Goal: Task Accomplishment & Management: Complete application form

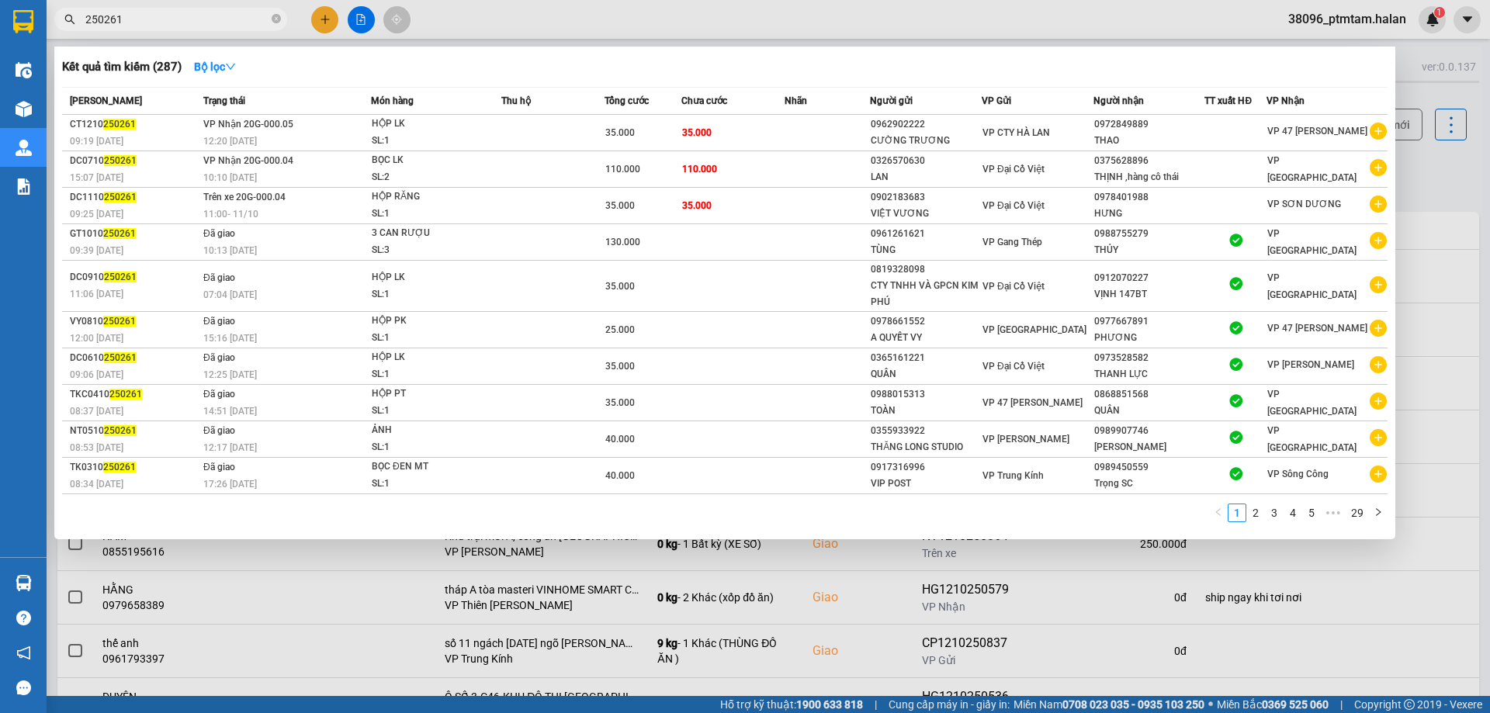
click at [593, 22] on div at bounding box center [745, 356] width 1490 height 713
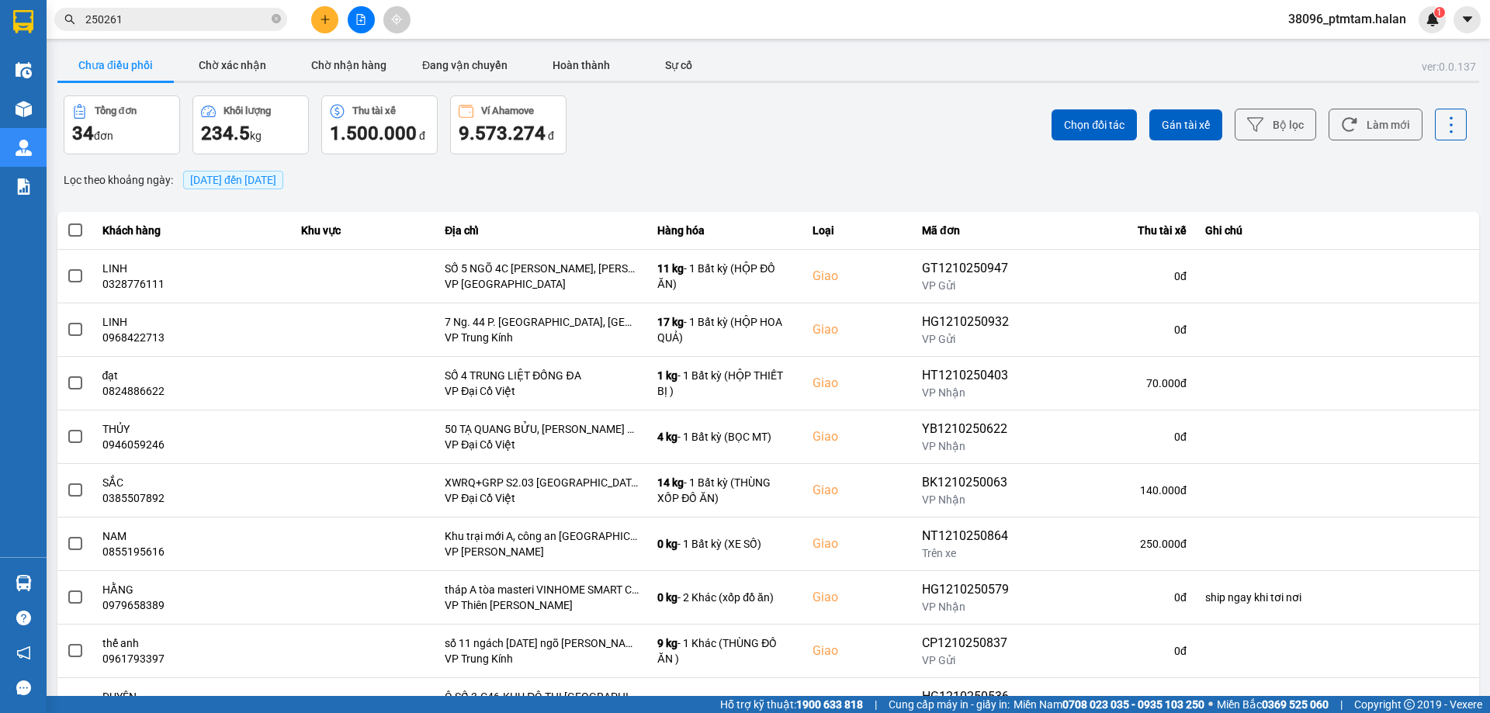
click at [595, 110] on div "Tổng đơn 34 đơn Khối lượng 234.5 kg Thu tài xế 1.500.000 đ Ví Ahamove 9.573.274…" at bounding box center [414, 124] width 701 height 59
drag, startPoint x: 1357, startPoint y: 123, endPoint x: 1323, endPoint y: 120, distance: 34.3
click at [1356, 122] on button "Làm mới" at bounding box center [1375, 125] width 94 height 32
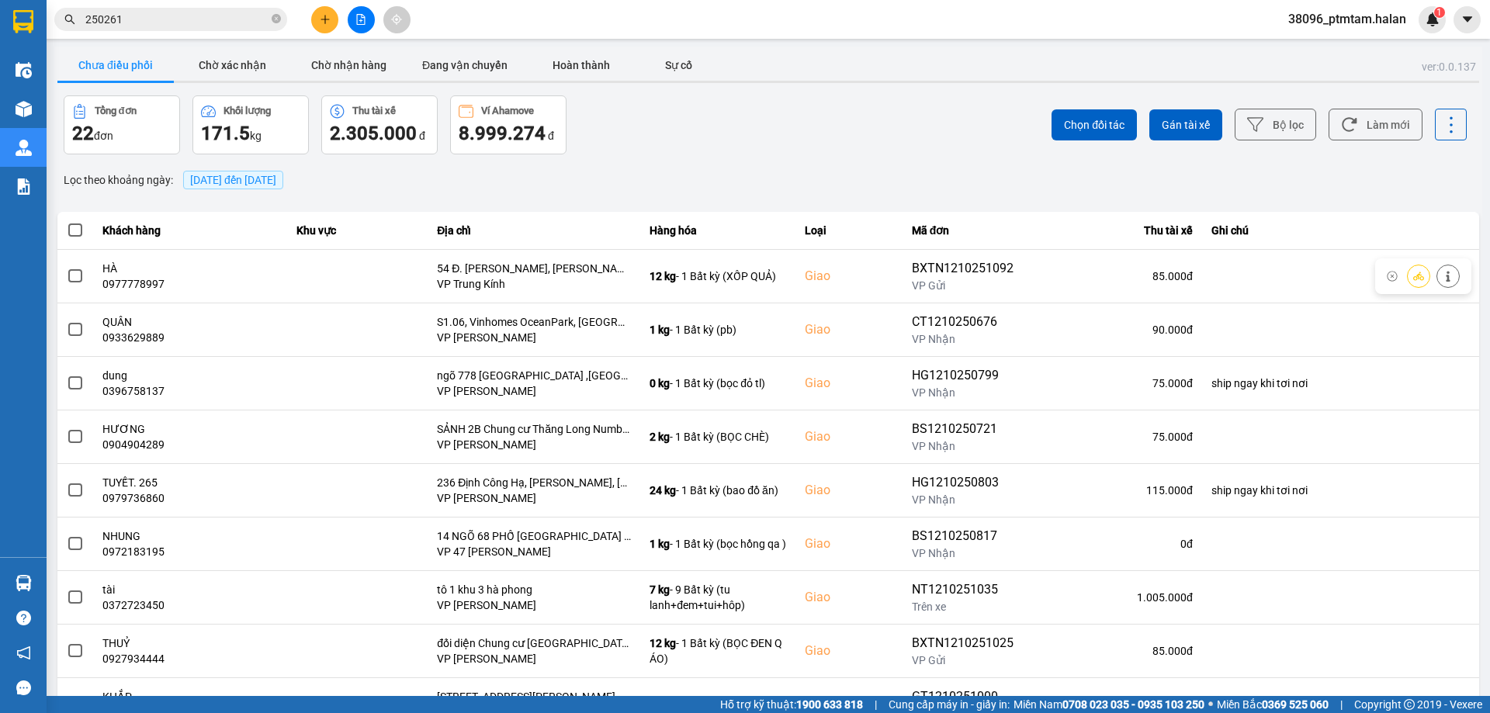
click at [863, 157] on div "ver: 0.0.137 Chưa điều phối Chờ xác nhận Chờ nhận hàng Đang vận chuyển Hoàn thà…" at bounding box center [767, 430] width 1427 height 766
click at [1341, 126] on icon at bounding box center [1349, 124] width 16 height 16
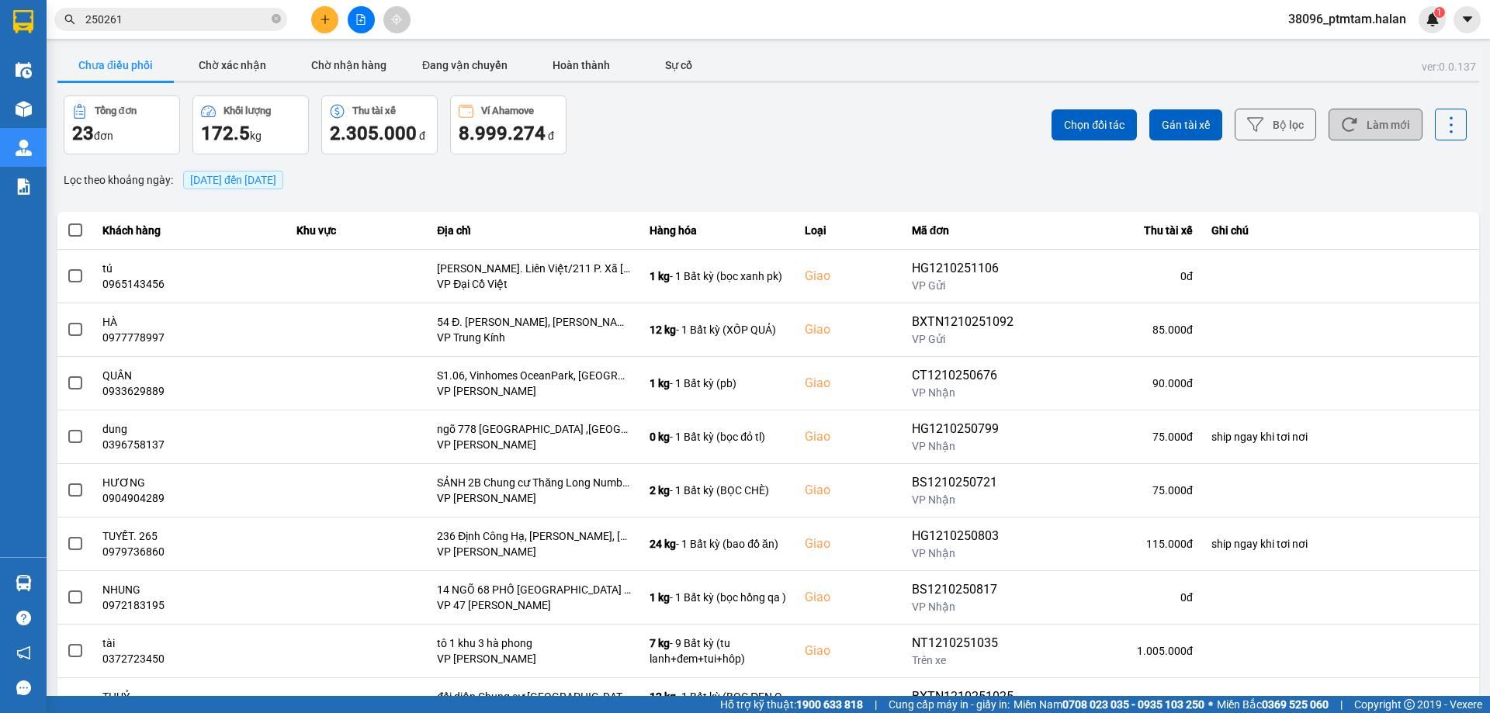
click at [856, 142] on div "Chọn đối tác Gán tài xế Bộ lọc Làm mới" at bounding box center [1115, 124] width 701 height 59
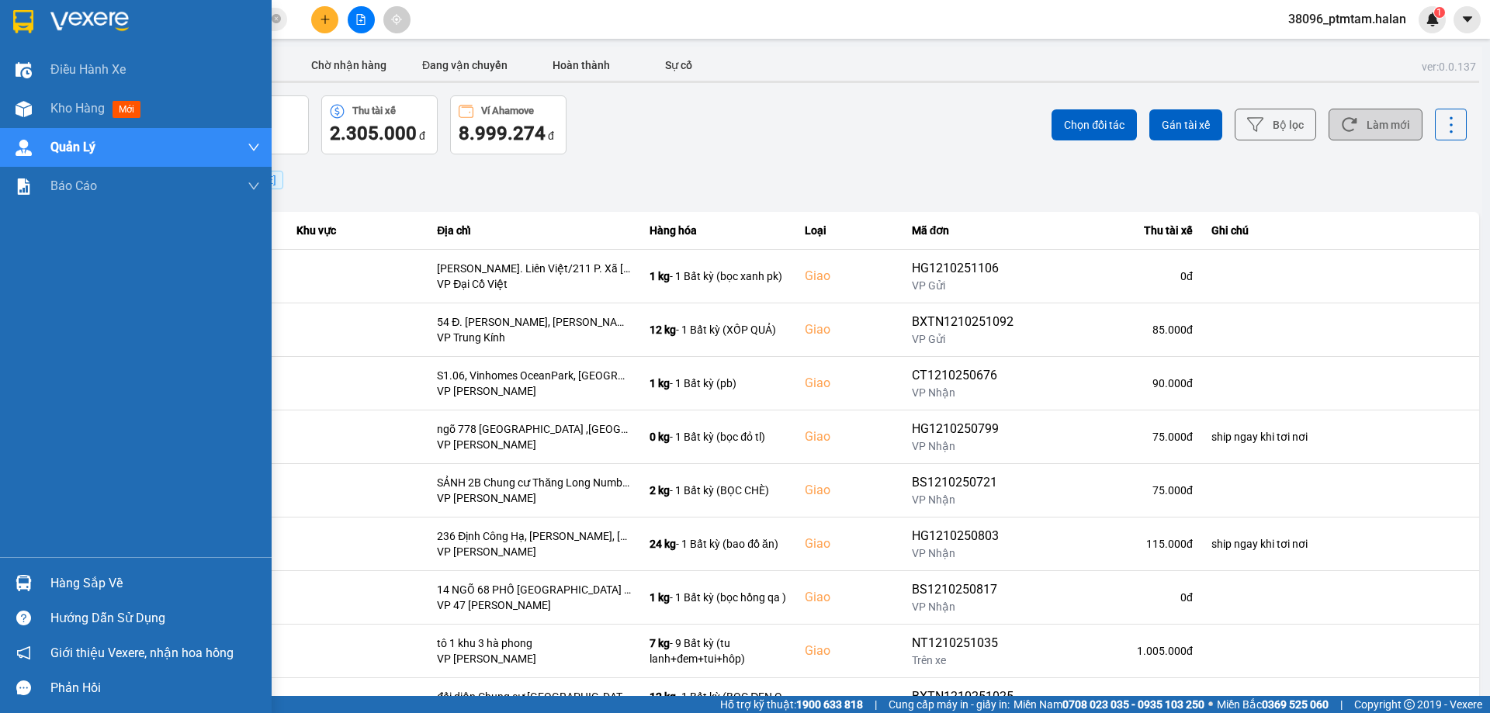
click at [123, 587] on div "Hàng sắp về" at bounding box center [154, 583] width 209 height 23
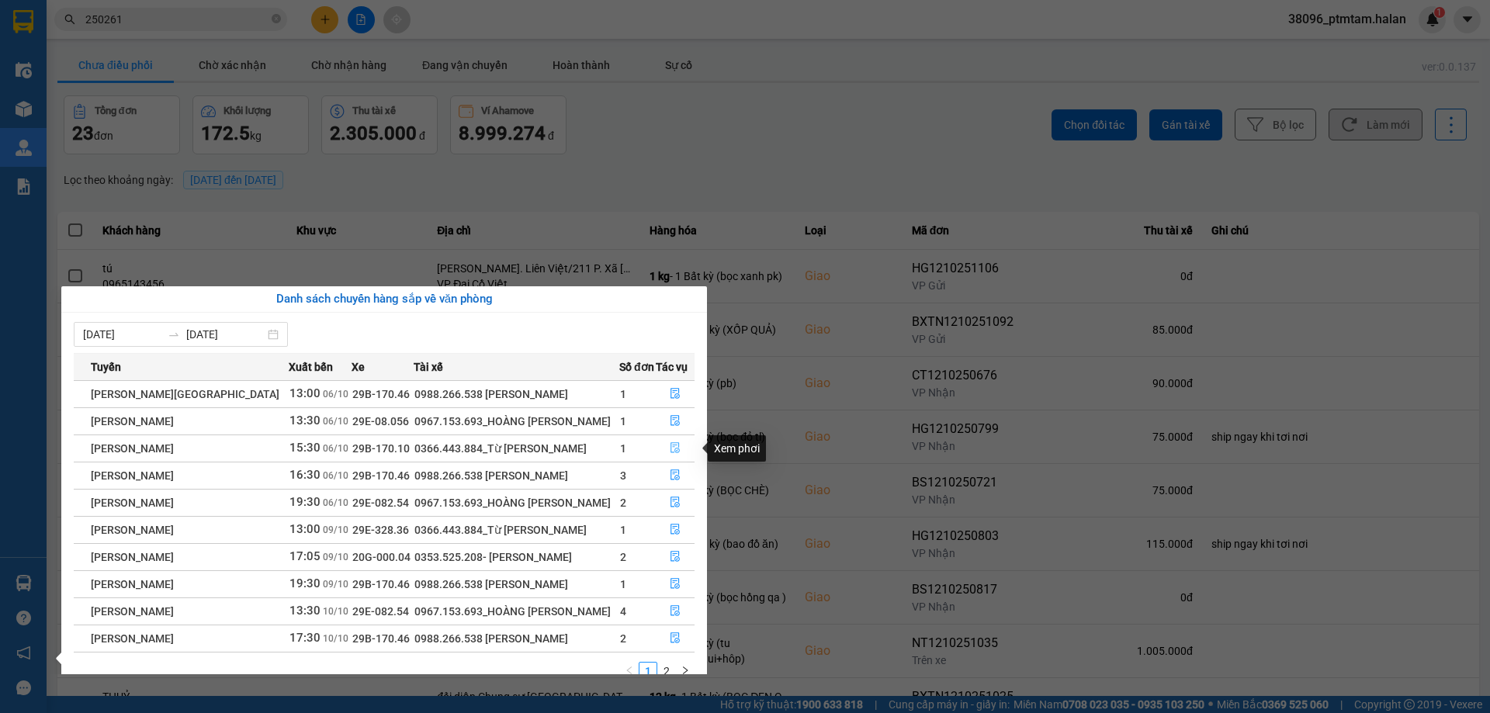
click at [672, 449] on icon "file-done" at bounding box center [674, 448] width 9 height 11
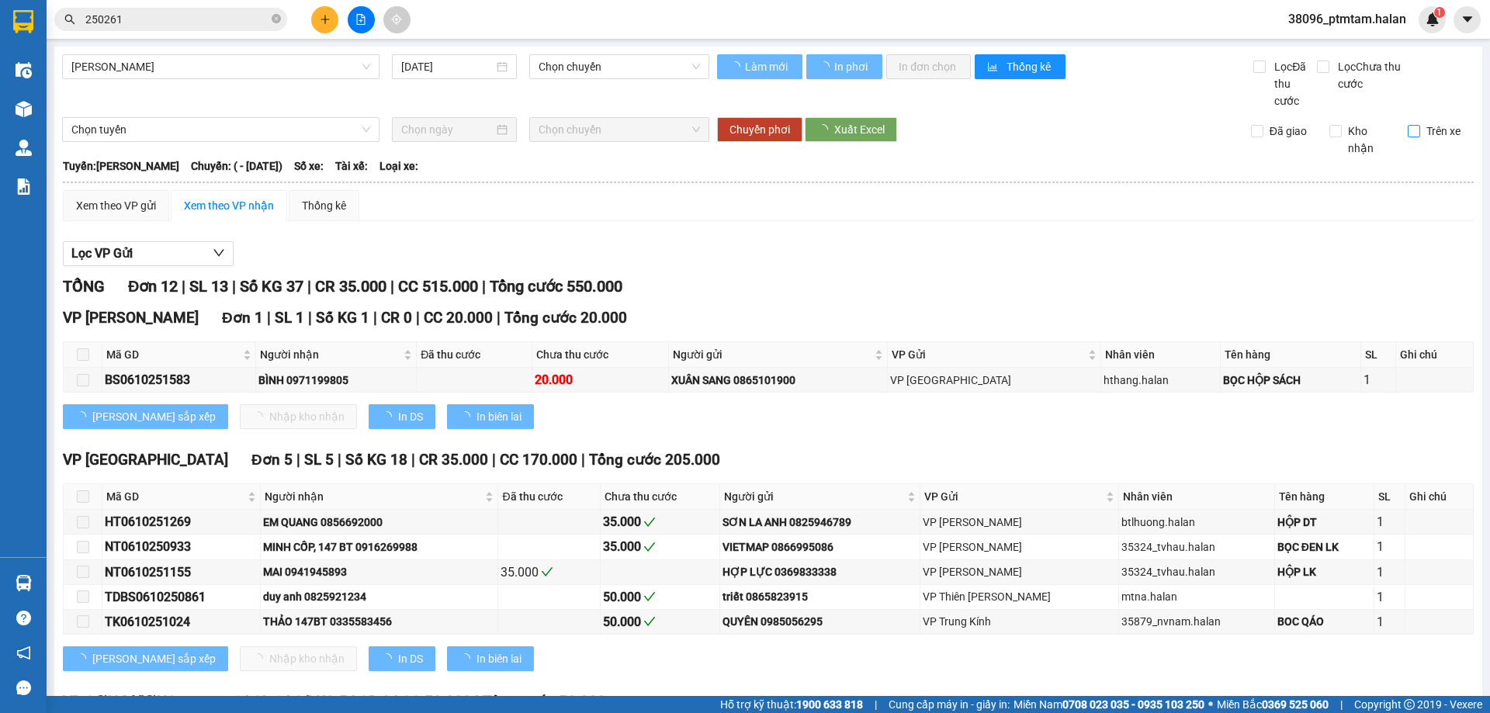
type input "[DATE]"
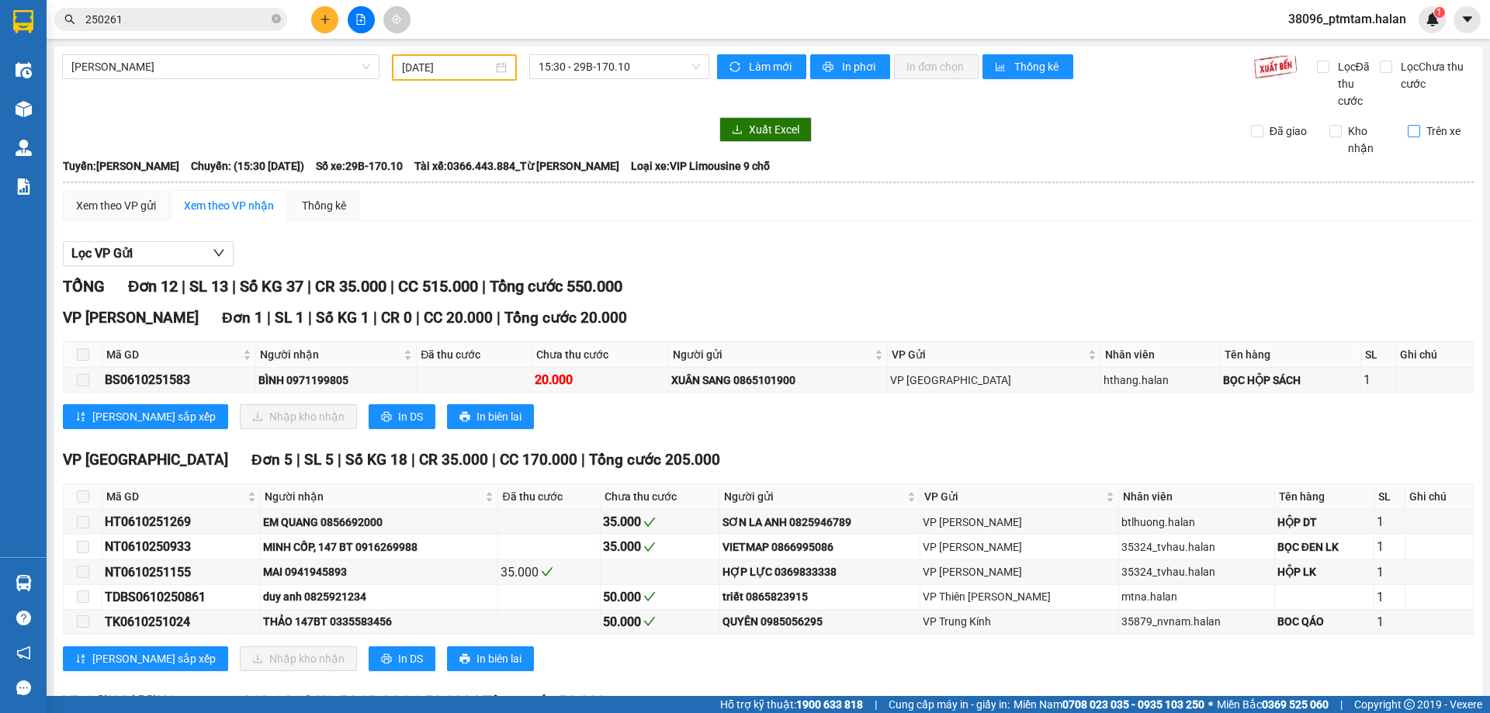
click at [1420, 130] on span "Trên xe" at bounding box center [1443, 131] width 47 height 17
click at [1414, 130] on input "Trên xe" at bounding box center [1413, 131] width 12 height 12
checkbox input "true"
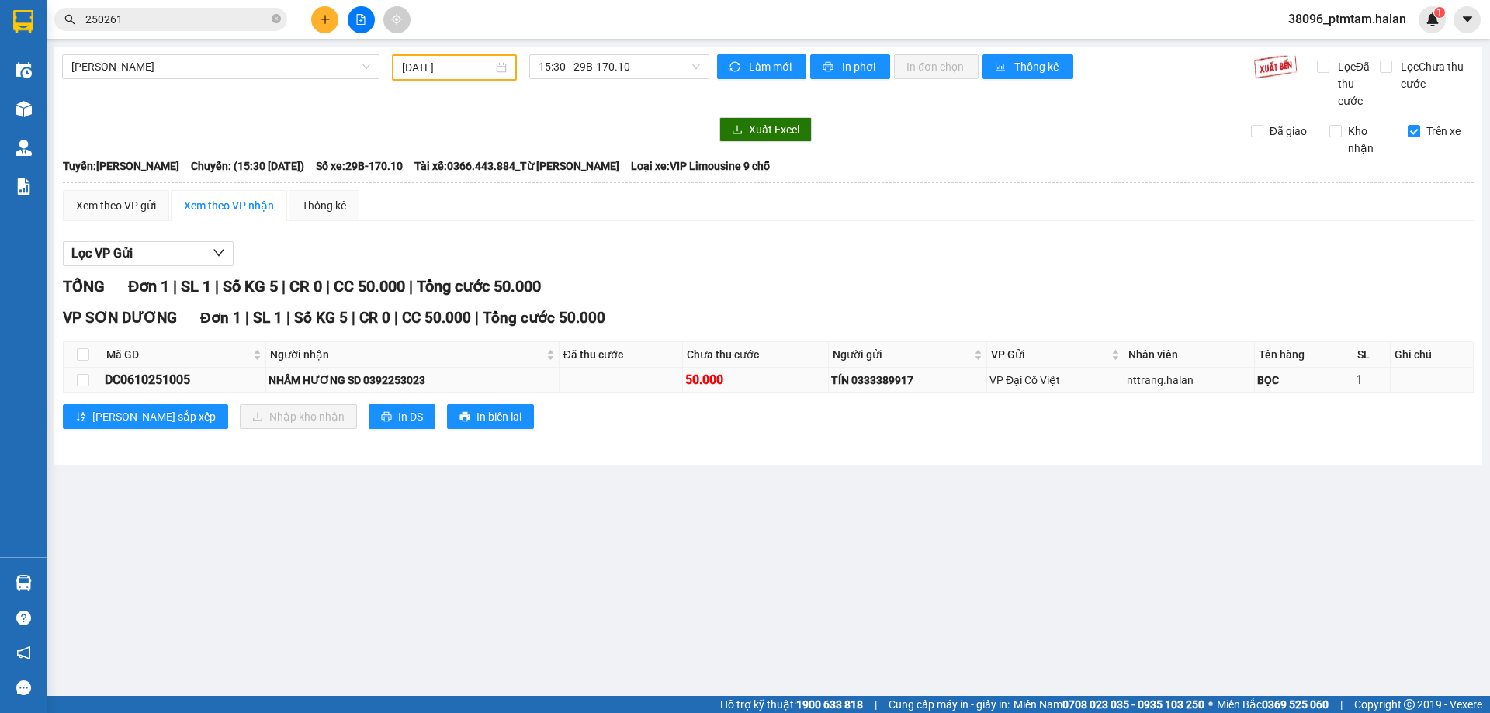
click at [137, 384] on div "DC0610251005" at bounding box center [184, 379] width 158 height 19
copy div "DC0610251005"
click at [137, 26] on input "250261" at bounding box center [176, 19] width 183 height 17
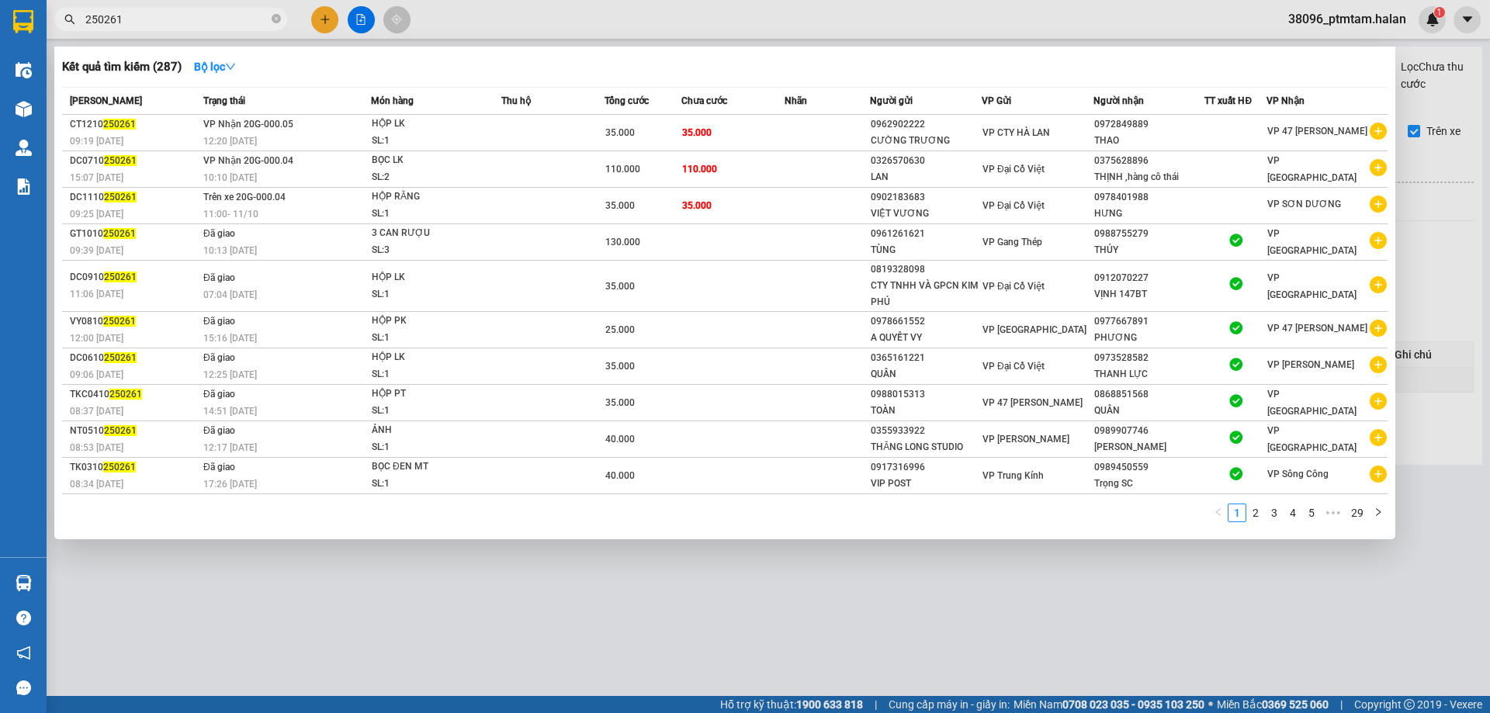
click at [137, 26] on input "250261" at bounding box center [176, 19] width 183 height 17
paste input "CP1210250837"
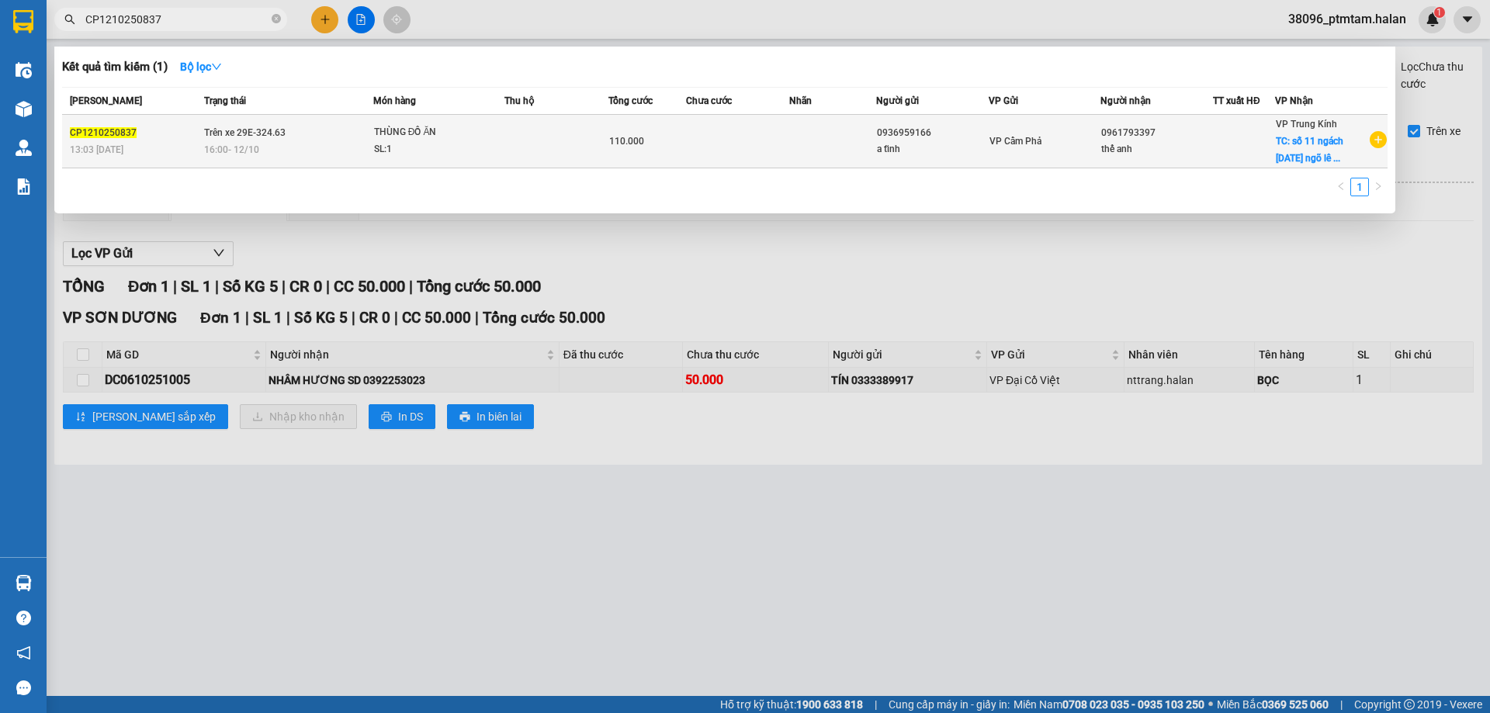
type input "CP1210250837"
click at [472, 156] on div "SL: 1" at bounding box center [432, 149] width 116 height 17
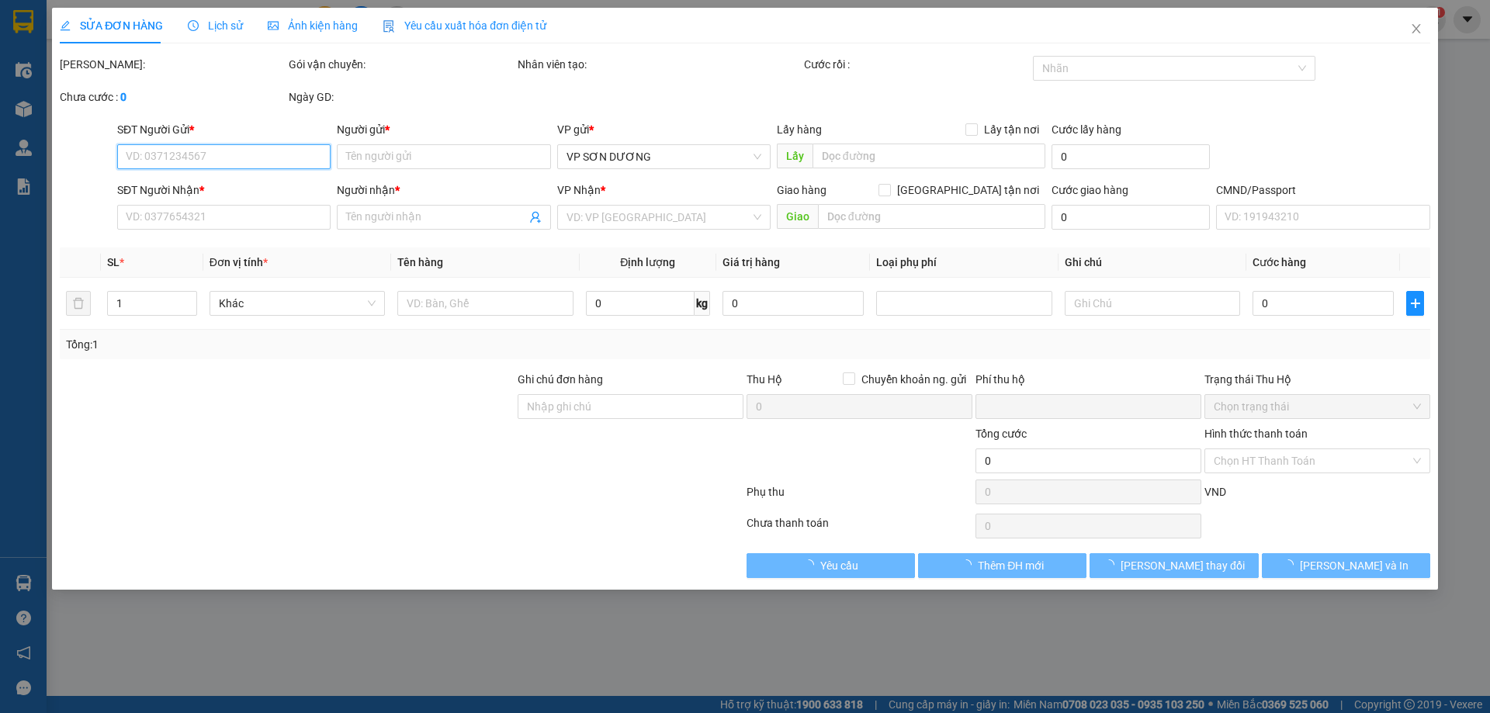
type input "0936959166"
type input "a tĩnh"
type input "0961793397"
type input "thế anh"
checkbox input "true"
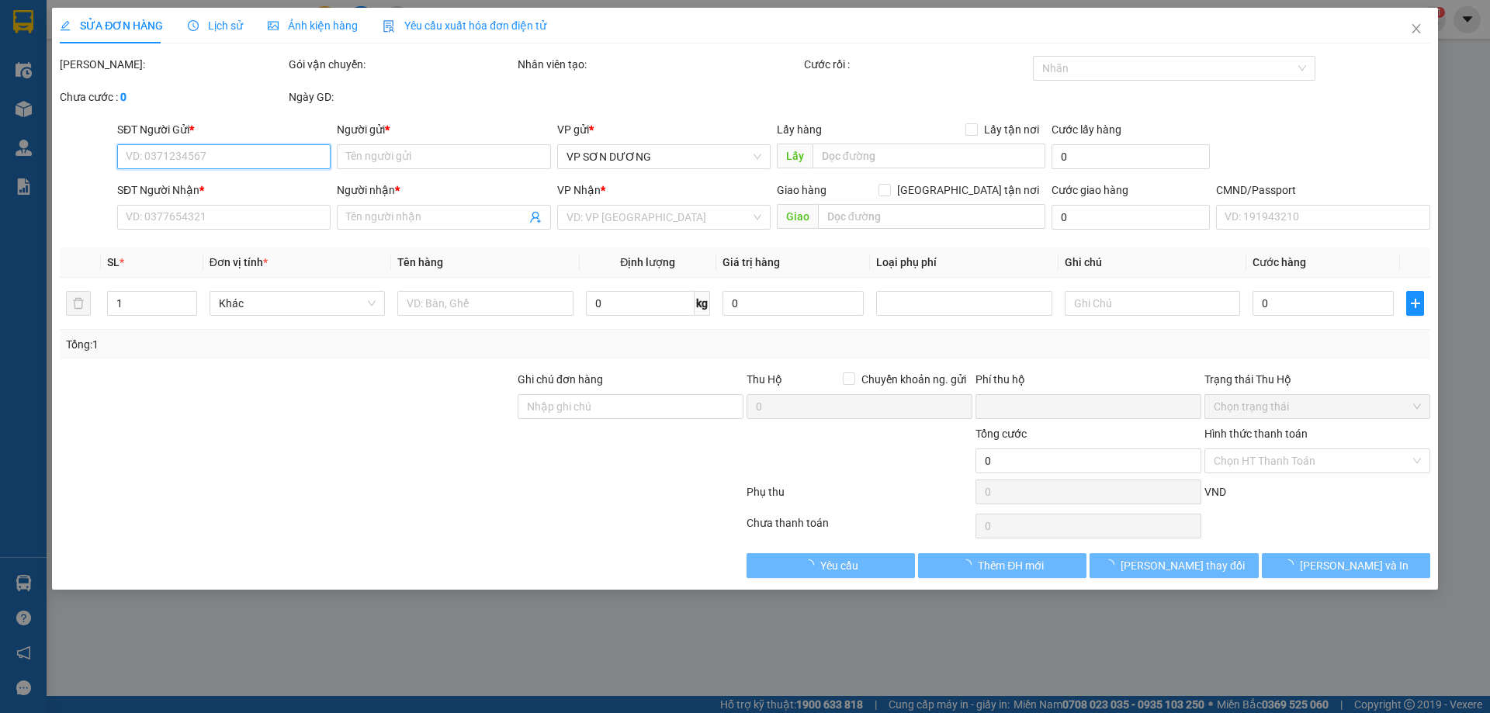
type input "số 11 ngách [DATE] ngõ [PERSON_NAME] cầu giấy [GEOGRAPHIC_DATA]"
type input "SHIP GẤP"
type input "0"
type input "110.000"
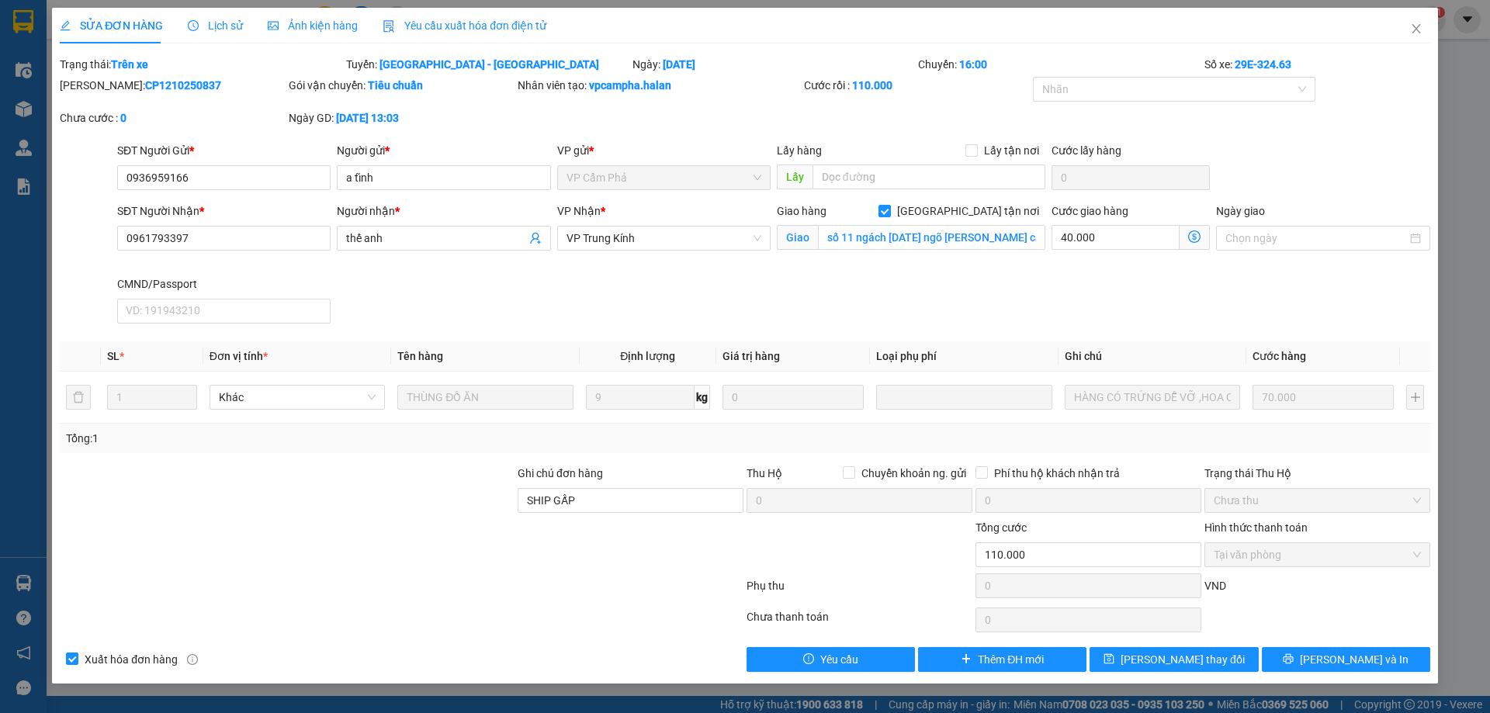
click at [1196, 237] on icon "dollar-circle" at bounding box center [1194, 236] width 12 height 12
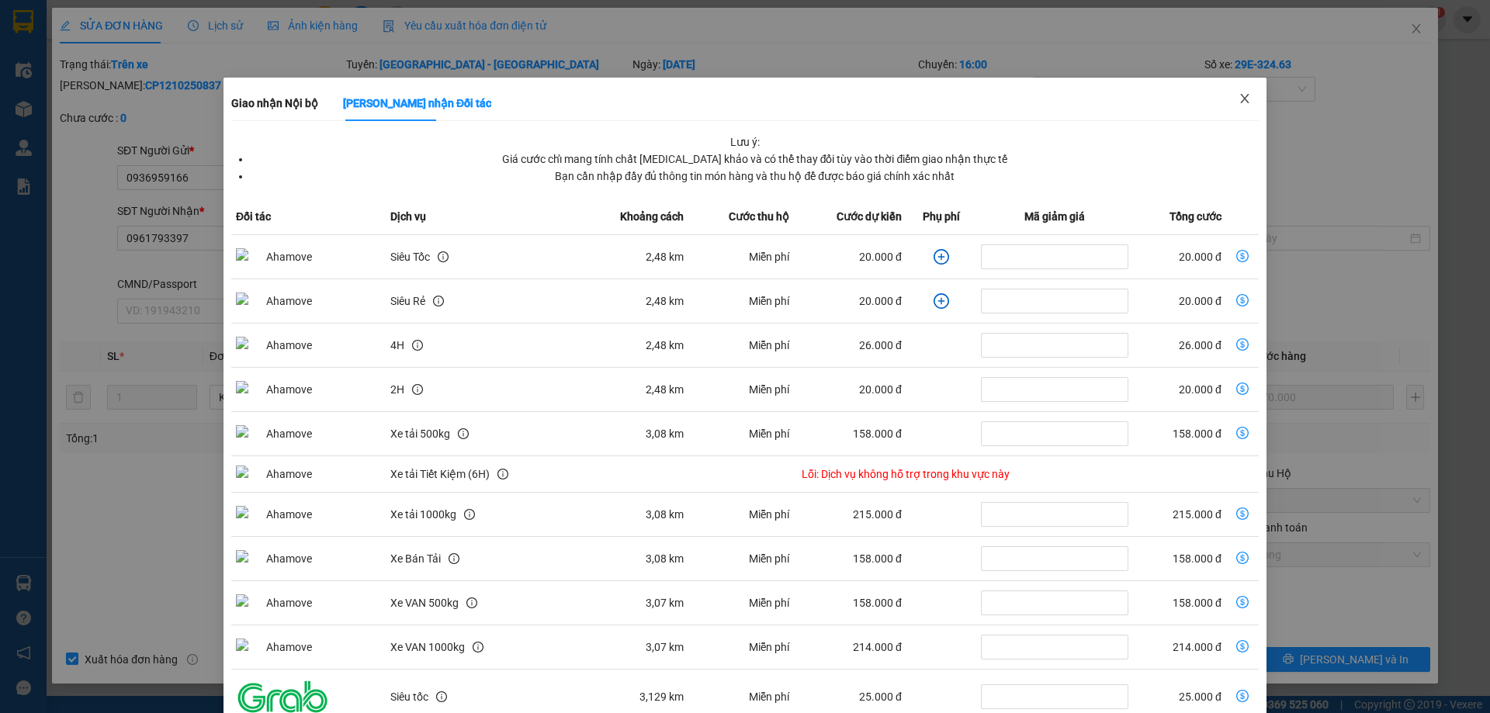
click at [1238, 95] on icon "close" at bounding box center [1244, 98] width 12 height 12
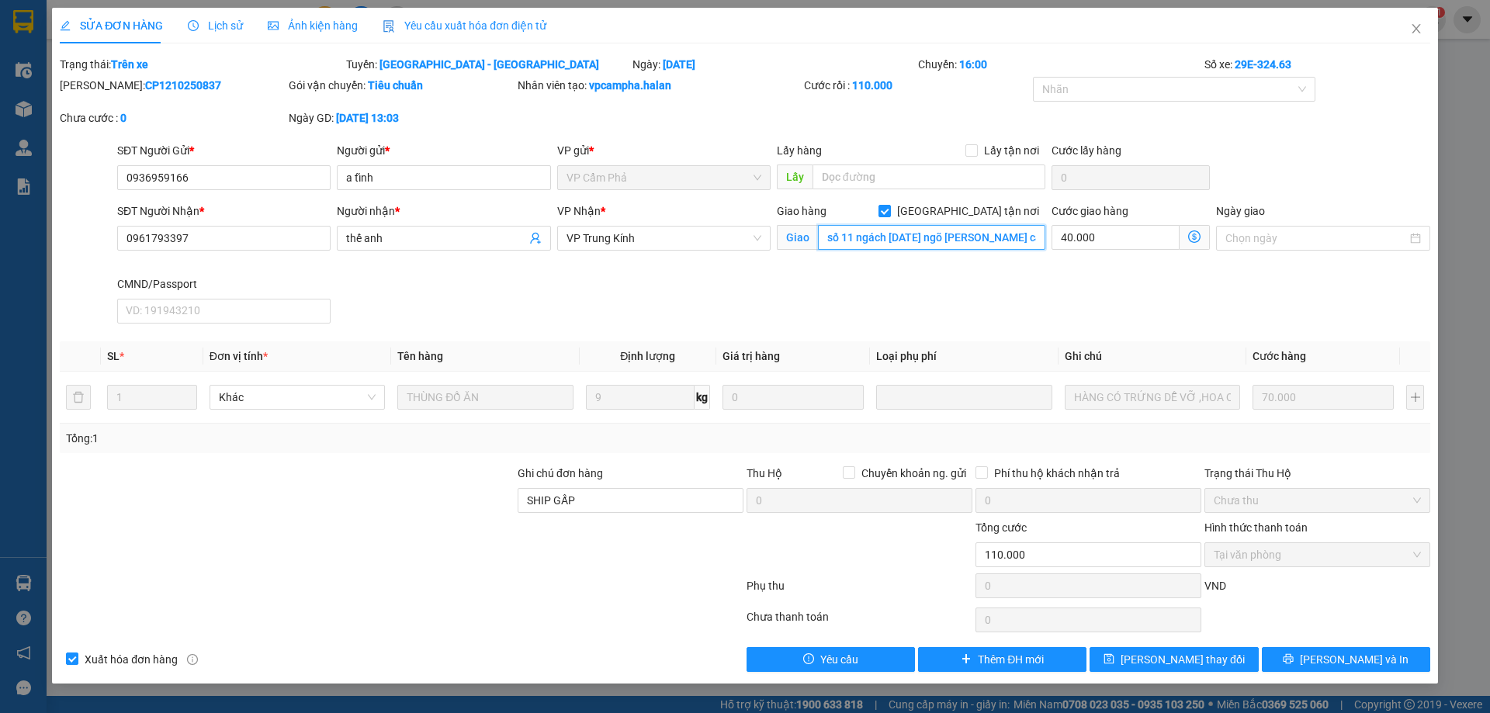
click at [974, 239] on input "số 11 ngách [DATE] ngõ [PERSON_NAME] cầu giấy [GEOGRAPHIC_DATA]" at bounding box center [931, 237] width 227 height 25
drag, startPoint x: 926, startPoint y: 234, endPoint x: 979, endPoint y: 240, distance: 53.0
click at [927, 234] on input "số 11 ngách [DATE] ngõ [PERSON_NAME] cầu giấy [GEOGRAPHIC_DATA]" at bounding box center [931, 237] width 227 height 25
click at [991, 242] on input "số 11 ngách [DATE] ngõ [PERSON_NAME] cầu giấy [GEOGRAPHIC_DATA]" at bounding box center [931, 237] width 227 height 25
click at [995, 237] on input "số 11 ngách [DATE] ngõ [PERSON_NAME] cầu giấy [GEOGRAPHIC_DATA]" at bounding box center [931, 237] width 227 height 25
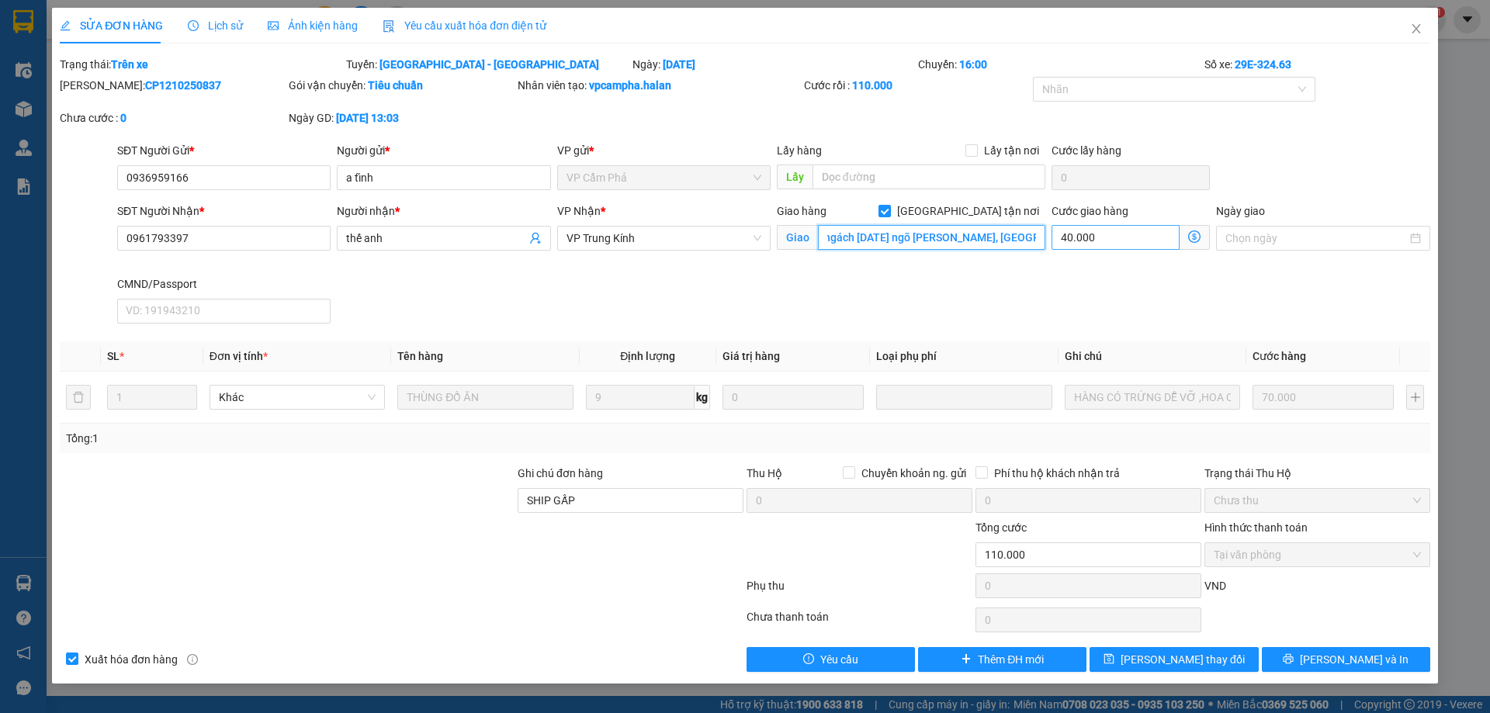
scroll to position [0, 40]
click at [1000, 237] on input "số 11 ngách [DATE] ngõ [PERSON_NAME], [GEOGRAPHIC_DATA]" at bounding box center [931, 237] width 227 height 25
click at [1192, 238] on icon "dollar-circle" at bounding box center [1194, 236] width 12 height 12
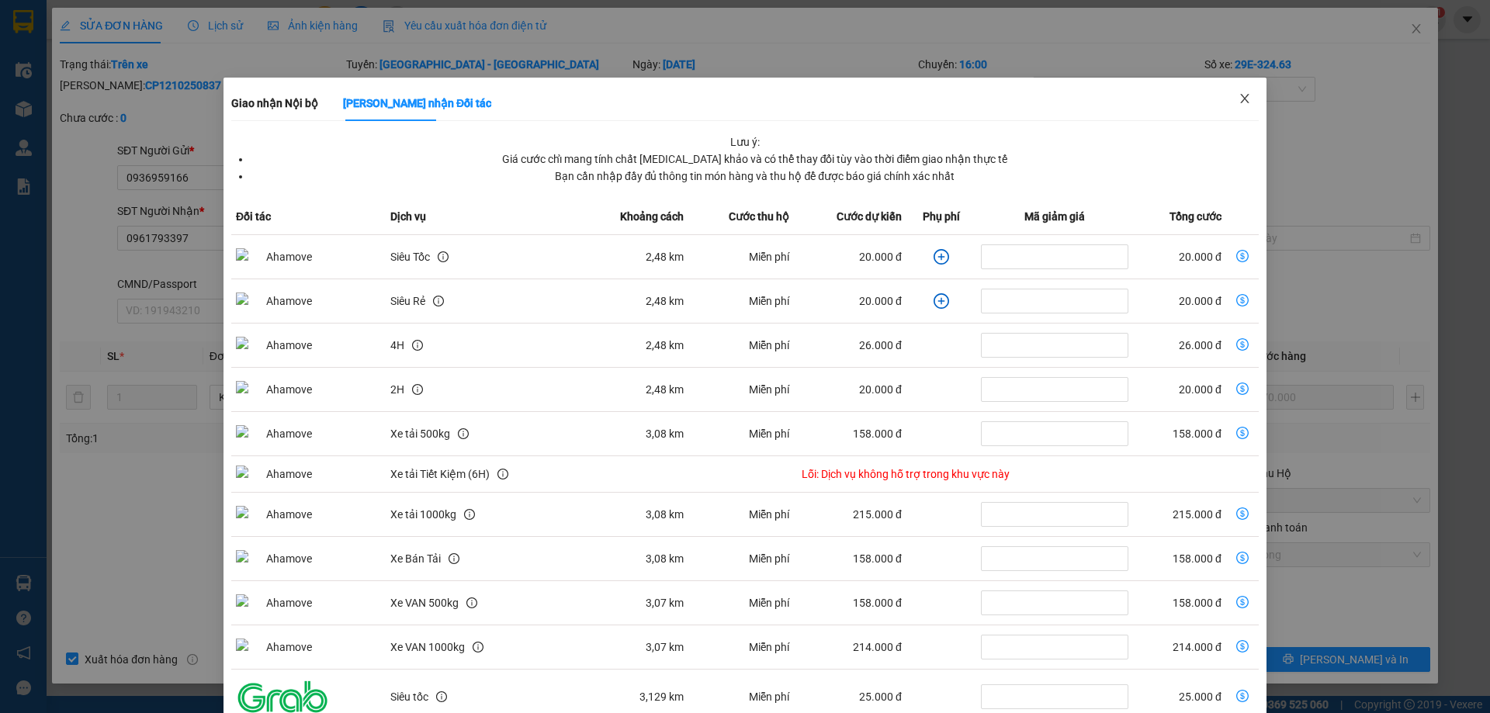
click at [1238, 96] on icon "close" at bounding box center [1244, 98] width 12 height 12
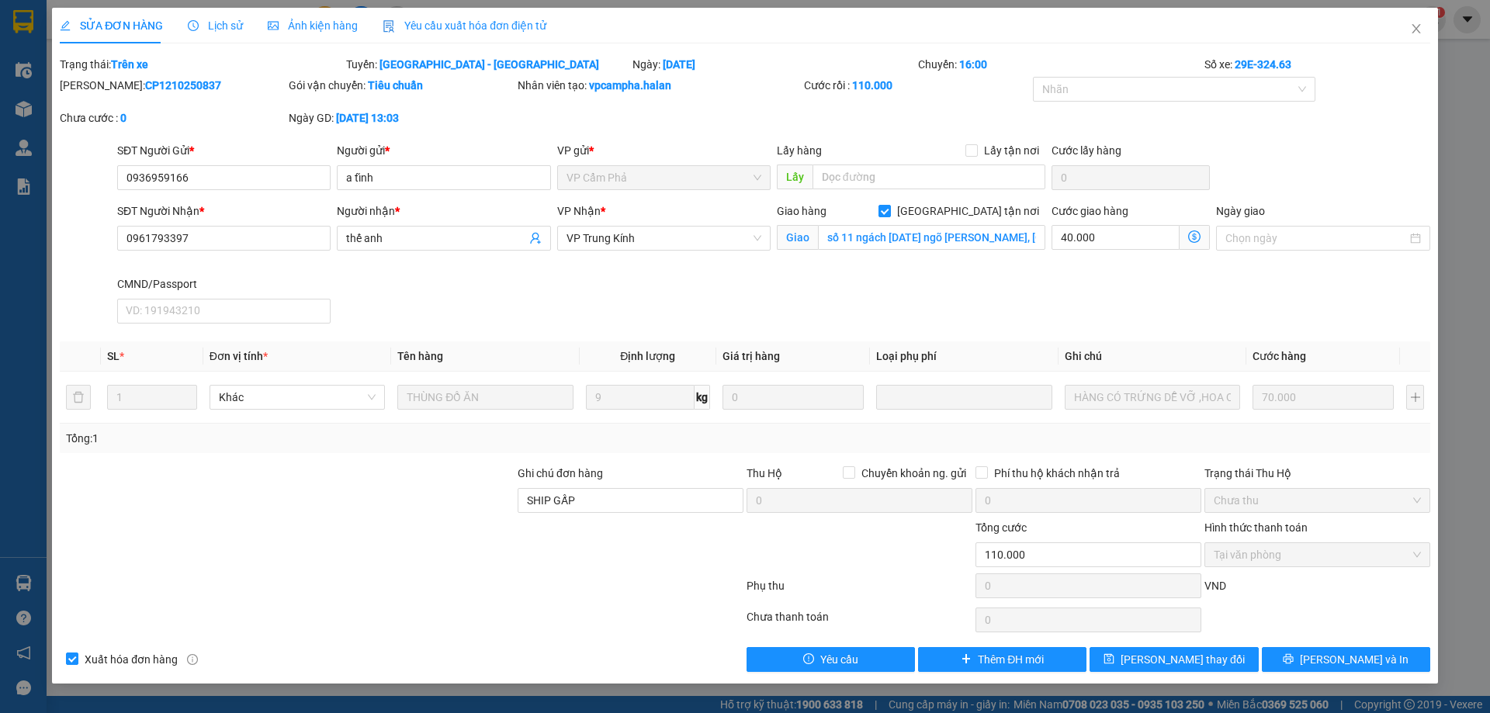
click at [269, 520] on div at bounding box center [287, 546] width 458 height 54
click at [909, 239] on input "số 11 ngách [DATE] ngõ [PERSON_NAME], [GEOGRAPHIC_DATA], [GEOGRAPHIC_DATA]" at bounding box center [931, 237] width 227 height 25
click at [386, 574] on div at bounding box center [401, 588] width 687 height 31
click at [932, 238] on input "số 11 ngách [DATE] ngõ [PERSON_NAME], [GEOGRAPHIC_DATA], [GEOGRAPHIC_DATA]" at bounding box center [931, 237] width 227 height 25
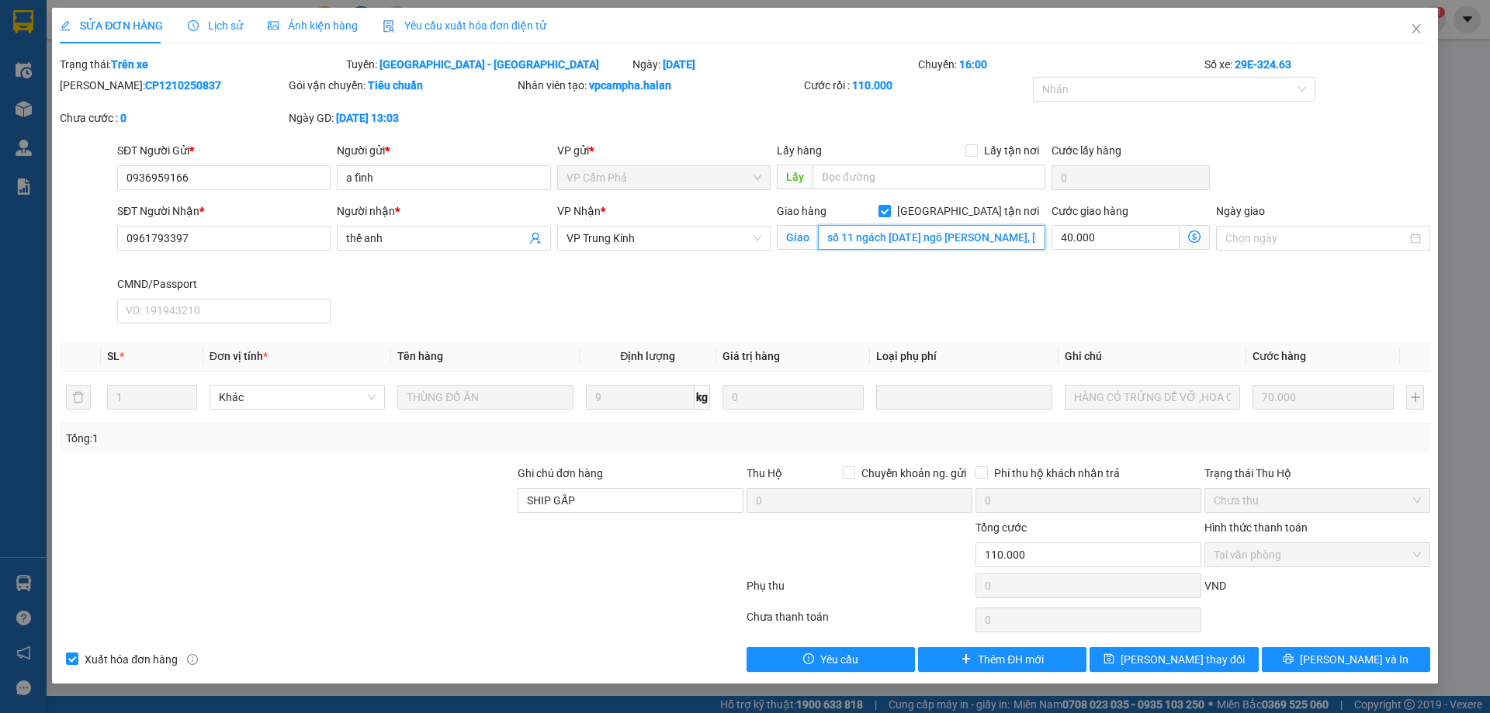
paste input "11. Ngách 63/5/36 ngõ 35 đường lê đức thọ [GEOGRAPHIC_DATA]"
click at [955, 233] on input "11. Ngách 63/5/36 ngõ 35 đường [PERSON_NAME][GEOGRAPHIC_DATA], [GEOGRAPHIC_DATA]" at bounding box center [931, 237] width 227 height 25
type input "11. Ngách 63/5/36 ngõ [STREET_ADDRESS][PERSON_NAME]"
click at [1197, 234] on icon "dollar-circle" at bounding box center [1194, 236] width 12 height 12
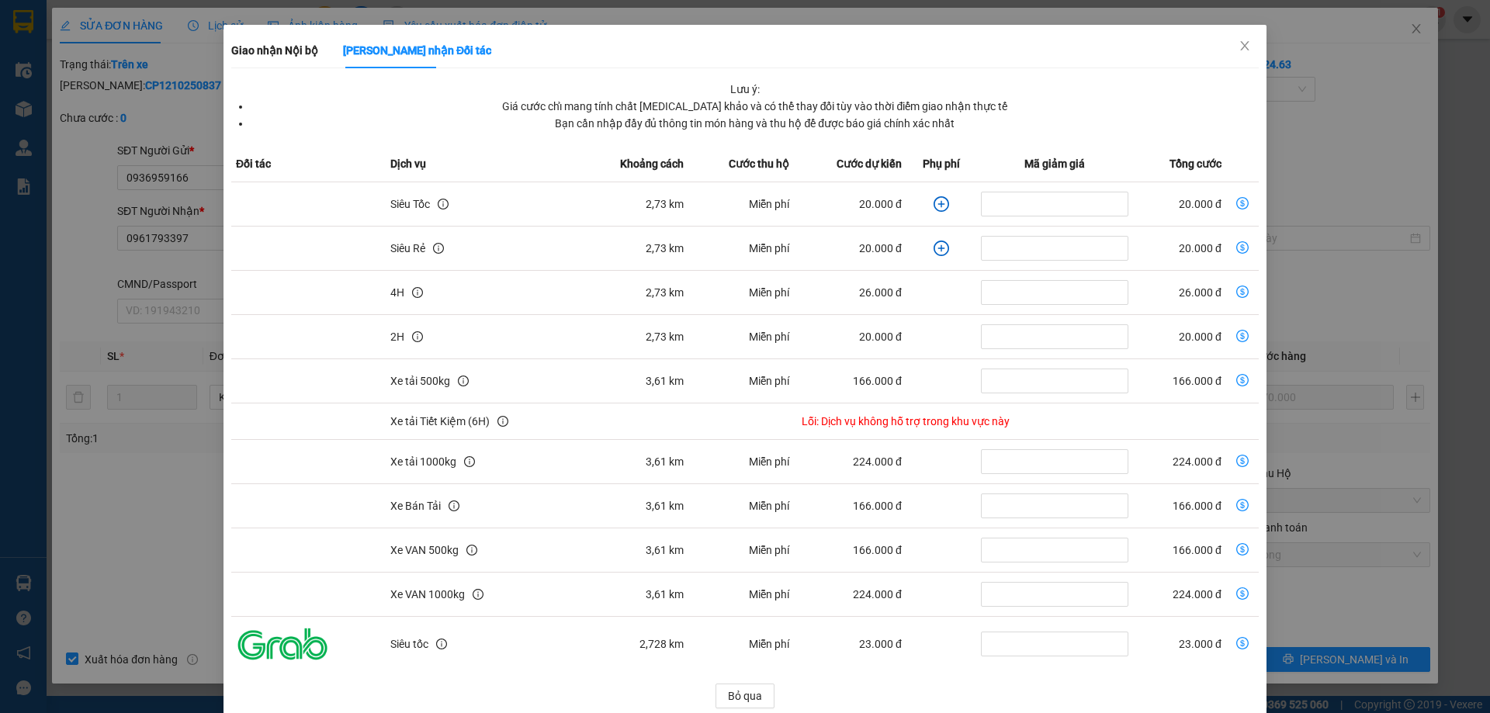
scroll to position [74, 0]
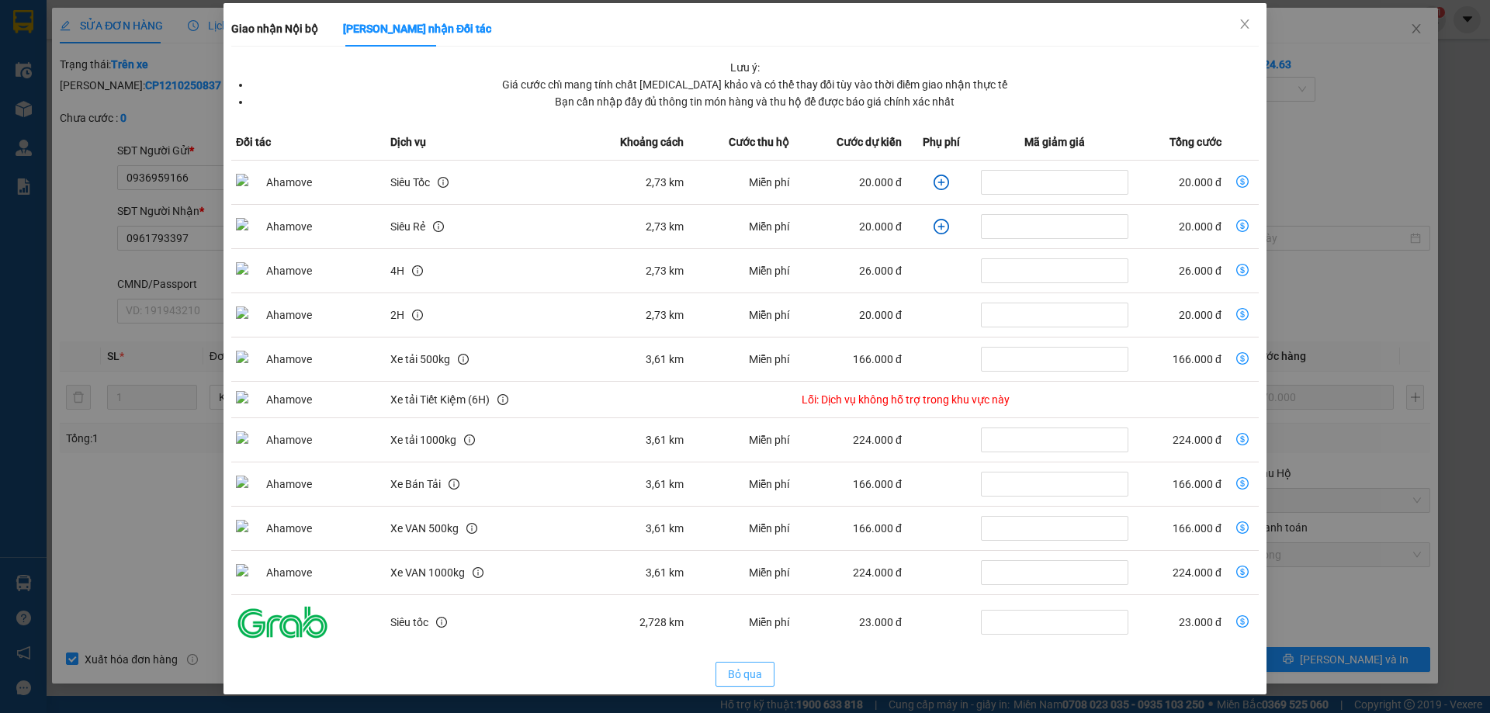
click at [728, 676] on span "Bỏ qua" at bounding box center [745, 674] width 34 height 17
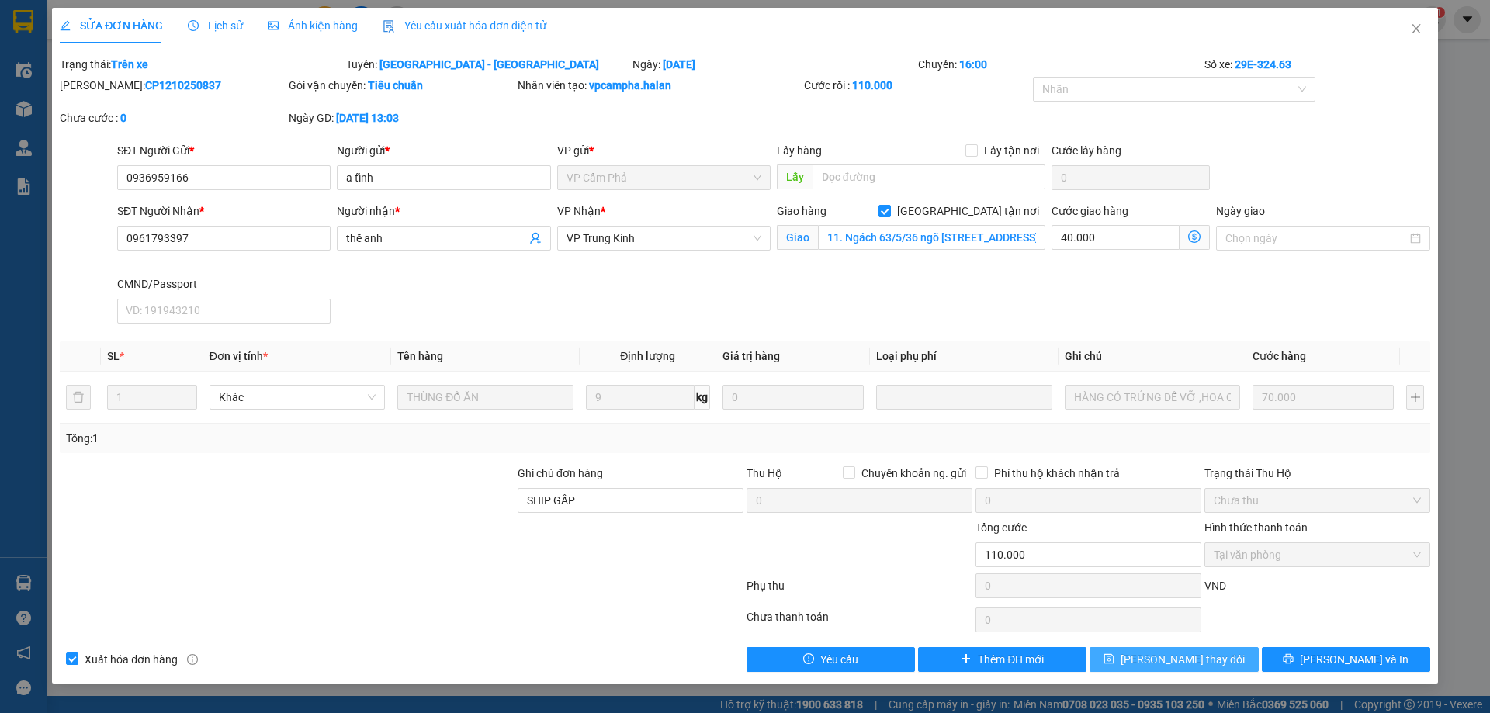
click at [1152, 667] on span "[PERSON_NAME] thay đổi" at bounding box center [1182, 659] width 124 height 17
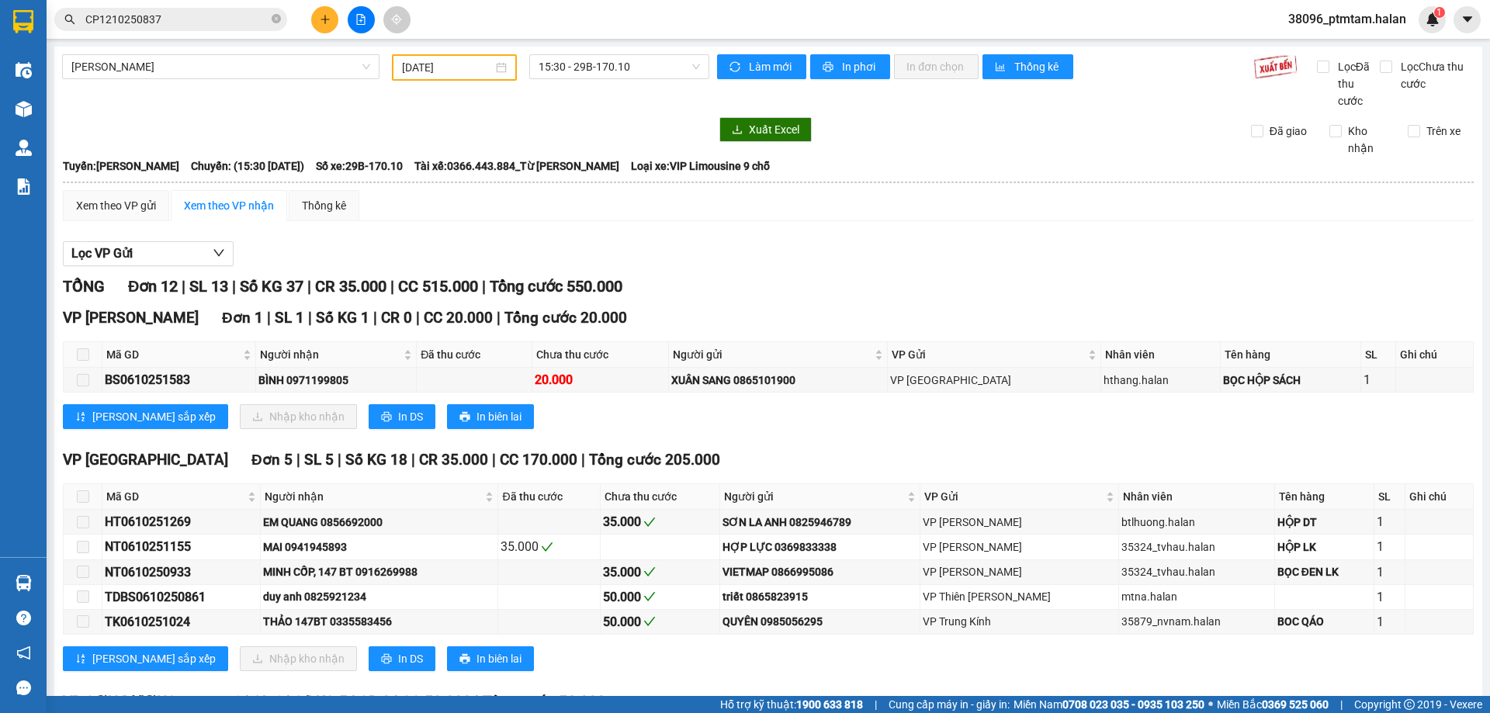
click at [151, 16] on input "CP1210250837" at bounding box center [176, 19] width 183 height 17
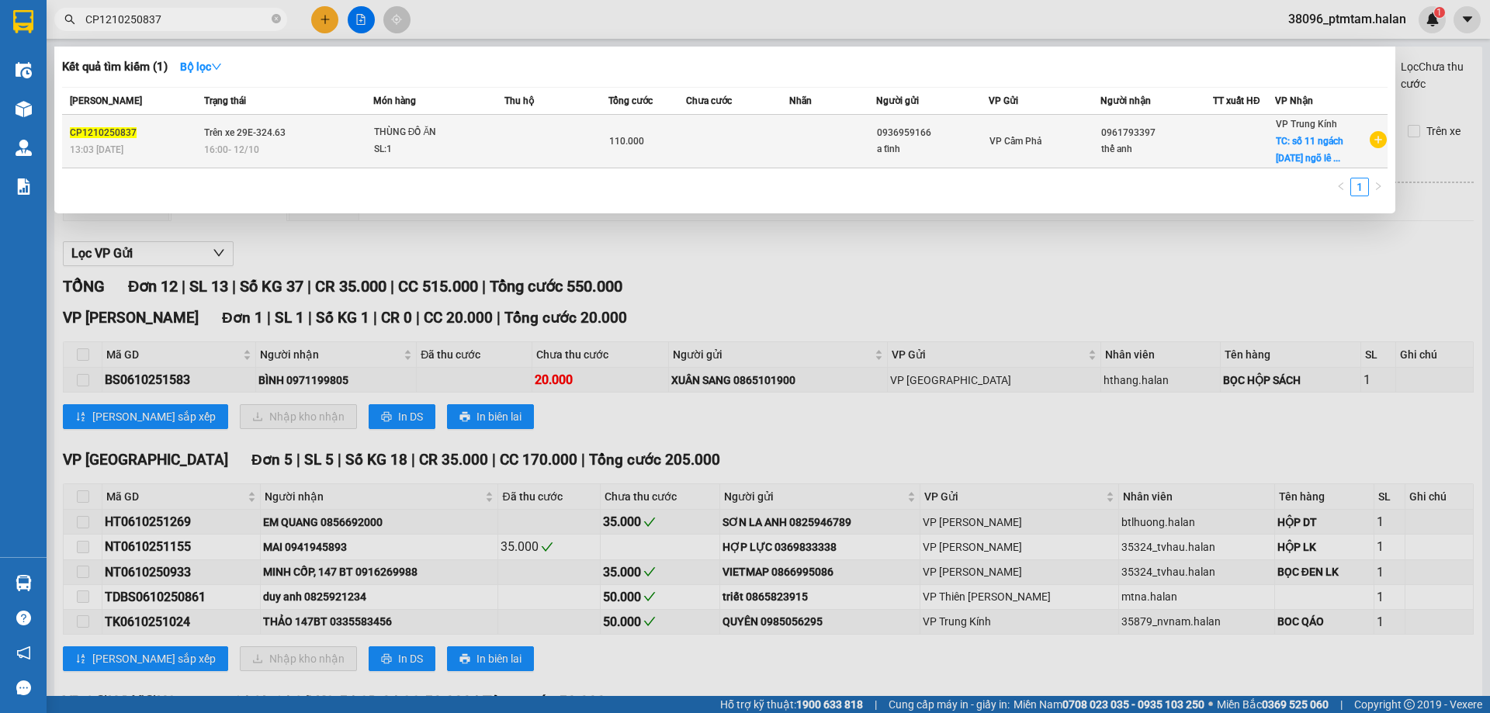
click at [817, 138] on td at bounding box center [832, 142] width 86 height 54
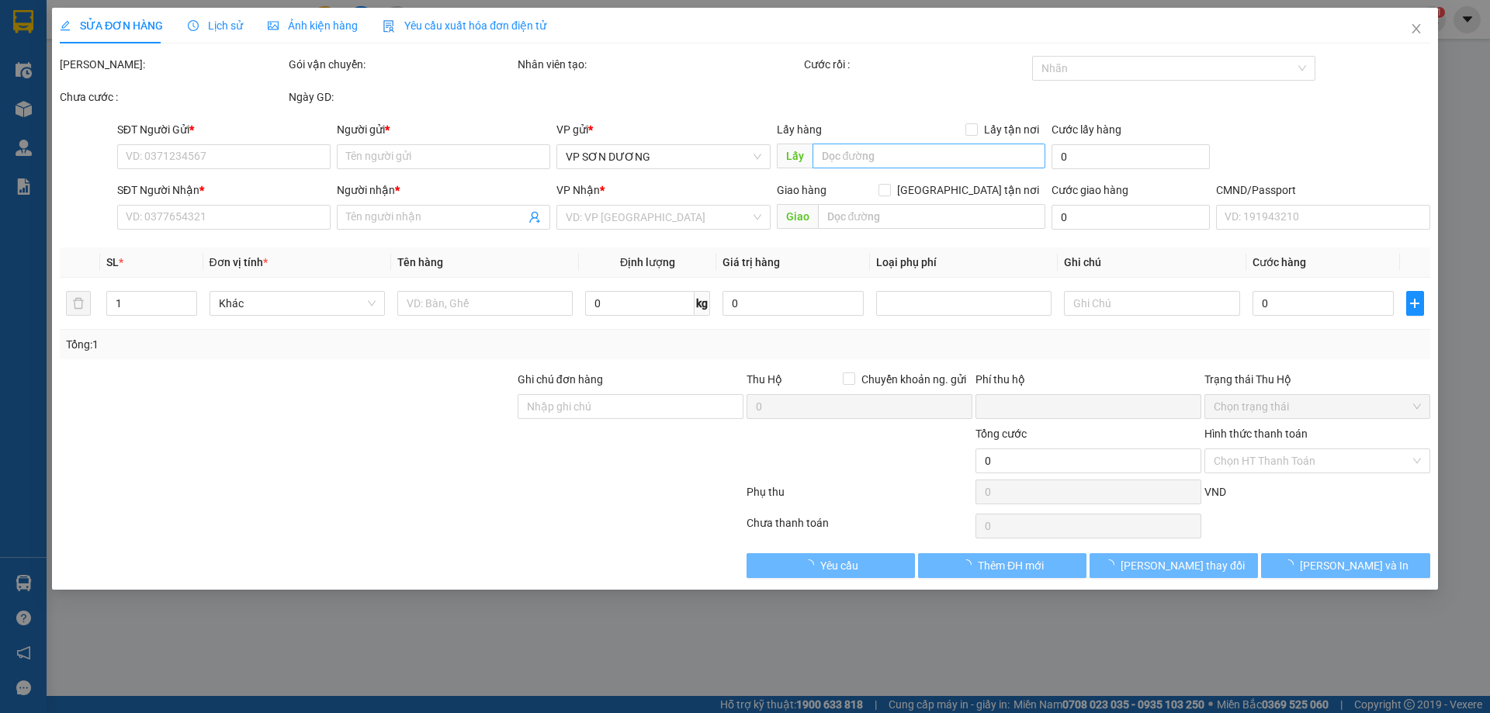
type input "0936959166"
type input "a tĩnh"
type input "0961793397"
type input "thế anh"
checkbox input "true"
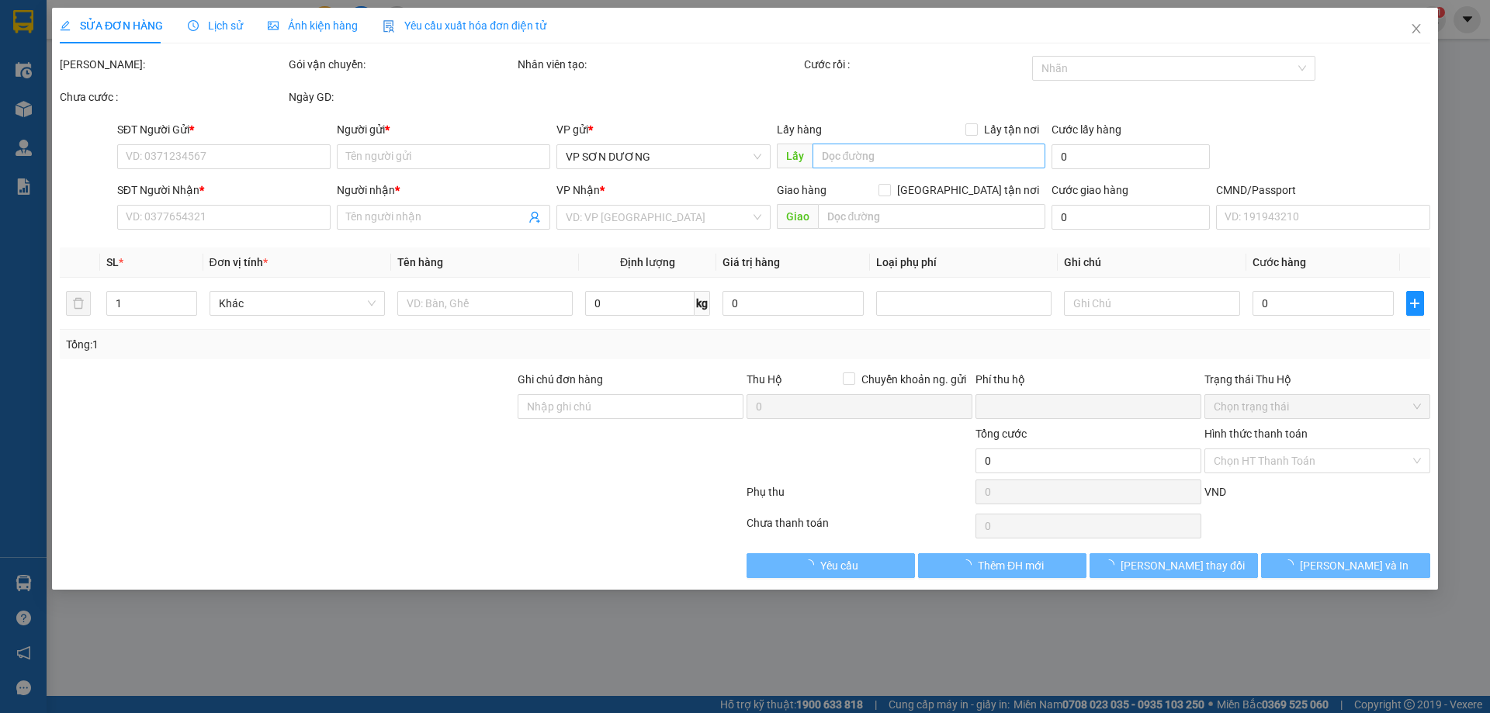
type input "11. Ngách 63/5/36 ngõ [STREET_ADDRESS][PERSON_NAME]"
type input "SHIP GẤP"
type input "0"
type input "110.000"
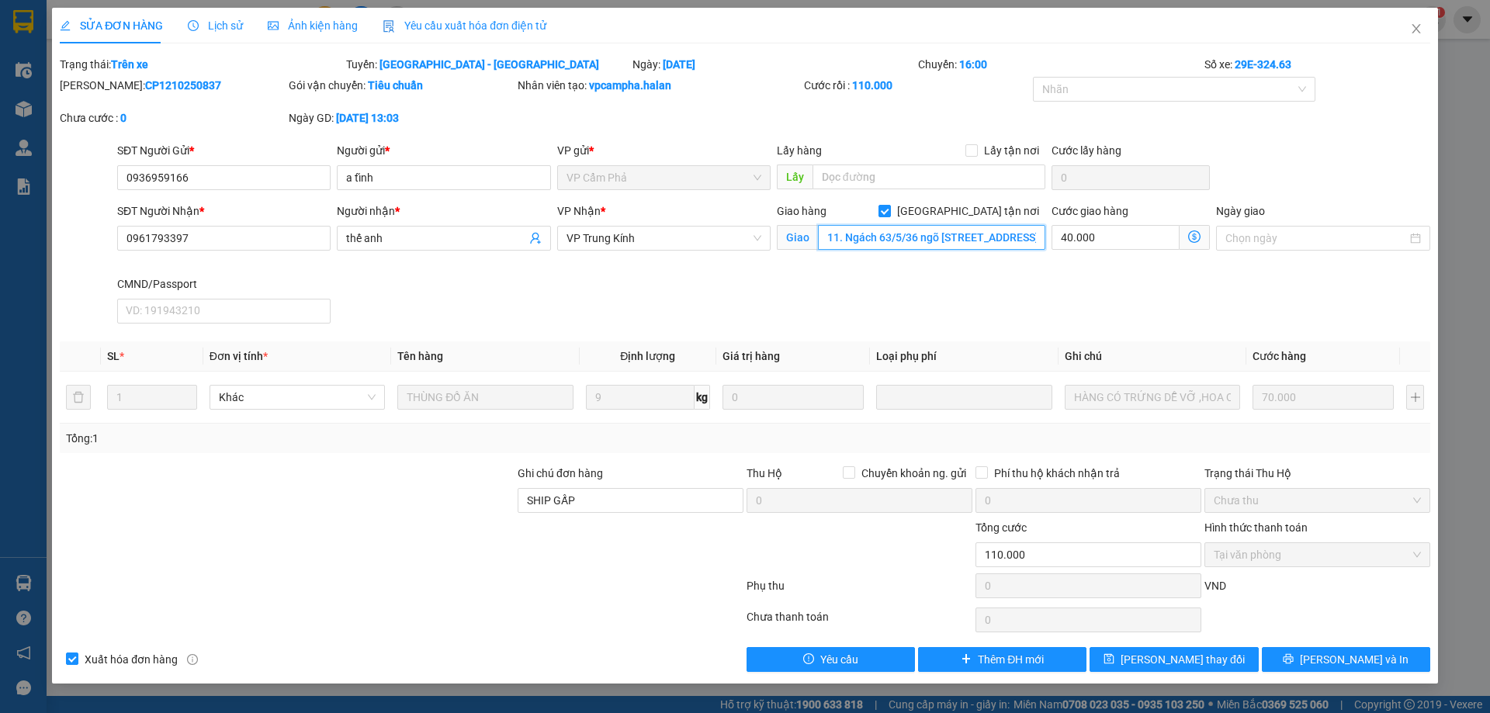
click at [839, 230] on input "11. Ngách 63/5/36 ngõ [STREET_ADDRESS][PERSON_NAME]" at bounding box center [931, 237] width 227 height 25
click at [843, 239] on input "11. Ngách 63/5/36 ngõ [STREET_ADDRESS][PERSON_NAME]" at bounding box center [931, 237] width 227 height 25
type input "11 Ngách 63/5/36 ngõ 35 [GEOGRAPHIC_DATA][PERSON_NAME], [GEOGRAPHIC_DATA], [GEO…"
click at [1119, 662] on button "[PERSON_NAME] thay đổi" at bounding box center [1173, 659] width 168 height 25
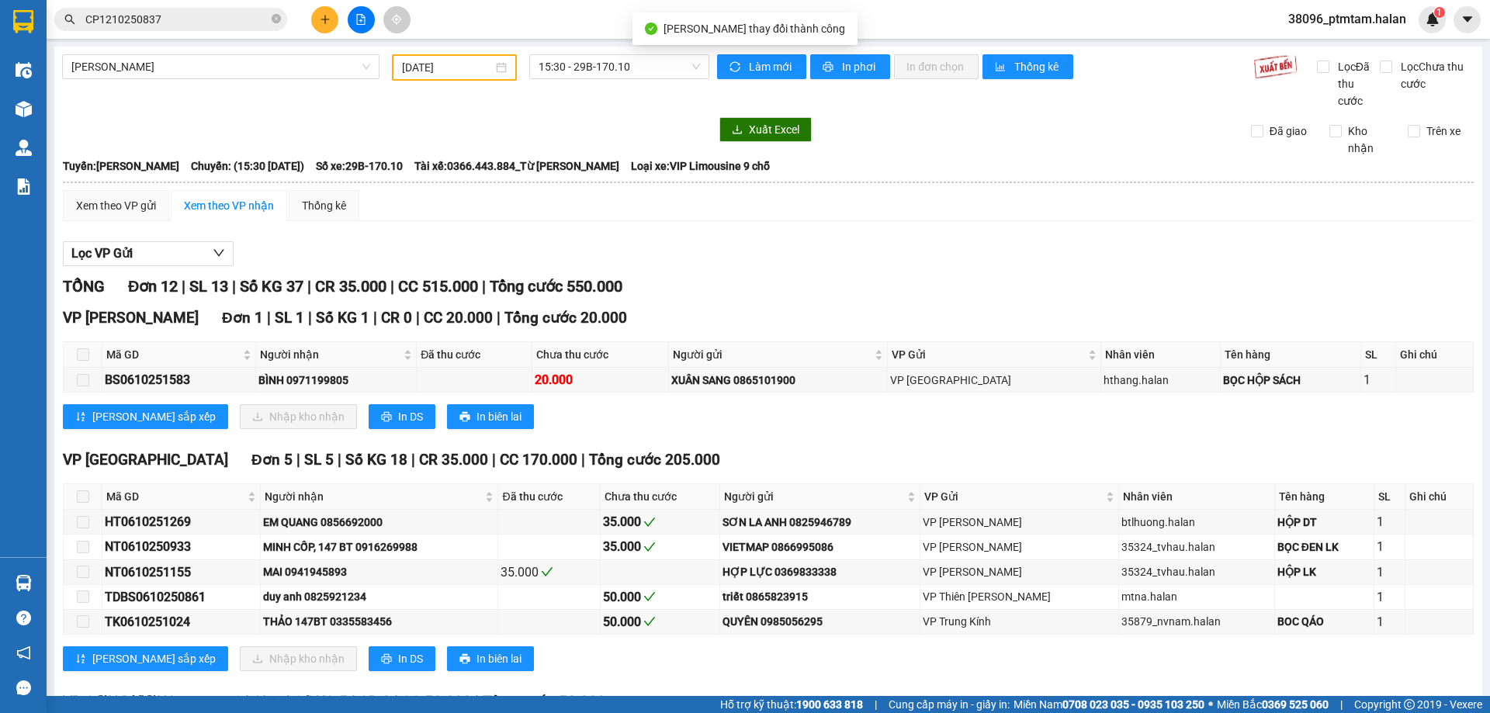
click at [171, 16] on input "CP1210250837" at bounding box center [176, 19] width 183 height 17
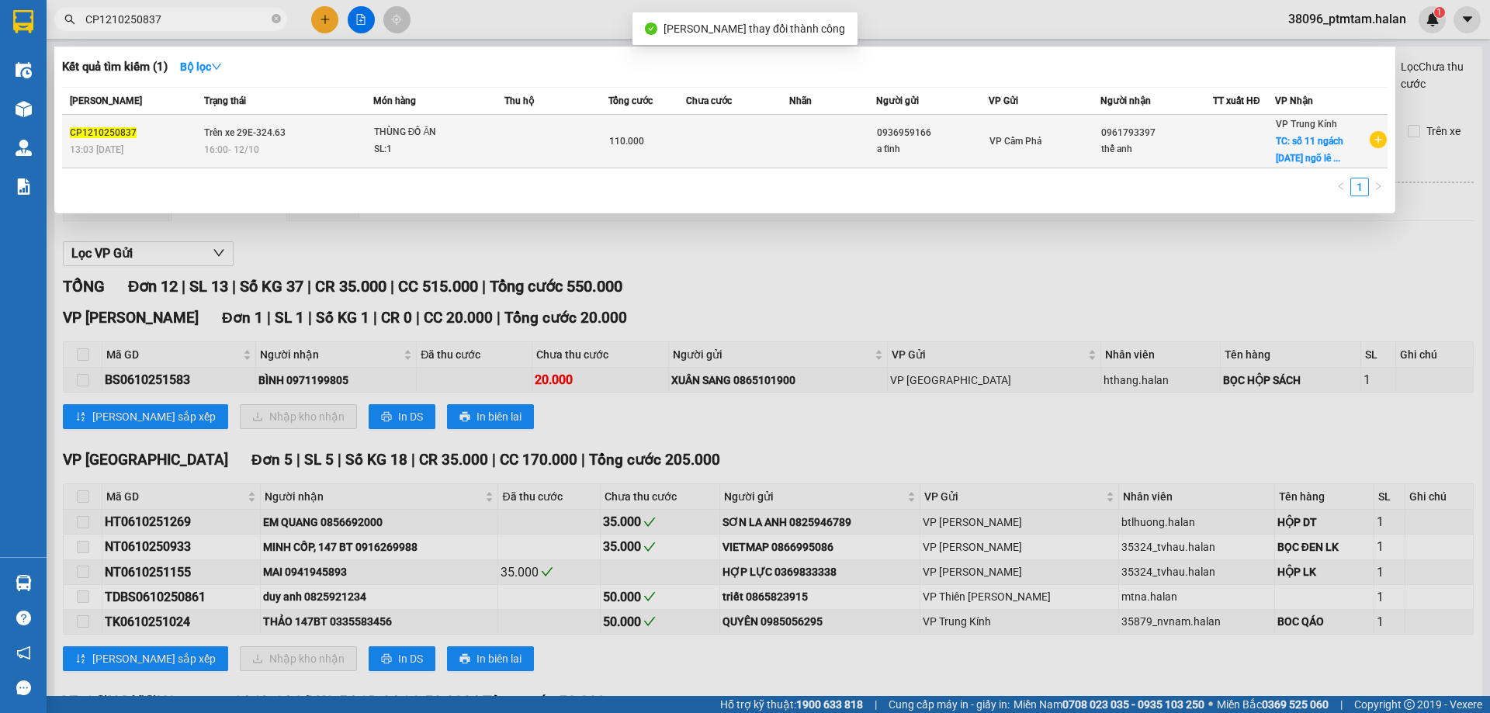
click at [760, 130] on td at bounding box center [738, 142] width 104 height 54
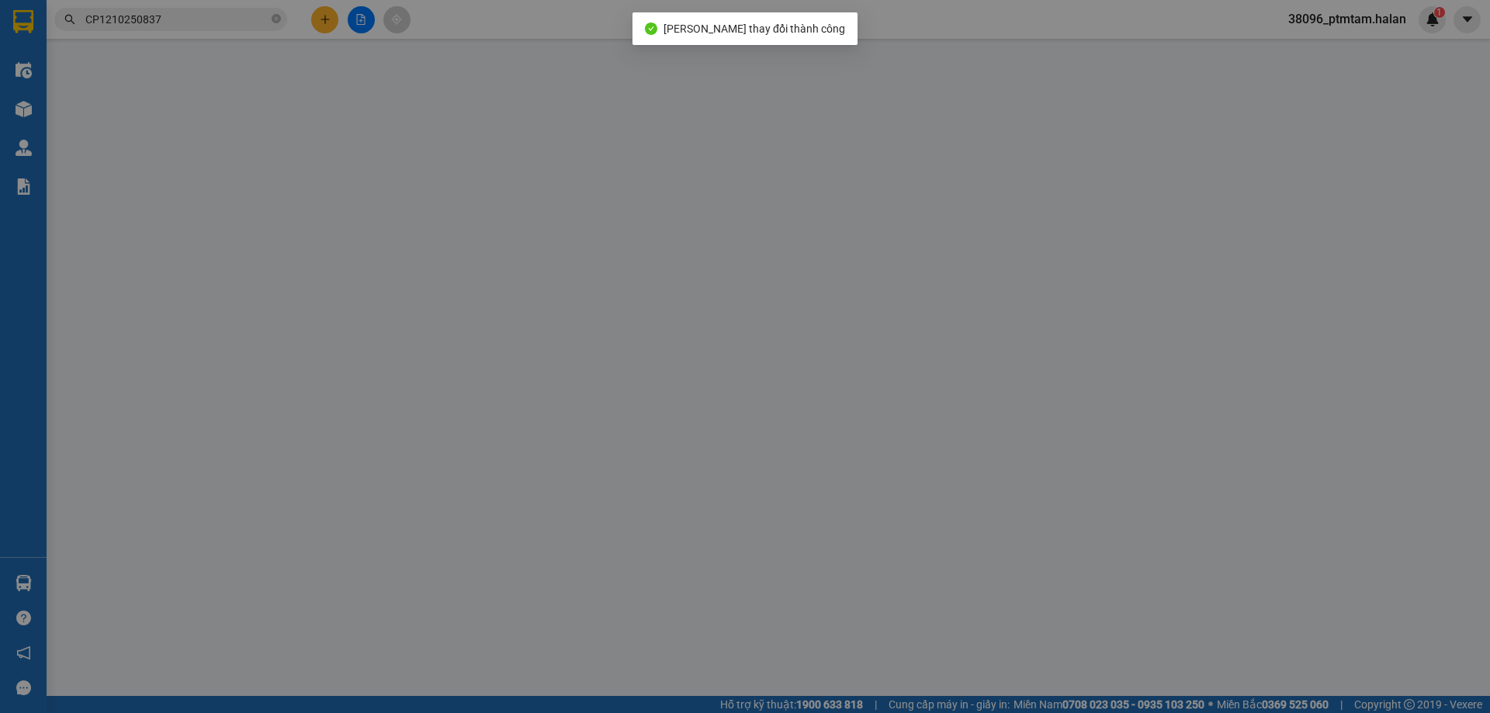
type input "0936959166"
type input "a tĩnh"
type input "0961793397"
type input "thế anh"
checkbox input "true"
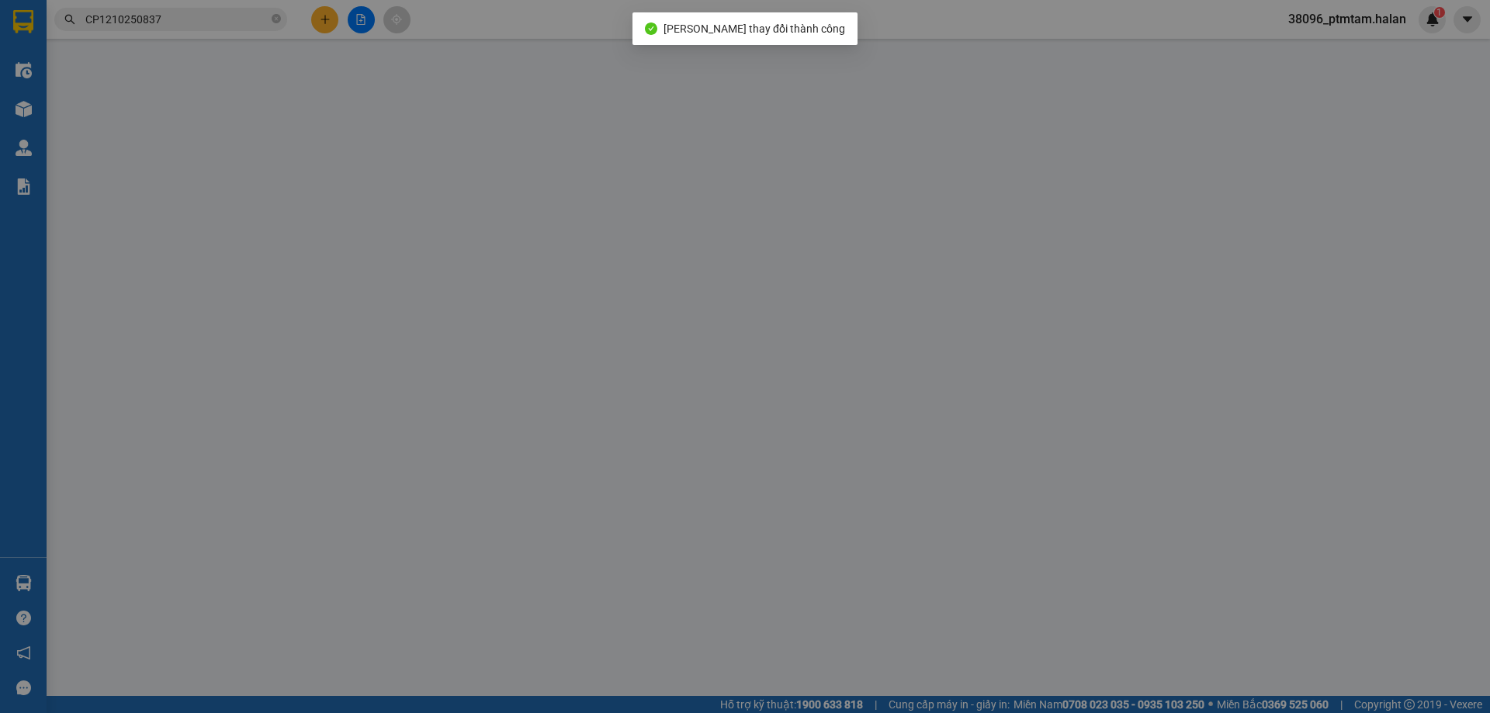
type input "11 Ngách 63/5/36 ngõ 35 [GEOGRAPHIC_DATA][PERSON_NAME], [GEOGRAPHIC_DATA], [GEO…"
type input "SHIP GẤP"
type input "0"
type input "110.000"
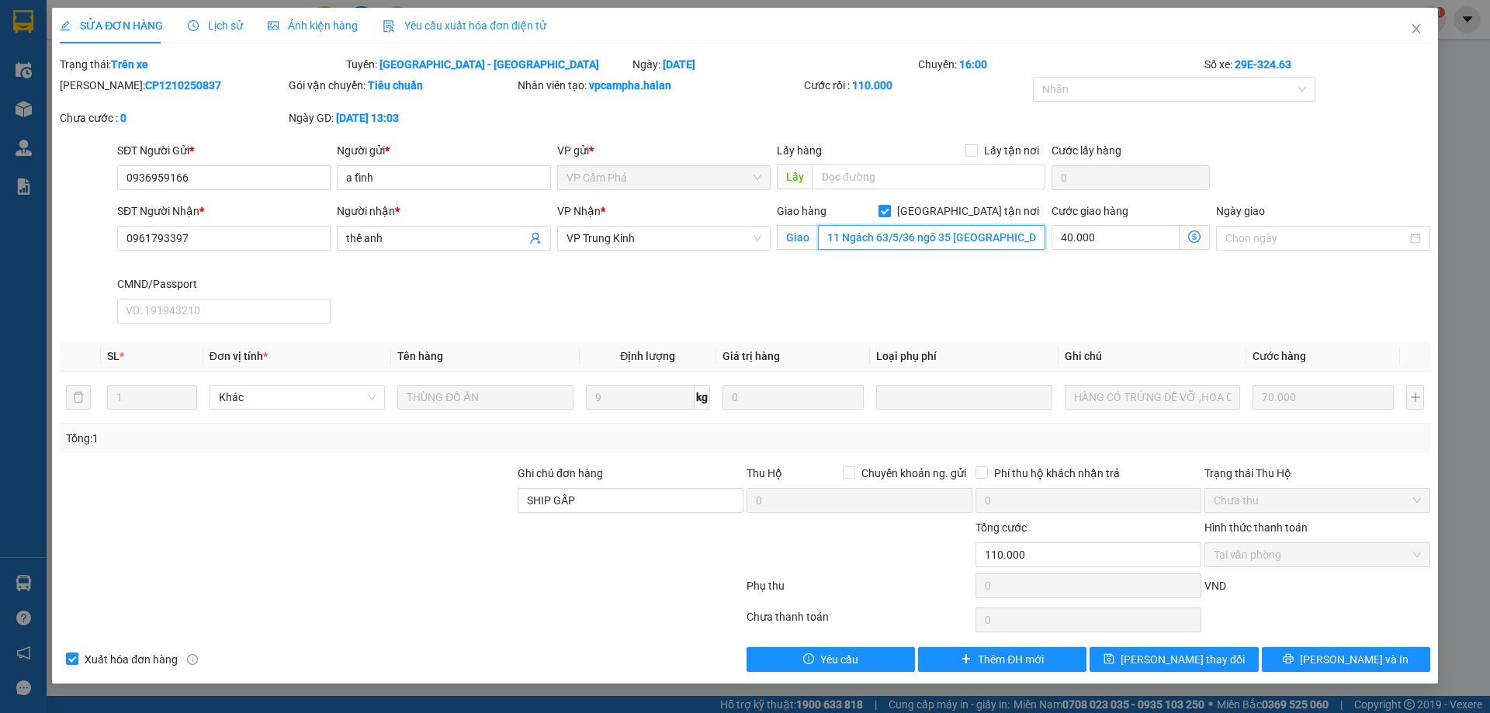
click at [891, 235] on input "11 Ngách 63/5/36 ngõ 35 [GEOGRAPHIC_DATA][PERSON_NAME], [GEOGRAPHIC_DATA], [GEO…" at bounding box center [931, 237] width 227 height 25
click at [587, 510] on input "SHIP GẤP" at bounding box center [630, 500] width 226 height 25
click at [535, 575] on form "Ghi chú đơn hàng SHIP GẤP Thu Hộ Chuyển khoản ng. gửi 0 Phí thu hộ khách nhận t…" at bounding box center [745, 535] width 1370 height 140
click at [1327, 110] on div "[PERSON_NAME]: CP1210250837 Gói vận chuyển: Tiêu chuẩn Nhân viên tạo: vpcampha.…" at bounding box center [744, 109] width 1373 height 65
click at [1419, 29] on icon "close" at bounding box center [1416, 28] width 12 height 12
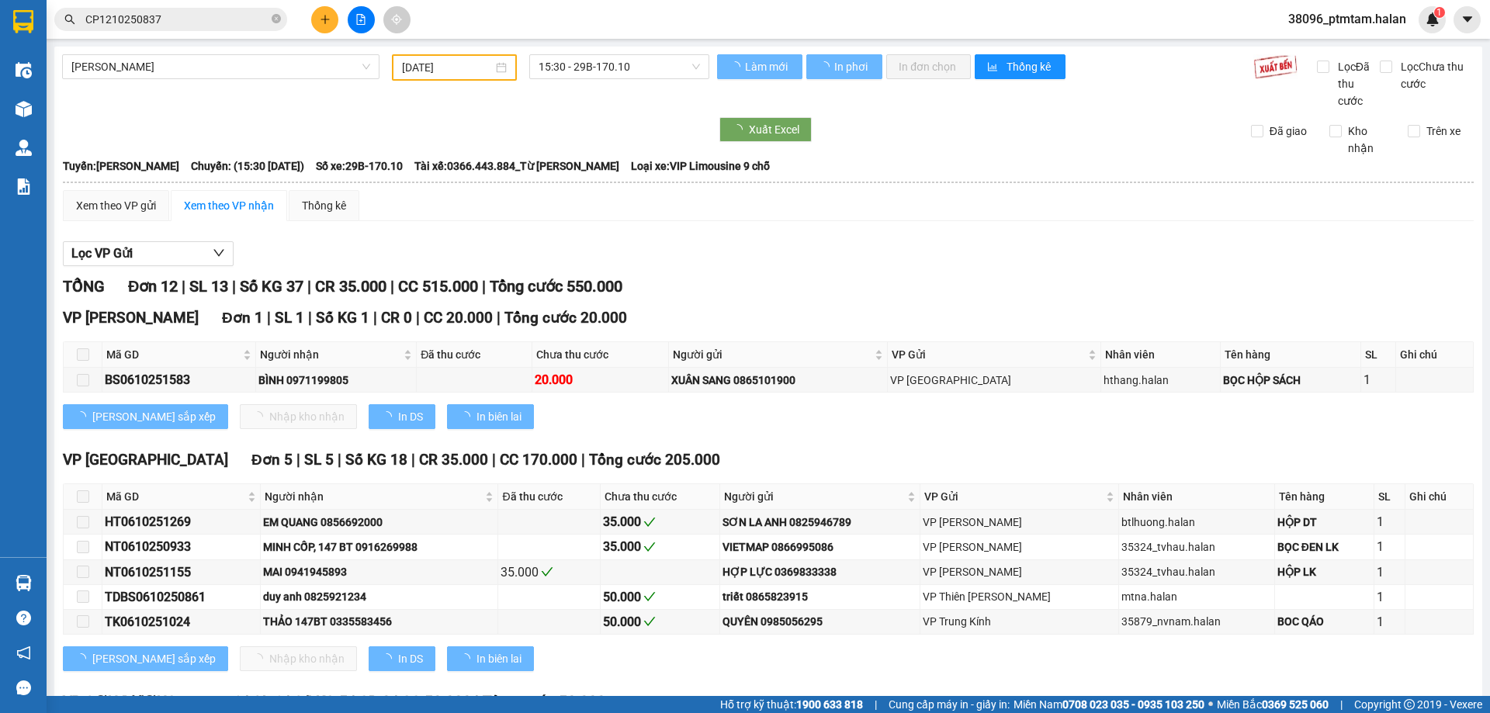
click at [826, 281] on div "TỔNG Đơn 12 | SL 13 | Số KG 37 | CR 35.000 | CC 515.000 | Tổng cước 550.000" at bounding box center [768, 287] width 1410 height 24
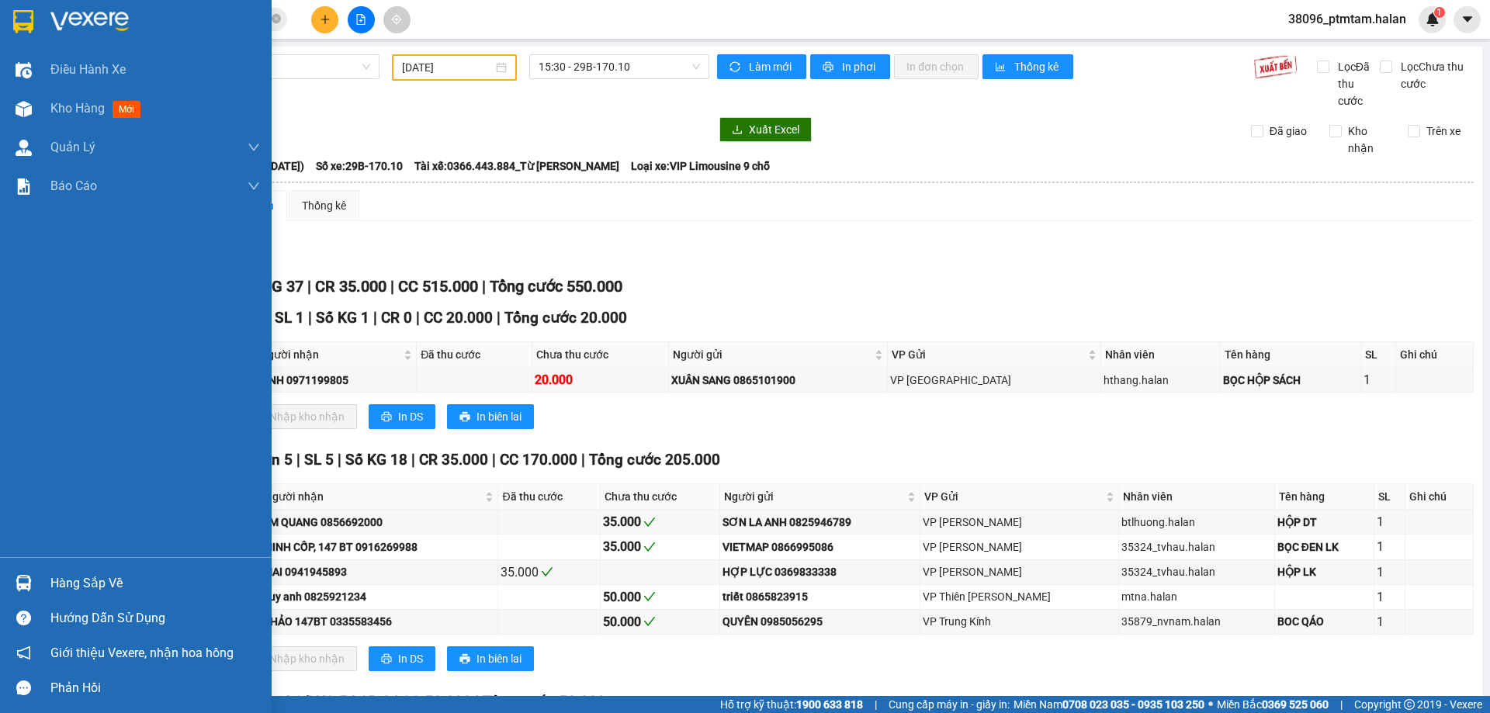
click at [81, 583] on div "Hàng sắp về" at bounding box center [154, 583] width 209 height 23
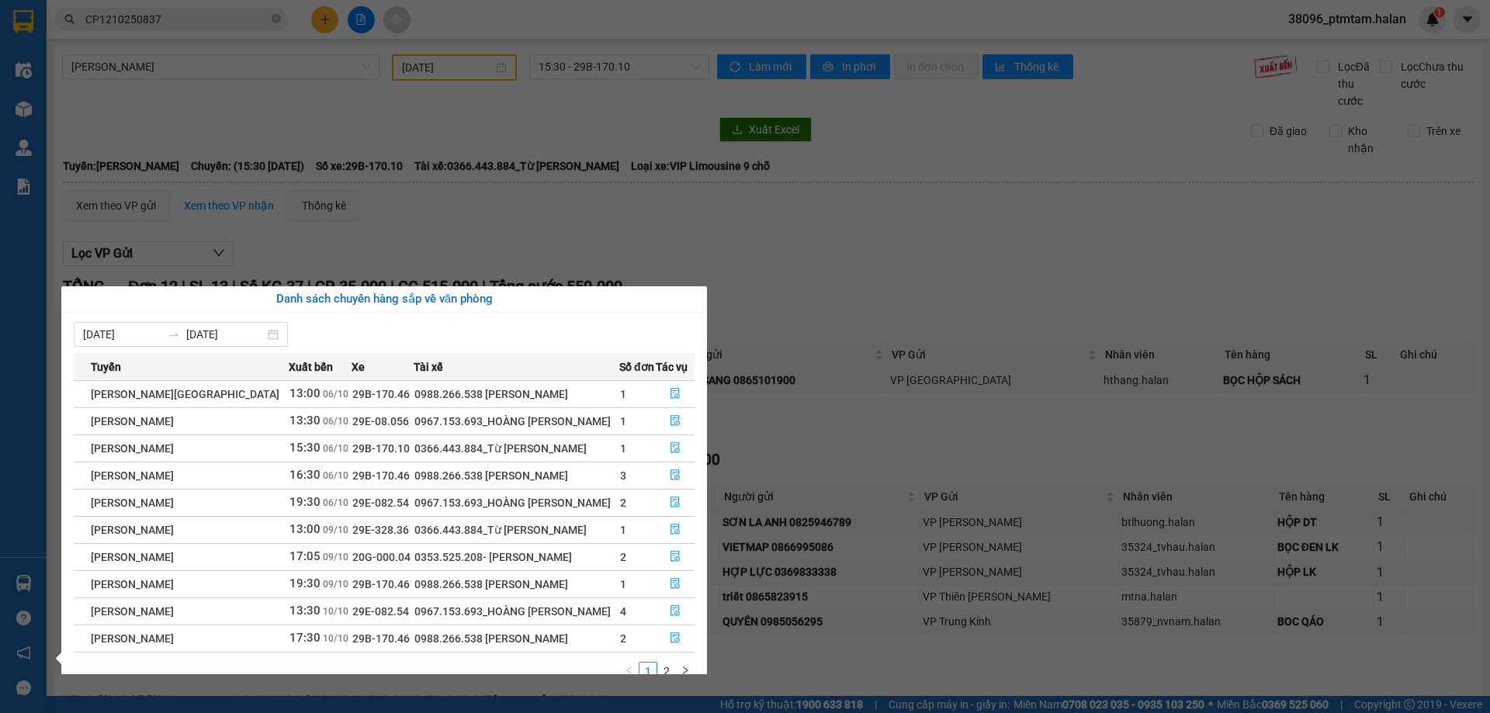
click at [582, 235] on section "Kết quả tìm kiếm ( 1 ) Bộ lọc Mã ĐH Trạng thái Món hàng Thu hộ Tổng cước Chưa c…" at bounding box center [745, 356] width 1490 height 713
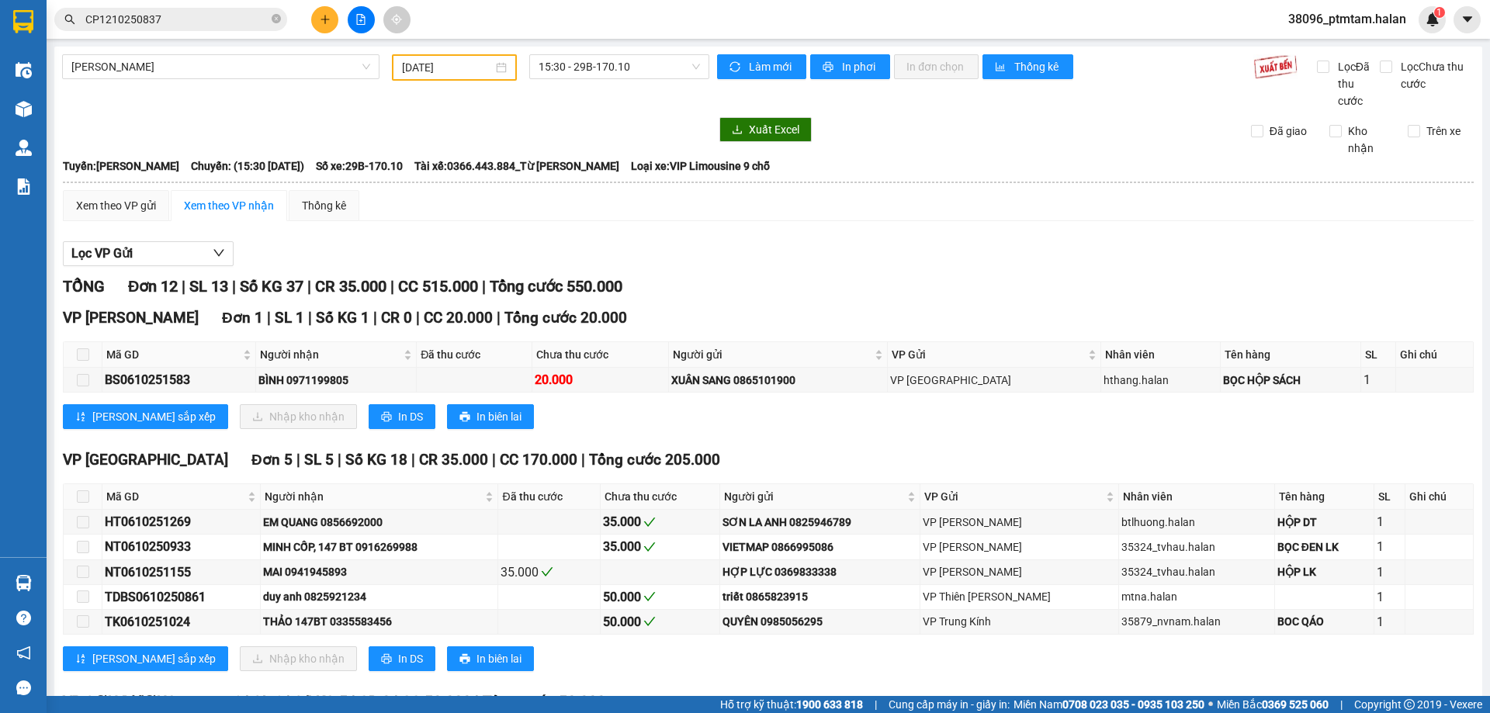
click at [749, 247] on div "Lọc VP Gửi" at bounding box center [768, 254] width 1410 height 26
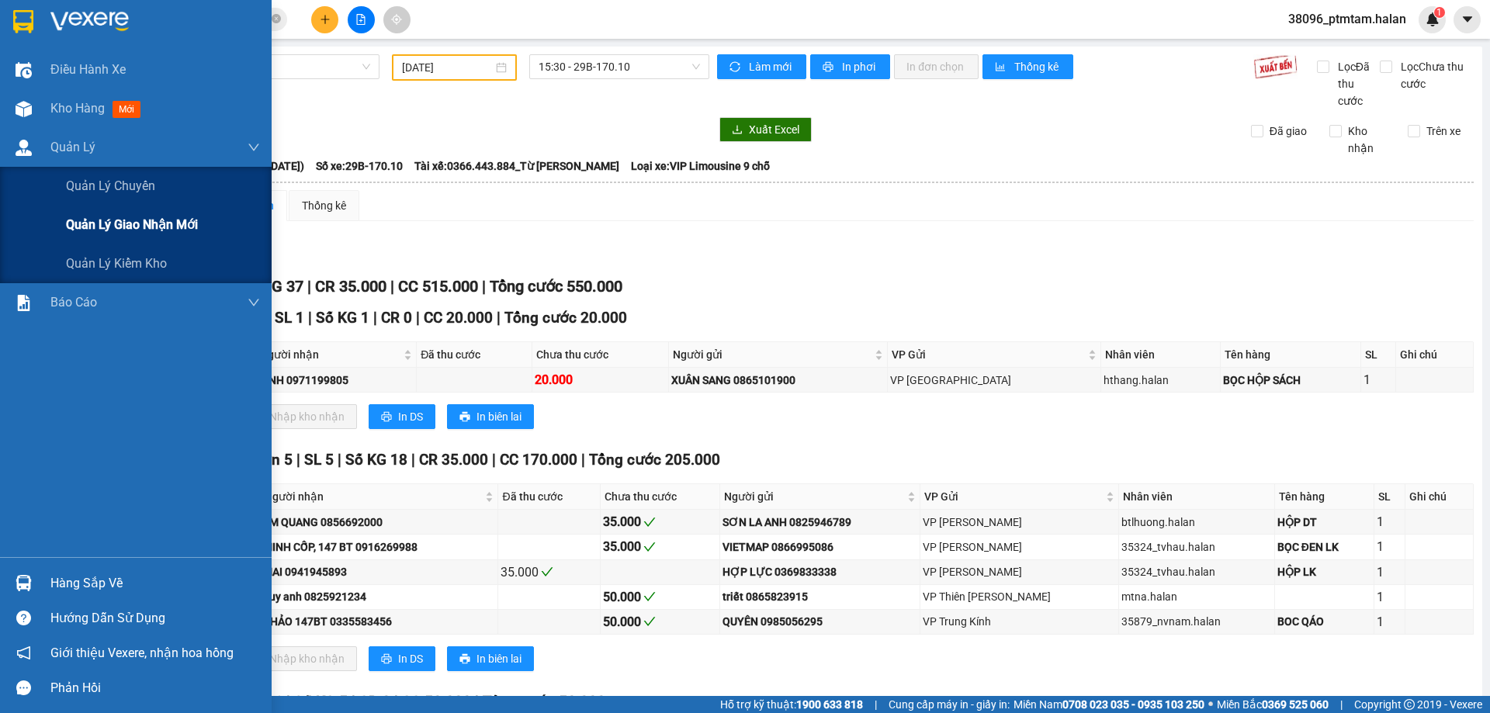
click at [123, 230] on span "Quản lý giao nhận mới" at bounding box center [132, 224] width 132 height 19
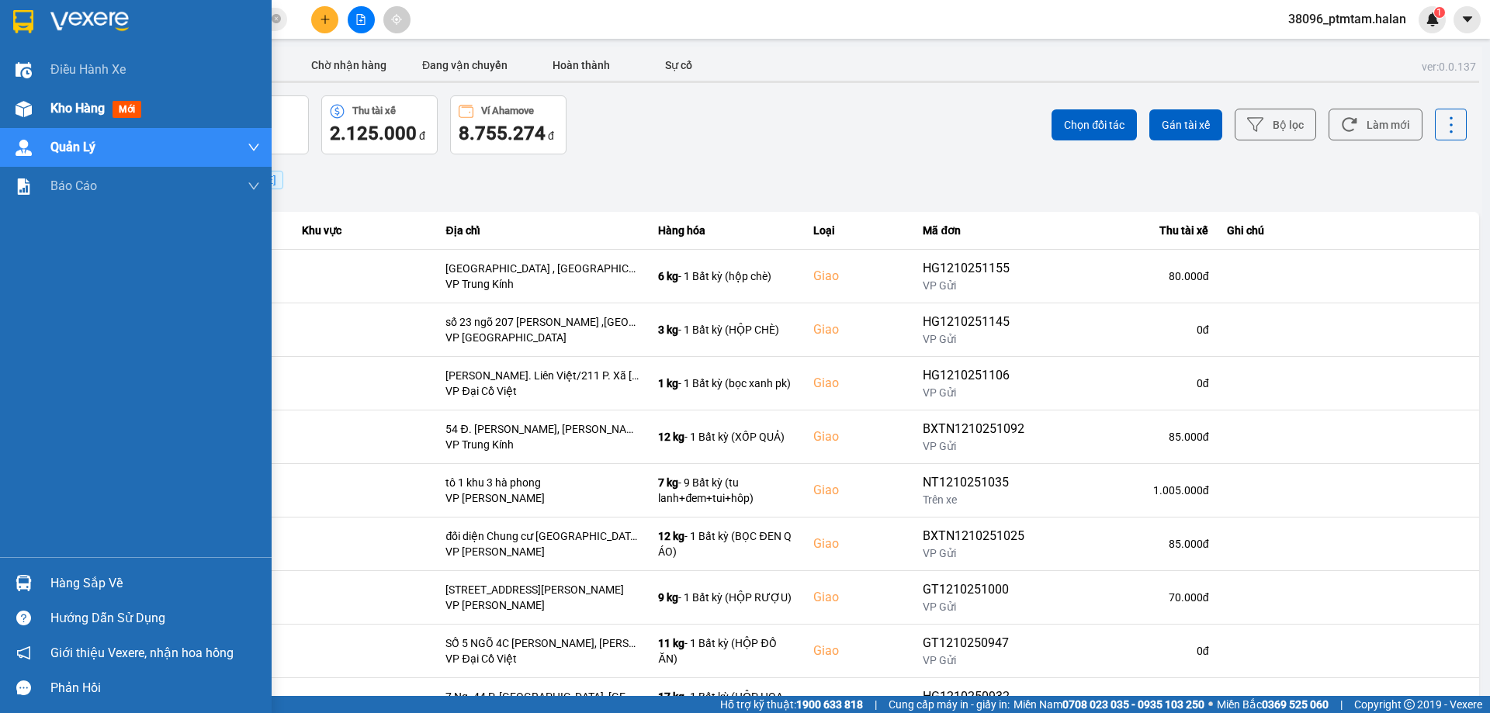
click at [71, 111] on span "Kho hàng" at bounding box center [77, 108] width 54 height 15
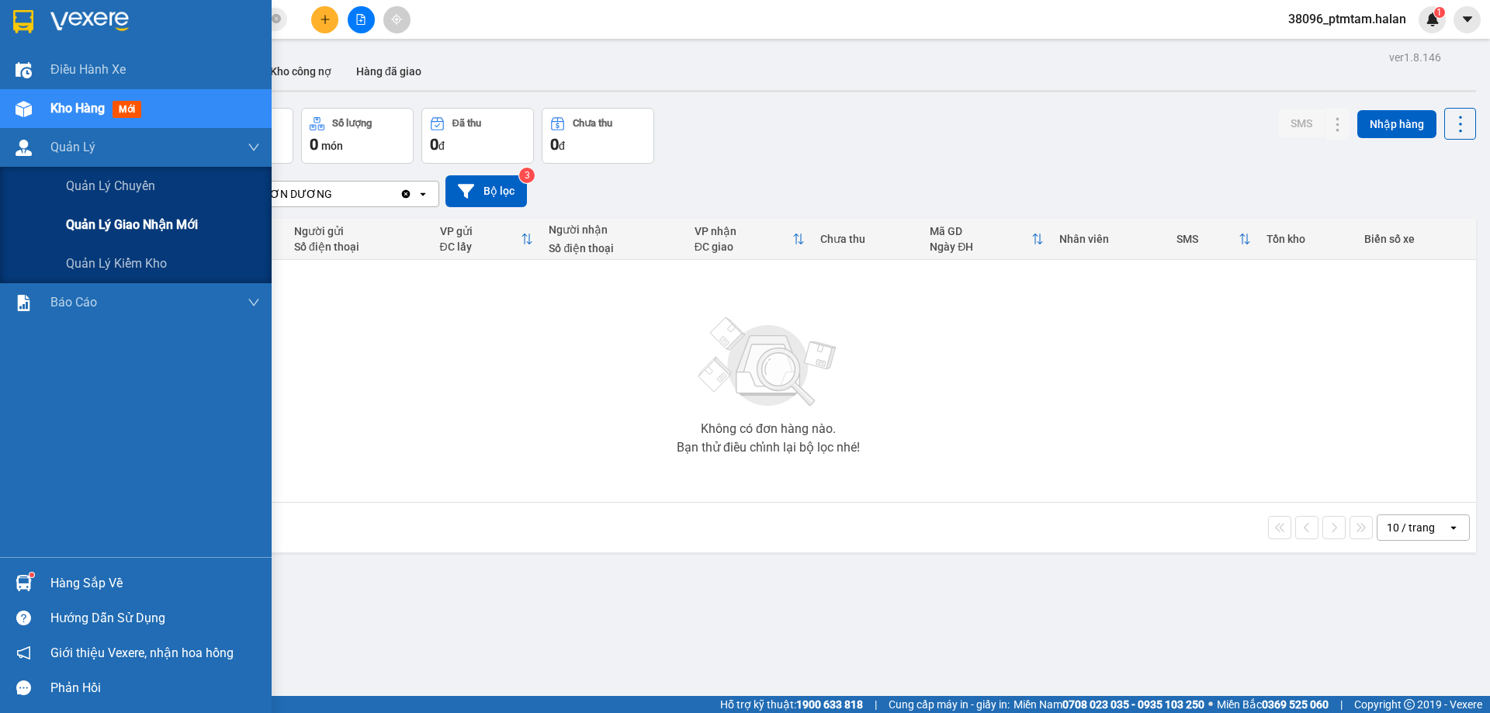
click at [125, 223] on span "Quản lý giao nhận mới" at bounding box center [132, 224] width 132 height 19
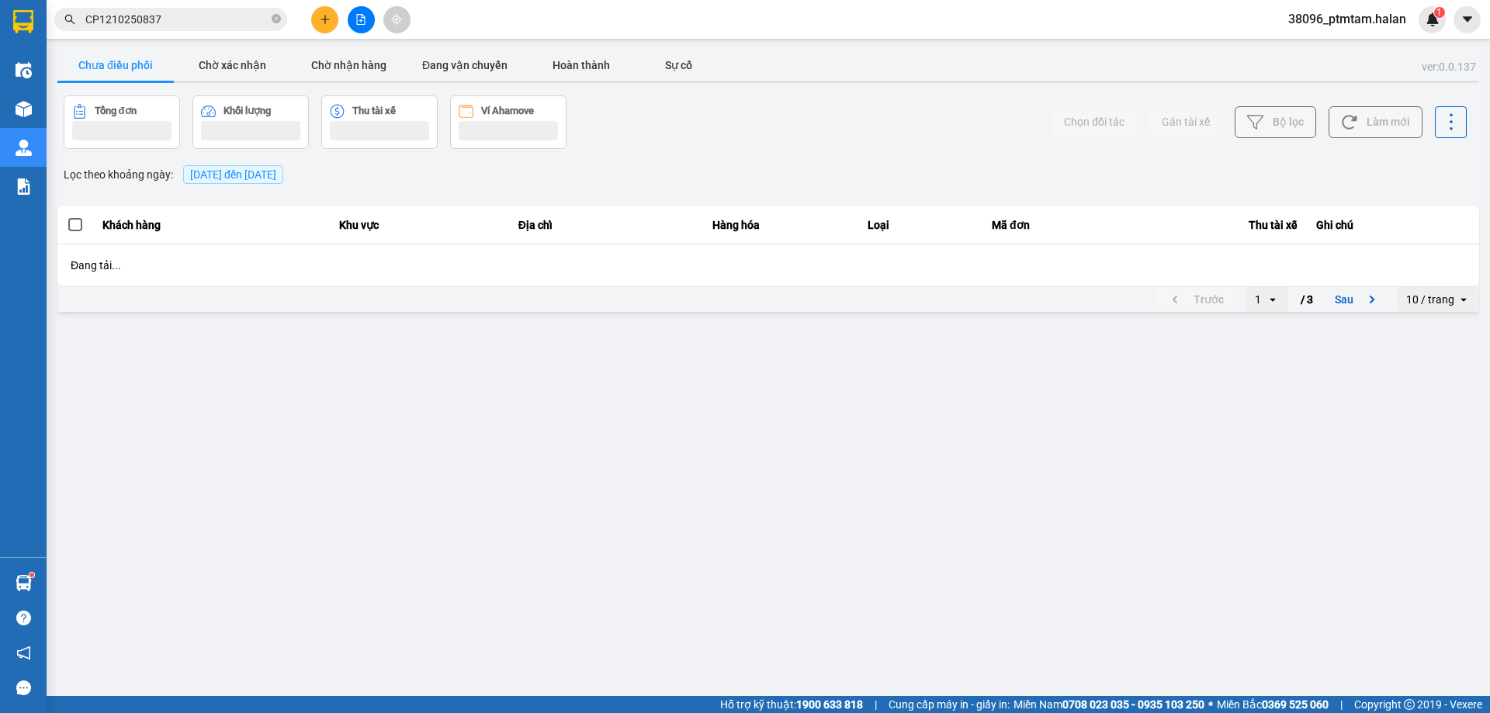
click at [749, 163] on div "ver: 0.0.137 Chưa điều phối Chờ xác nhận Chờ nhận hàng Đang vận chuyển Hoàn thà…" at bounding box center [767, 181] width 1427 height 268
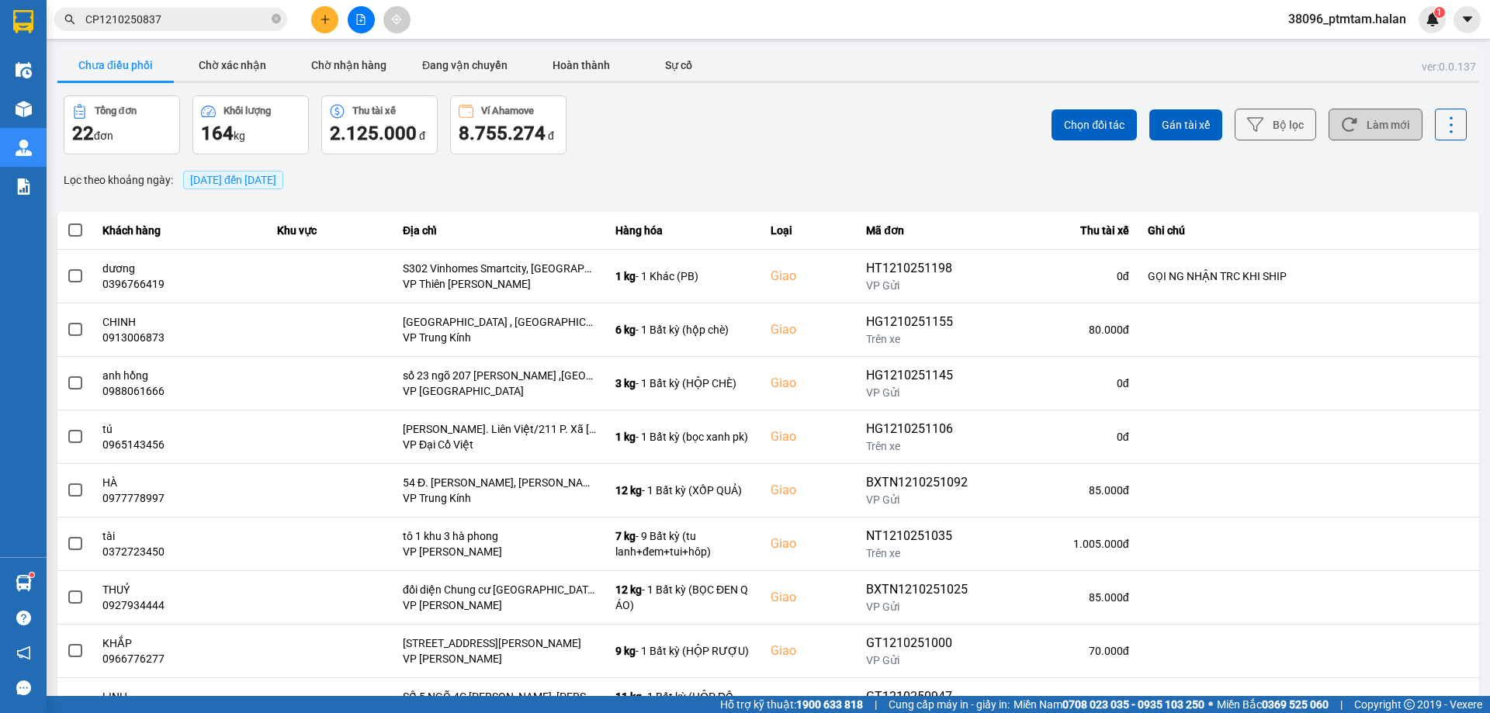
click at [1359, 128] on button "Làm mới" at bounding box center [1375, 125] width 94 height 32
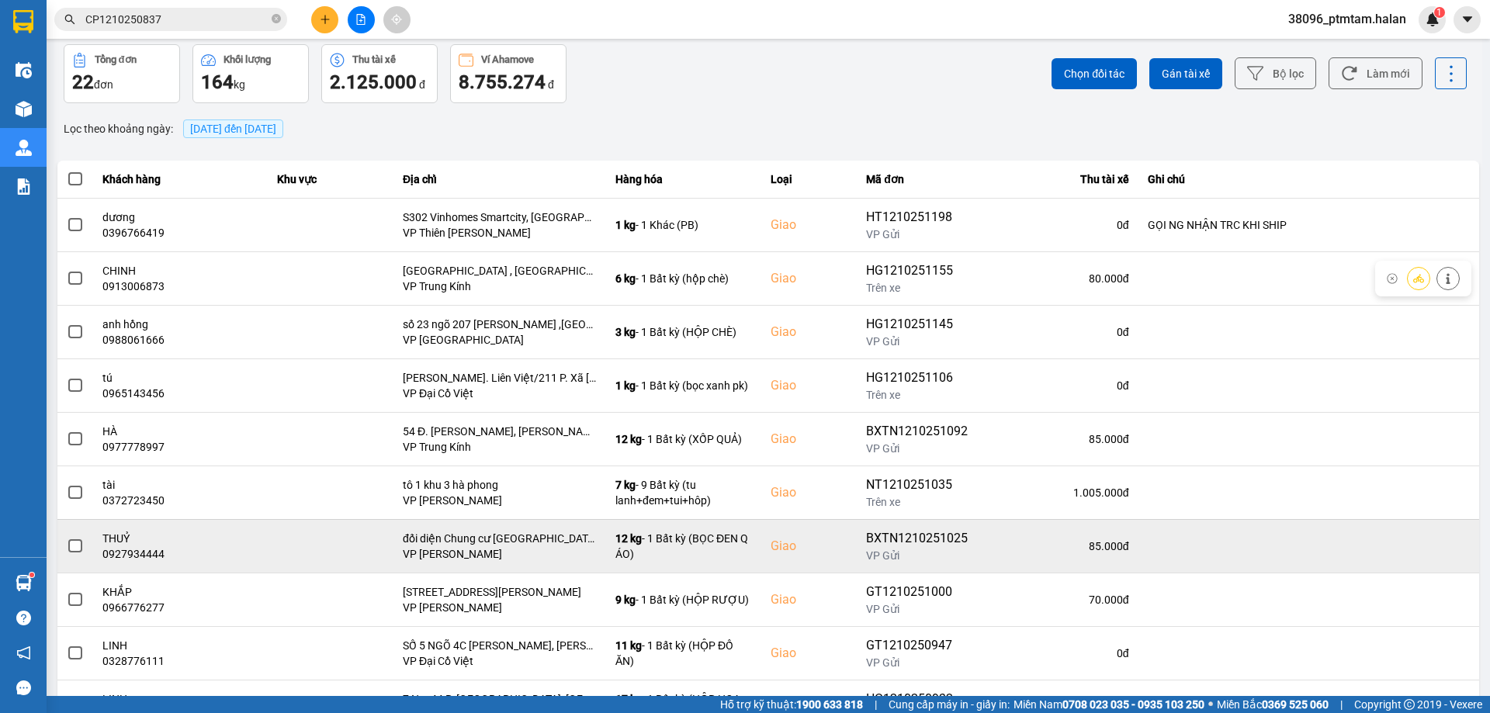
scroll to position [125, 0]
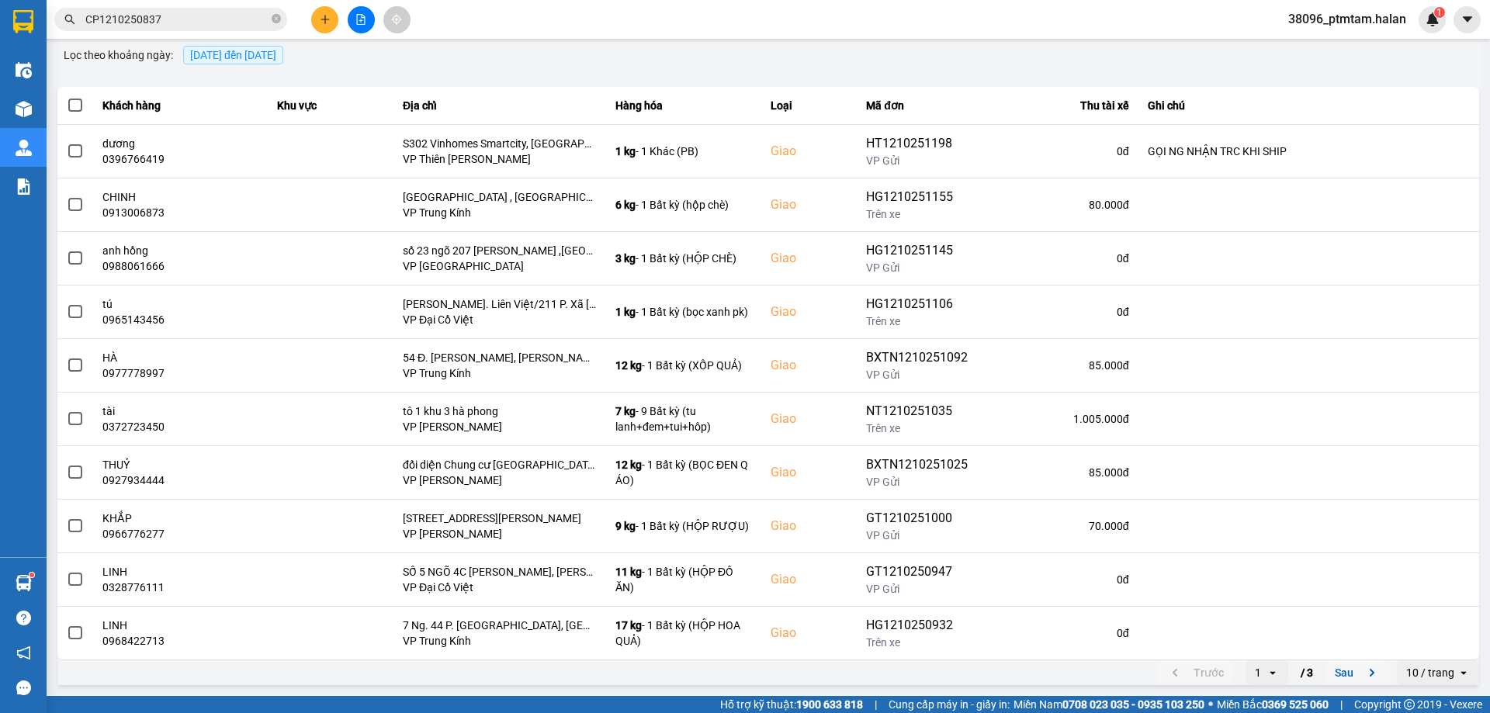
click at [1325, 673] on button "Sau" at bounding box center [1357, 672] width 65 height 23
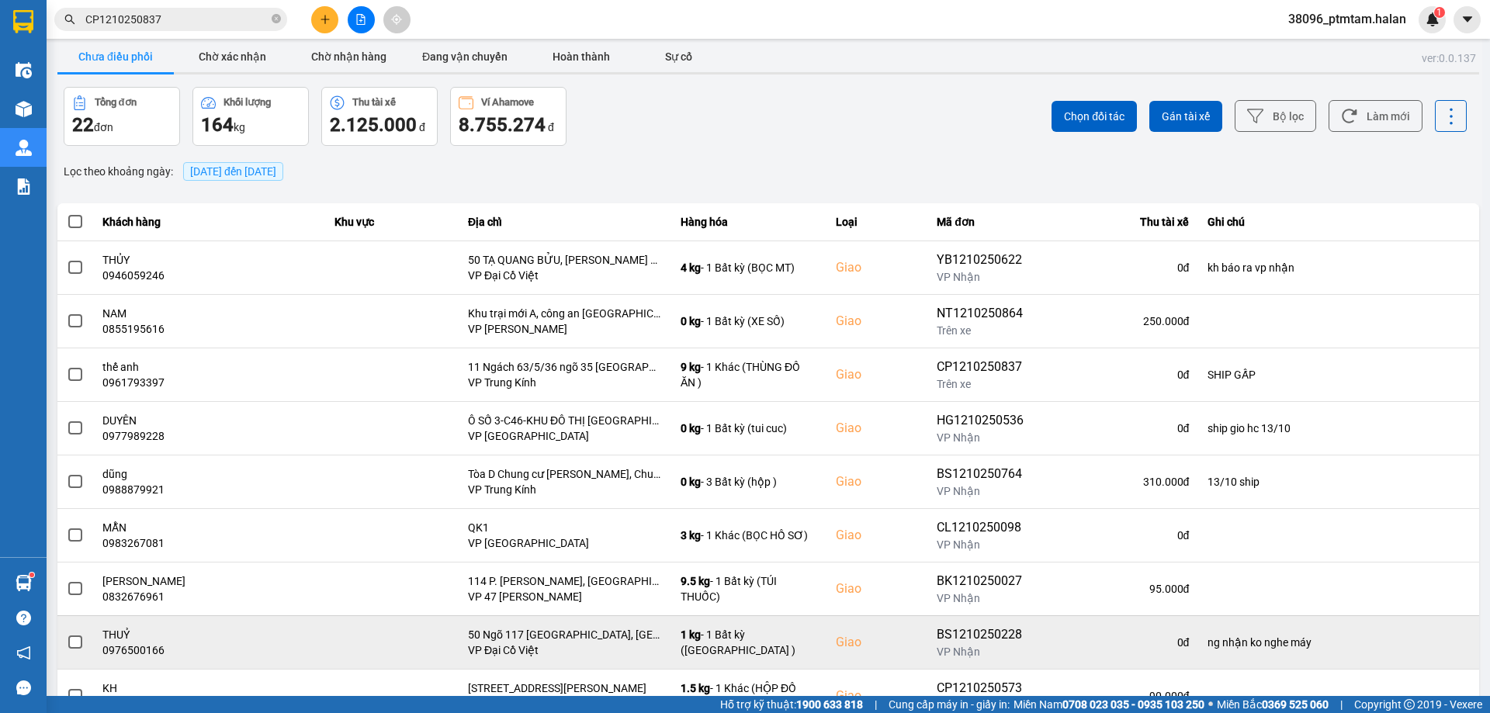
scroll to position [0, 0]
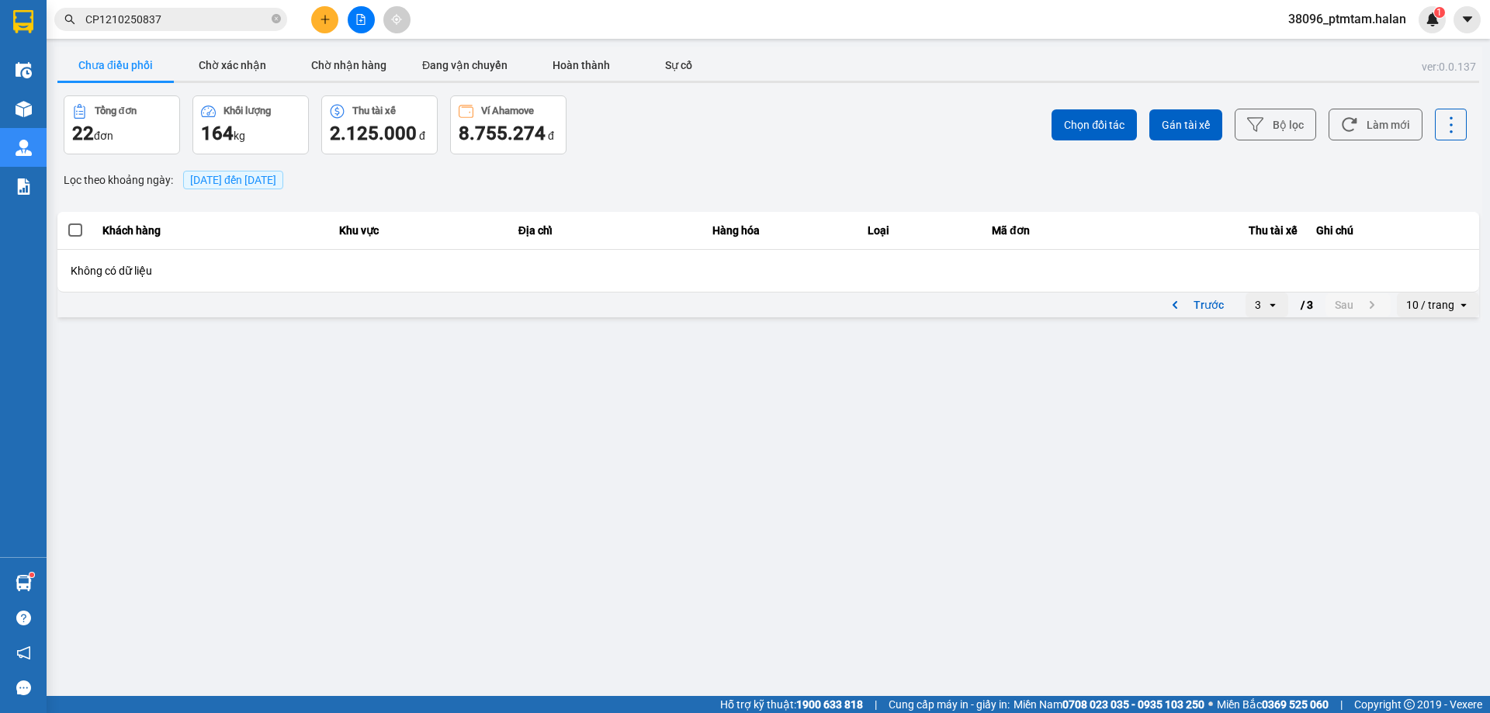
click at [959, 129] on div "Chọn đối tác Gán tài xế Bộ lọc Làm mới" at bounding box center [1115, 124] width 701 height 59
drag, startPoint x: 1053, startPoint y: 144, endPoint x: 922, endPoint y: 137, distance: 131.3
click at [922, 137] on div "Chọn đối tác Gán tài xế Bộ lọc Làm mới" at bounding box center [1115, 124] width 701 height 59
click at [710, 158] on div "ver: 0.0.137 Chưa điều phối Chờ xác nhận Chờ nhận hàng Đang vận chuyển Hoàn thà…" at bounding box center [767, 184] width 1427 height 274
click at [522, 405] on main "ver: 0.0.137 Chưa điều phối Chờ xác nhận Chờ nhận hàng Đang vận chuyển Hoàn thà…" at bounding box center [745, 348] width 1490 height 696
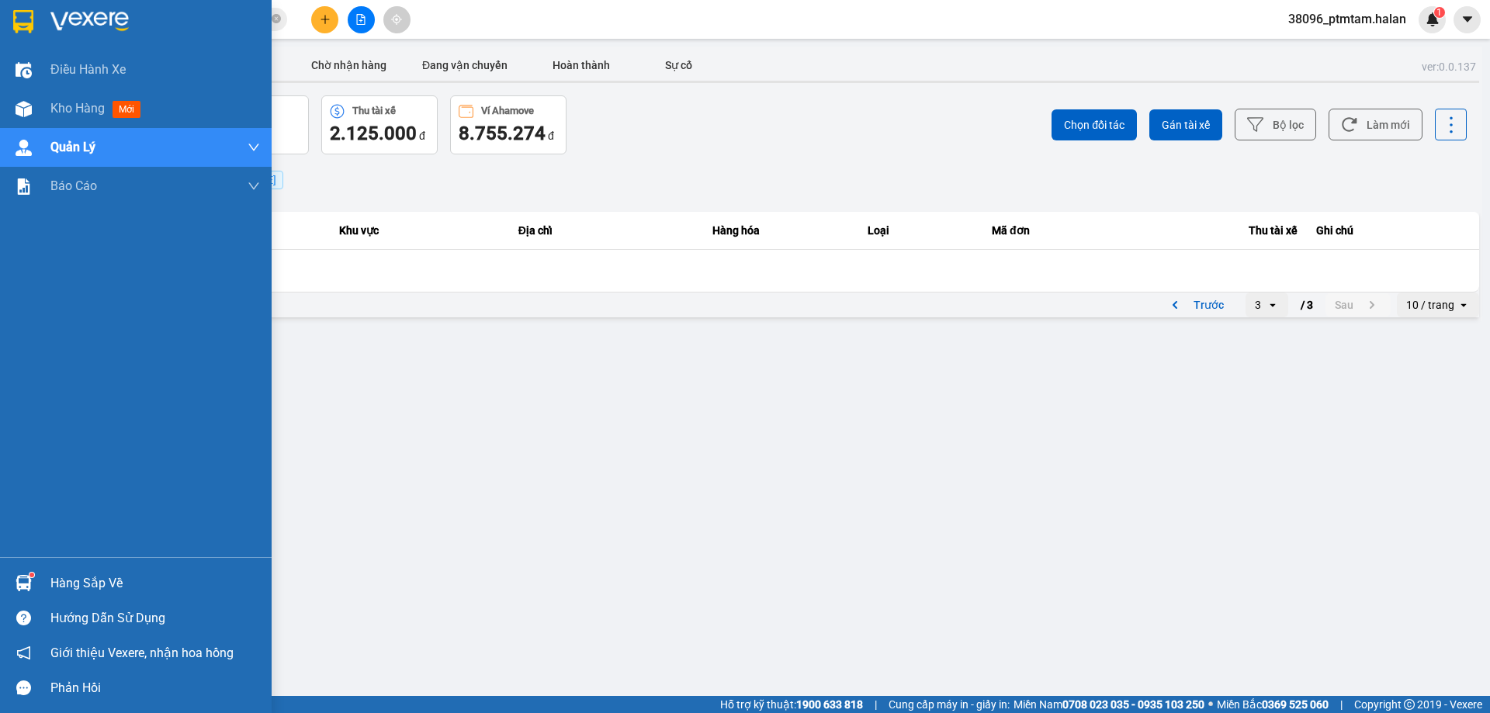
click at [91, 583] on div "Hàng sắp về" at bounding box center [154, 583] width 209 height 23
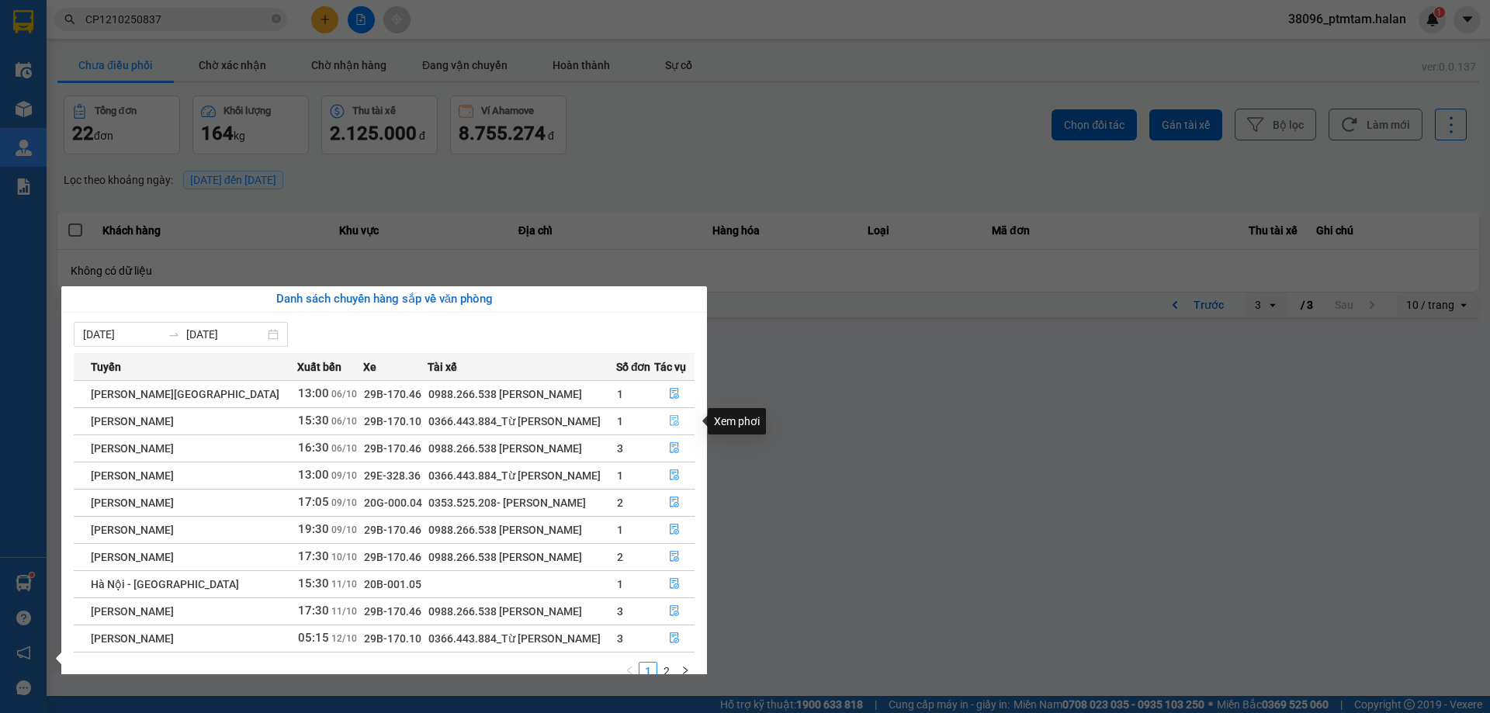
click at [673, 422] on icon "file-done" at bounding box center [674, 420] width 11 height 11
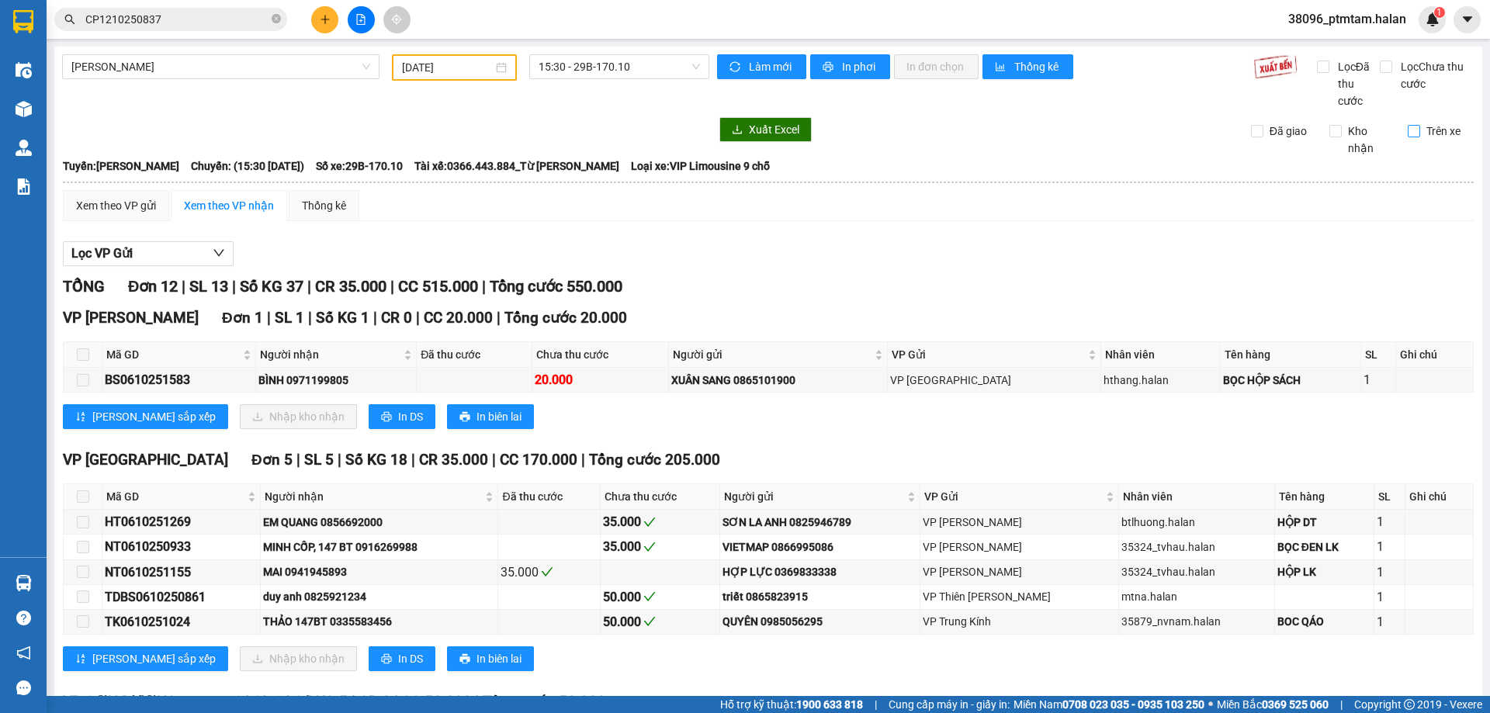
click at [1407, 132] on input "Trên xe" at bounding box center [1413, 131] width 12 height 12
checkbox input "true"
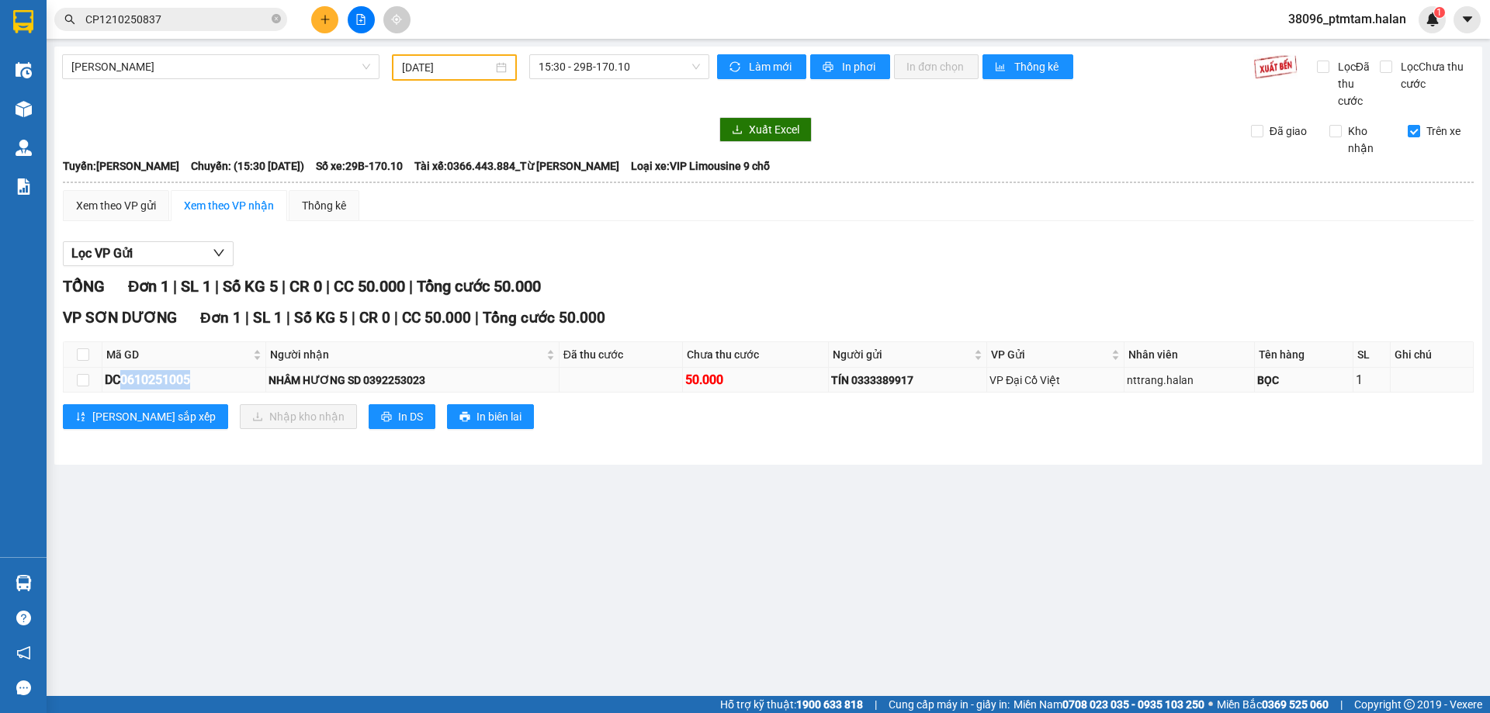
drag, startPoint x: 119, startPoint y: 376, endPoint x: 193, endPoint y: 378, distance: 73.7
click at [193, 378] on div "DC0610251005" at bounding box center [184, 379] width 158 height 19
copy div "0610251005"
click at [621, 249] on div "Lọc VP Gửi" at bounding box center [768, 254] width 1410 height 26
click at [748, 268] on div "Lọc VP Gửi TỔNG Đơn 1 | SL 1 | Số KG 5 | CR 0 | CC 50.000 | Tổng cước 50.000 V…" at bounding box center [768, 341] width 1410 height 215
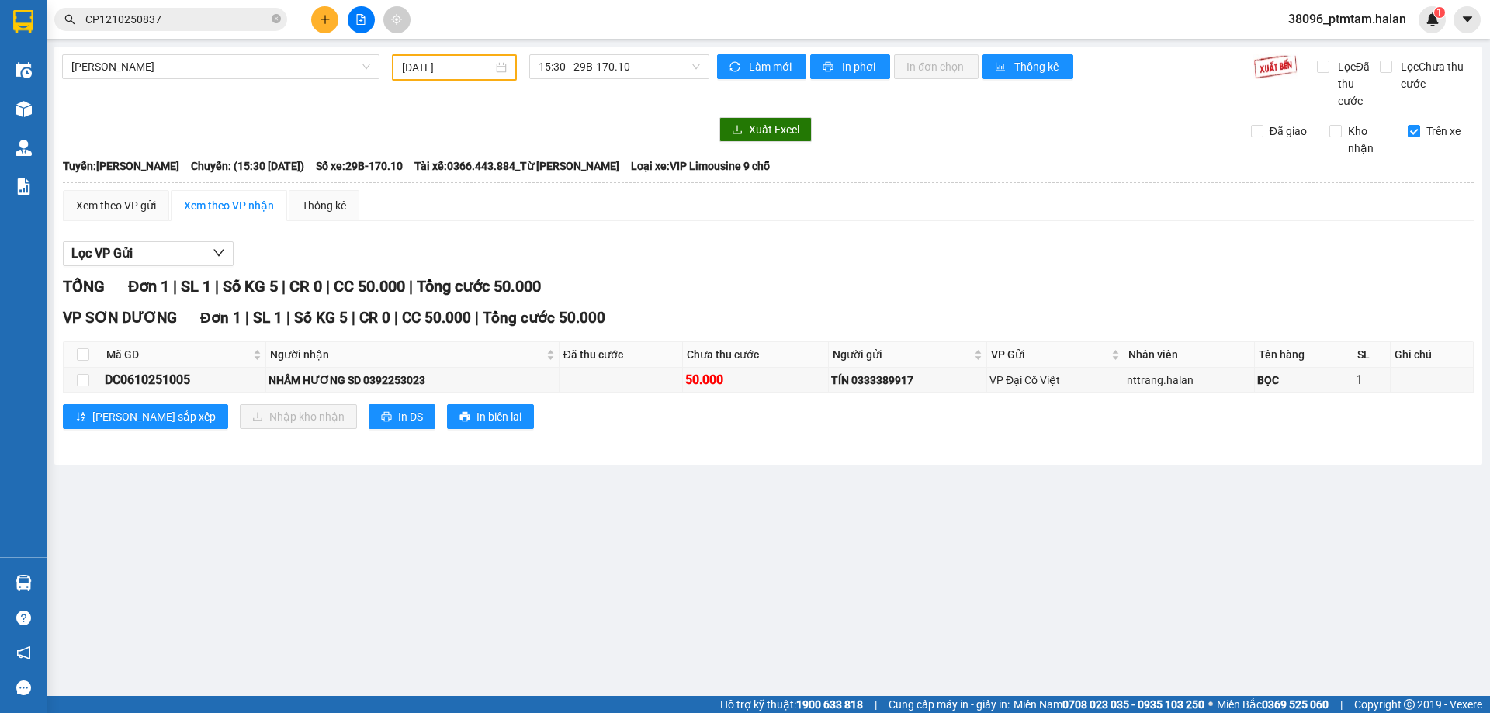
click at [704, 252] on div "Lọc VP Gửi" at bounding box center [768, 254] width 1410 height 26
click at [548, 268] on div "Lọc VP Gửi TỔNG Đơn 1 | SL 1 | Số KG 5 | CR 0 | CC 50.000 | Tổng cước 50.000 V…" at bounding box center [768, 341] width 1410 height 215
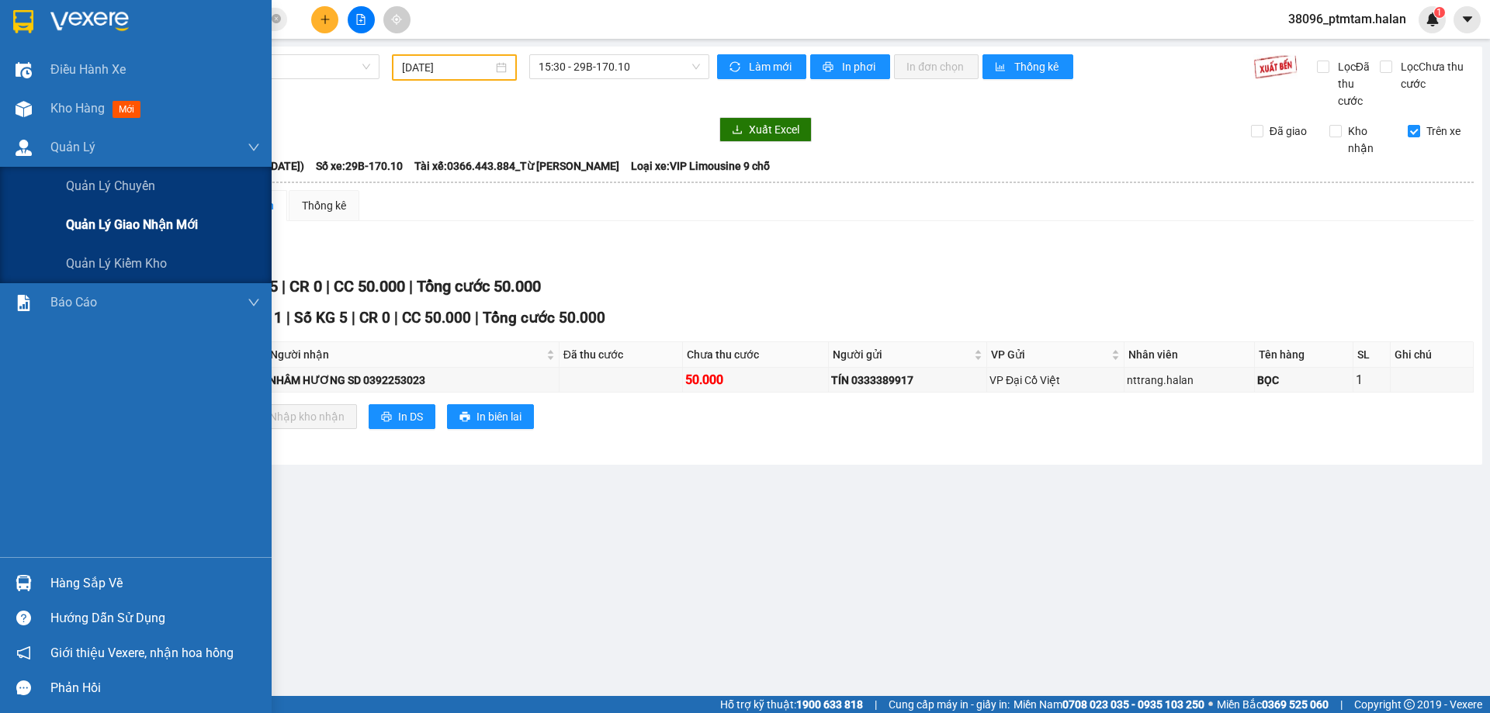
click at [107, 230] on span "Quản lý giao nhận mới" at bounding box center [132, 224] width 132 height 19
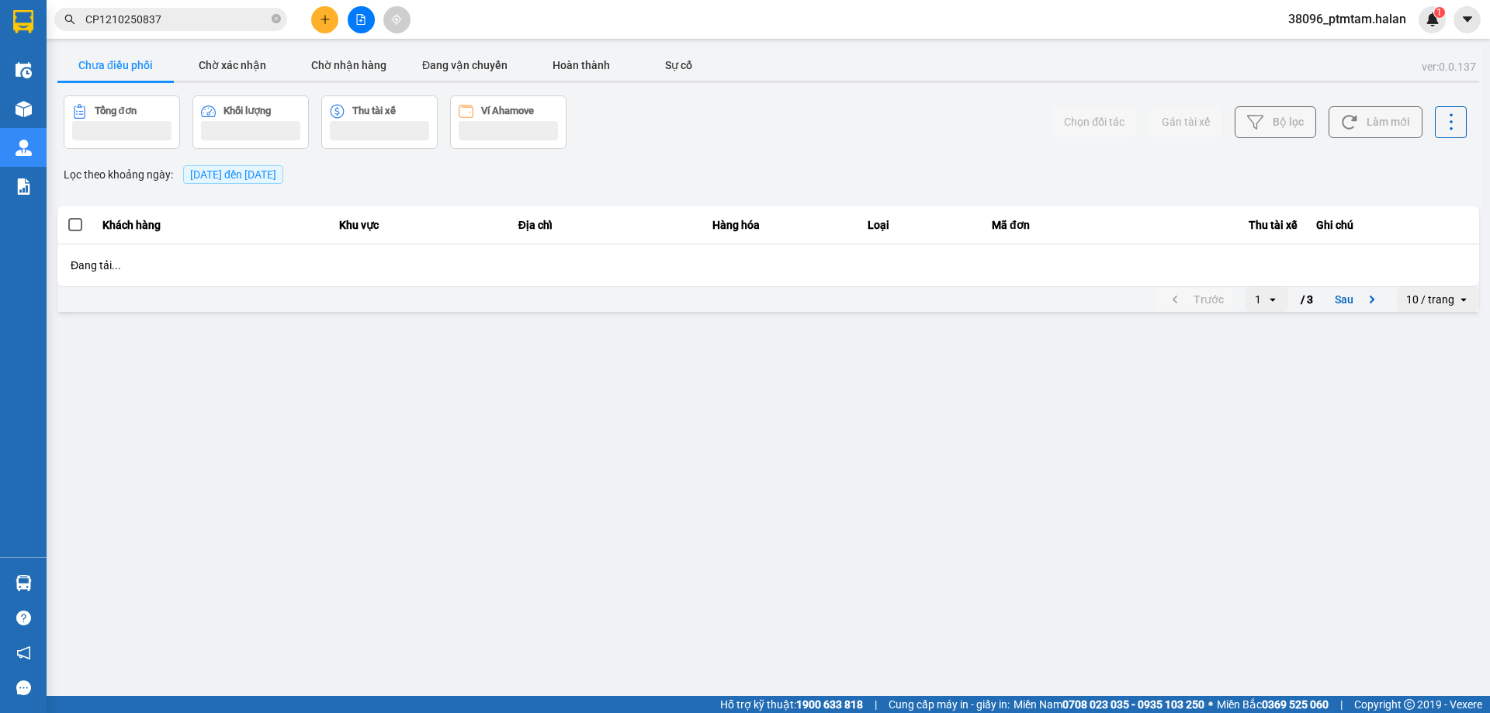
click at [708, 174] on div "Lọc theo khoảng ngày : [DATE] đến [DATE]" at bounding box center [767, 174] width 1421 height 26
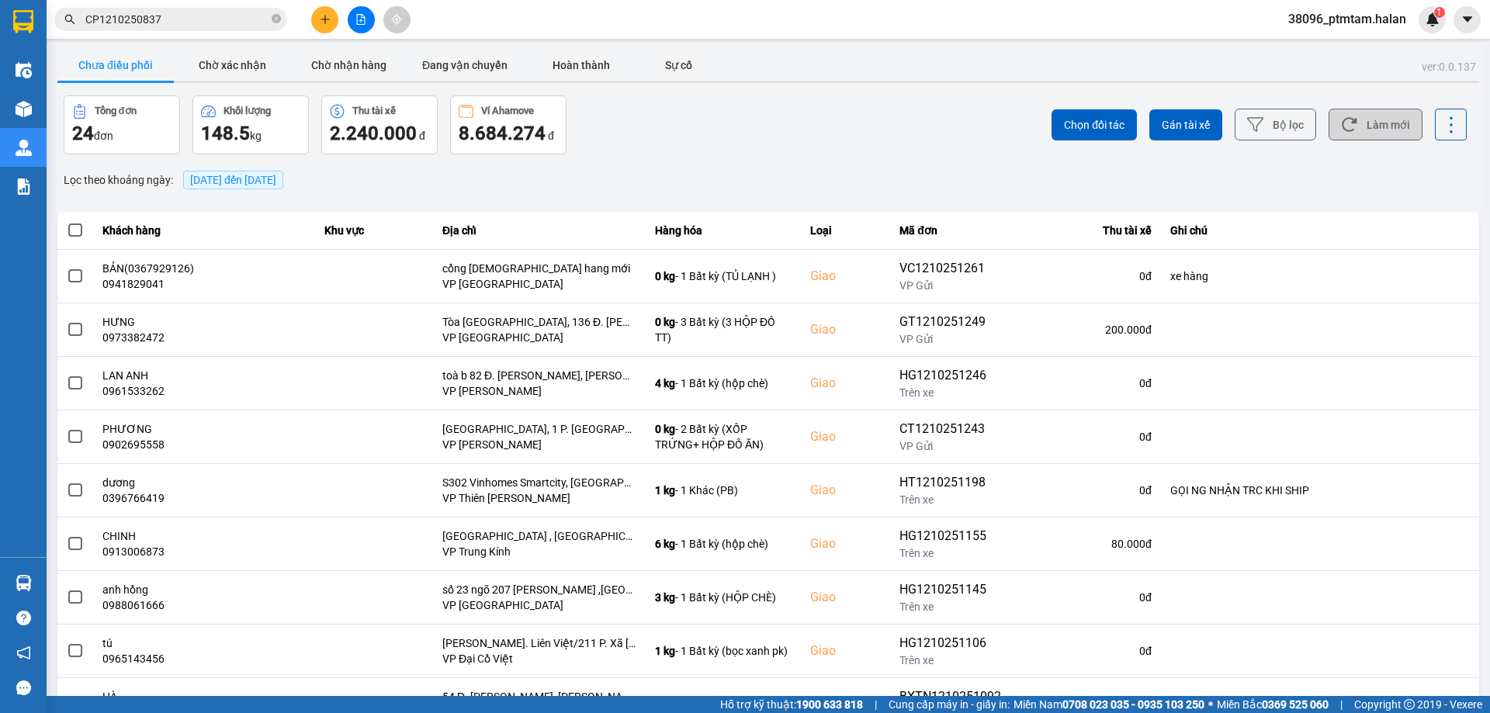
click at [1341, 130] on icon at bounding box center [1348, 125] width 15 height 14
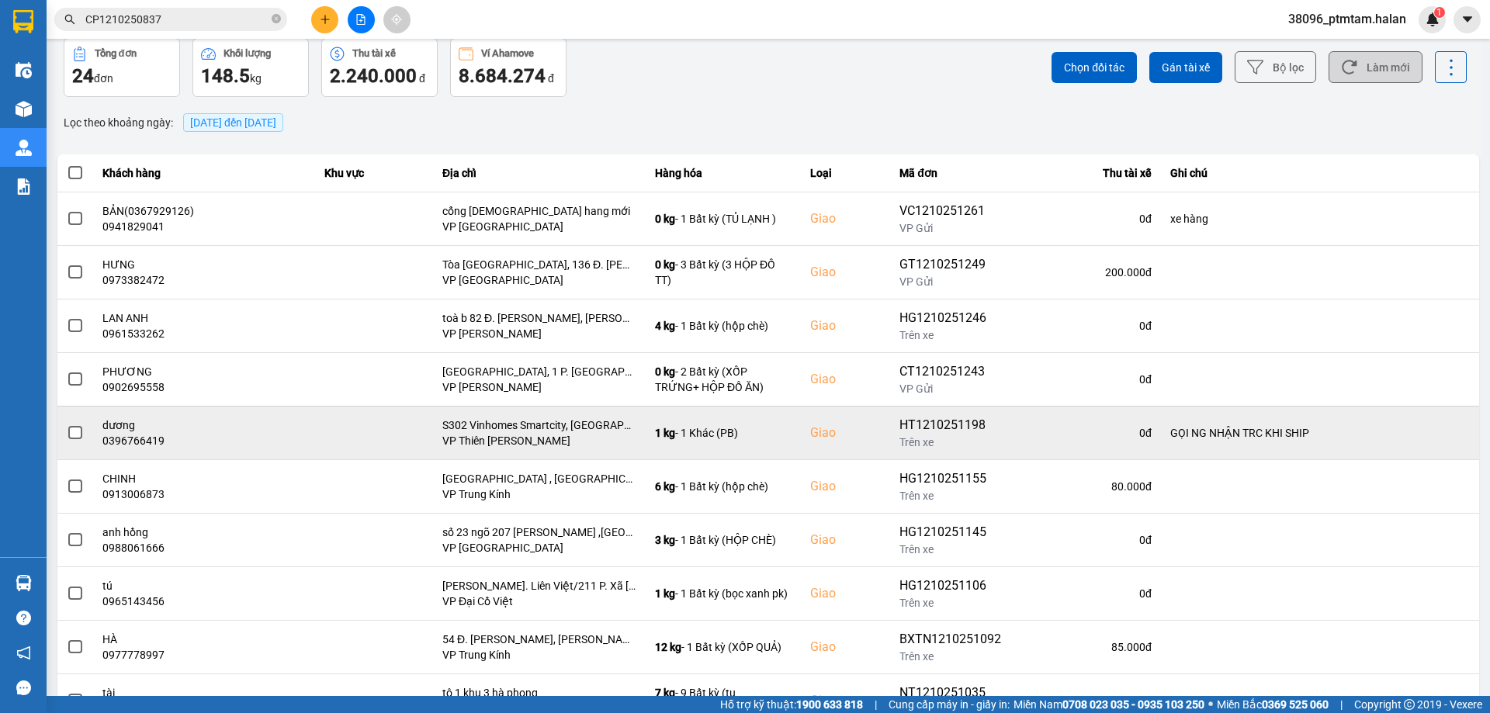
scroll to position [125, 0]
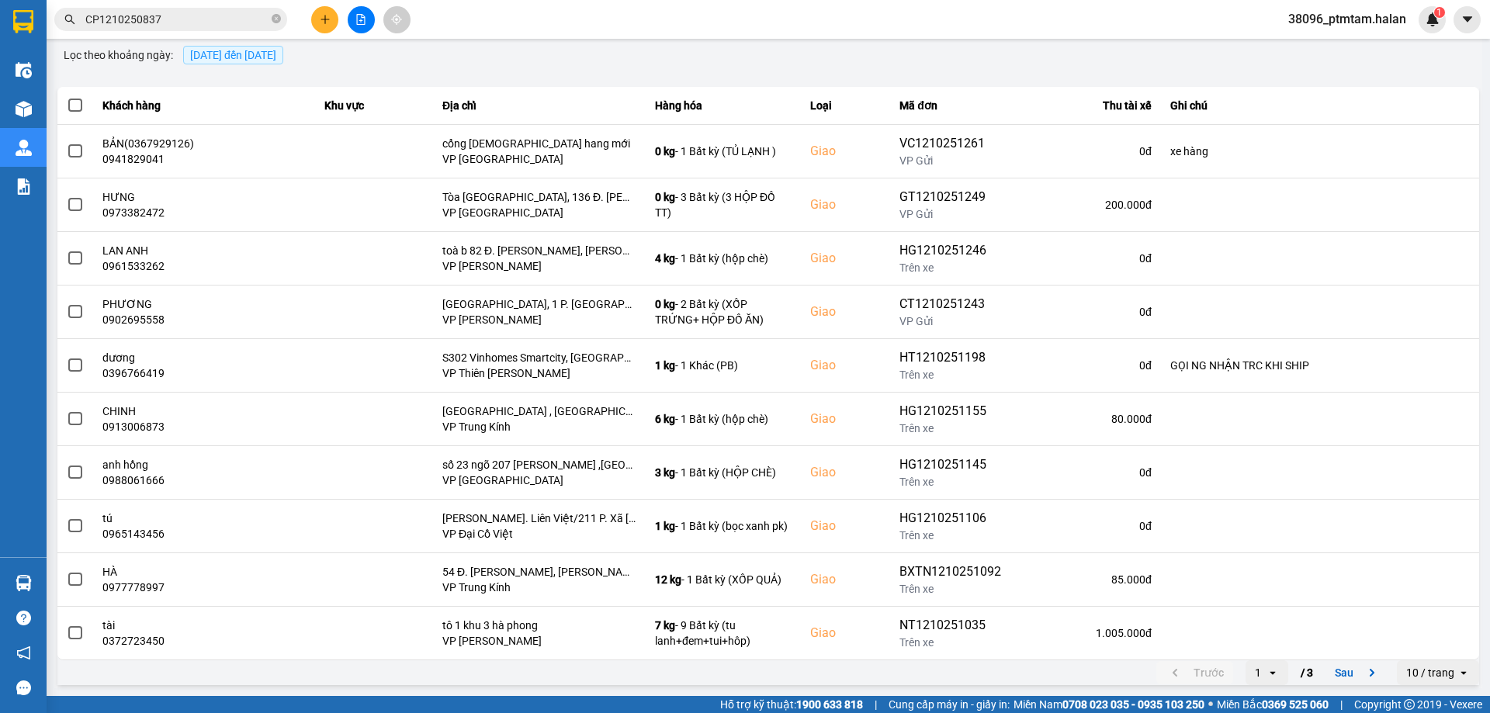
click at [844, 45] on div "Lọc theo khoảng ngày : [DATE] đến [DATE]" at bounding box center [767, 55] width 1421 height 26
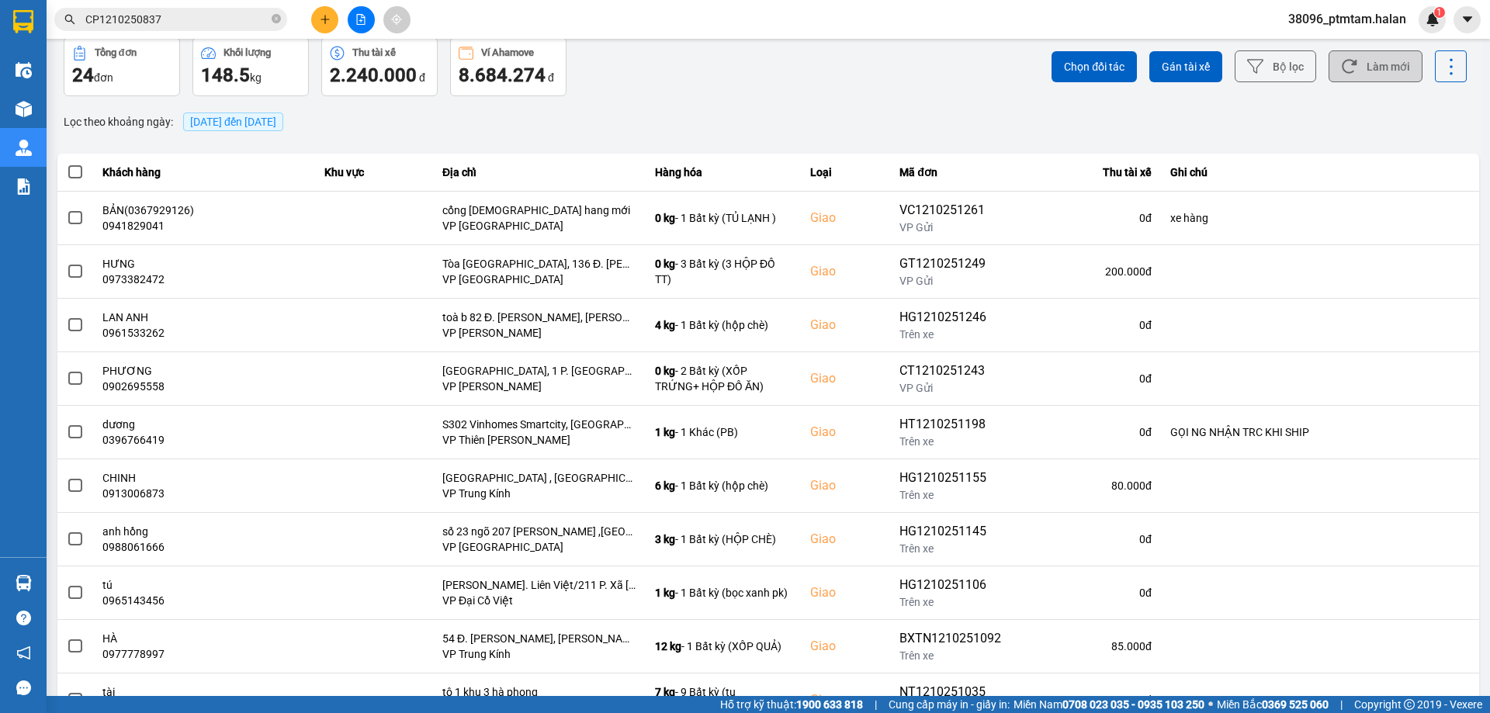
scroll to position [0, 0]
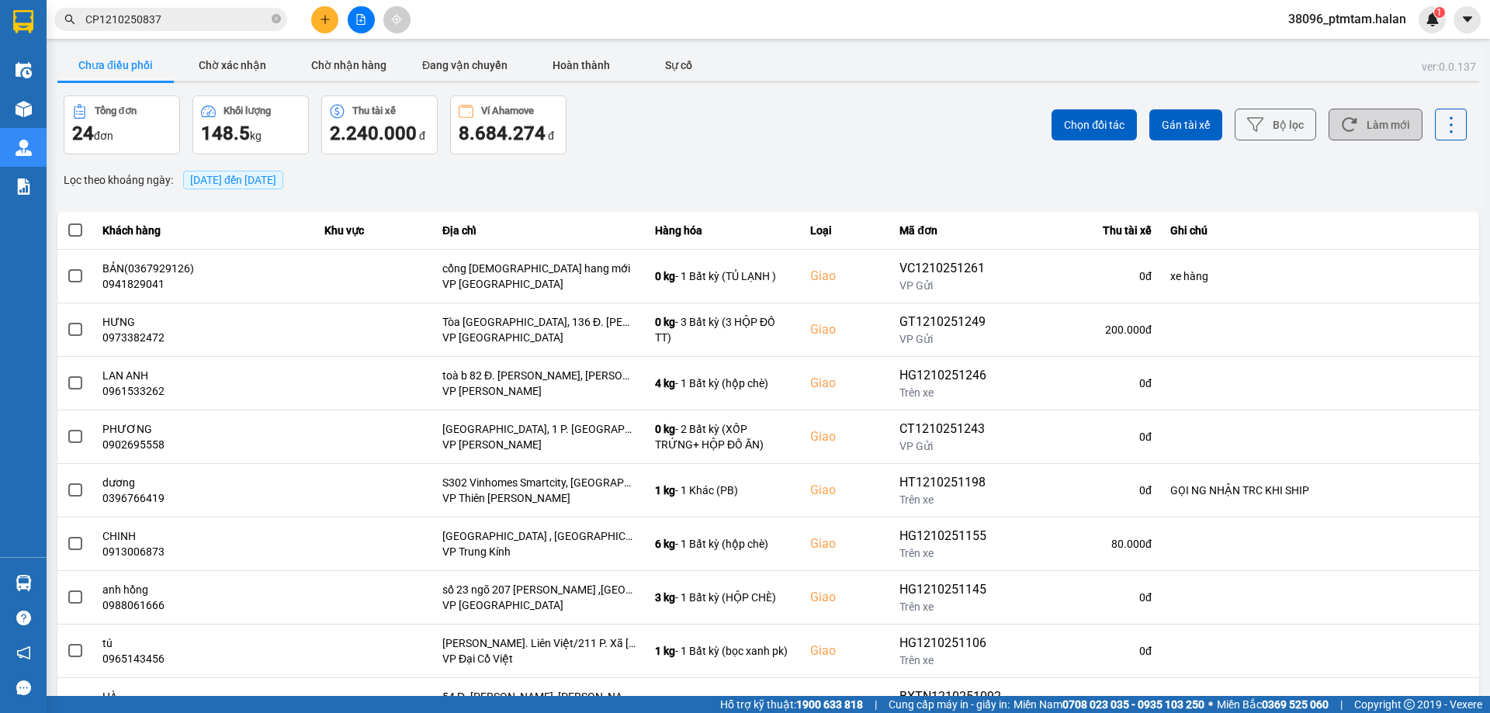
click at [176, 19] on input "CP1210250837" at bounding box center [176, 19] width 183 height 17
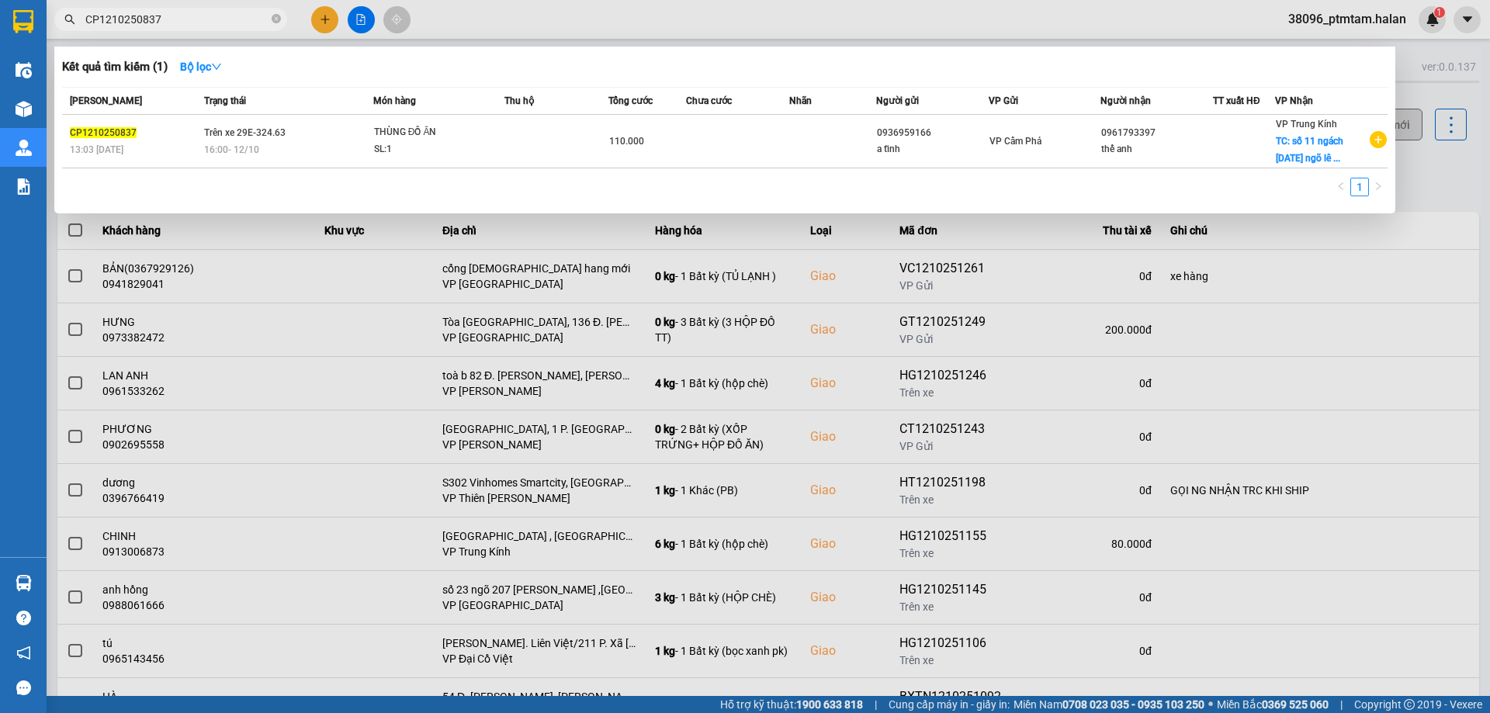
click at [176, 19] on input "CP1210250837" at bounding box center [176, 19] width 183 height 17
paste input "VC0910250470"
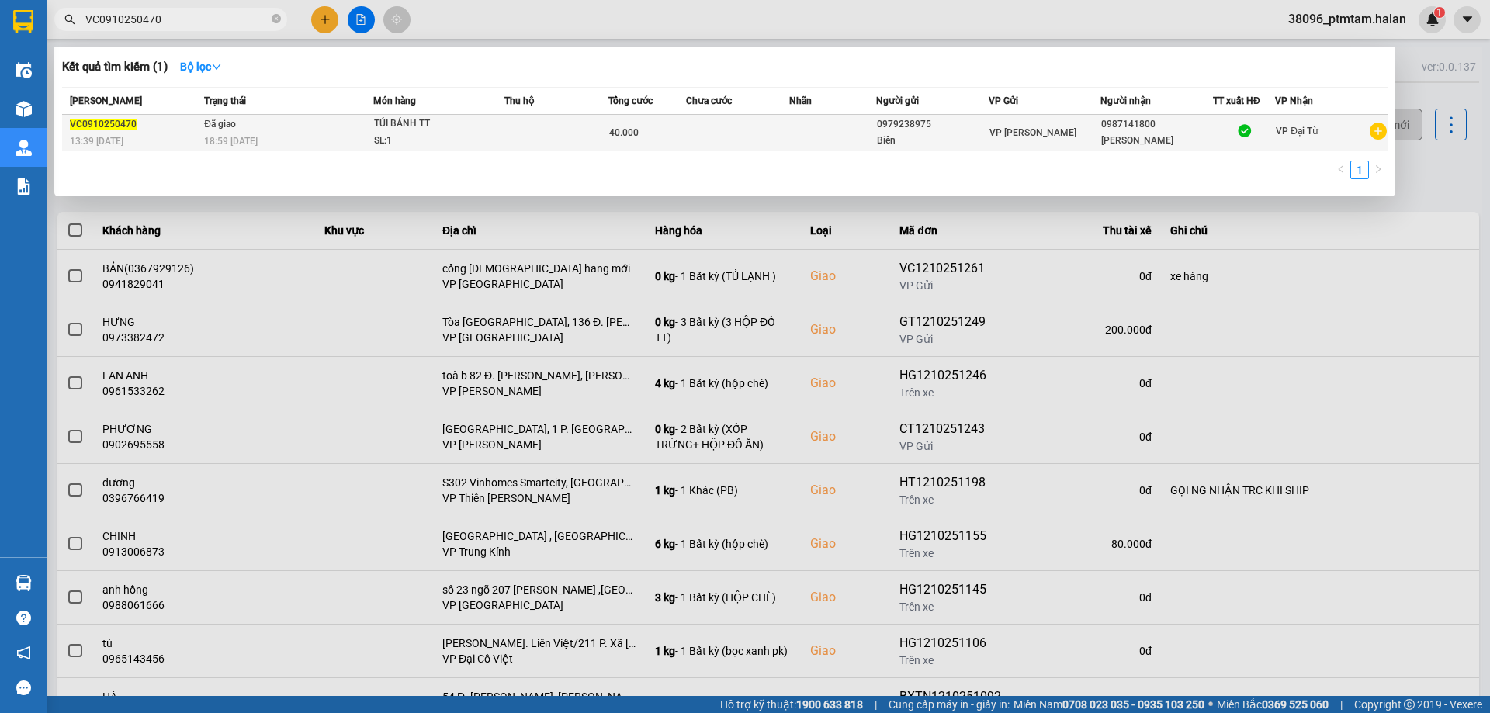
type input "VC0910250470"
click at [319, 127] on td "Đã giao 18:59 [DATE]" at bounding box center [286, 133] width 173 height 36
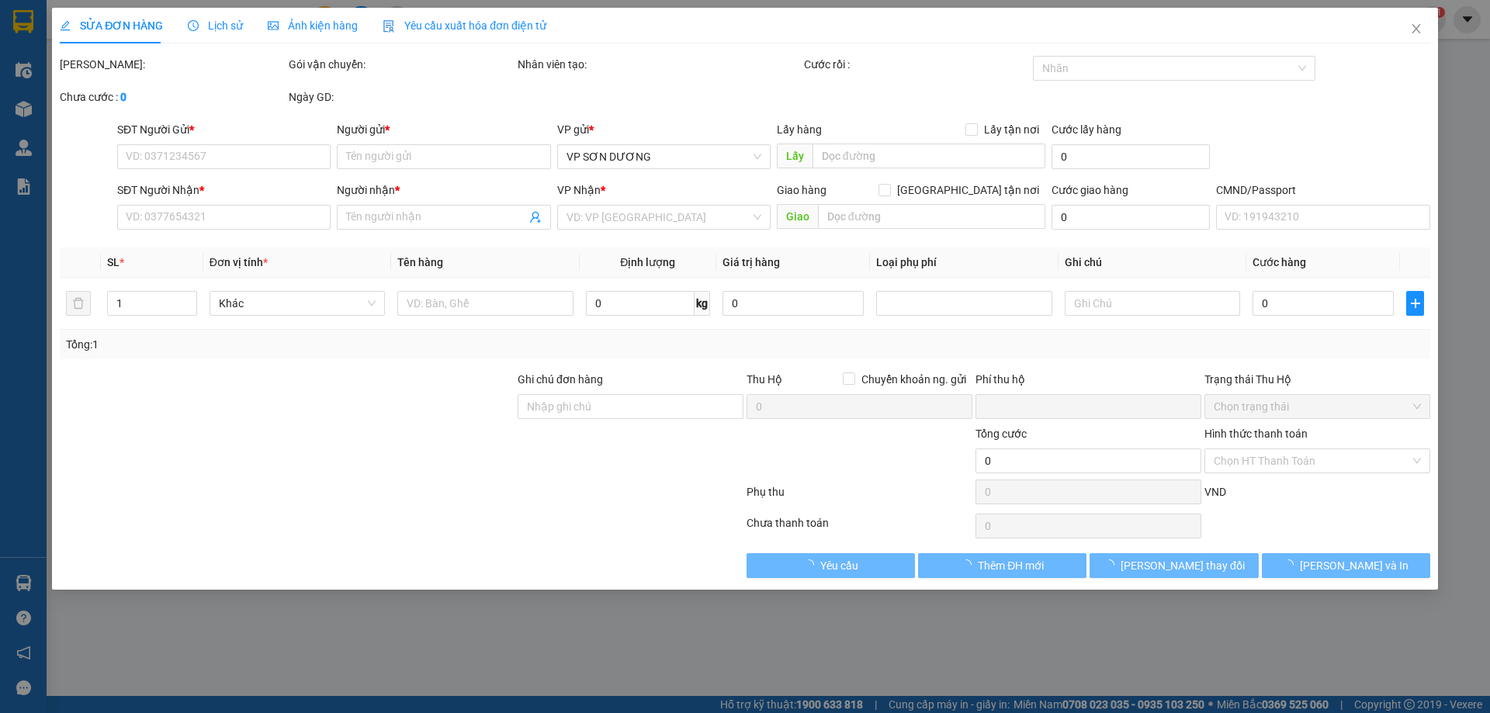
type input "0979238975"
type input "Biển"
type input "0987141800"
type input "[PERSON_NAME]"
type input "0"
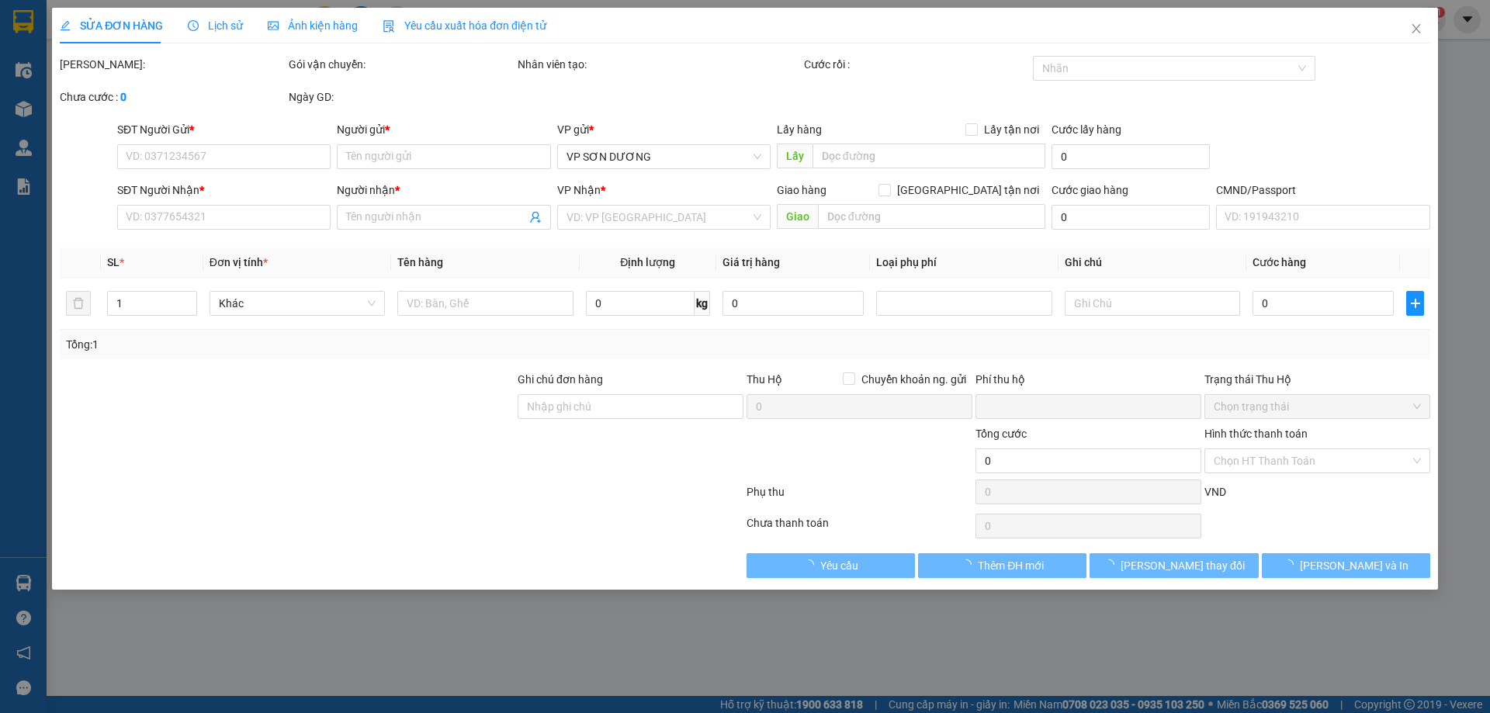
type input "40.000"
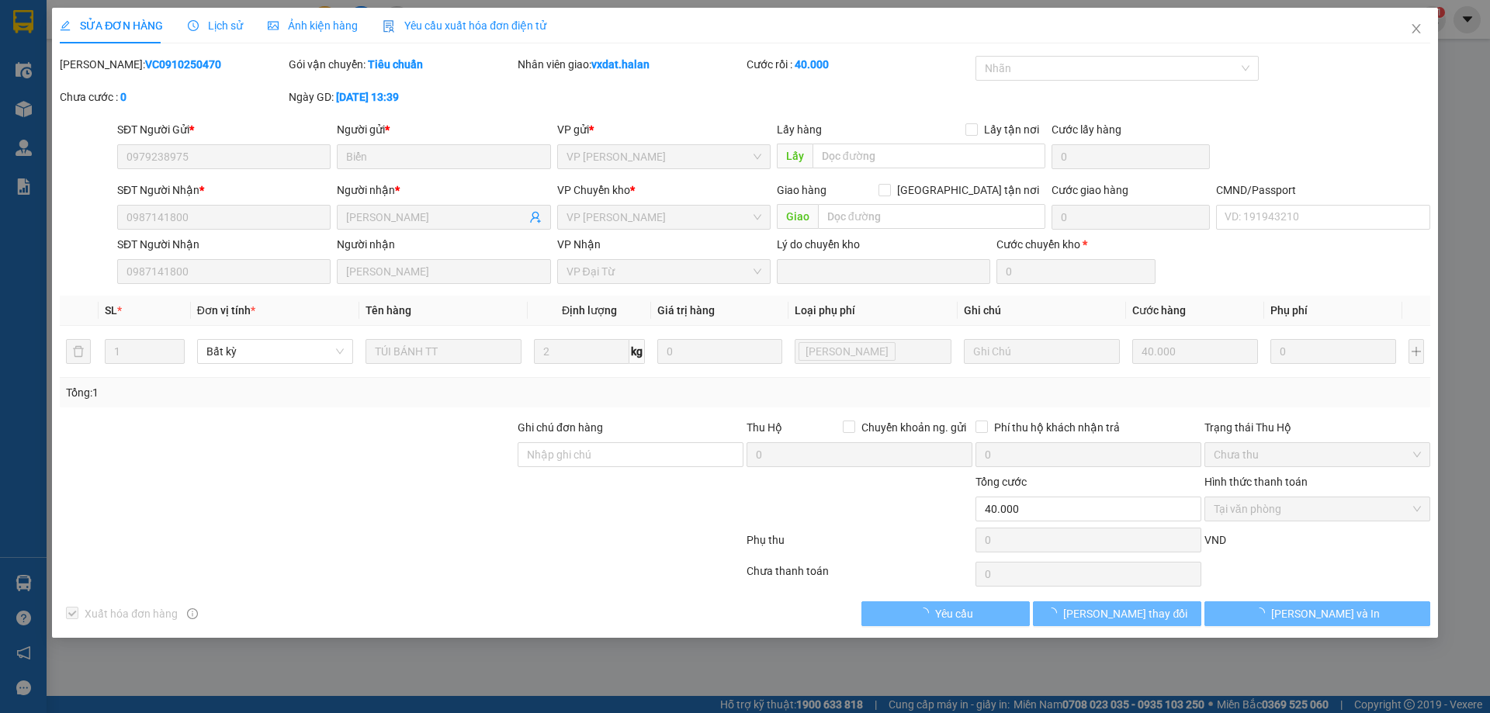
click at [230, 29] on span "Lịch sử" at bounding box center [215, 25] width 55 height 12
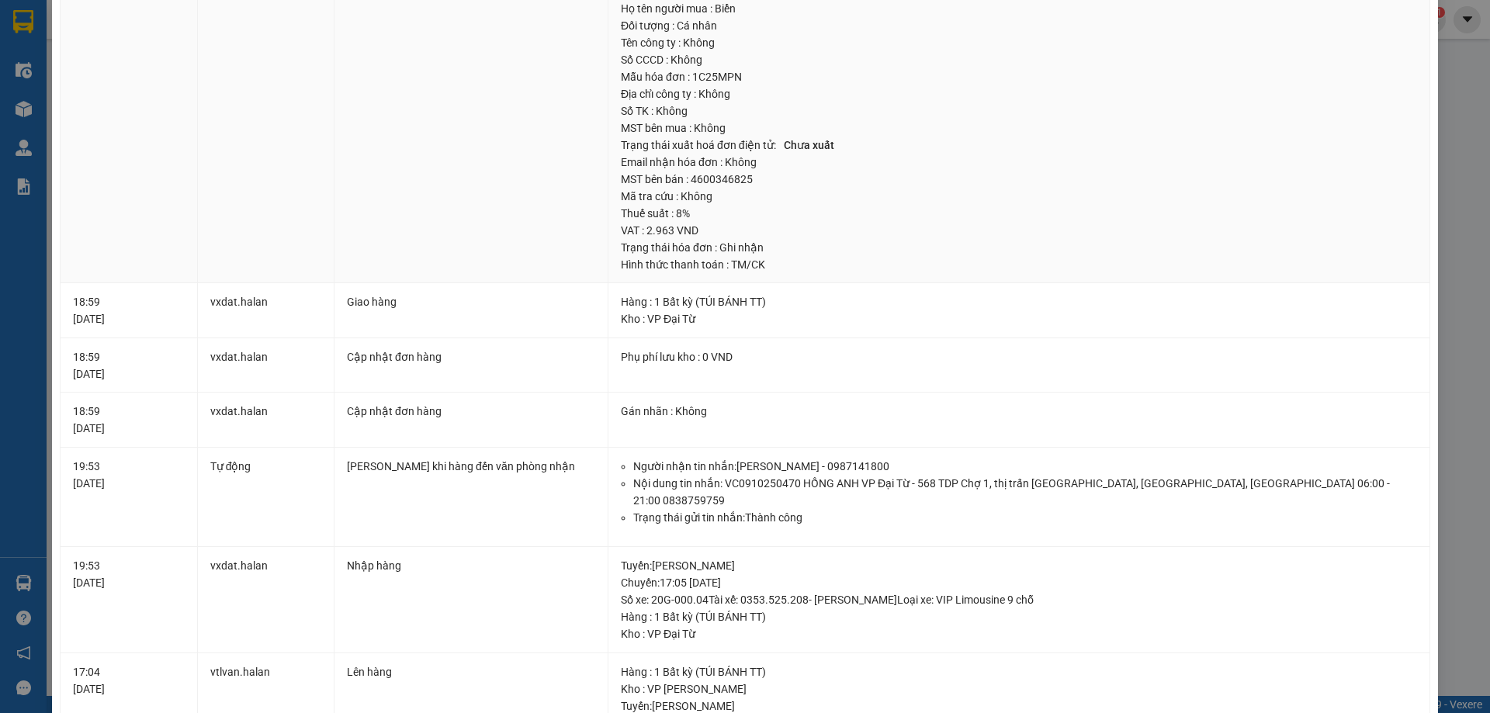
scroll to position [78, 0]
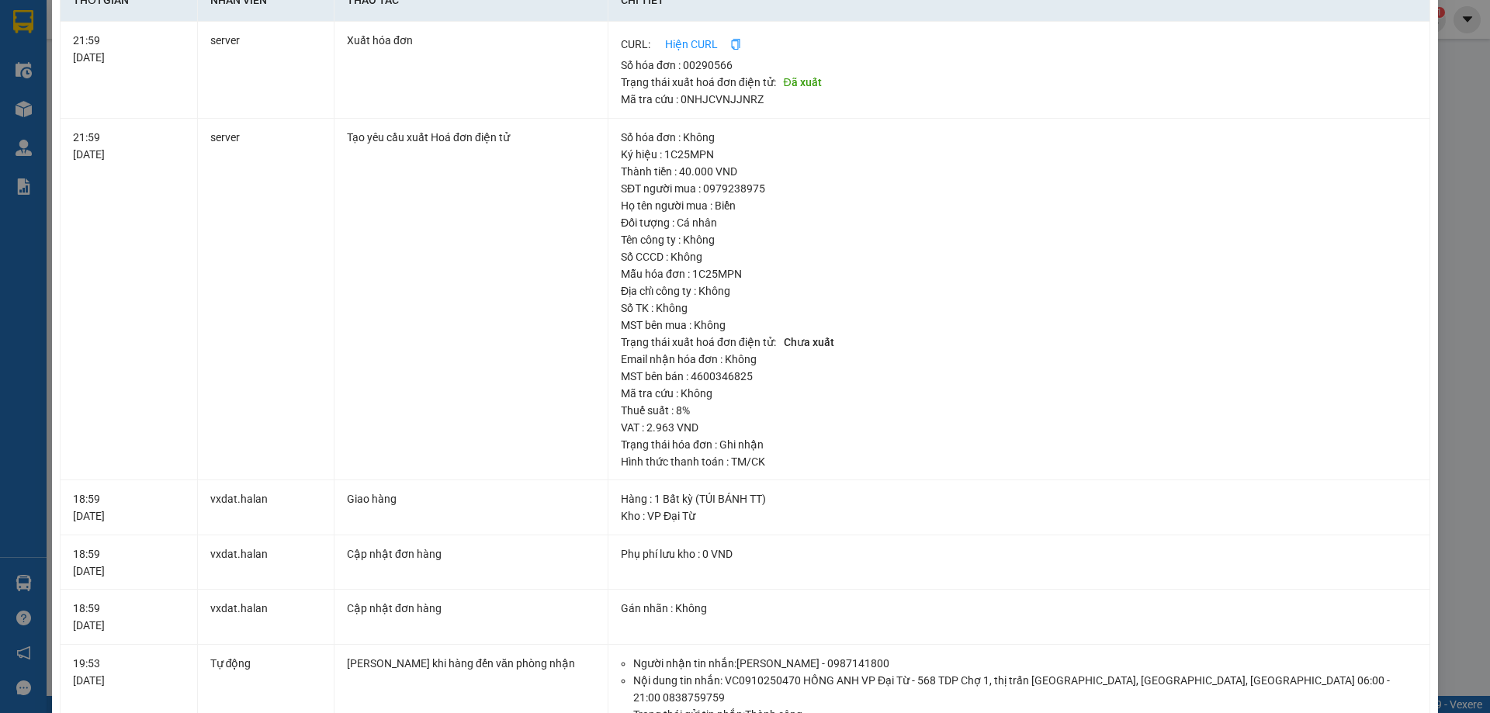
click at [0, 400] on div "SỬA ĐƠN HÀNG Lịch sử Ảnh kiện hàng Yêu cầu xuất hóa đơn điện tử Total Paid Fee …" at bounding box center [745, 356] width 1490 height 713
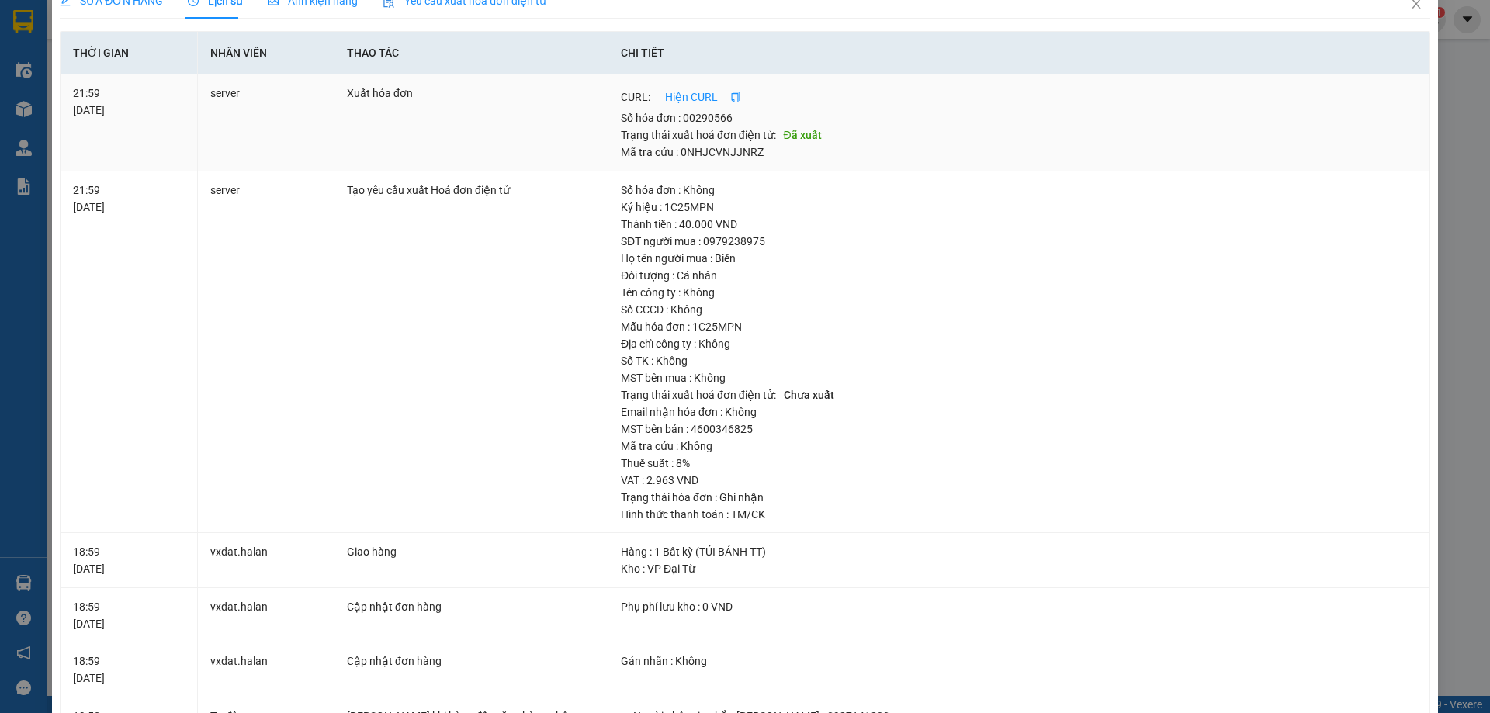
scroll to position [0, 0]
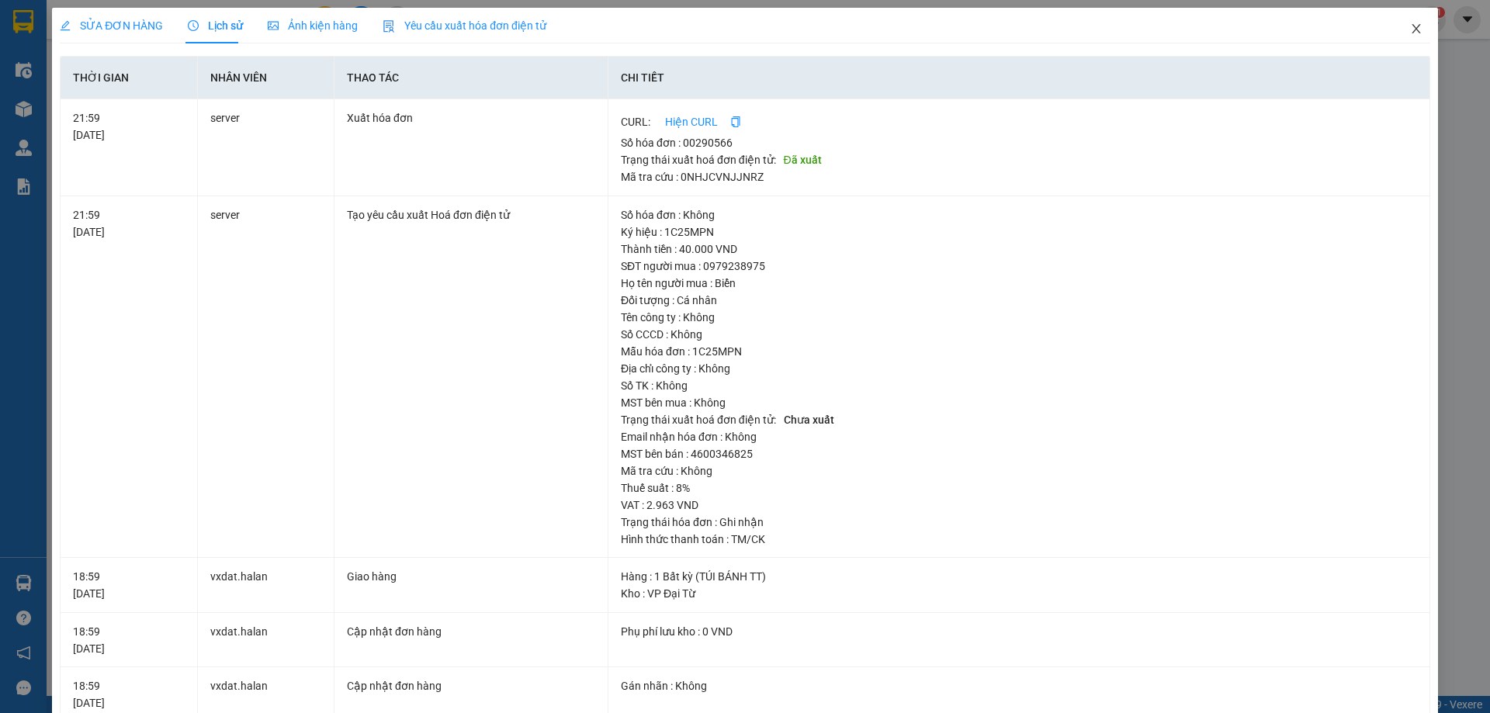
click at [1410, 29] on icon "close" at bounding box center [1416, 28] width 12 height 12
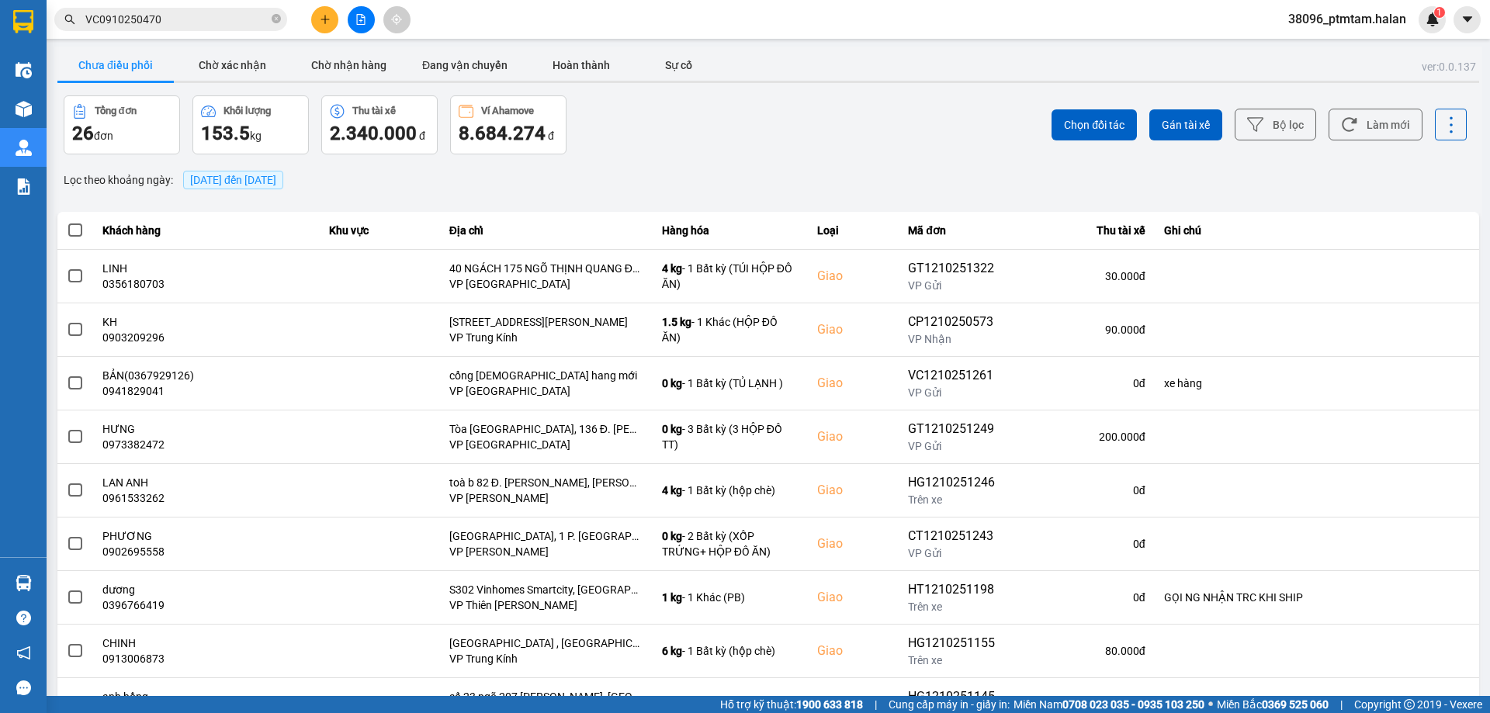
click at [614, 187] on div "Lọc theo khoảng ngày : [DATE] đến [DATE]" at bounding box center [767, 180] width 1421 height 26
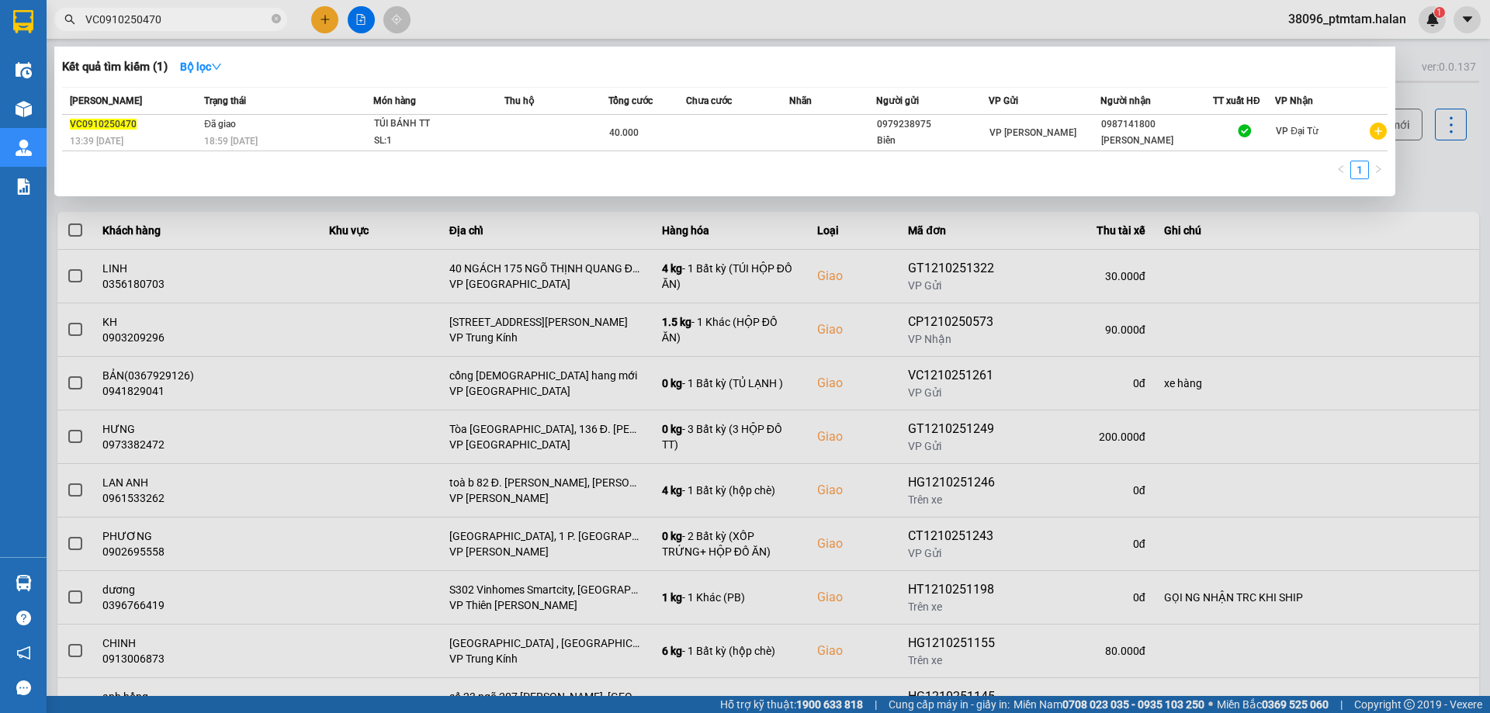
click at [164, 10] on span "VC0910250470" at bounding box center [170, 19] width 233 height 23
click at [164, 17] on input "VC0910250470" at bounding box center [176, 19] width 183 height 17
click at [666, 9] on div at bounding box center [745, 356] width 1490 height 713
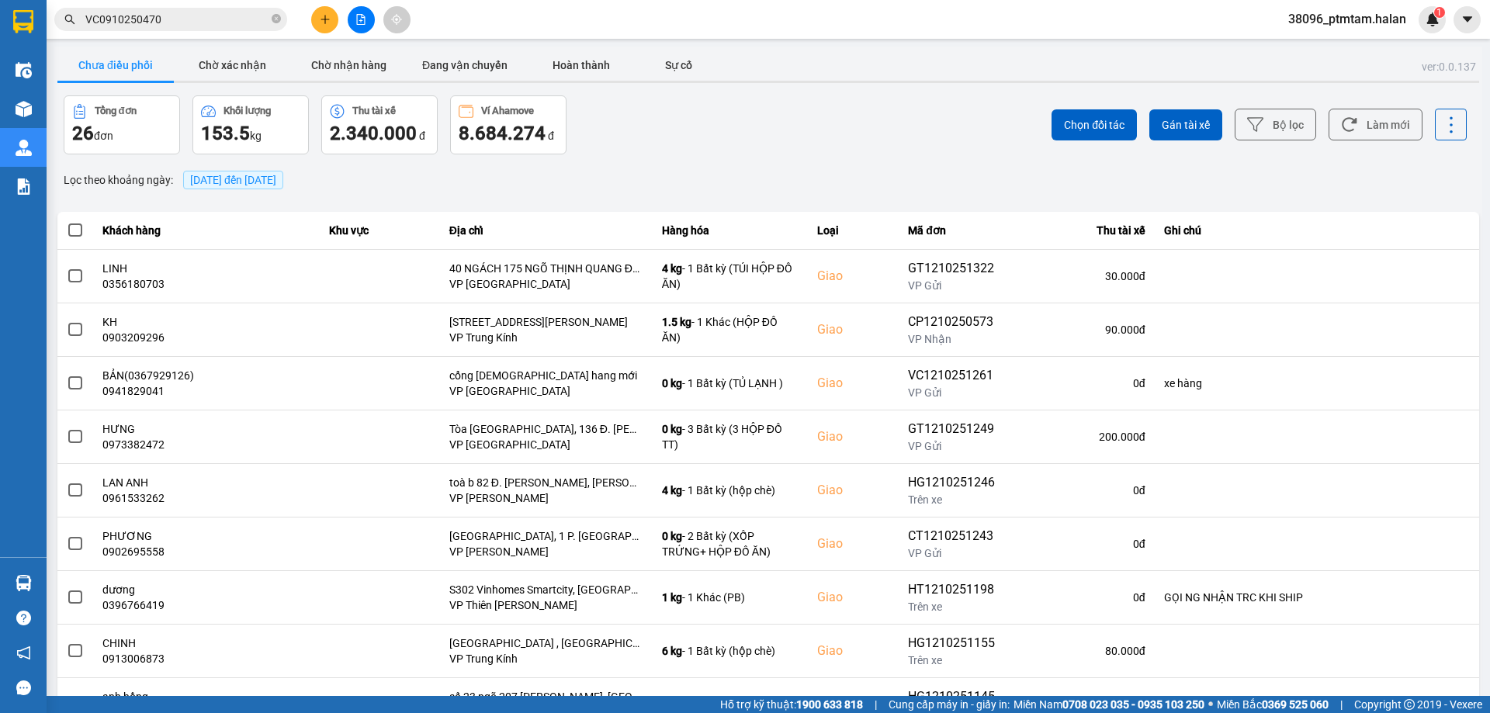
click at [665, 92] on div "ver: 0.0.137 Chưa điều phối Chờ xác nhận Chờ nhận hàng Đang vận chuyển Hoàn thà…" at bounding box center [767, 430] width 1427 height 766
click at [1373, 121] on button "Làm mới" at bounding box center [1375, 125] width 94 height 32
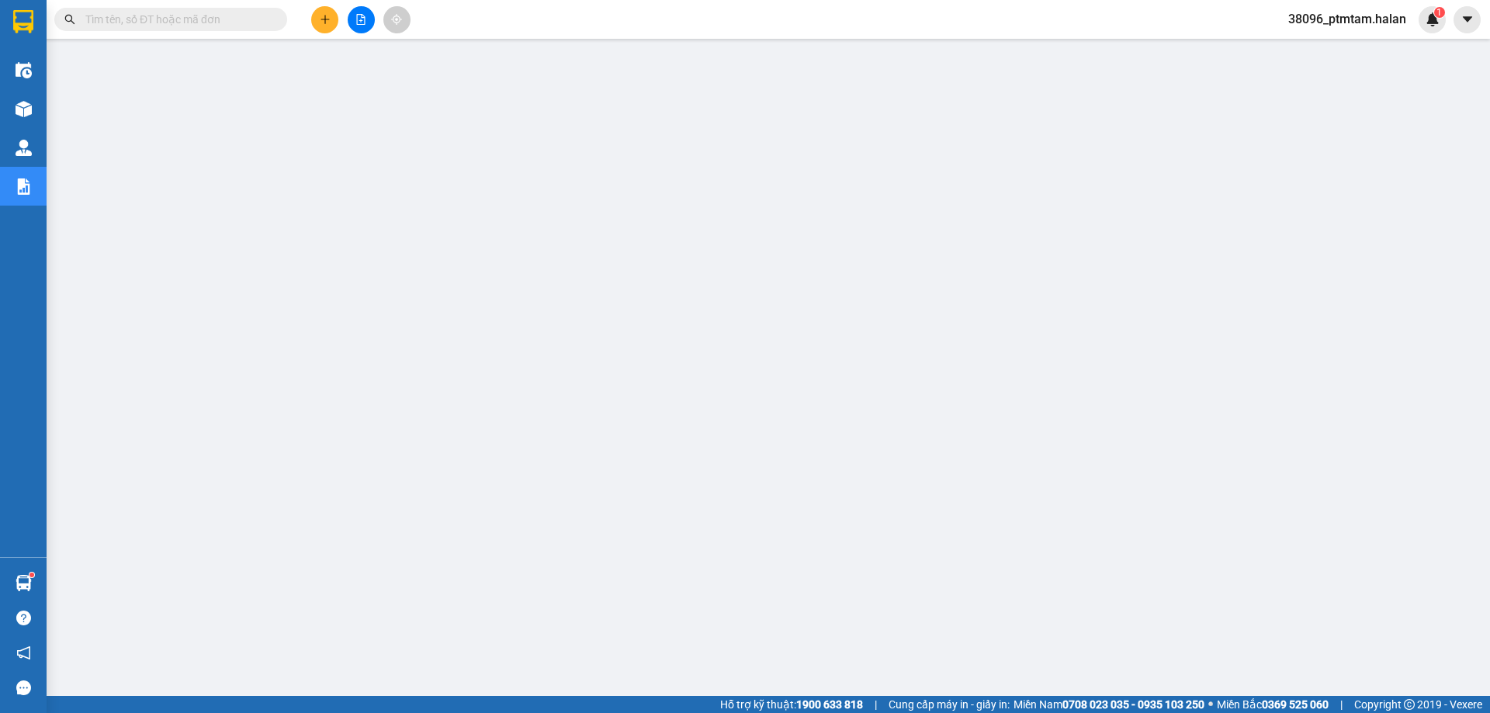
click at [194, 21] on input "text" at bounding box center [176, 19] width 183 height 17
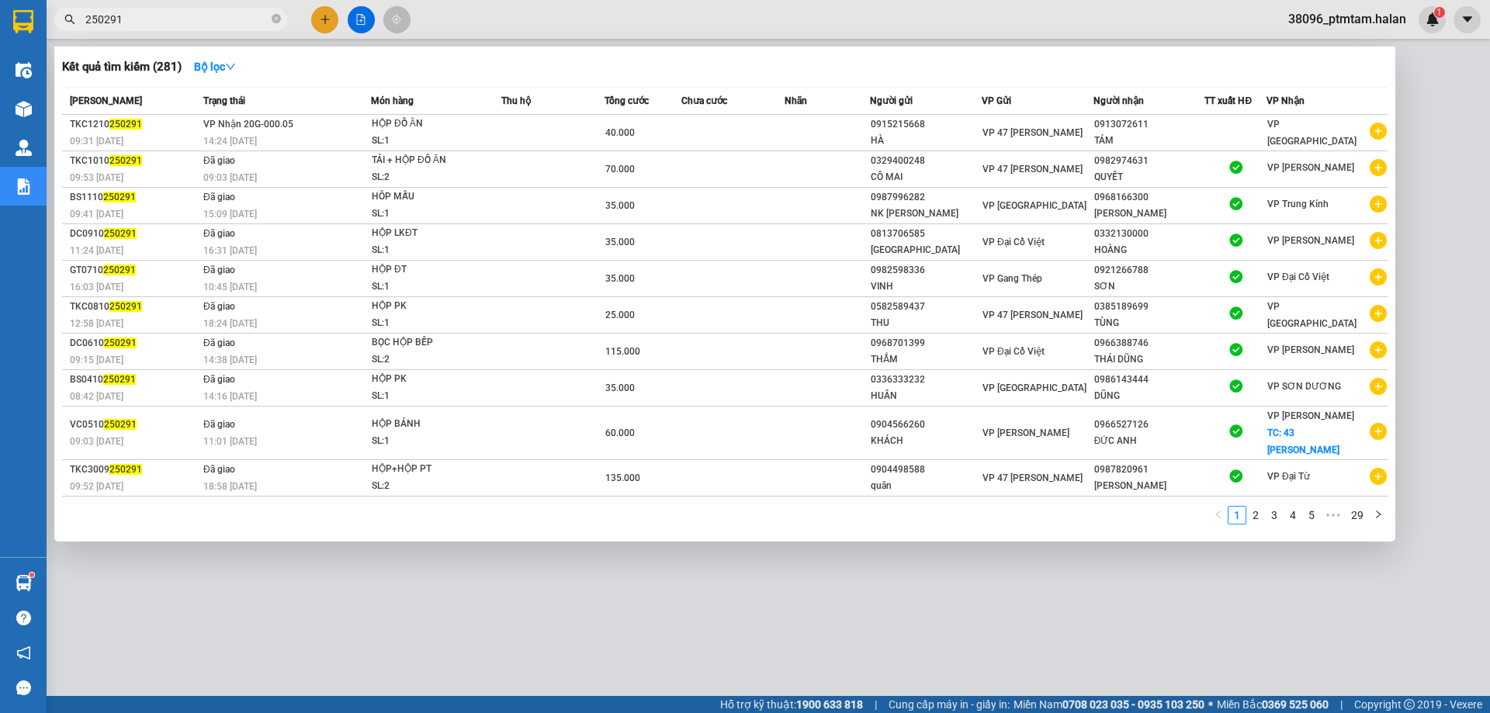
click at [134, 11] on input "250291" at bounding box center [176, 19] width 183 height 17
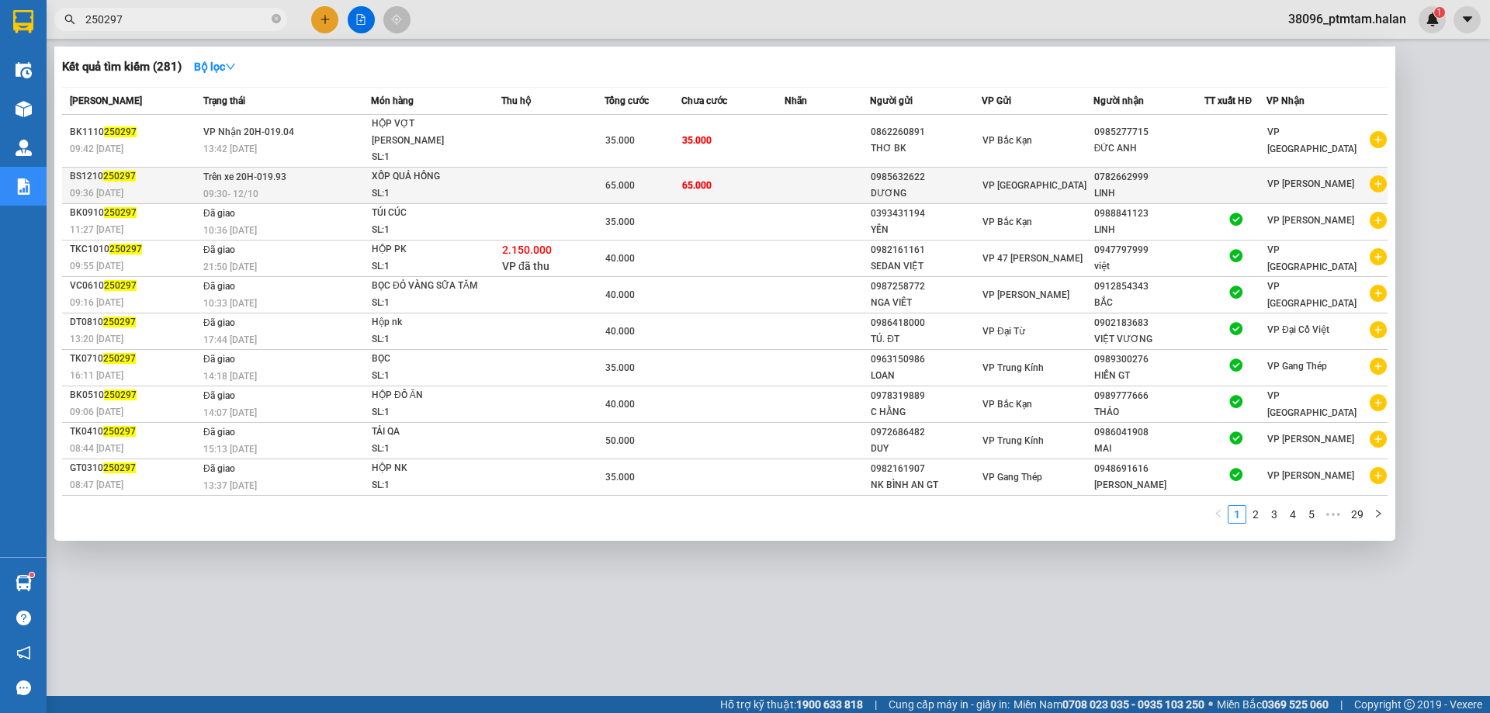
type input "250297"
click at [325, 185] on div "09:30 - 12/10" at bounding box center [286, 193] width 167 height 17
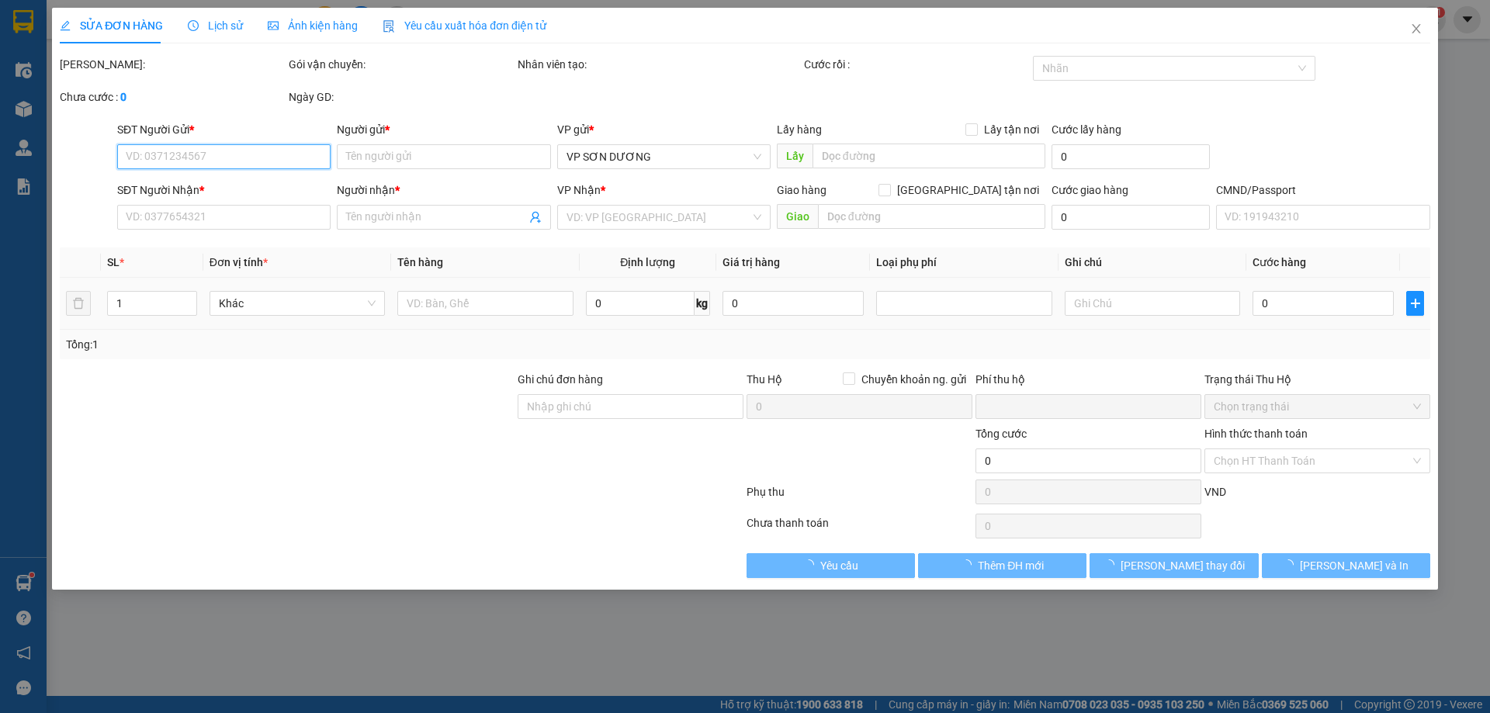
type input "0985632622"
type input "DƯƠNG"
type input "0782662999"
type input "LINH"
type input "0"
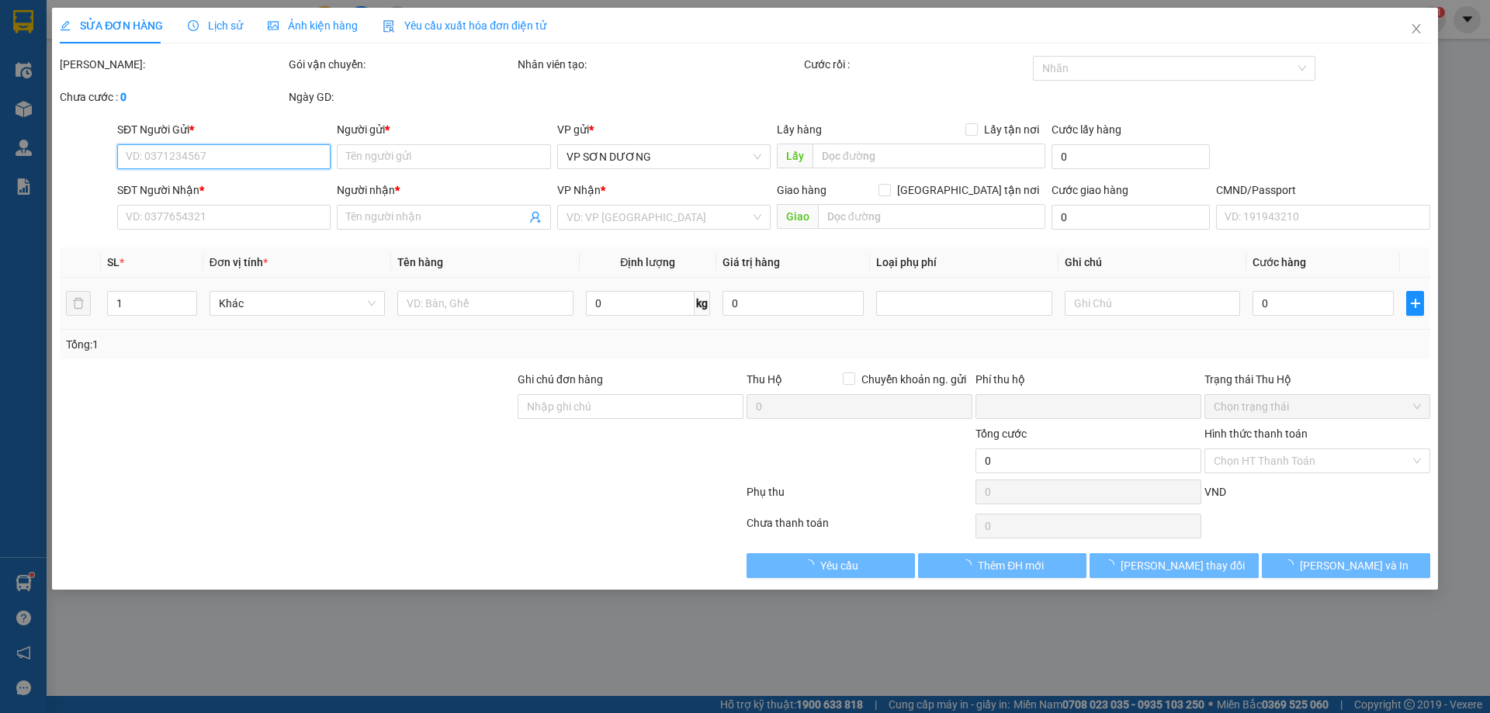
type input "65.000"
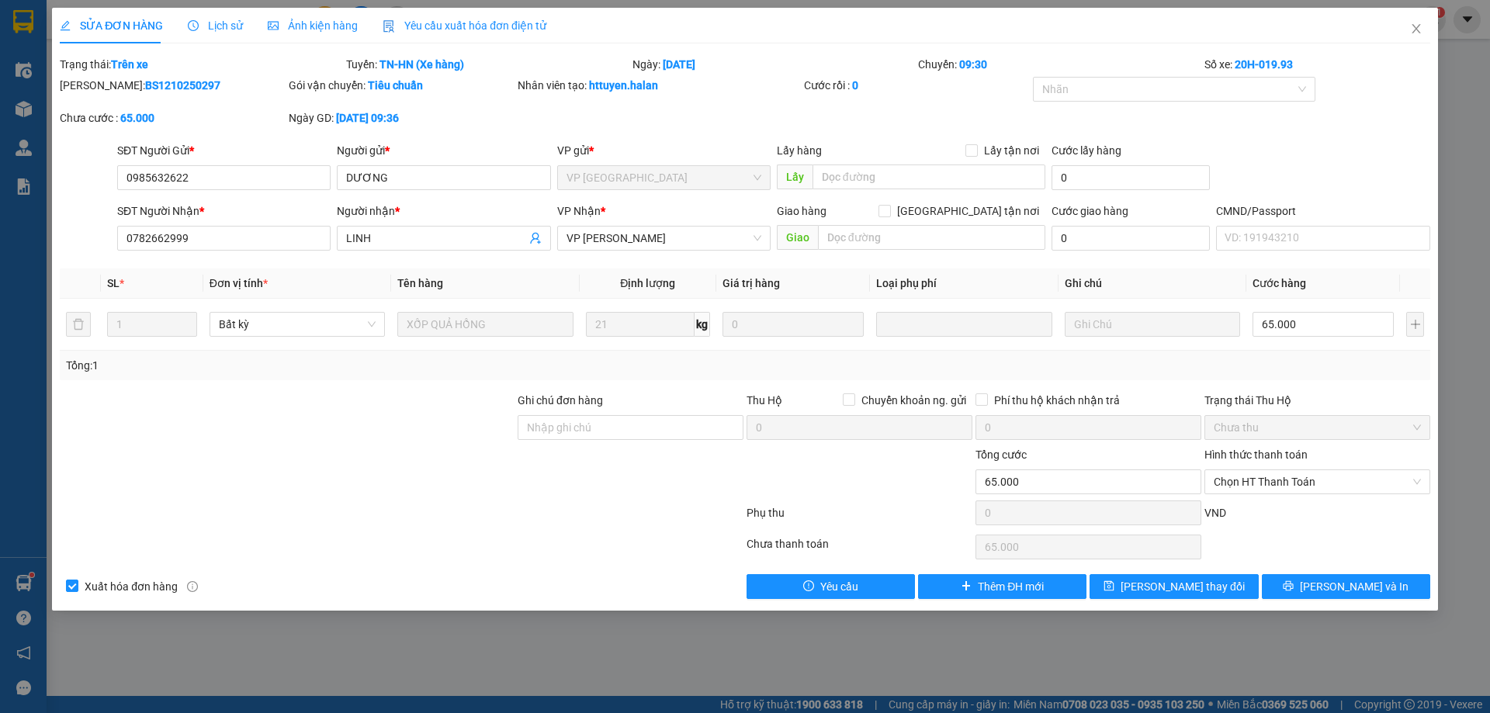
click at [209, 17] on div "Lịch sử" at bounding box center [215, 25] width 55 height 17
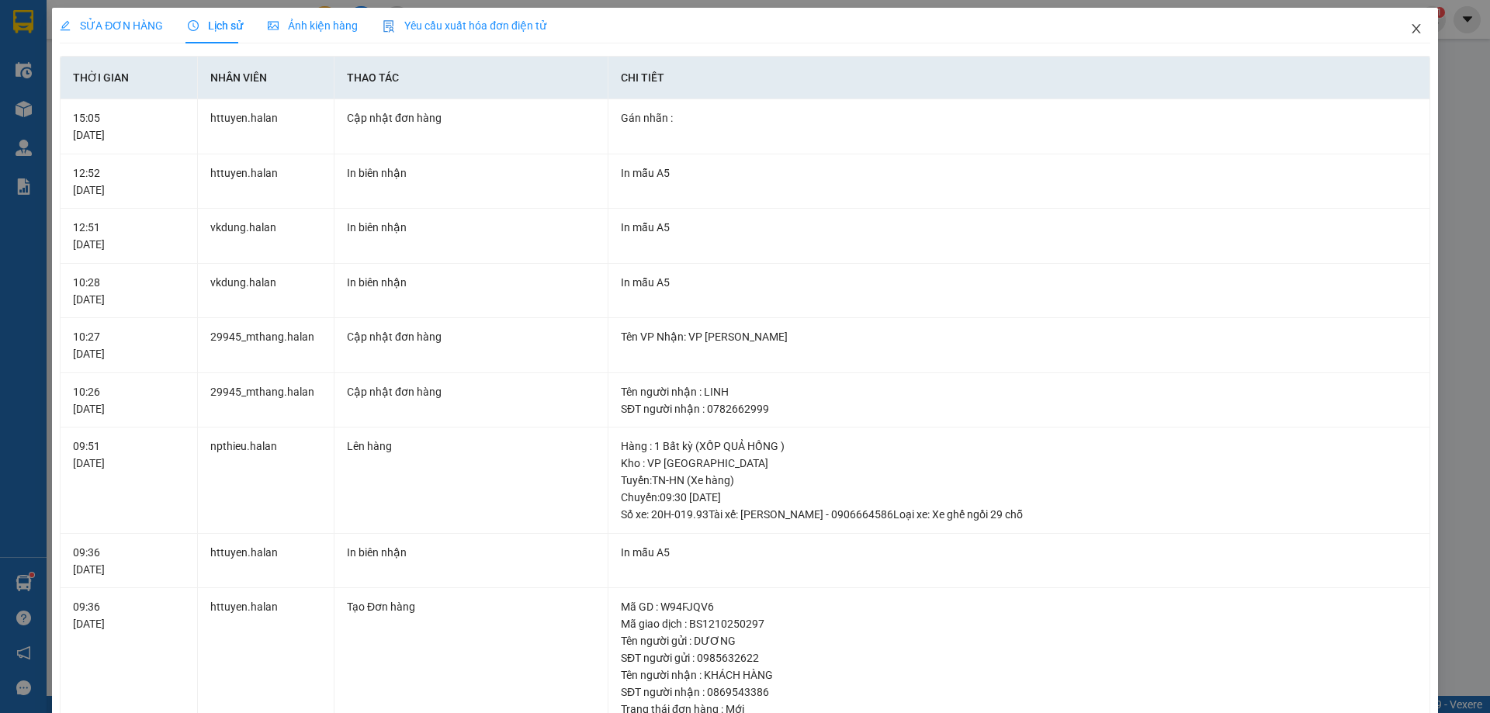
click at [1410, 27] on icon "close" at bounding box center [1416, 28] width 12 height 12
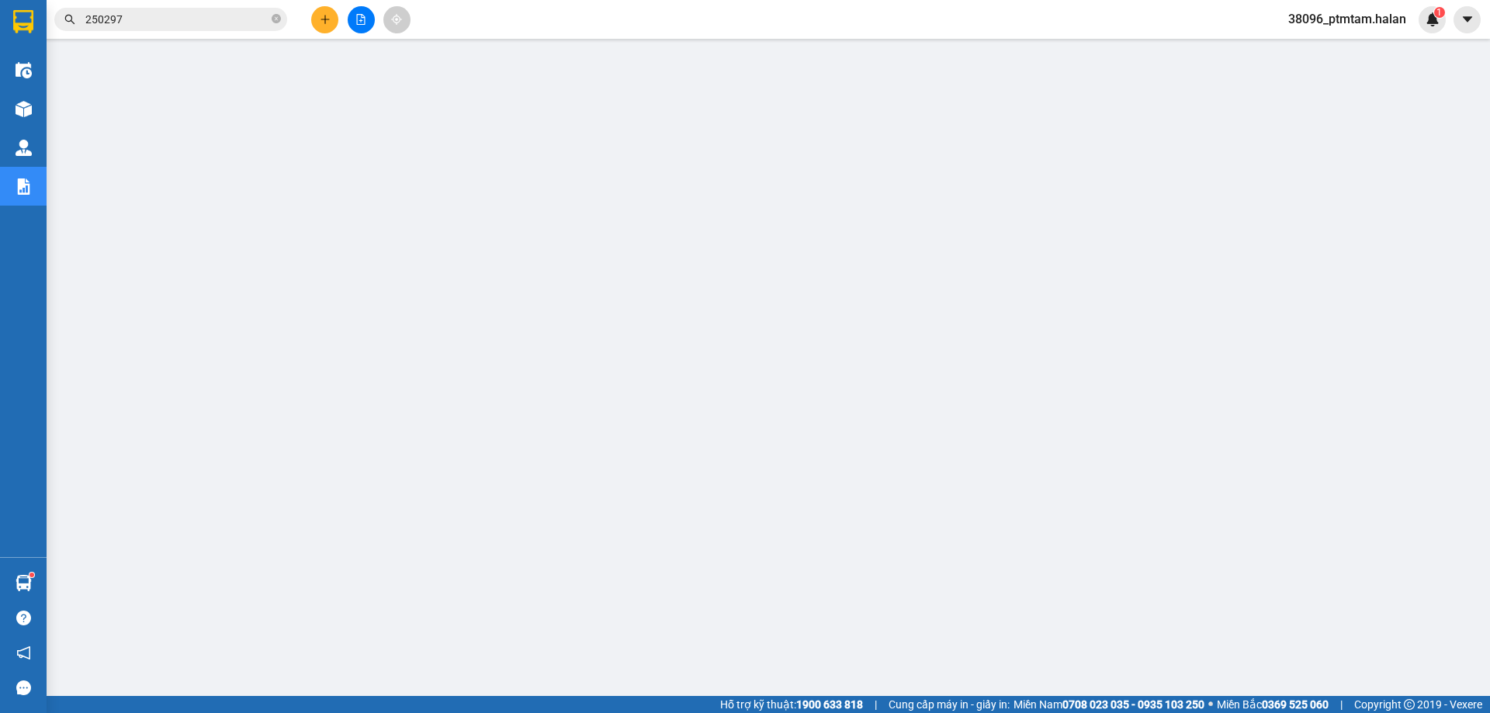
click at [178, 22] on input "250297" at bounding box center [176, 19] width 183 height 17
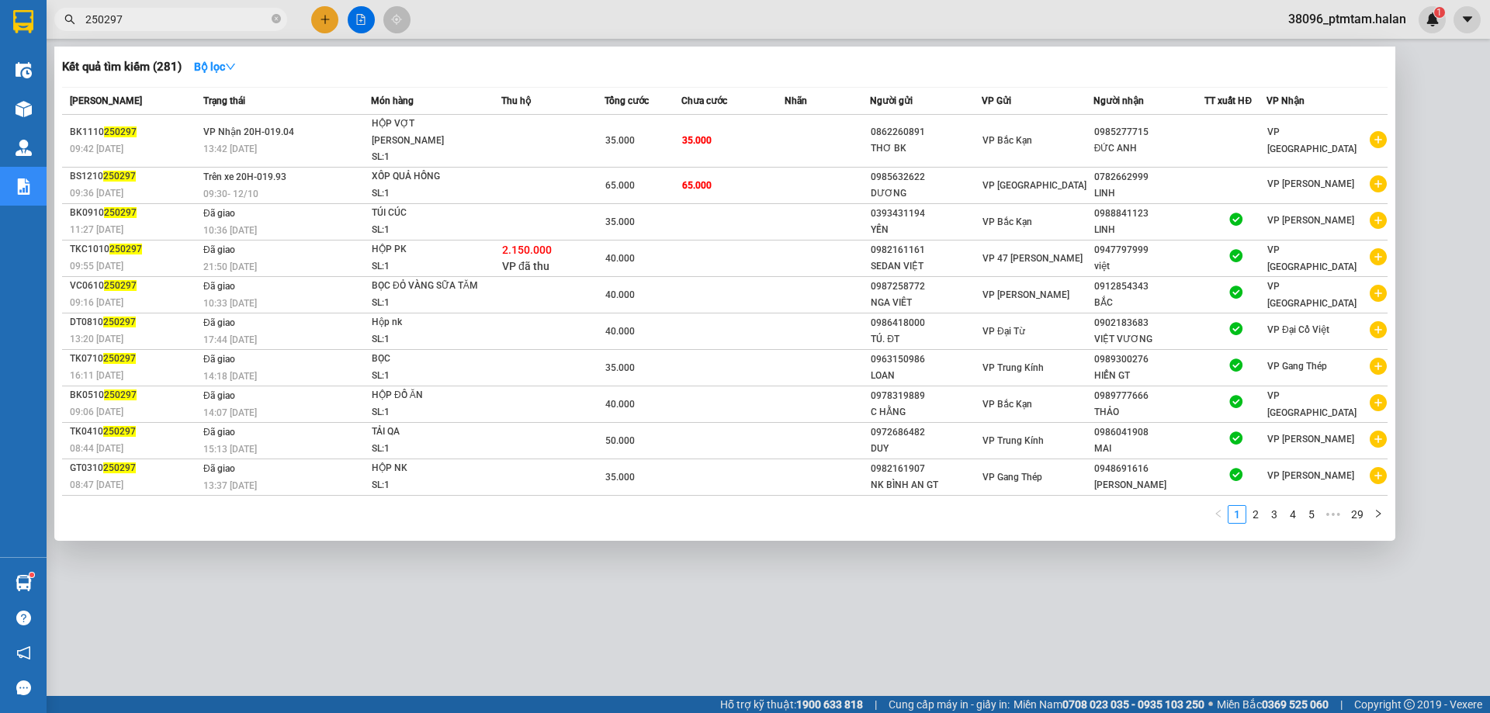
click at [178, 22] on input "250297" at bounding box center [176, 19] width 183 height 17
paste input "DC0610251005"
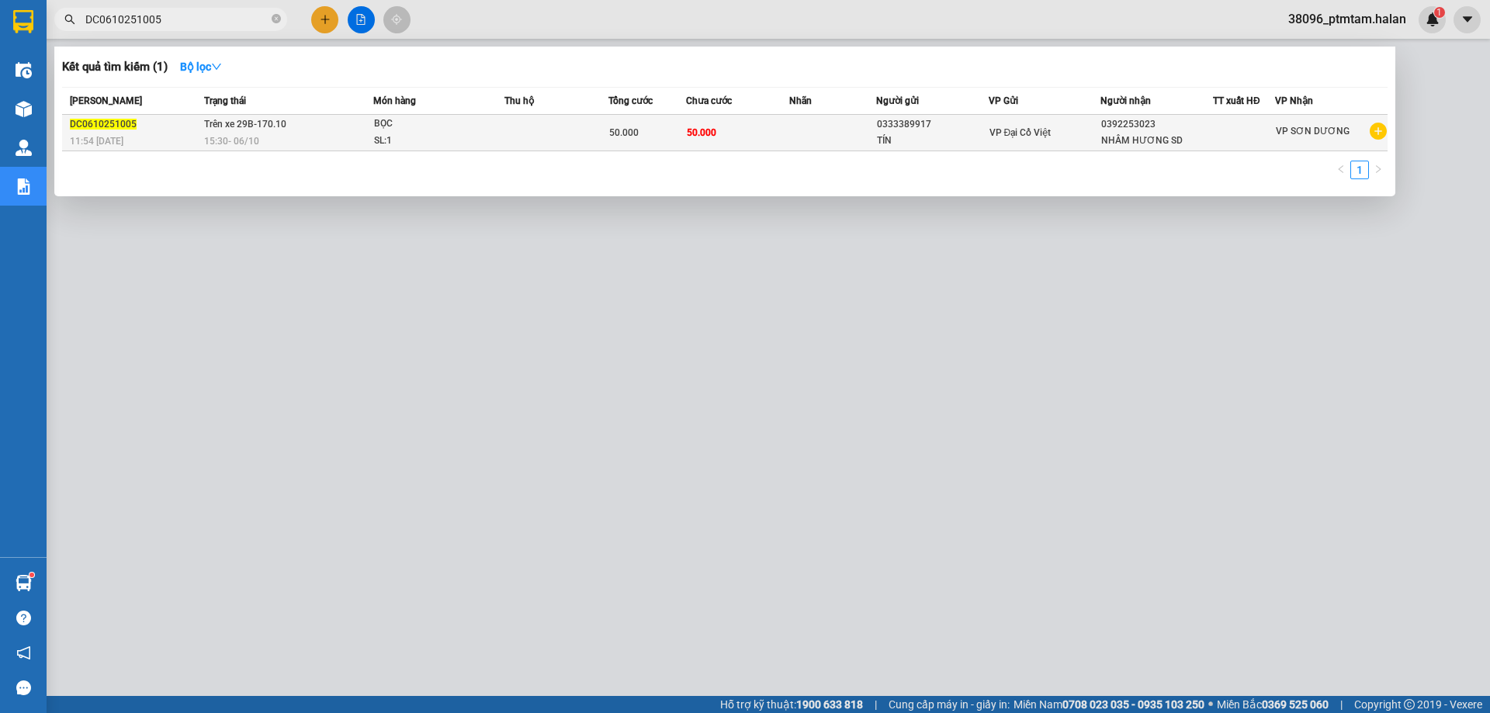
type input "DC0610251005"
click at [431, 132] on div "BỌC" at bounding box center [432, 124] width 116 height 17
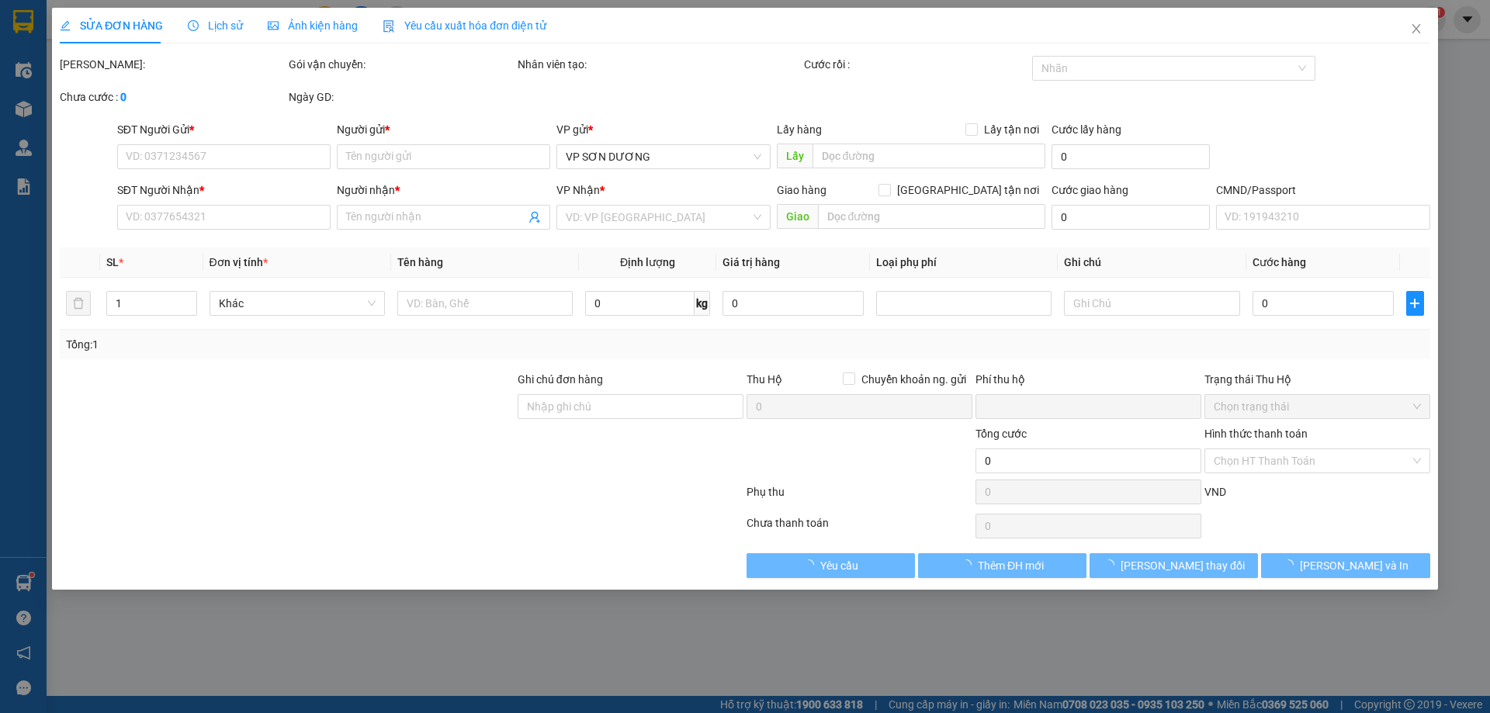
type input "0333389917"
type input "TÍN"
type input "0392253023"
type input "NHÂM HƯƠNG SD"
type input "0"
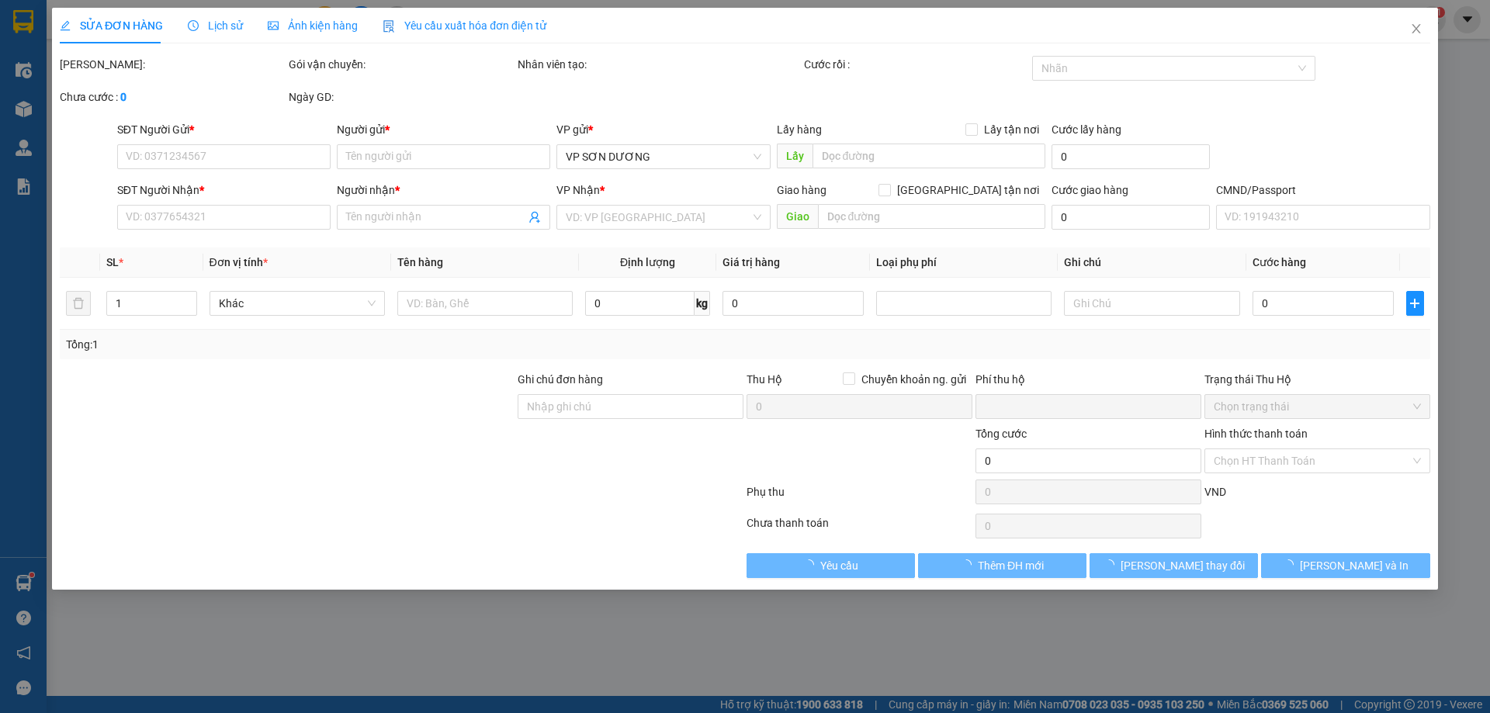
type input "50.000"
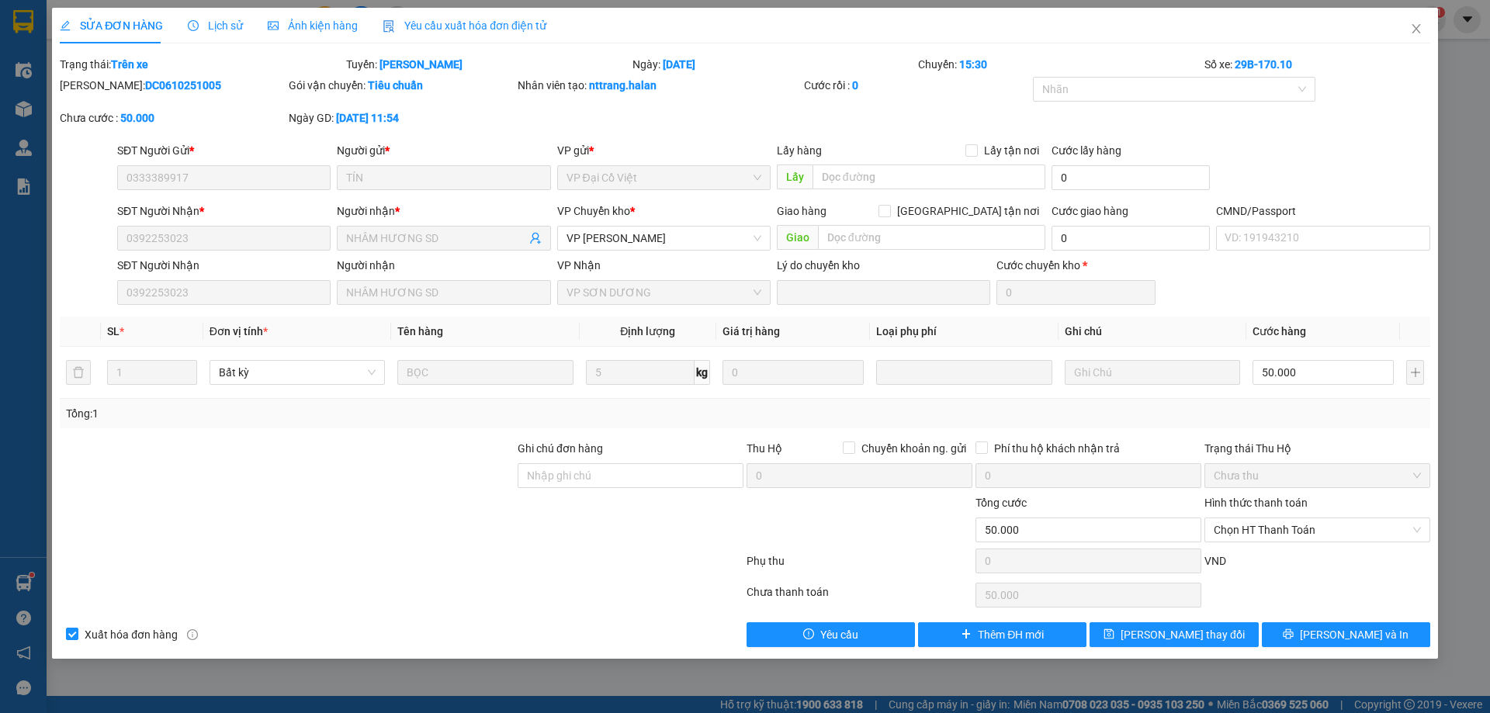
click at [1353, 652] on div "SỬA ĐƠN HÀNG Lịch sử Ảnh kiện hàng Yêu cầu xuất hóa đơn điện tử Total Paid Fee …" at bounding box center [745, 333] width 1386 height 651
click at [1350, 640] on span "[PERSON_NAME] và In" at bounding box center [1353, 634] width 109 height 17
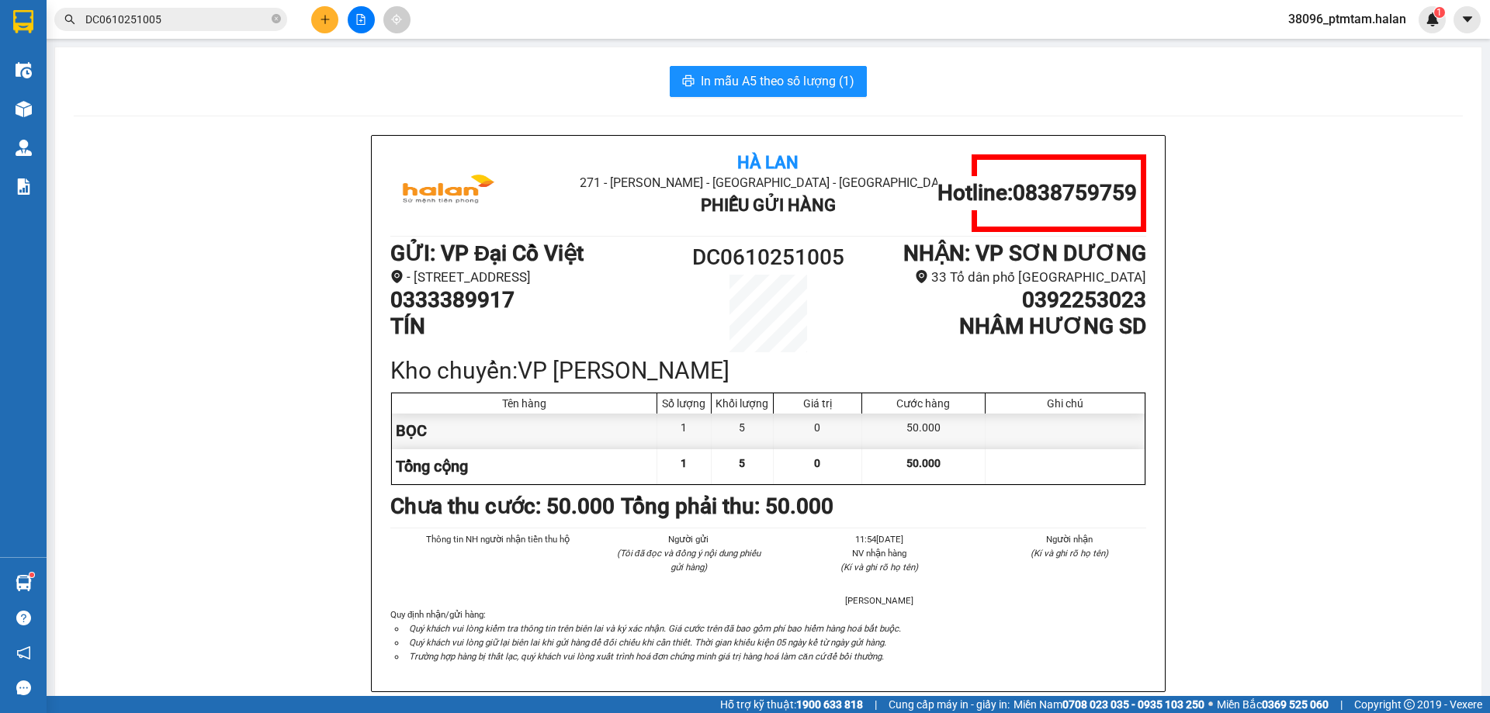
click at [272, 204] on div "Hà Lan 271 - Dương Tự Minh - Phường Tân Long - Thái Nguyên Phiếu Gửi Hàng Hotli…" at bounding box center [768, 432] width 1389 height 595
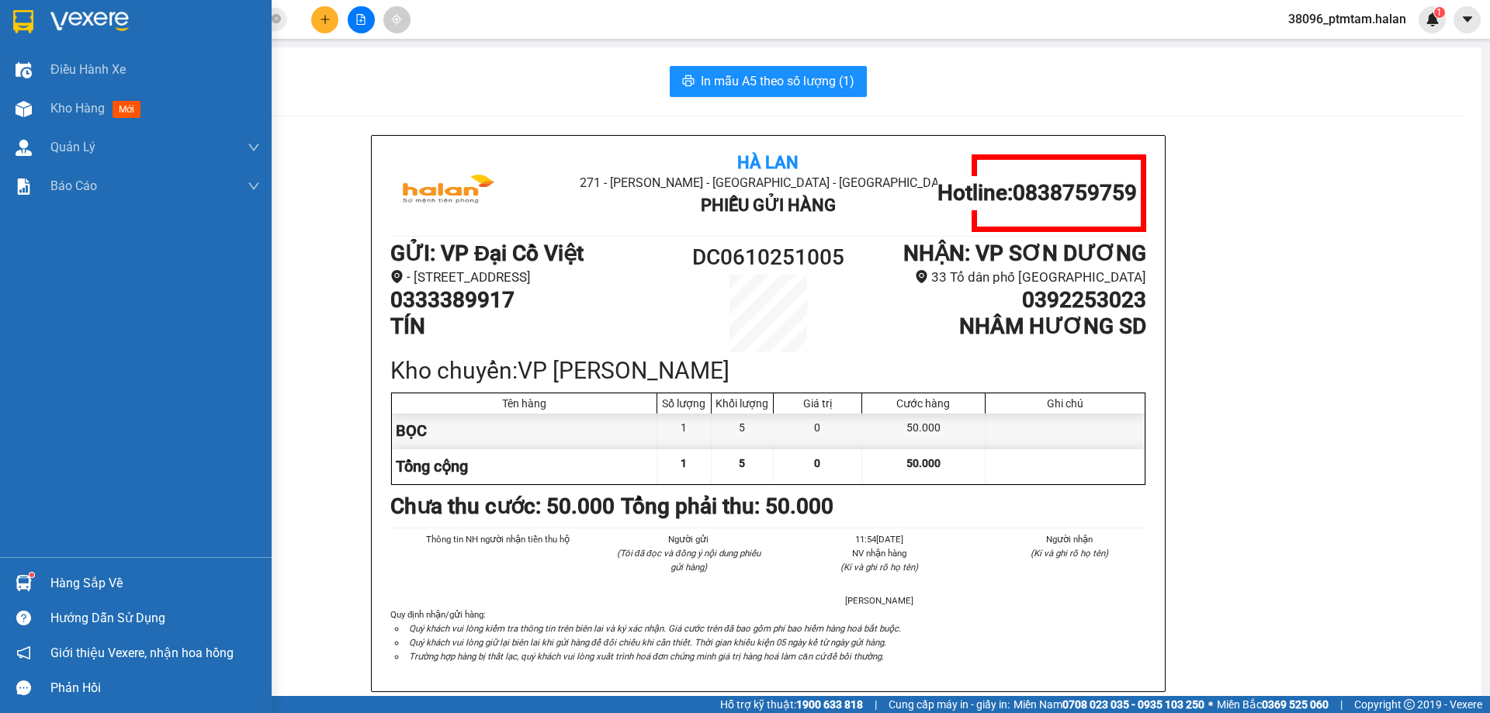
click at [76, 583] on div "Hàng sắp về" at bounding box center [154, 583] width 209 height 23
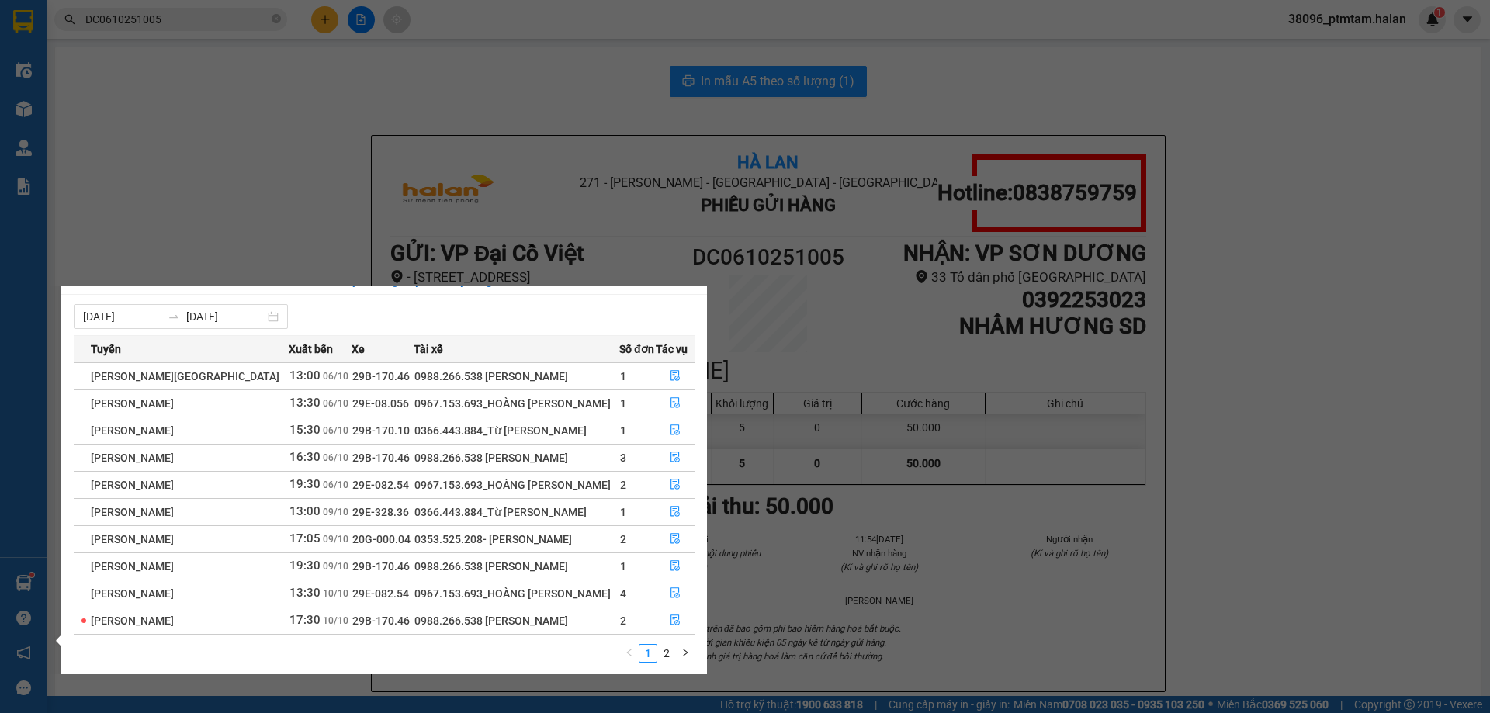
scroll to position [25, 0]
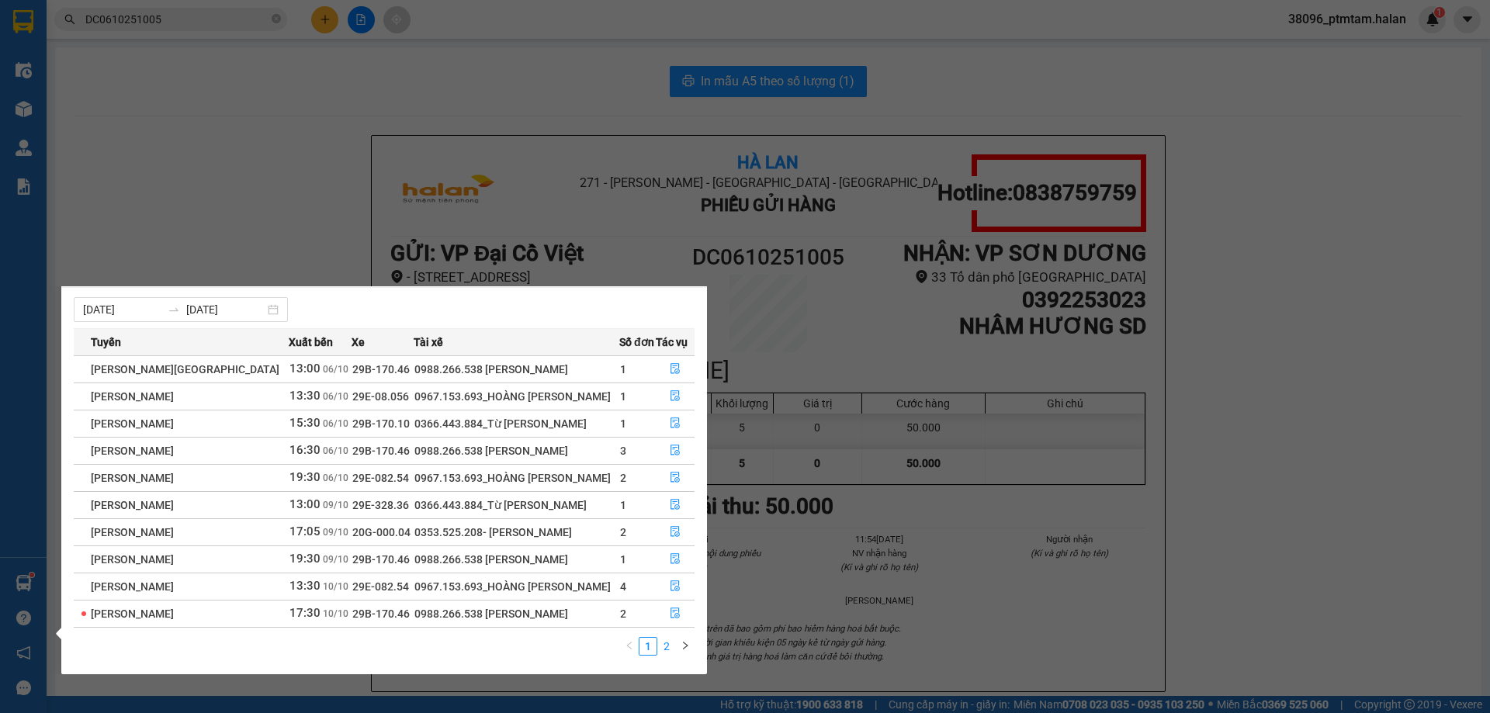
click at [665, 647] on link "2" at bounding box center [666, 646] width 17 height 17
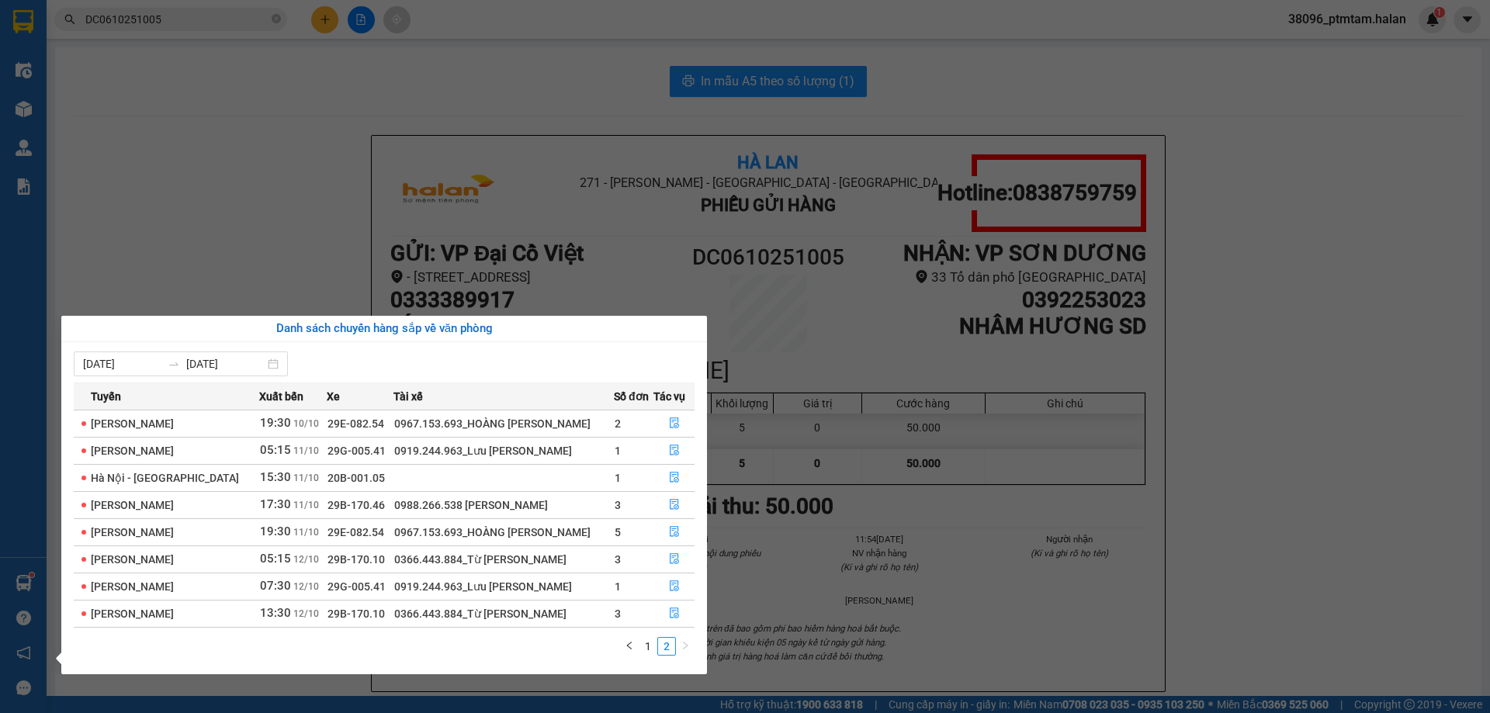
scroll to position [0, 0]
click at [646, 646] on link "1" at bounding box center [647, 646] width 17 height 17
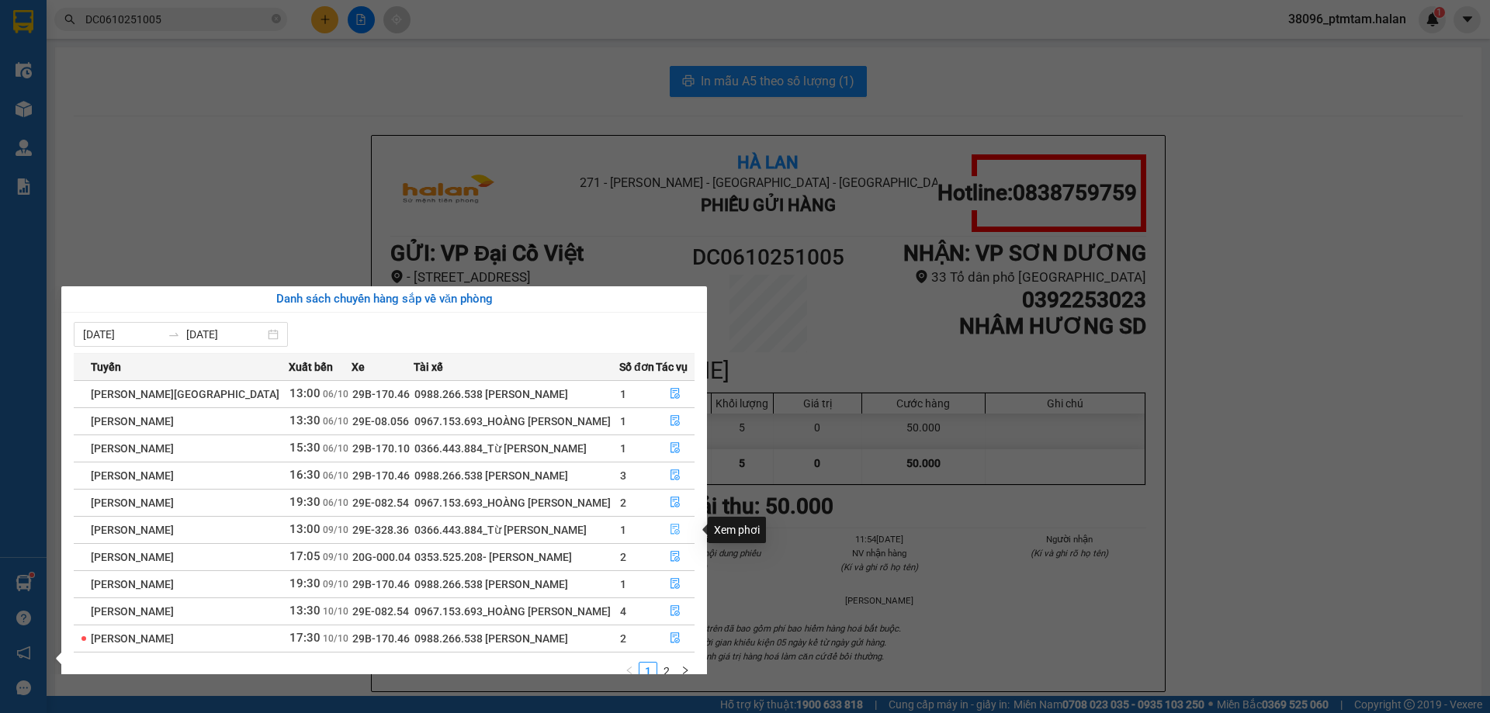
click at [670, 527] on icon "file-done" at bounding box center [674, 529] width 9 height 11
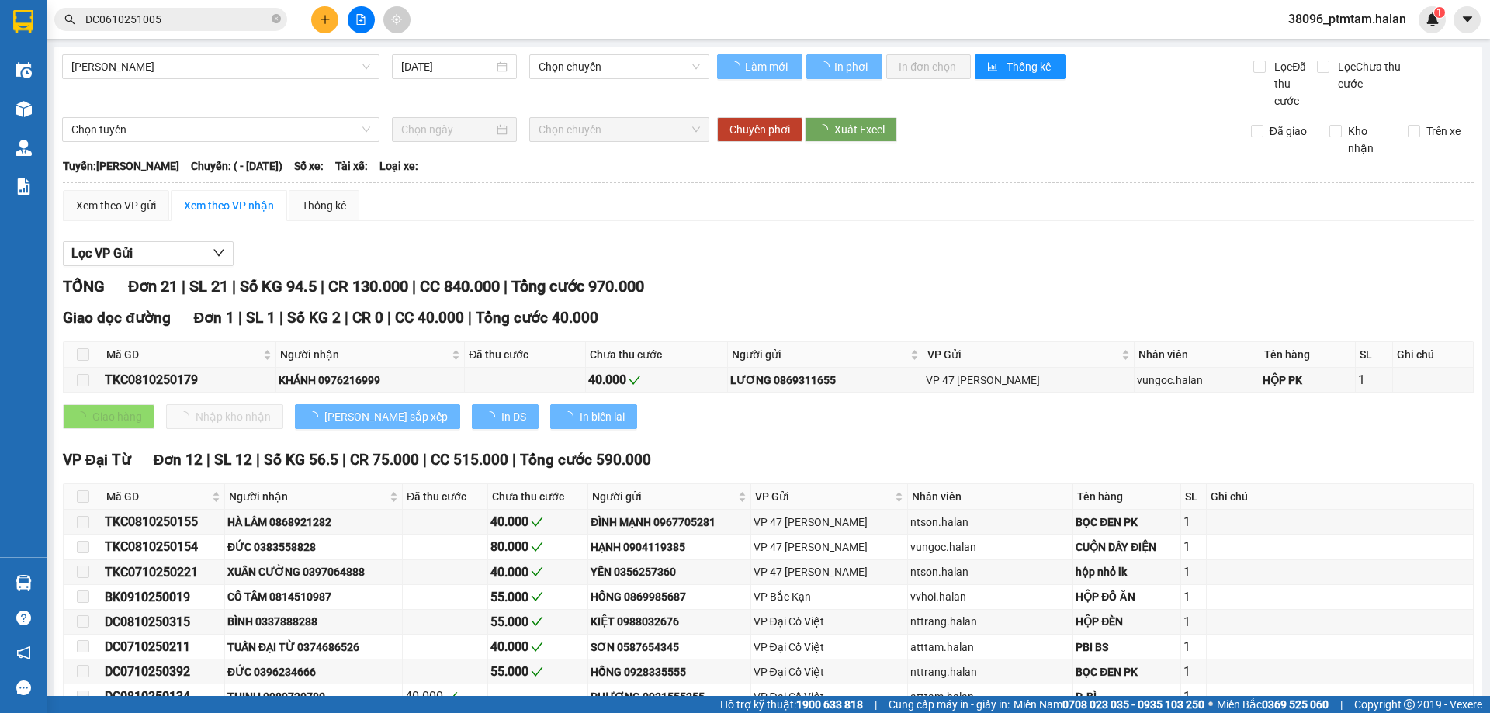
type input "[DATE]"
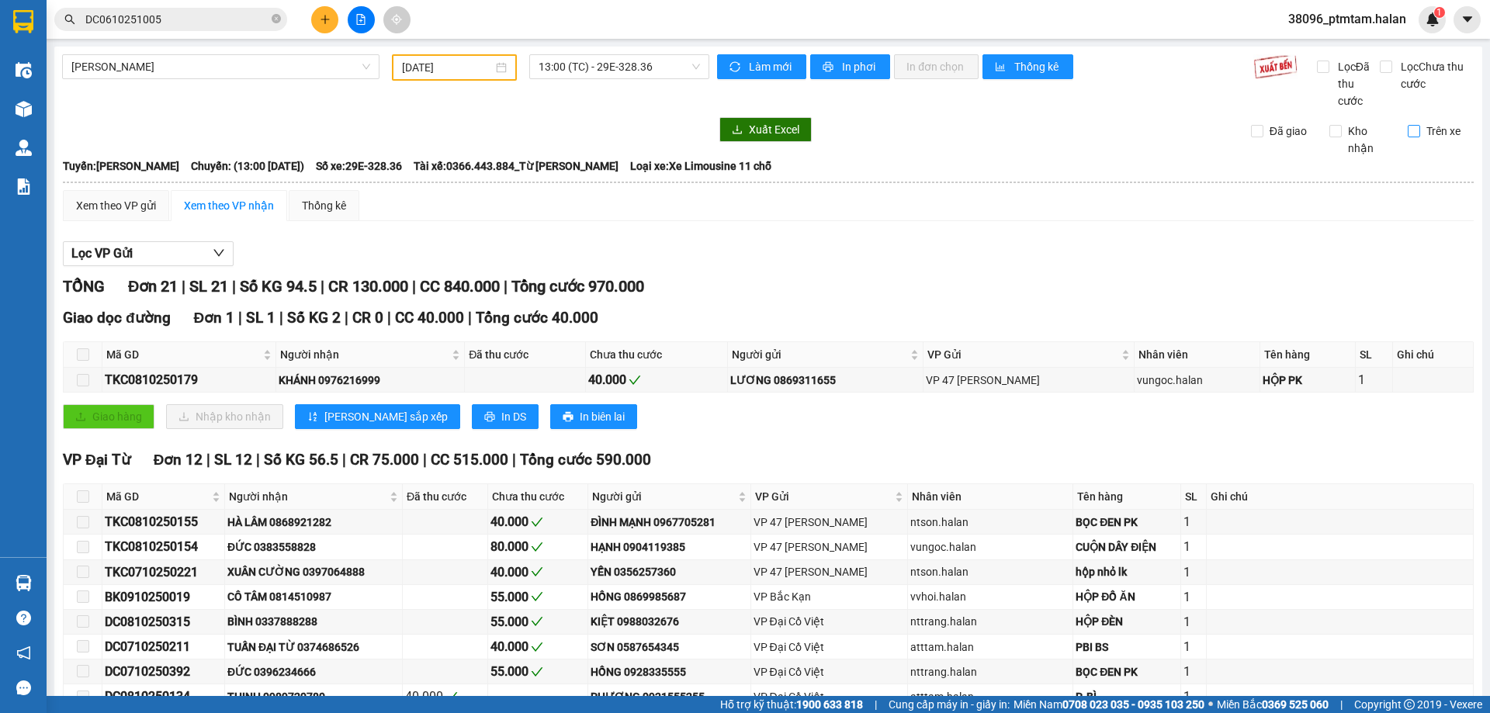
click at [1407, 130] on input "Trên xe" at bounding box center [1413, 131] width 12 height 12
checkbox input "true"
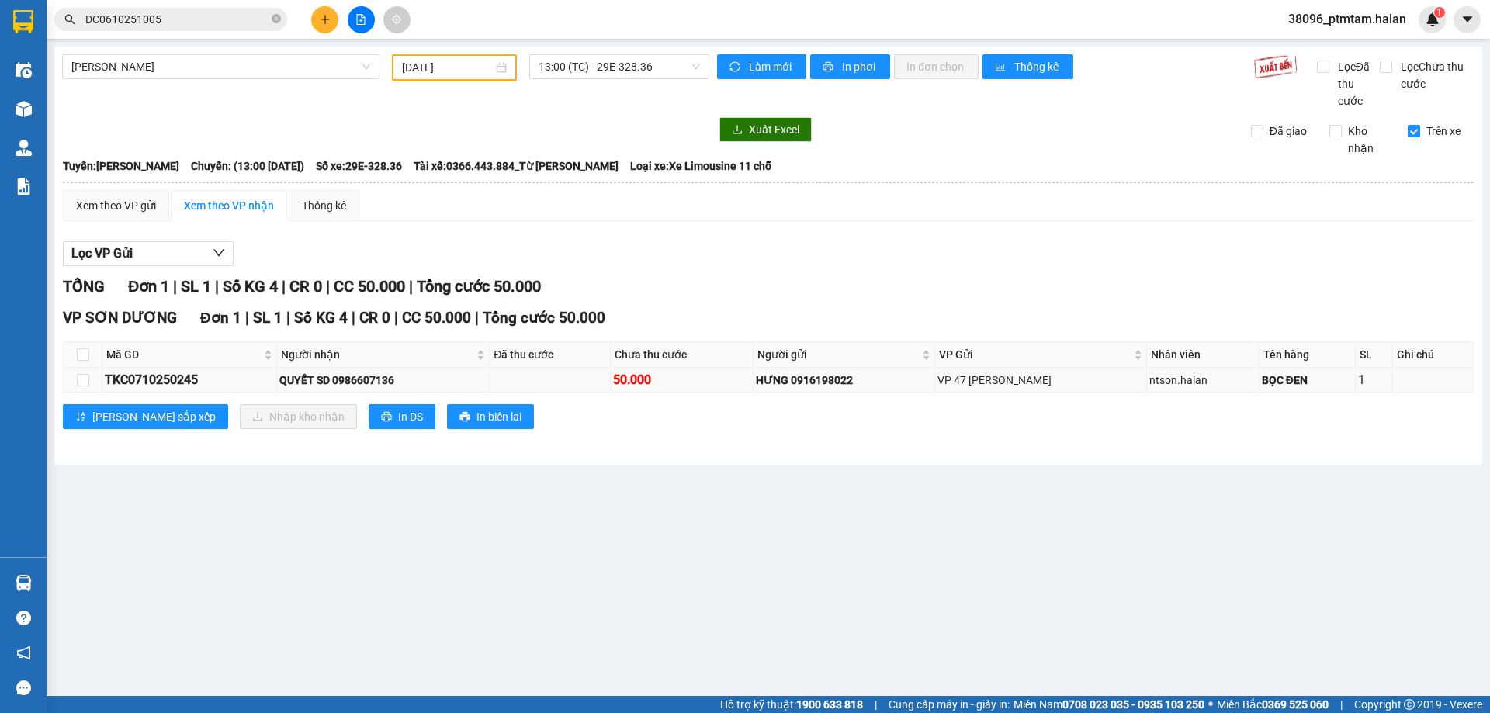
click at [136, 383] on div "TKC0710250245" at bounding box center [189, 379] width 169 height 19
copy div "TKC0710250245"
click at [190, 24] on input "DC0610251005" at bounding box center [176, 19] width 183 height 17
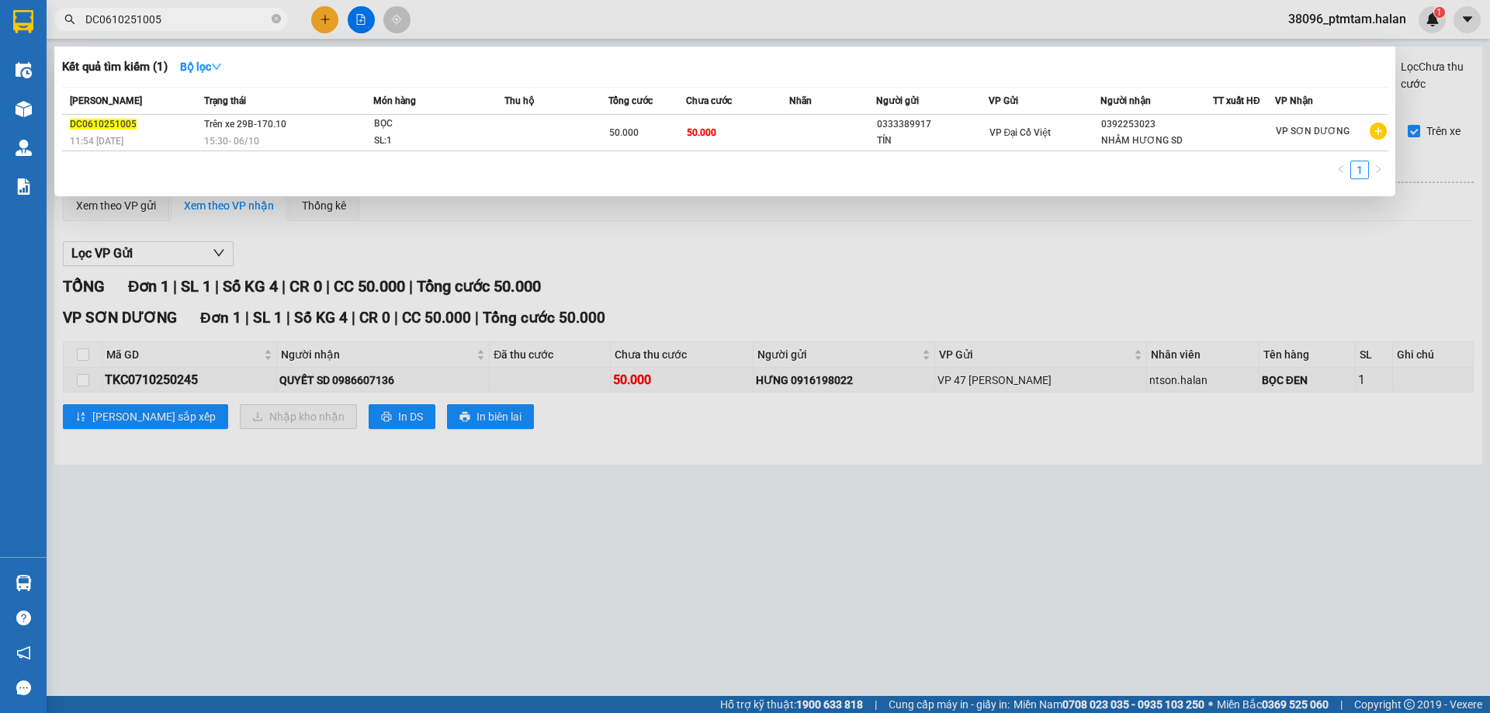
click at [190, 24] on input "DC0610251005" at bounding box center [176, 19] width 183 height 17
paste input "TKC071025024"
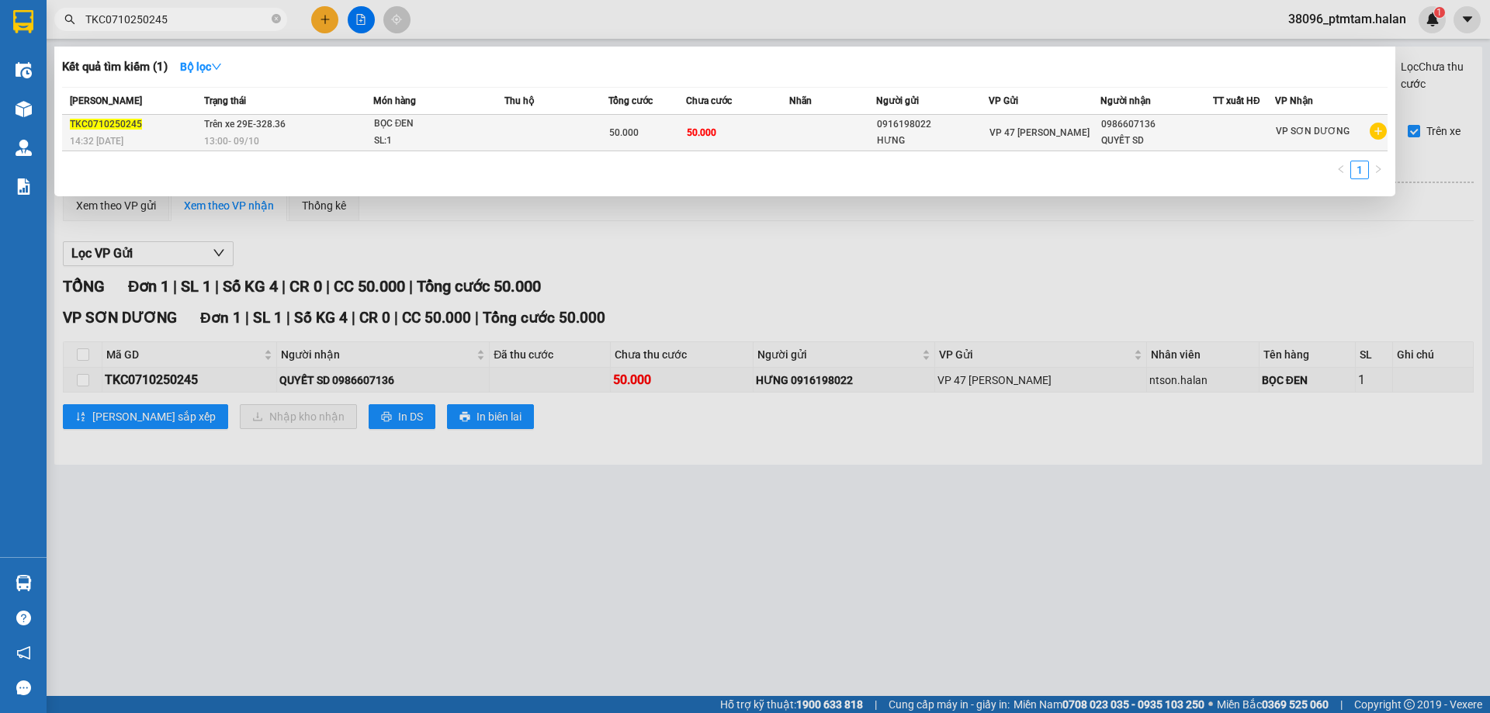
type input "TKC0710250245"
click at [555, 126] on td at bounding box center [556, 133] width 104 height 36
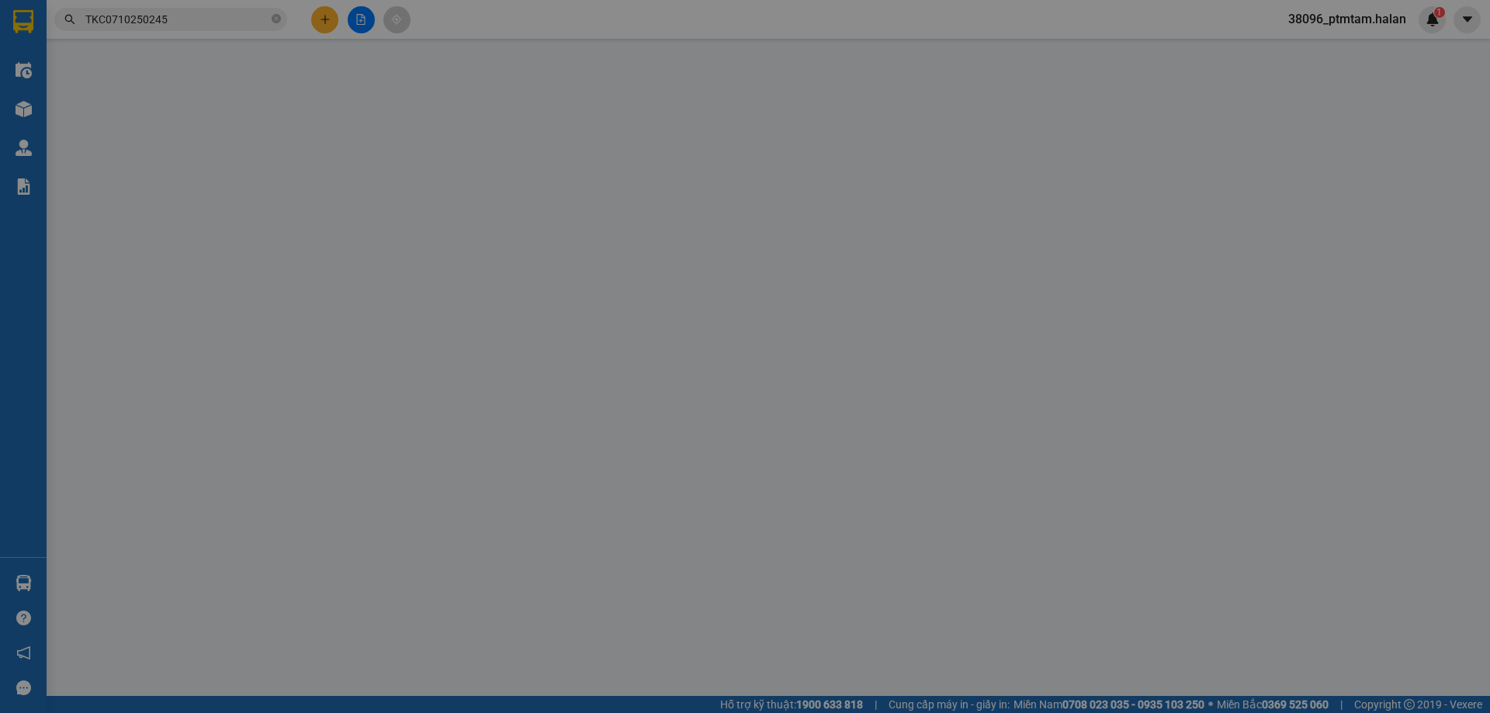
type input "0916198022"
type input "HƯNG"
type input "0986607136"
type input "QUYẾT SD"
type input "0"
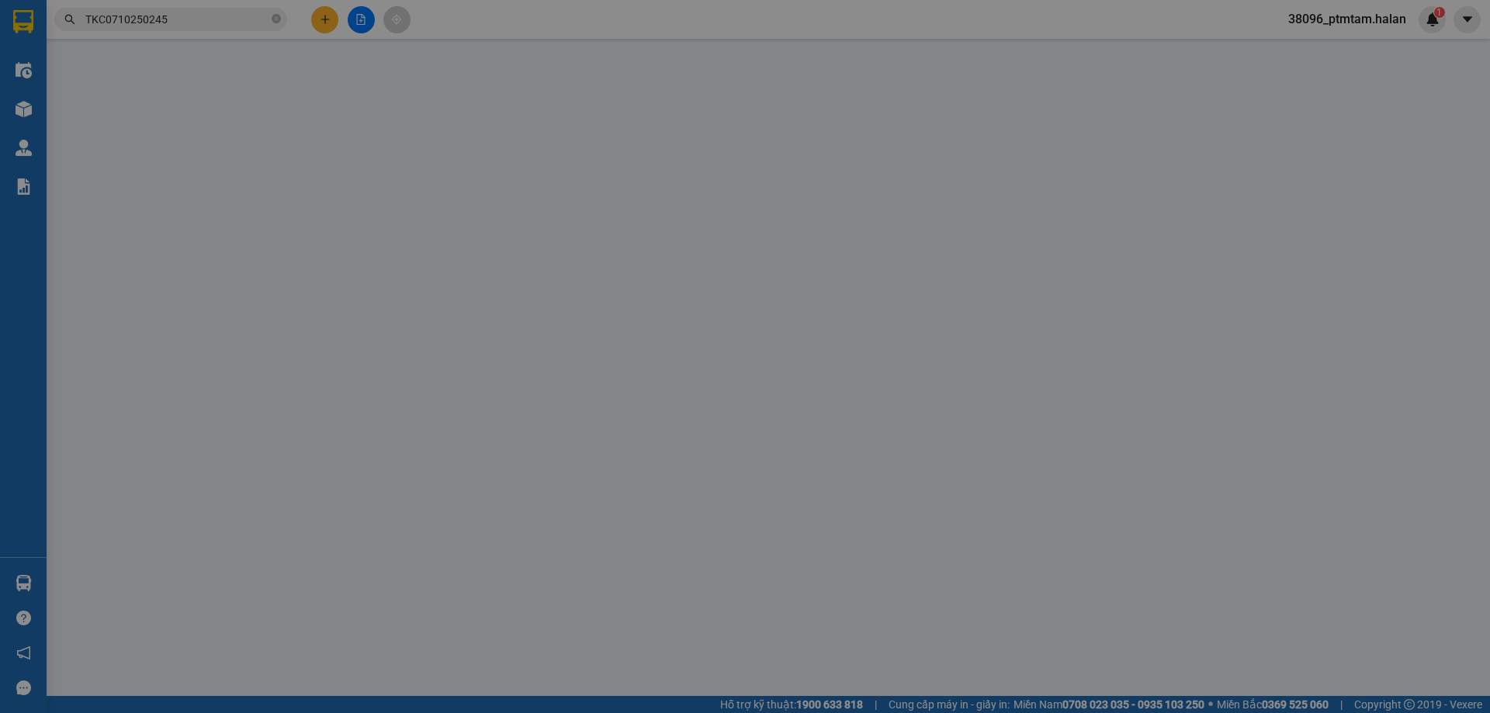
type input "50.000"
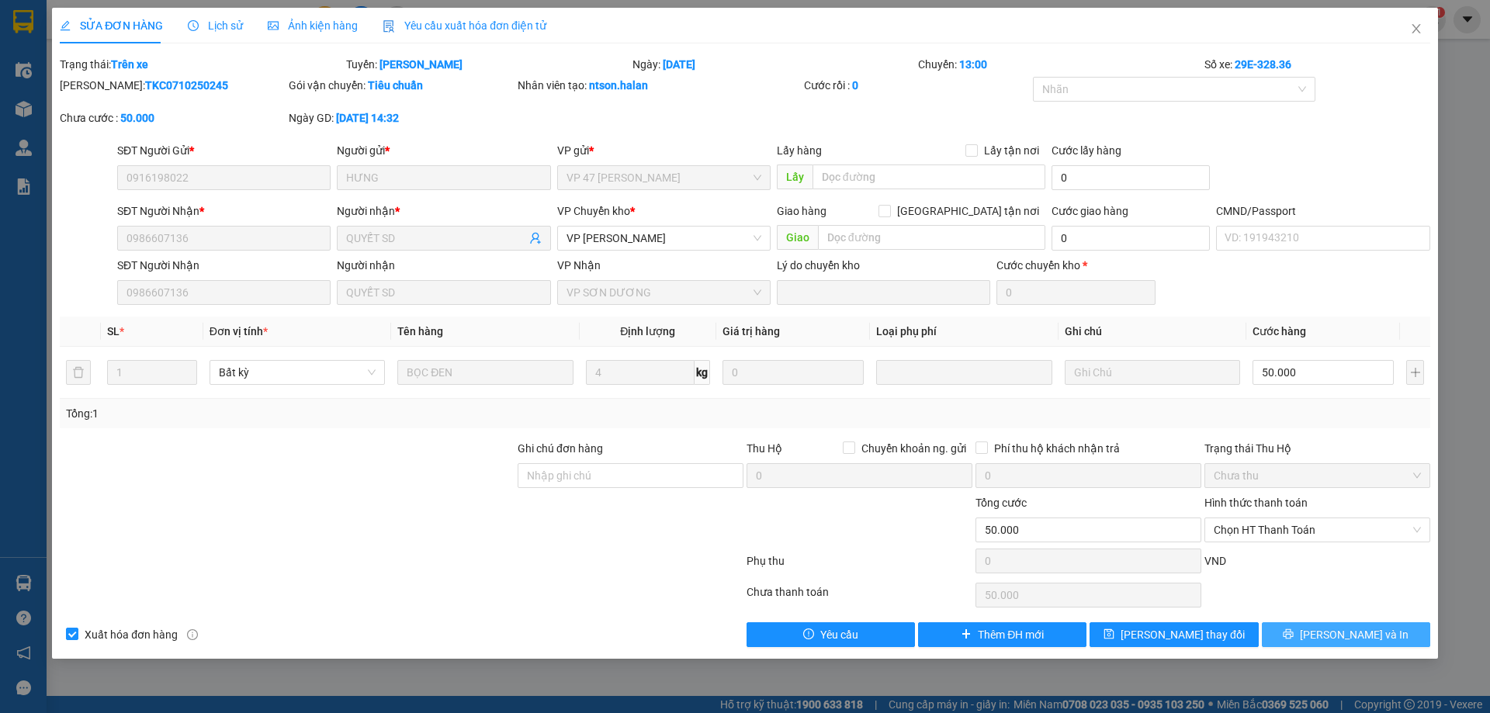
click at [1293, 629] on icon "printer" at bounding box center [1288, 634] width 10 height 10
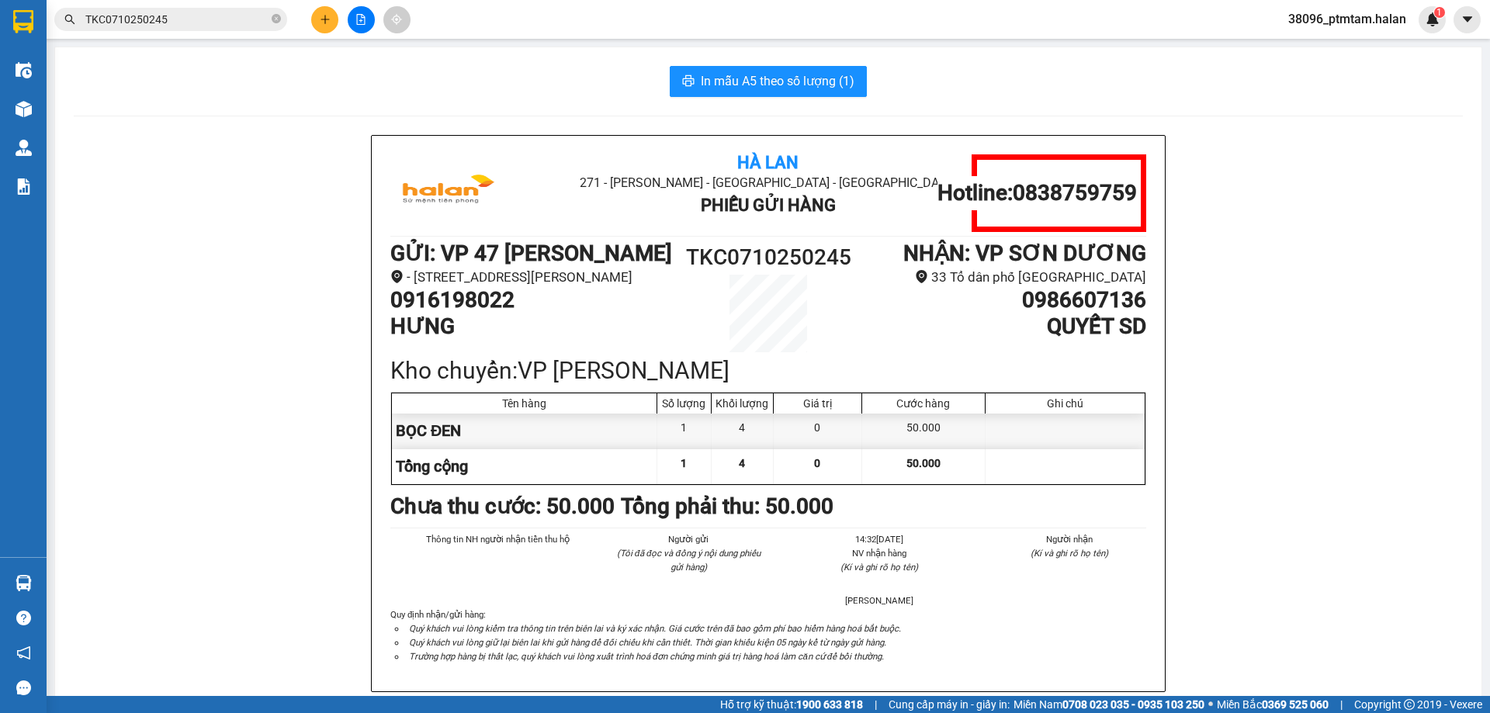
click at [185, 241] on div "Hà Lan 271 - Dương Tự Minh - Phường Tân Long - Thái Nguyên Phiếu Gửi Hàng Hotli…" at bounding box center [768, 432] width 1389 height 595
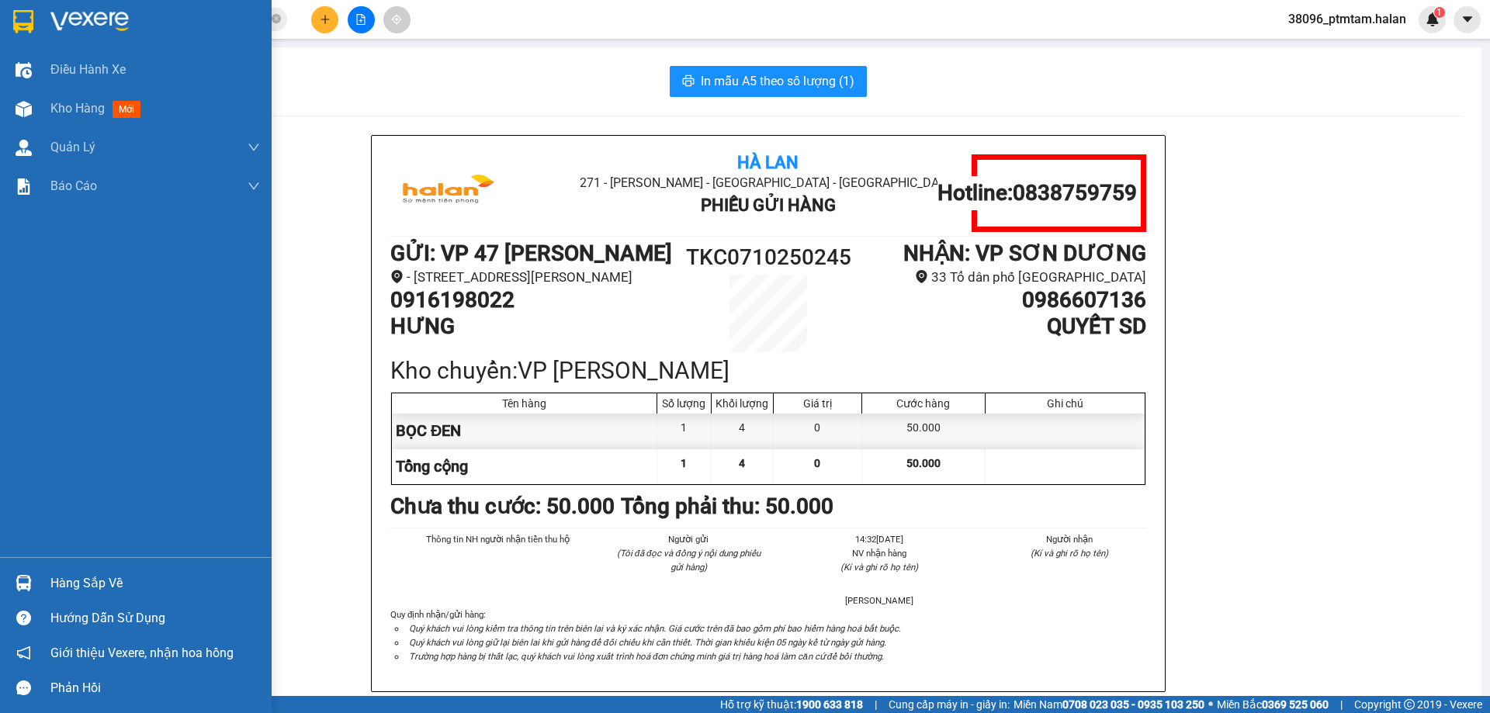
click at [41, 583] on div "Hàng sắp về" at bounding box center [136, 583] width 272 height 35
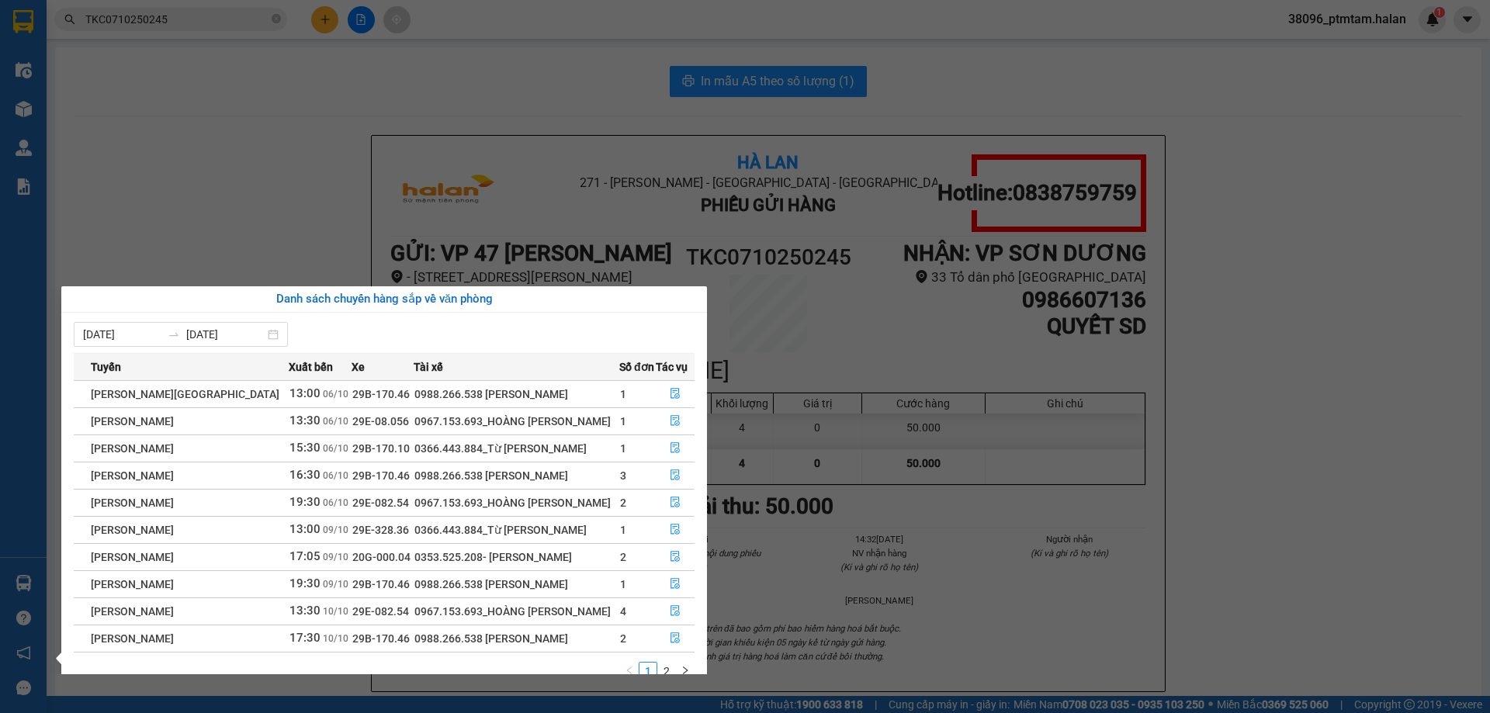
click at [161, 116] on section "Kết quả tìm kiếm ( 1 ) Bộ lọc Mã ĐH Trạng thái Món hàng Thu hộ Tổng cước Chưa c…" at bounding box center [745, 356] width 1490 height 713
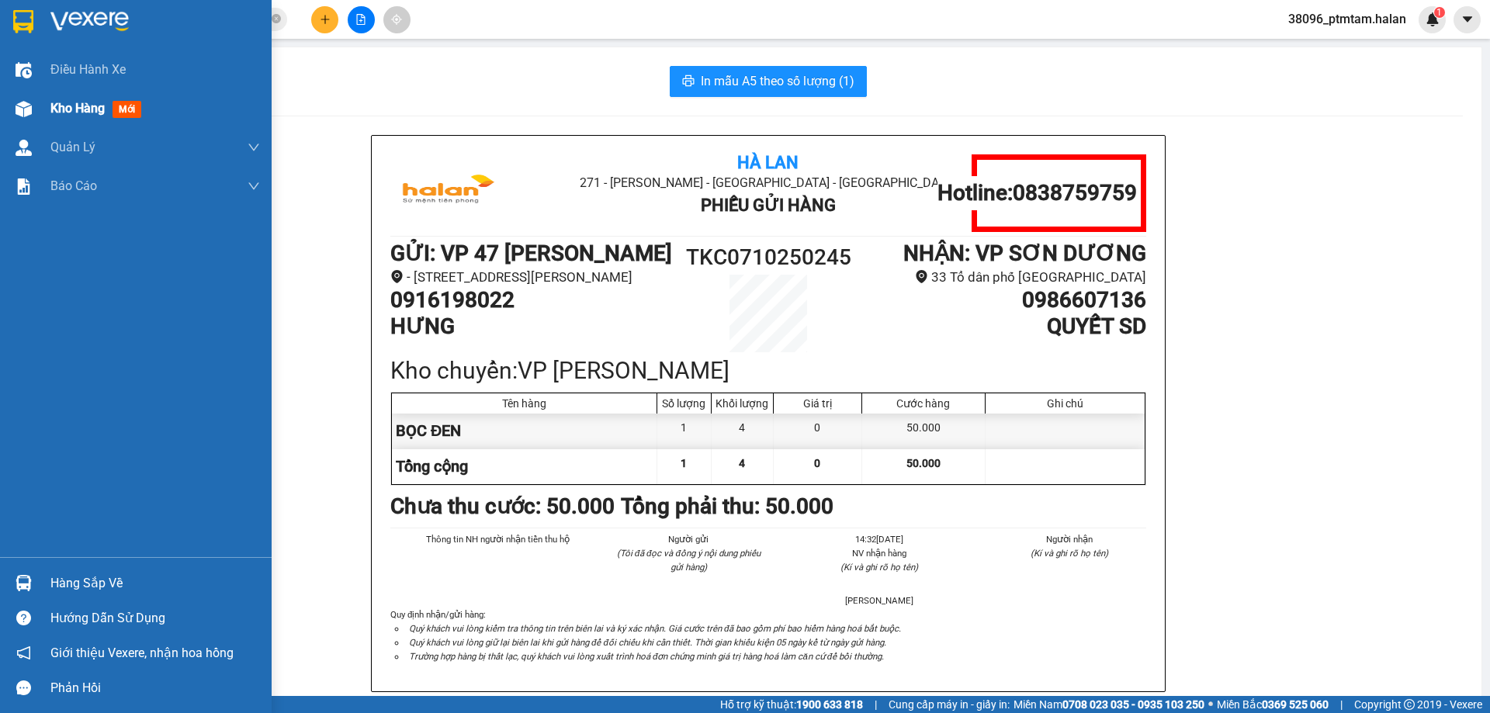
click at [80, 107] on span "Kho hàng" at bounding box center [77, 108] width 54 height 15
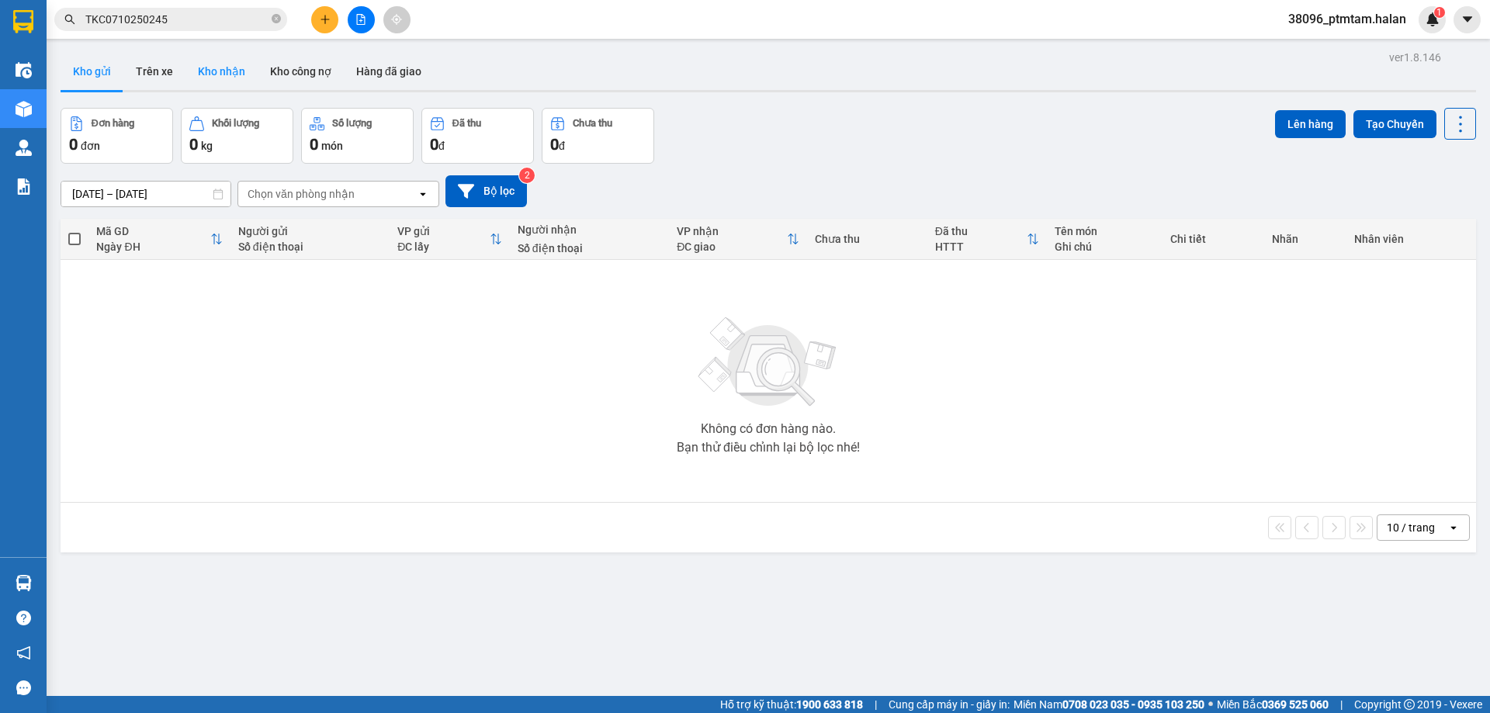
click at [216, 66] on button "Kho nhận" at bounding box center [221, 71] width 72 height 37
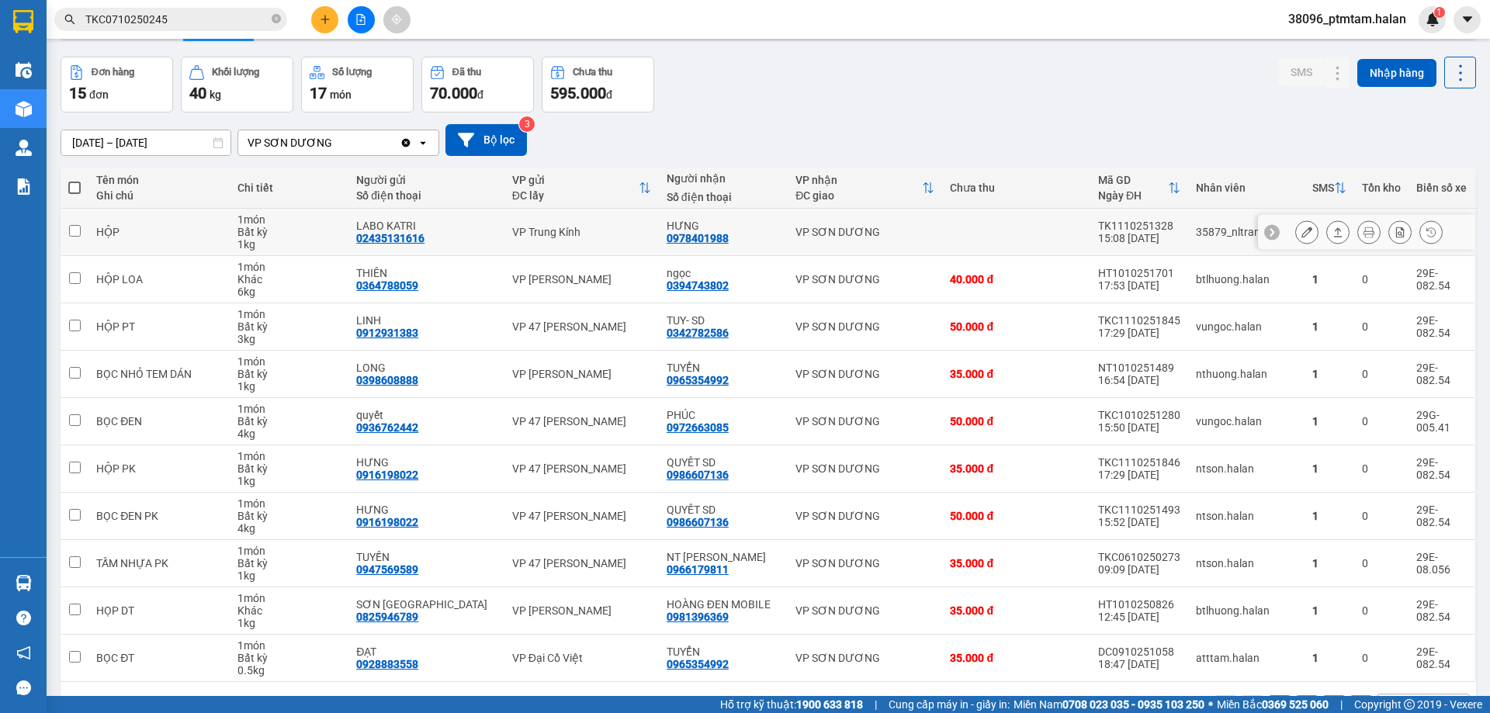
scroll to position [23, 0]
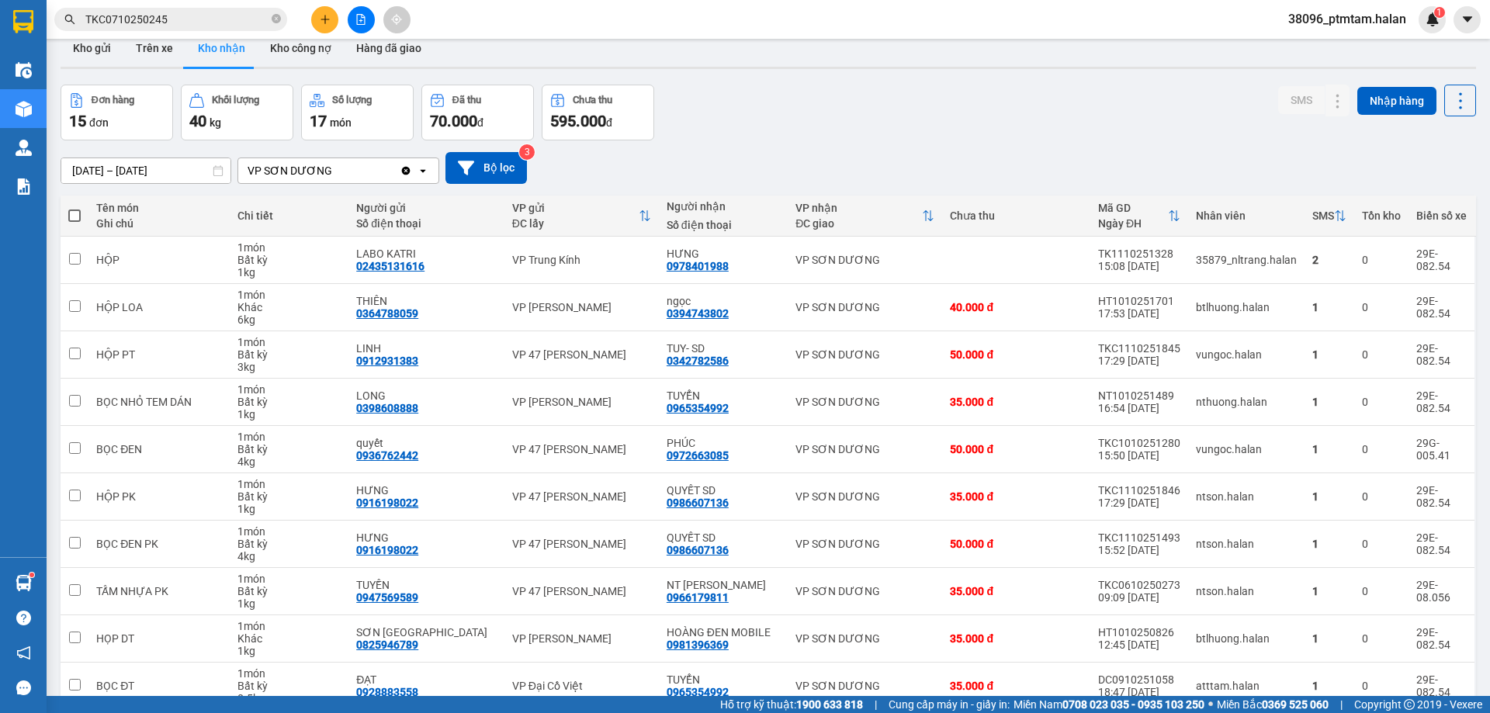
click at [833, 113] on div "Đơn hàng 15 đơn Khối lượng 40 kg Số lượng 17 món Đã thu 70.000 đ Chưa thu 595.0…" at bounding box center [768, 113] width 1415 height 56
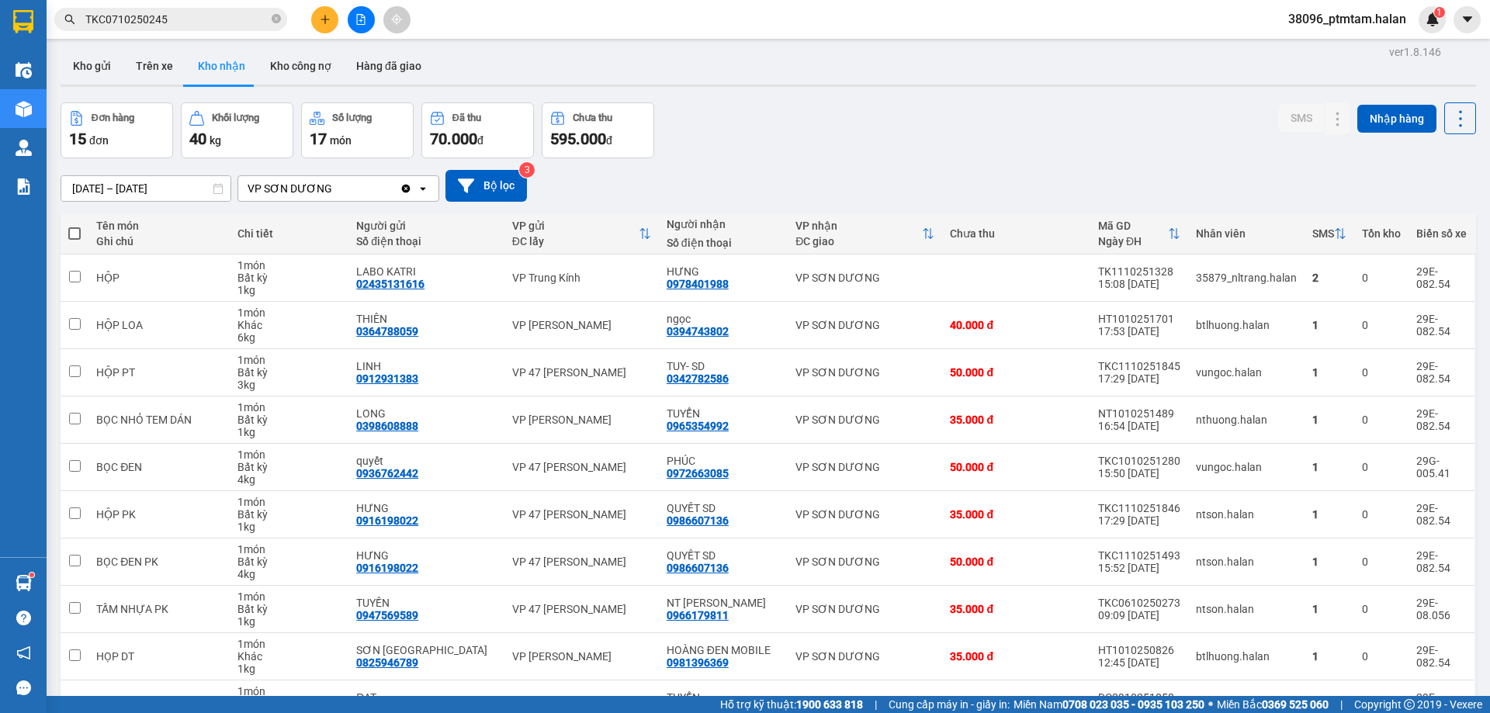
scroll to position [0, 0]
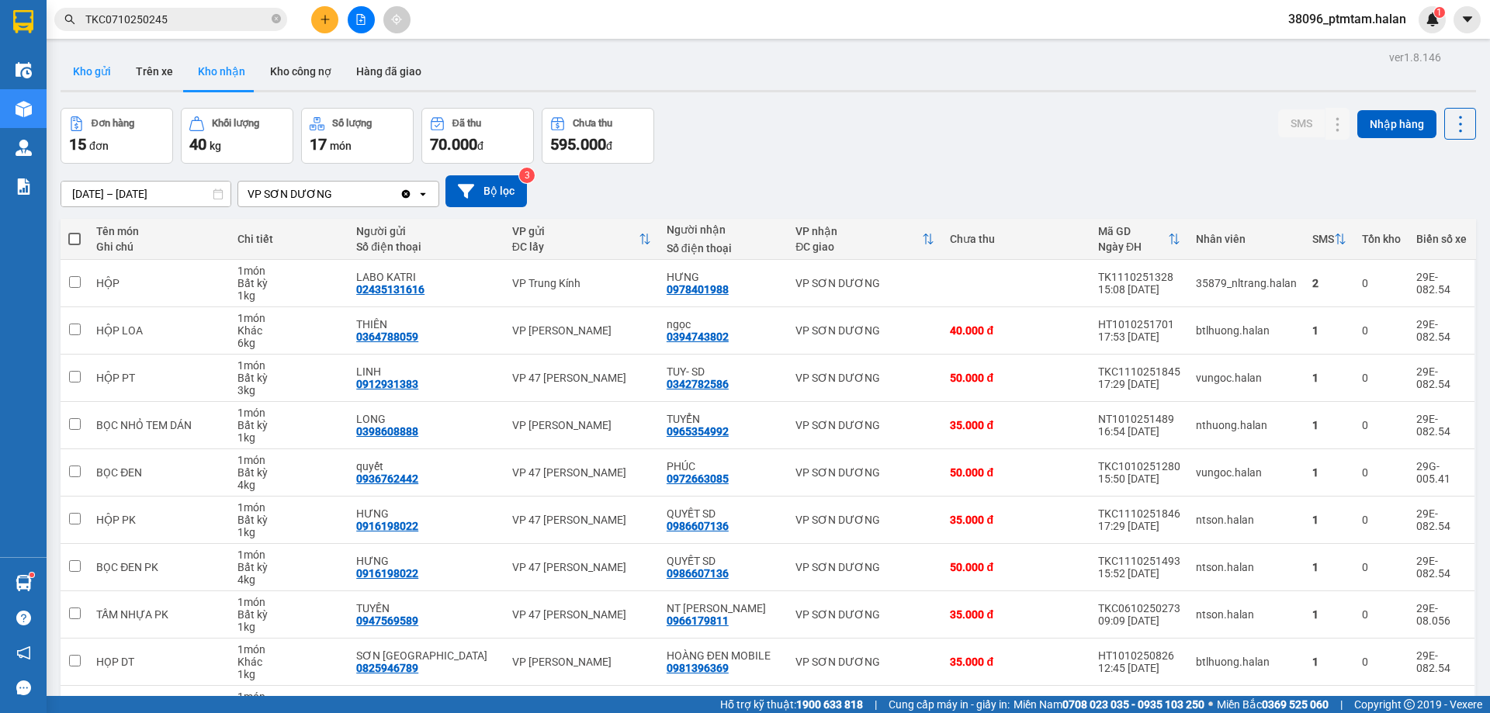
click at [103, 74] on button "Kho gửi" at bounding box center [92, 71] width 63 height 37
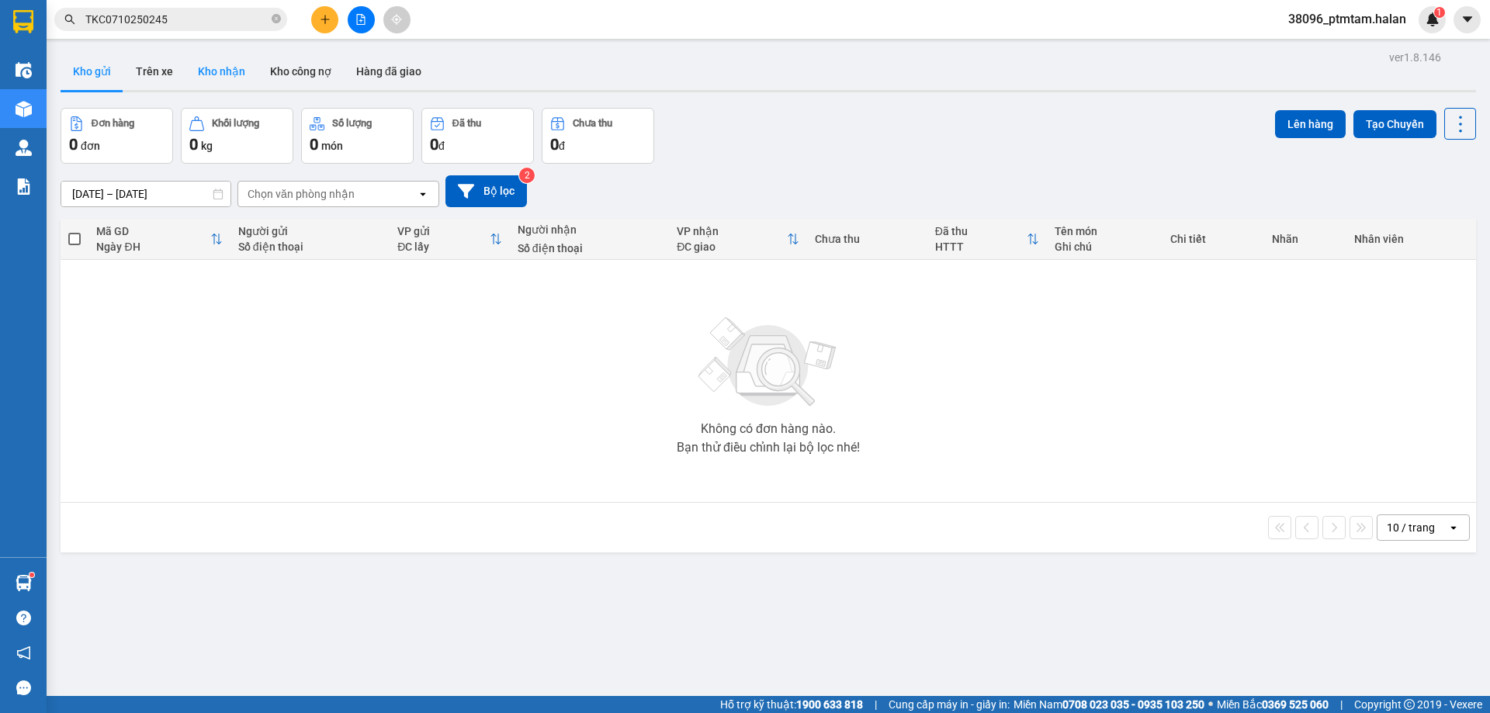
click at [229, 71] on button "Kho nhận" at bounding box center [221, 71] width 72 height 37
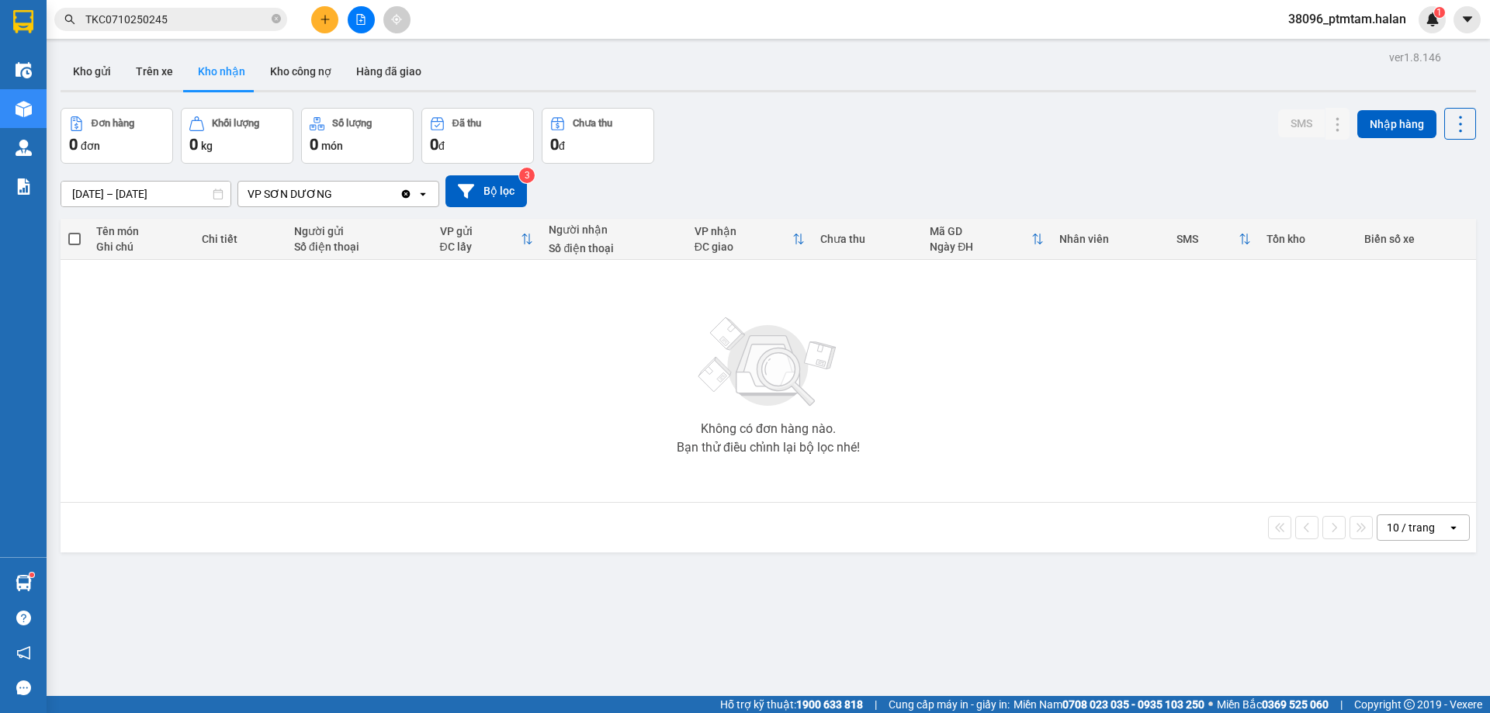
click at [826, 130] on div "Đơn hàng 0 đơn Khối lượng 0 kg Số lượng 0 món Đã thu 0 đ Chưa thu 0 đ SMS Nhập …" at bounding box center [768, 136] width 1415 height 56
drag, startPoint x: 451, startPoint y: 427, endPoint x: 403, endPoint y: 396, distance: 56.6
click at [451, 427] on div "Không có đơn hàng nào. Bạn thử điều chỉnh lại bộ lọc nhé!" at bounding box center [768, 381] width 1400 height 233
click at [305, 663] on div "ver 1.8.146 Kho gửi Trên xe Kho nhận Kho công nợ Hàng đã giao Đơn hàng 0 đơn Kh…" at bounding box center [767, 403] width 1427 height 713
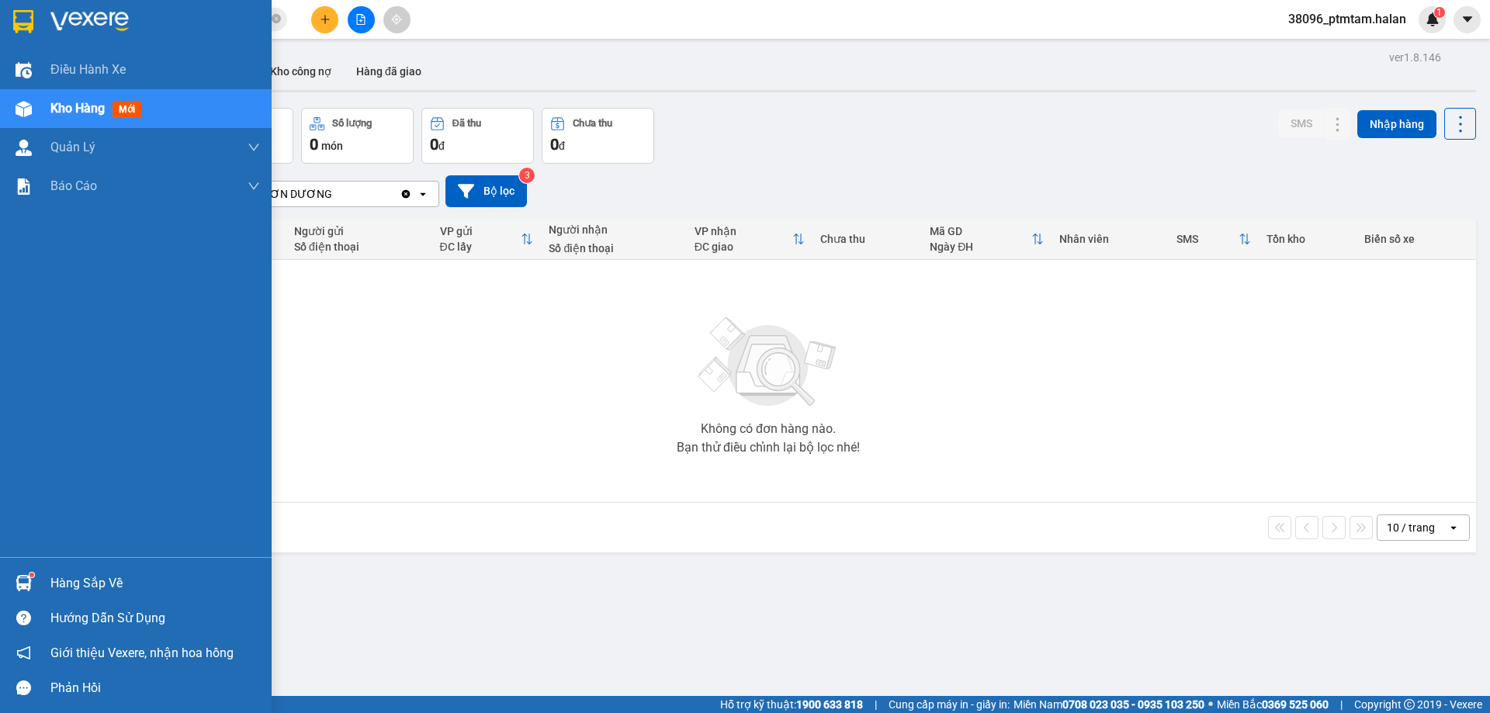
click at [70, 583] on div "Hàng sắp về" at bounding box center [154, 583] width 209 height 23
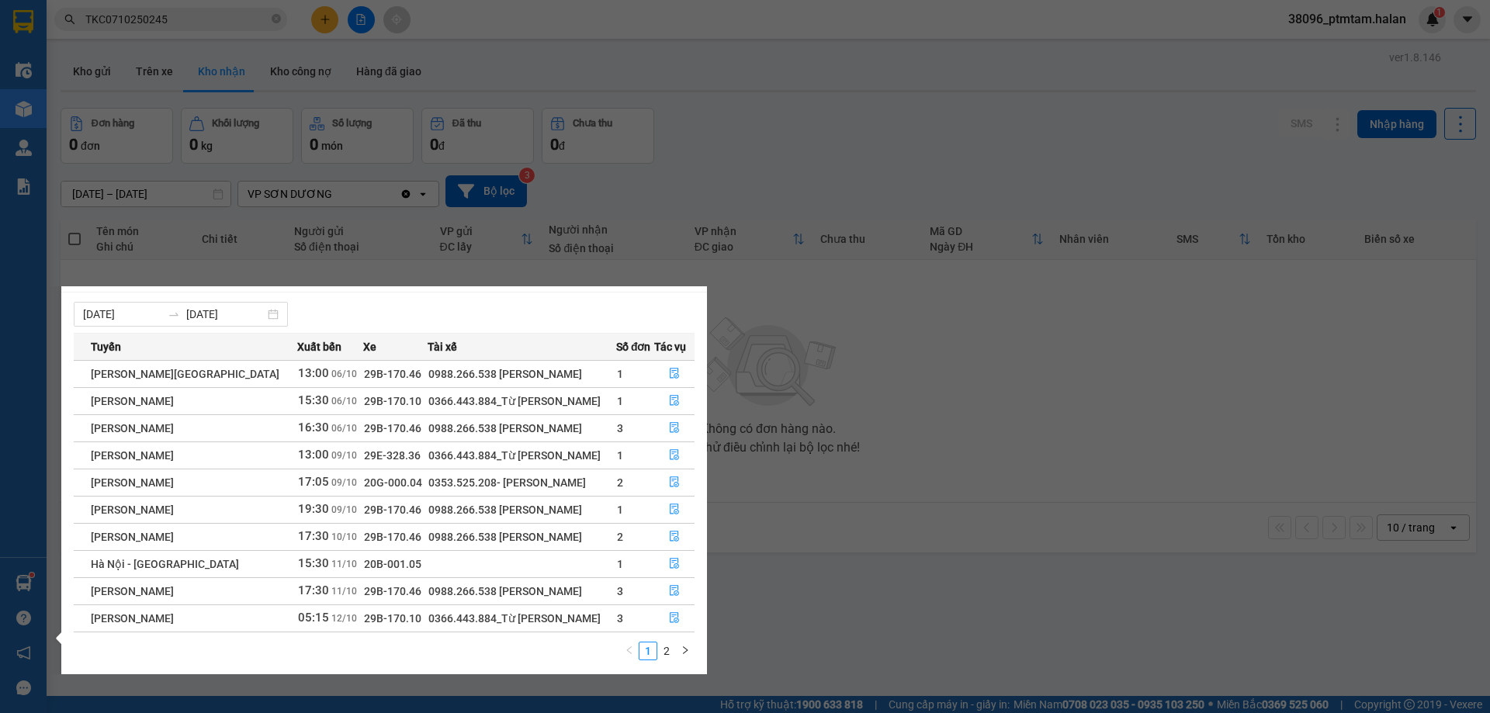
scroll to position [25, 0]
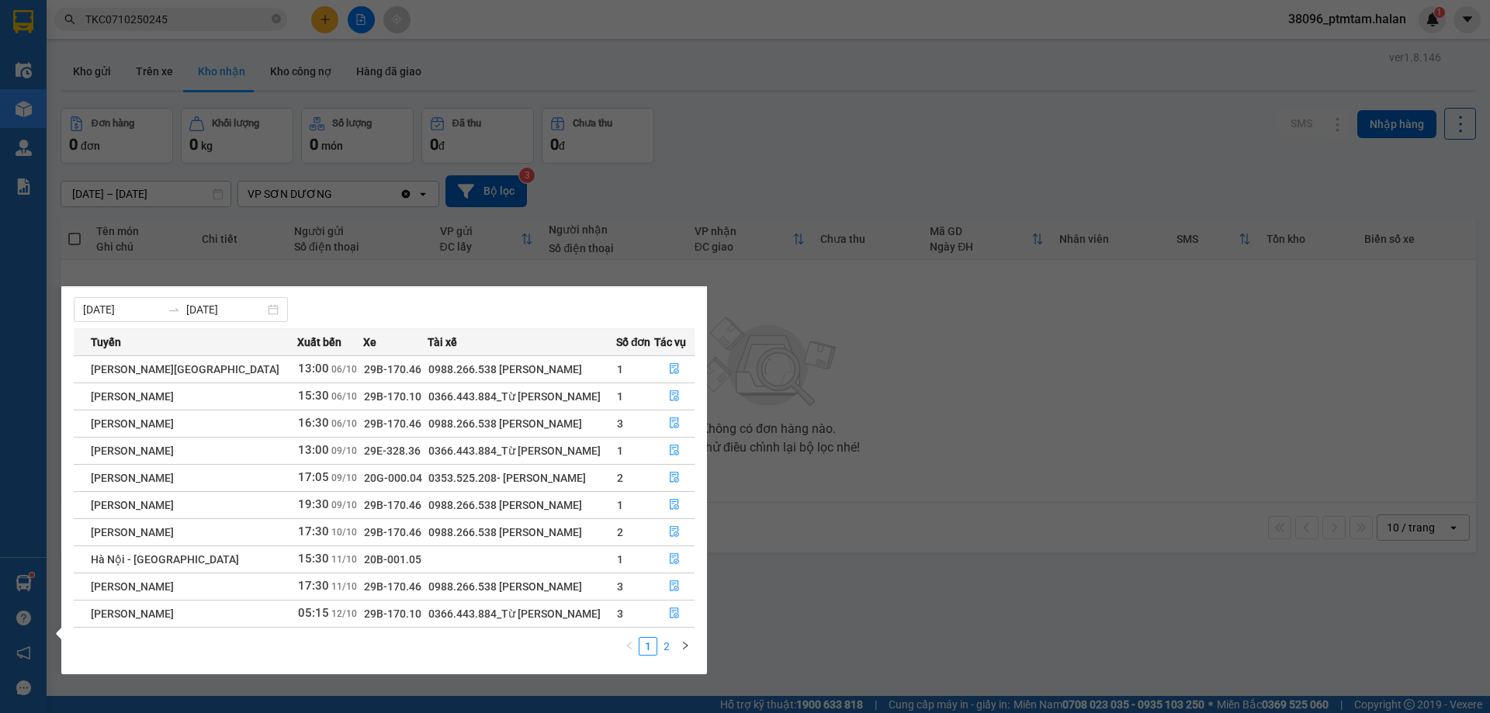
click at [666, 644] on link "2" at bounding box center [666, 646] width 17 height 17
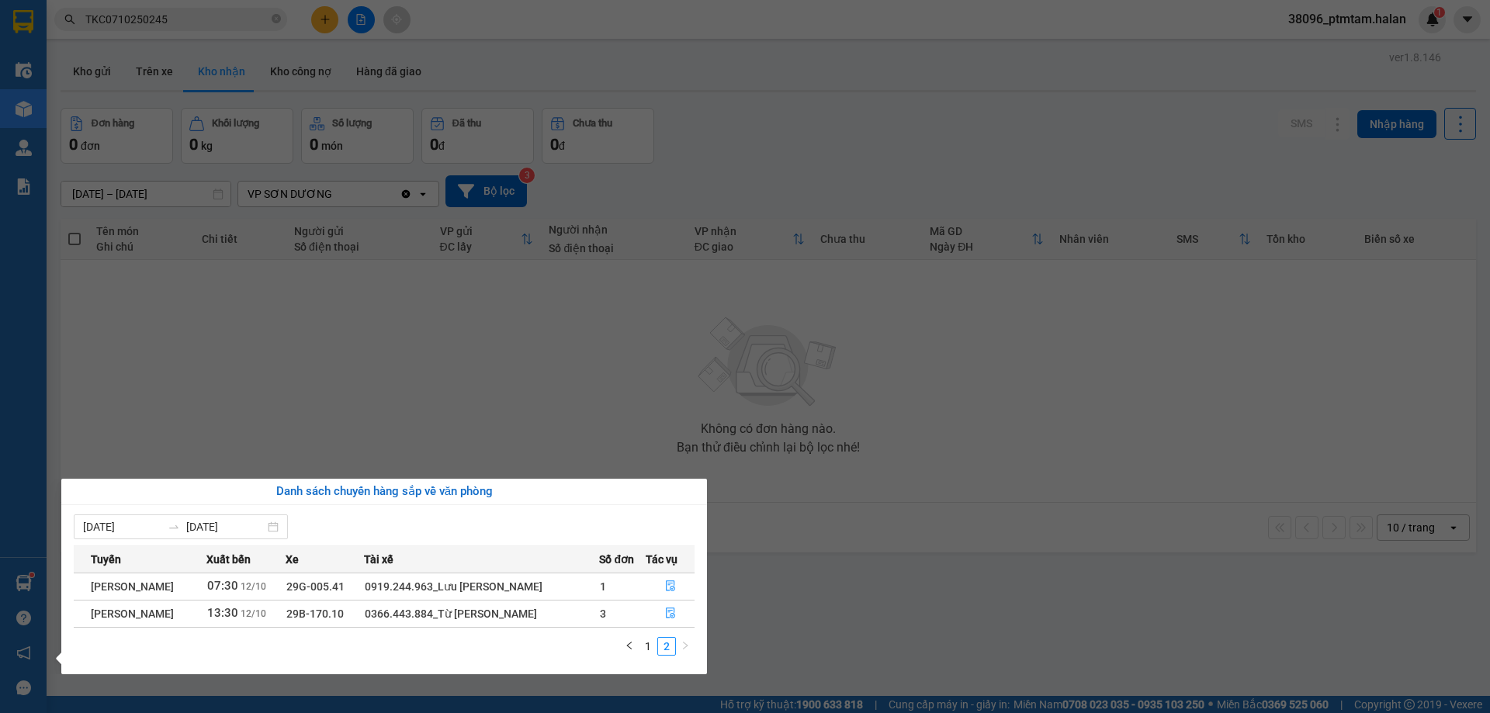
scroll to position [0, 0]
click at [618, 647] on div "1 2" at bounding box center [384, 651] width 621 height 28
click at [631, 642] on icon "left" at bounding box center [629, 645] width 9 height 9
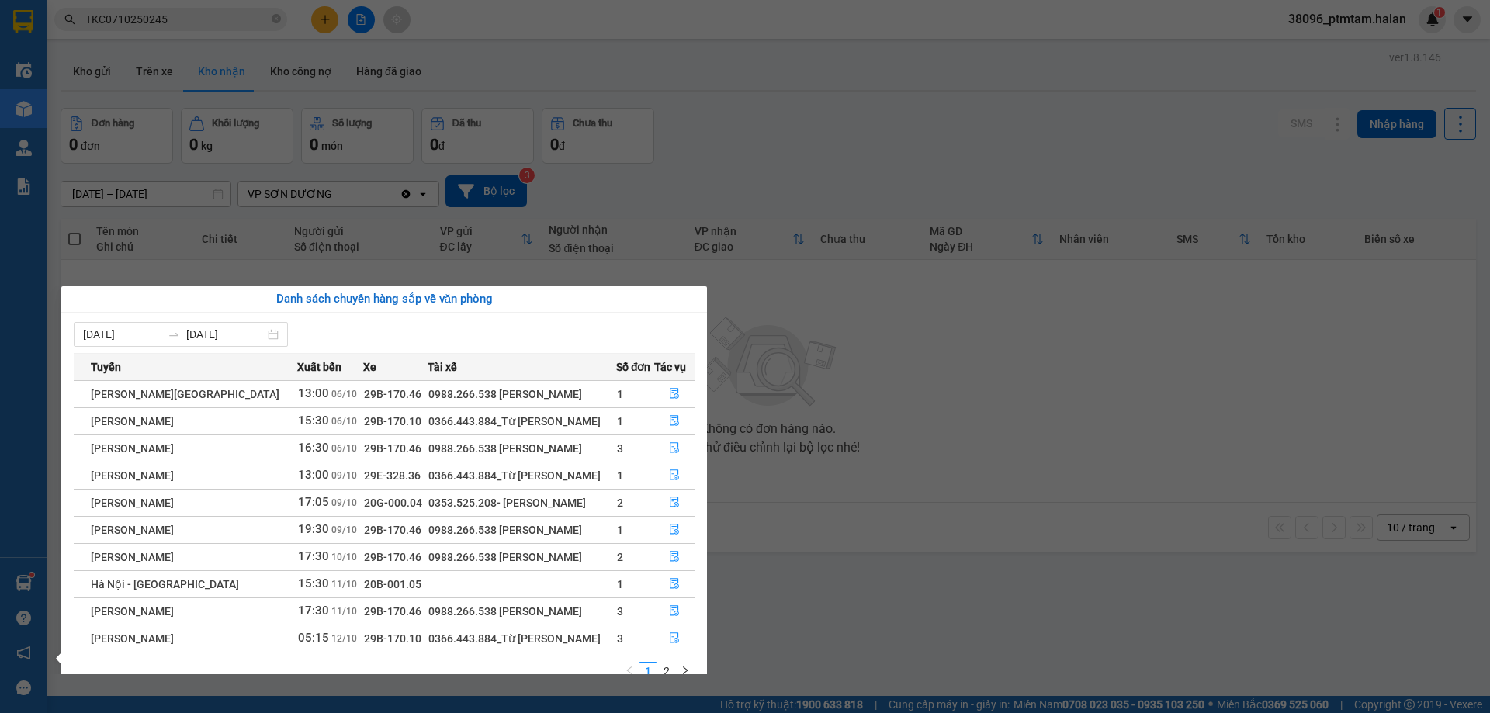
click at [574, 339] on div "06/10/2025 12/10/2025" at bounding box center [384, 334] width 621 height 25
click at [673, 500] on icon "file-done" at bounding box center [674, 502] width 11 height 11
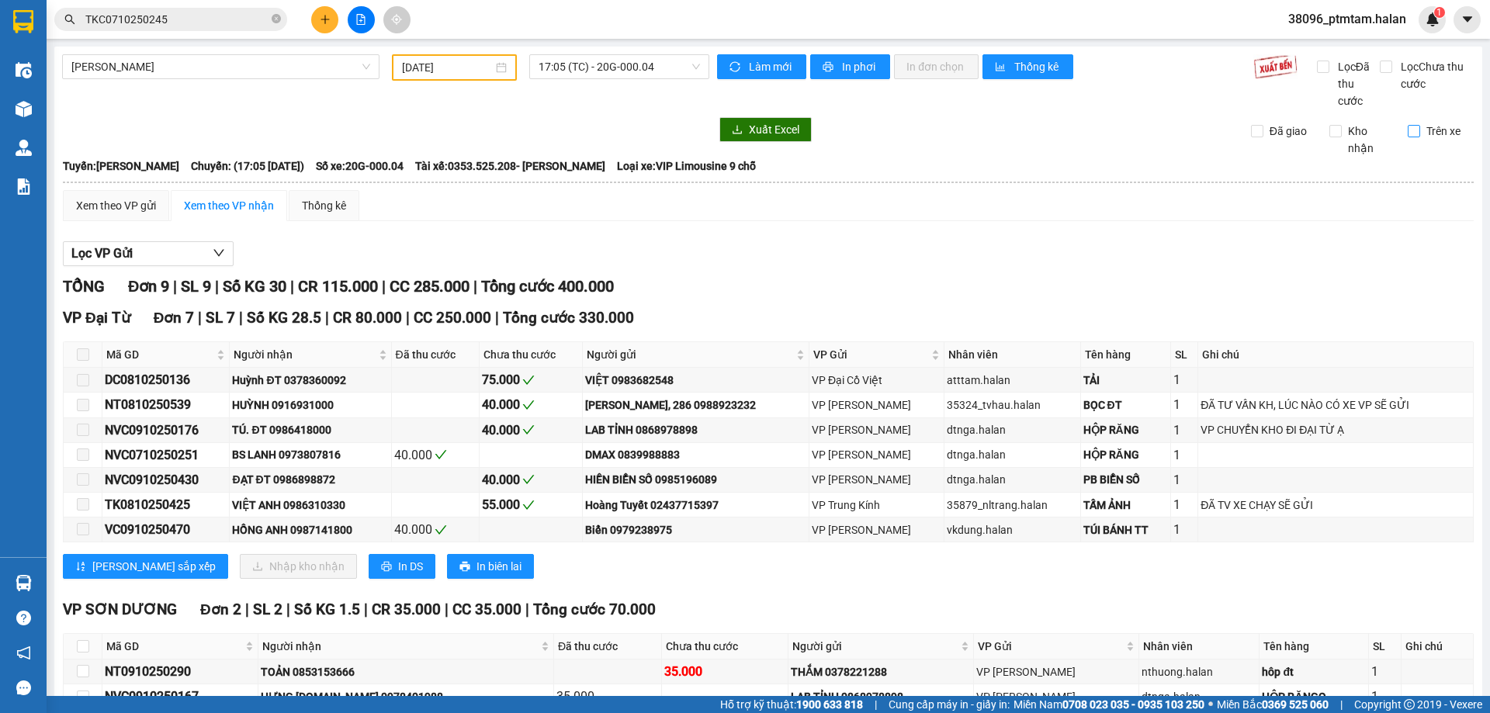
click at [1407, 126] on input "Trên xe" at bounding box center [1413, 131] width 12 height 12
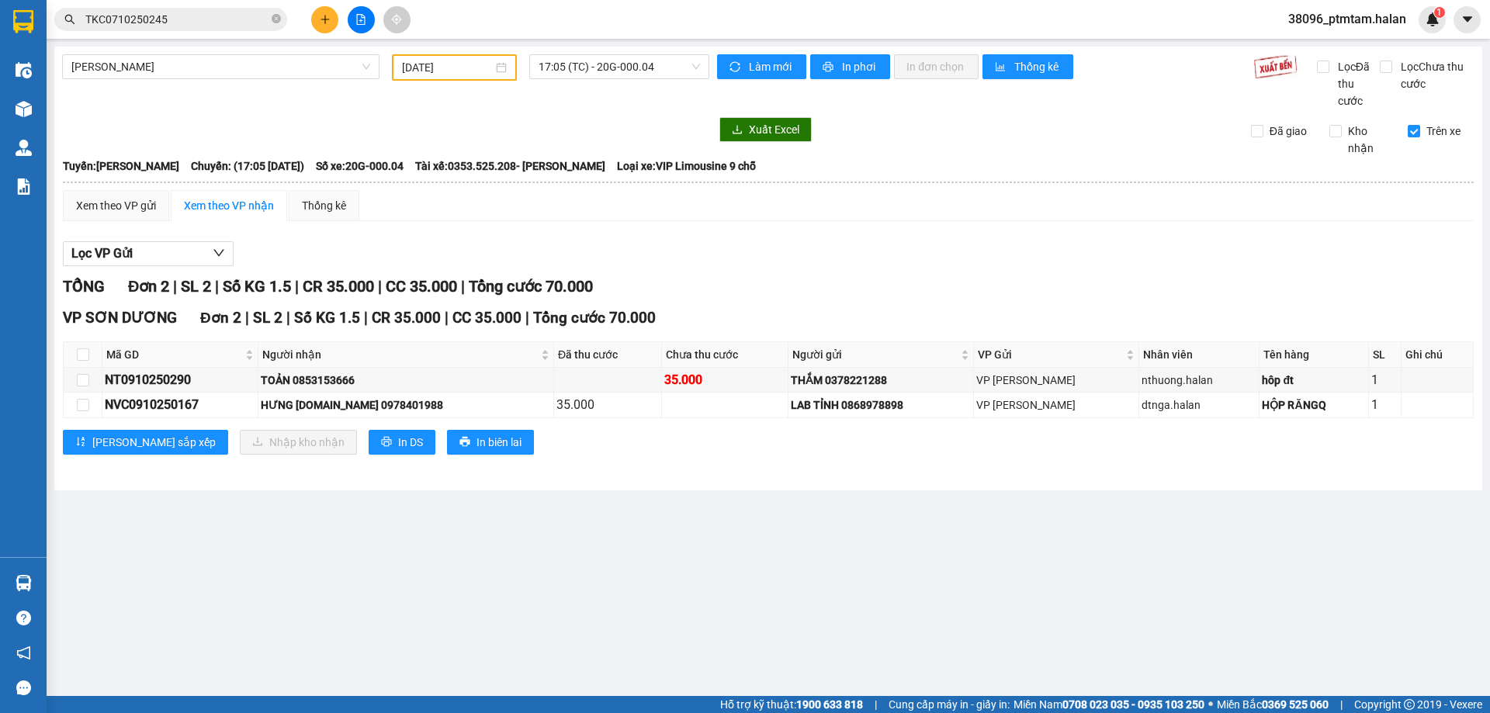
click at [424, 583] on main "Thái Nguyên - Tuyên Quang 09/10/2025 17:05 (TC) - 20G-000.04 Làm mới In phơi In…" at bounding box center [745, 348] width 1490 height 696
click at [531, 602] on main "Thái Nguyên - Tuyên Quang 09/10/2025 17:05 (TC) - 20G-000.04 Làm mới In phơi In…" at bounding box center [745, 348] width 1490 height 696
click at [365, 614] on main "Thái Nguyên - Tuyên Quang 09/10/2025 17:05 (TC) - 20G-000.04 Làm mới In phơi In…" at bounding box center [745, 348] width 1490 height 696
click at [835, 272] on div "Lọc VP Gửi TỔNG Đơn 2 | SL 2 | Số KG 1.5 | CR 35.000 | CC 35.000 | Tổng cước 7…" at bounding box center [768, 354] width 1410 height 241
click at [1411, 128] on input "Trên xe" at bounding box center [1413, 131] width 12 height 12
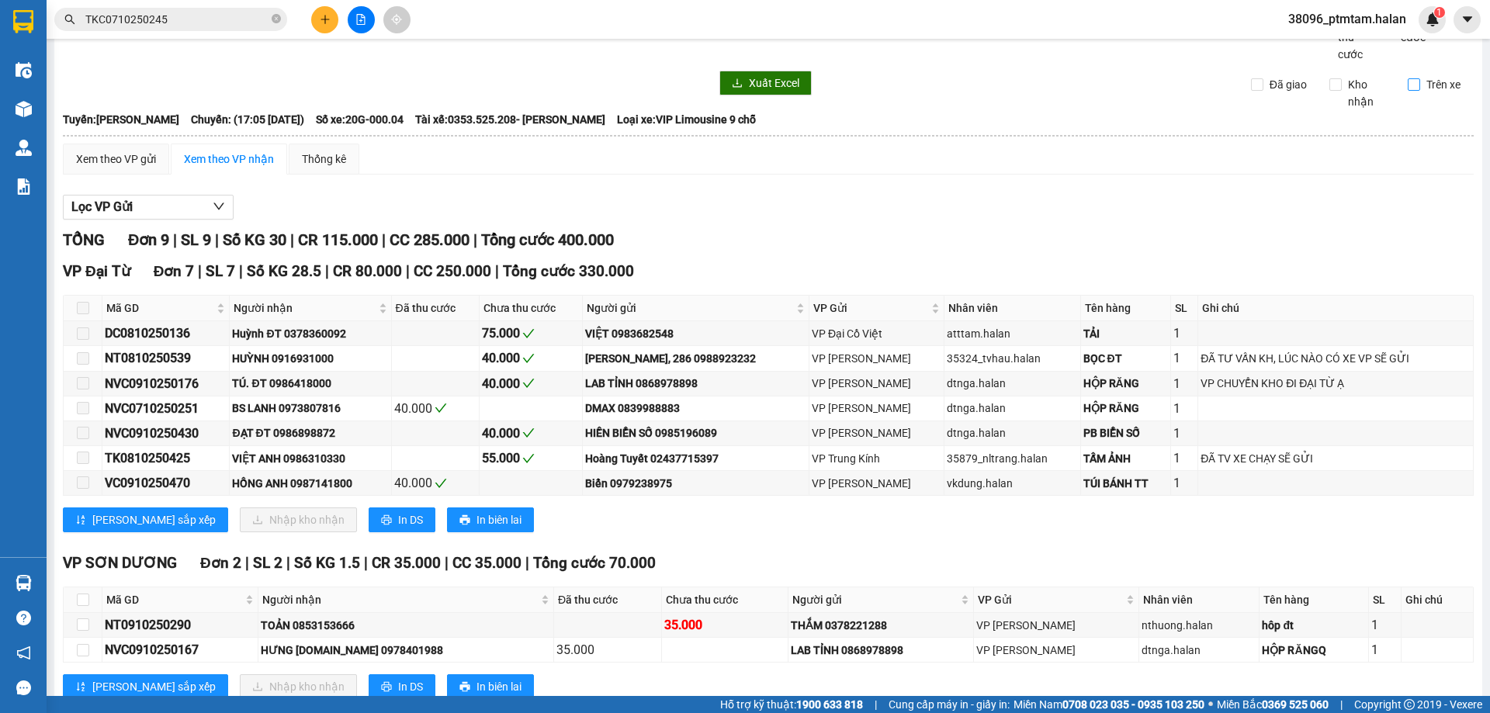
scroll to position [93, 0]
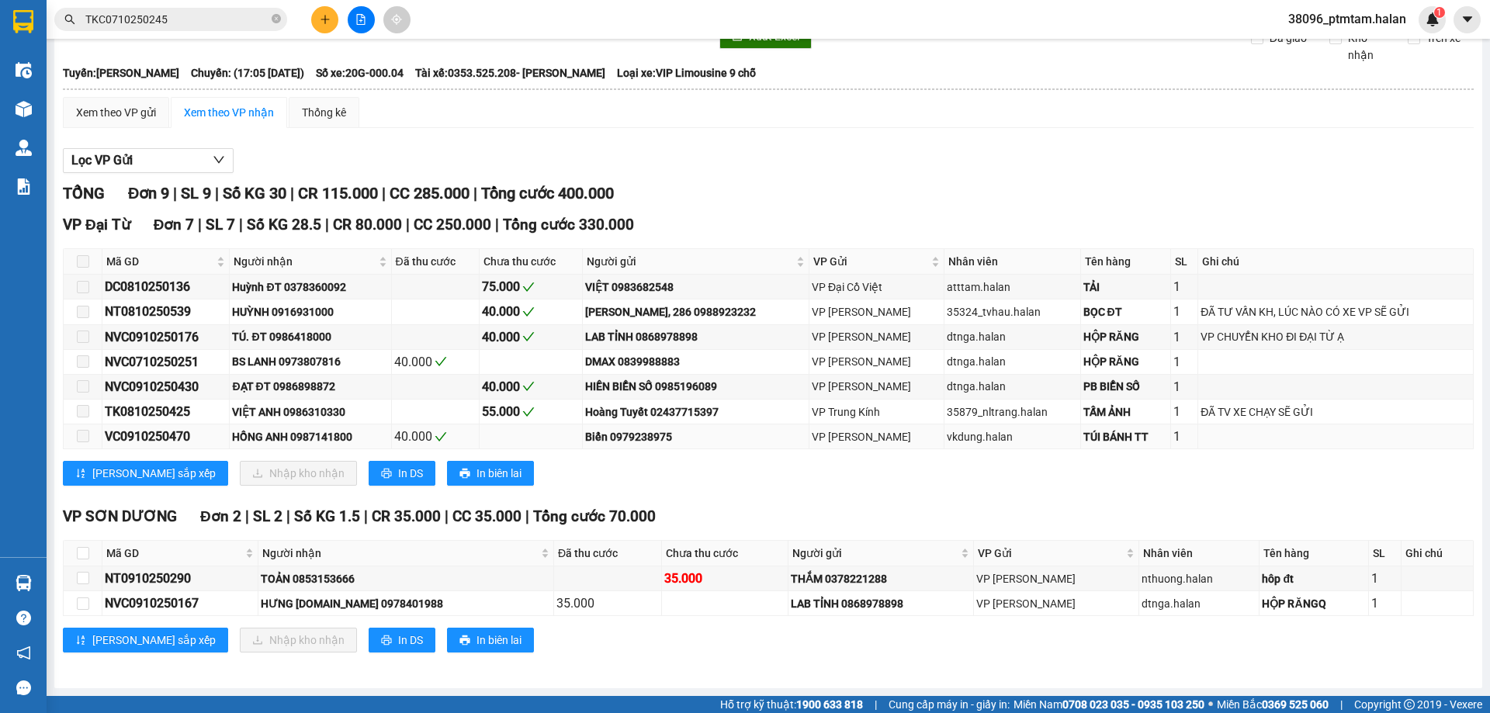
click at [157, 443] on div "VC0910250470" at bounding box center [166, 436] width 122 height 19
copy div "VC0910250470"
click at [1064, 163] on div "Lọc VP Gửi" at bounding box center [768, 161] width 1410 height 26
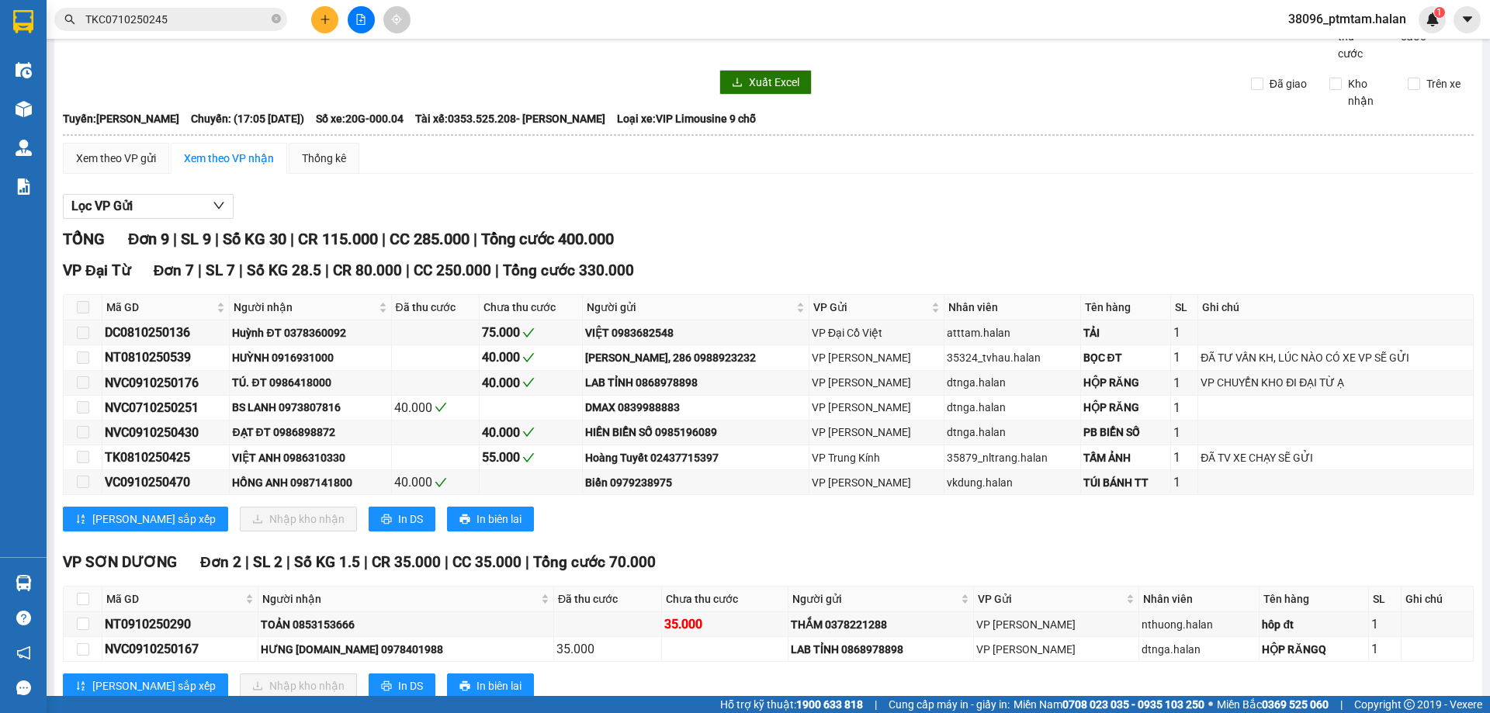
scroll to position [0, 0]
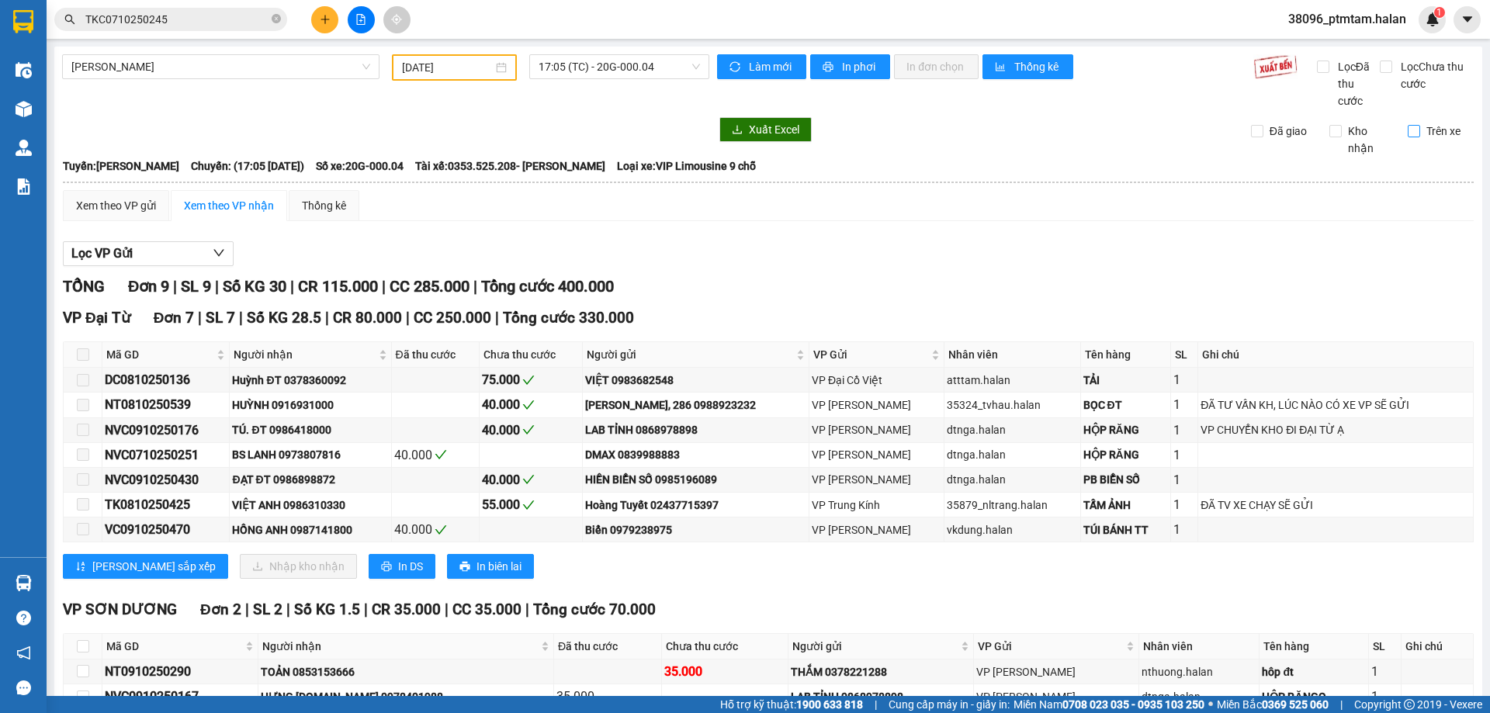
click at [1407, 133] on input "Trên xe" at bounding box center [1413, 131] width 12 height 12
checkbox input "true"
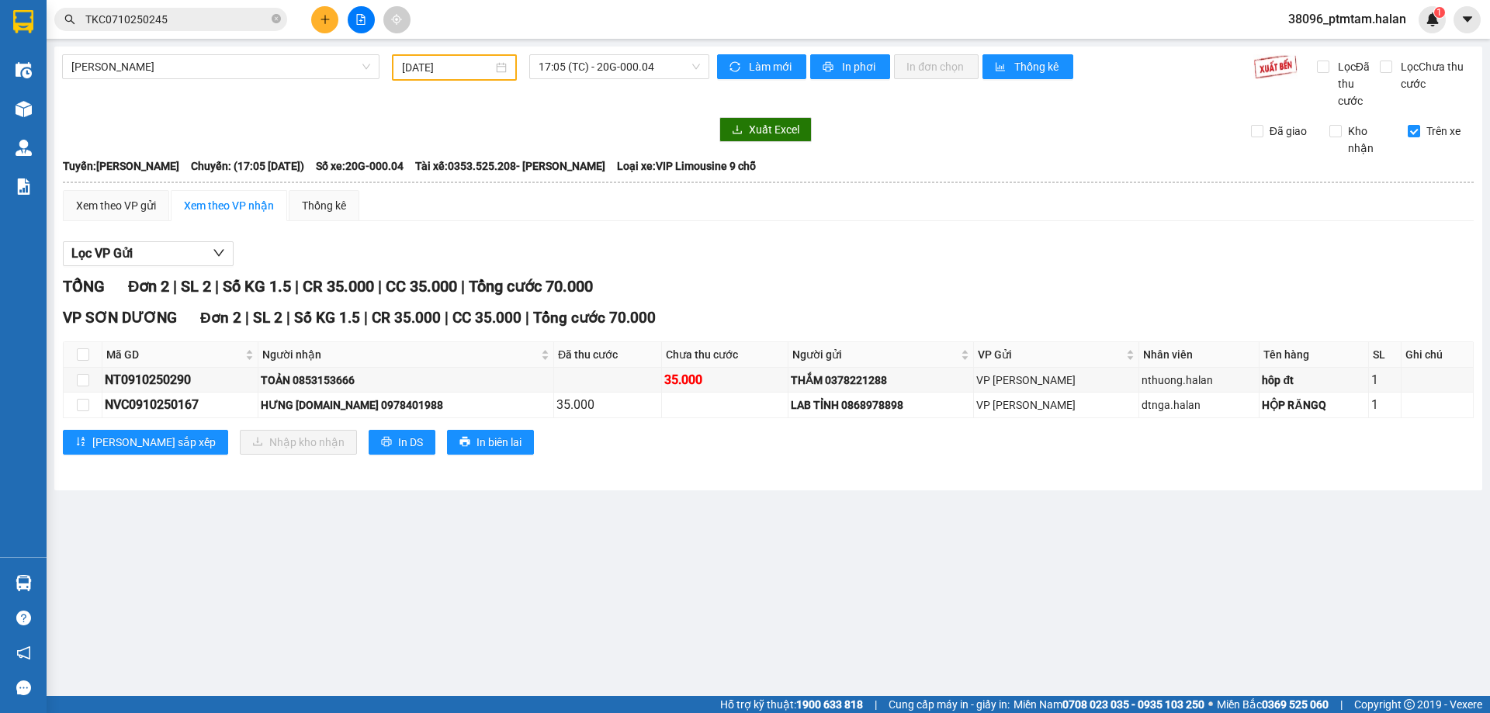
click at [993, 269] on div "Lọc VP Gửi TỔNG Đơn 2 | SL 2 | Số KG 1.5 | CR 35.000 | CC 35.000 | Tổng cước 7…" at bounding box center [768, 354] width 1410 height 241
click at [575, 261] on div "Lọc VP Gửi" at bounding box center [768, 254] width 1410 height 26
click at [147, 383] on div "NT0910250290" at bounding box center [180, 379] width 151 height 19
copy div "NT0910250290"
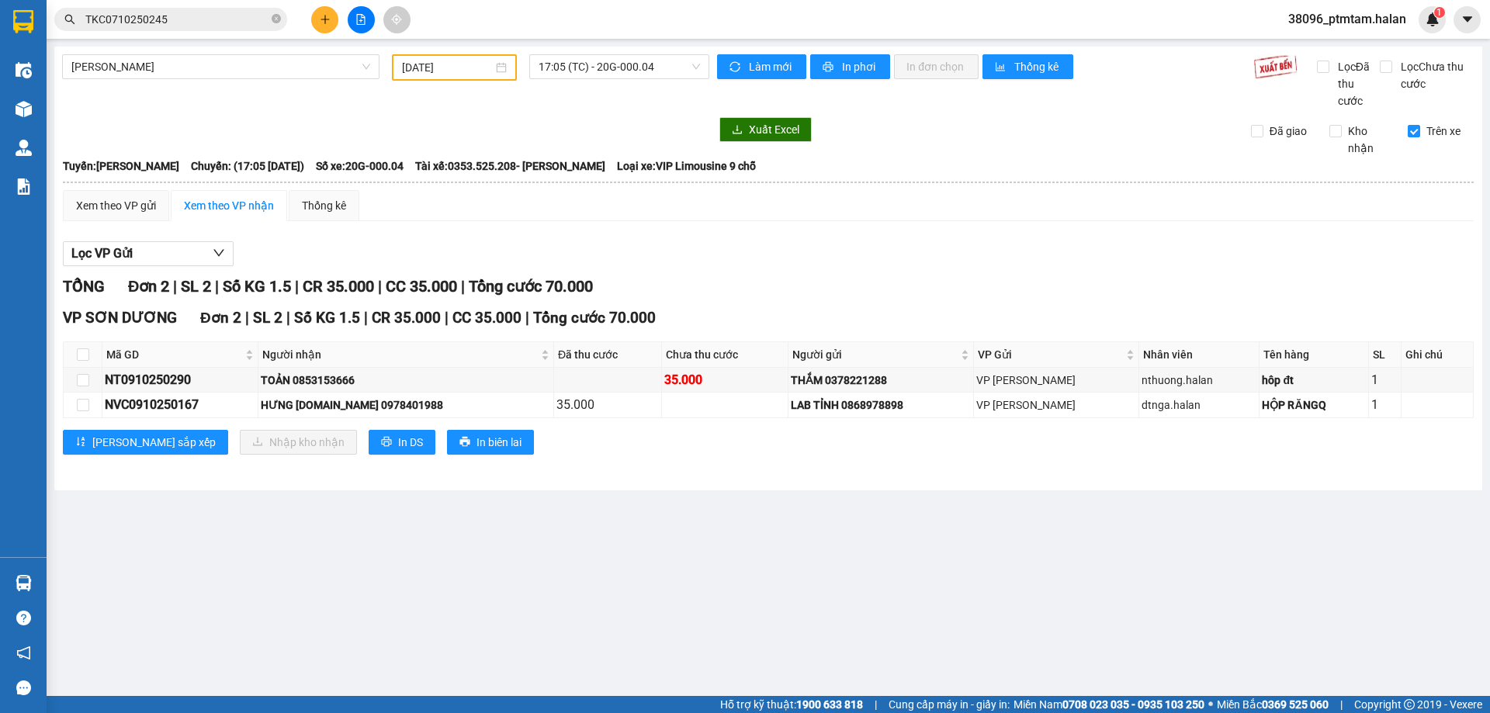
click at [217, 11] on input "TKC0710250245" at bounding box center [176, 19] width 183 height 17
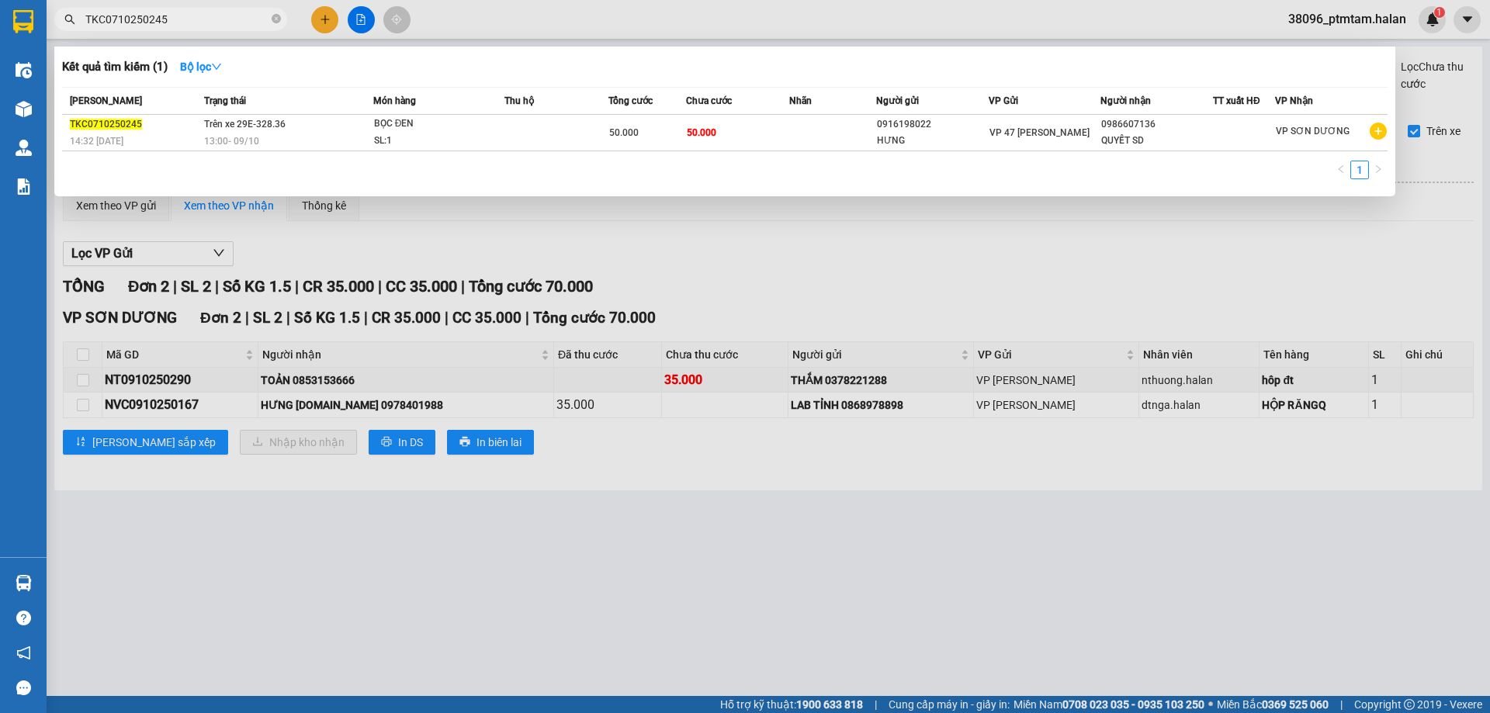
click at [217, 11] on input "TKC0710250245" at bounding box center [176, 19] width 183 height 17
paste input "NT0910250290"
type input "NT0910250290"
click at [330, 133] on div "17:05 - 09/10" at bounding box center [288, 141] width 168 height 17
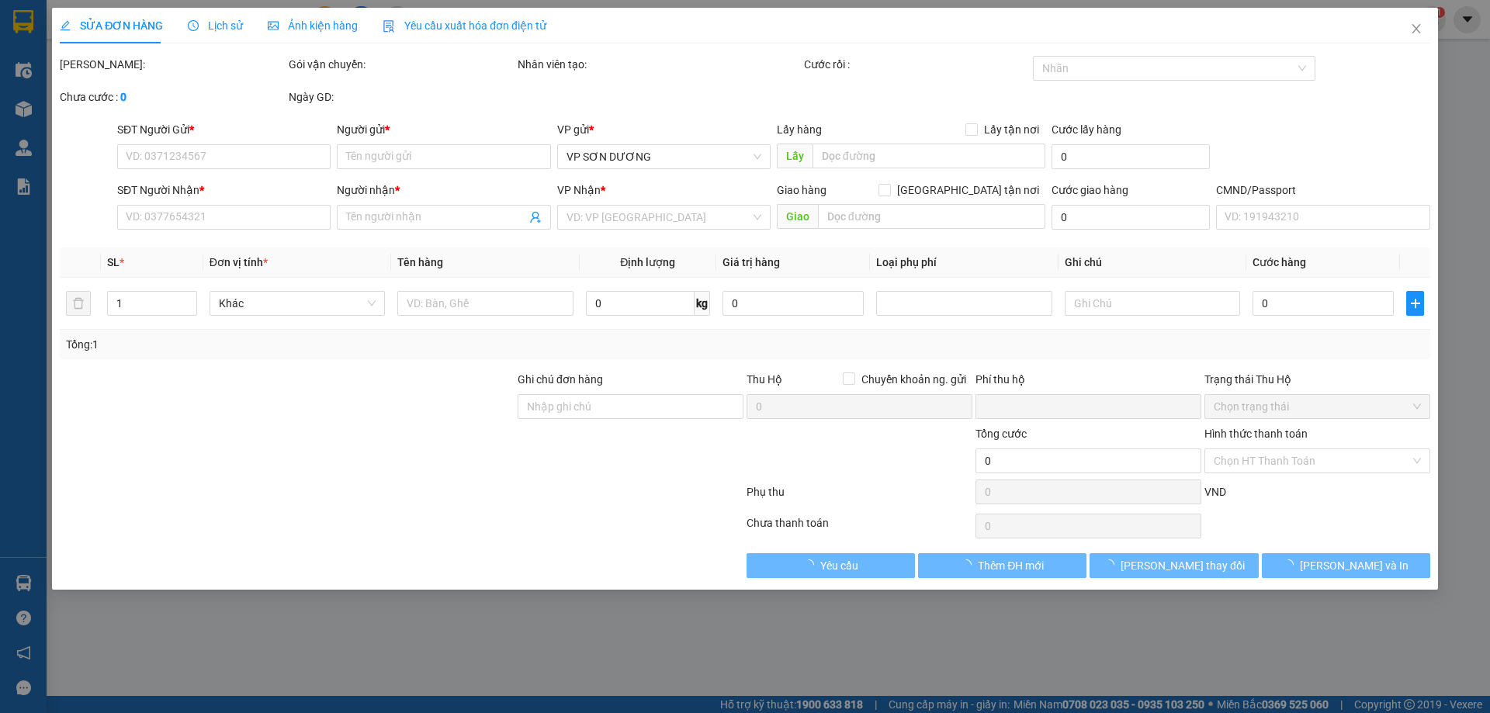
click at [227, 22] on span "Lịch sử" at bounding box center [215, 25] width 55 height 12
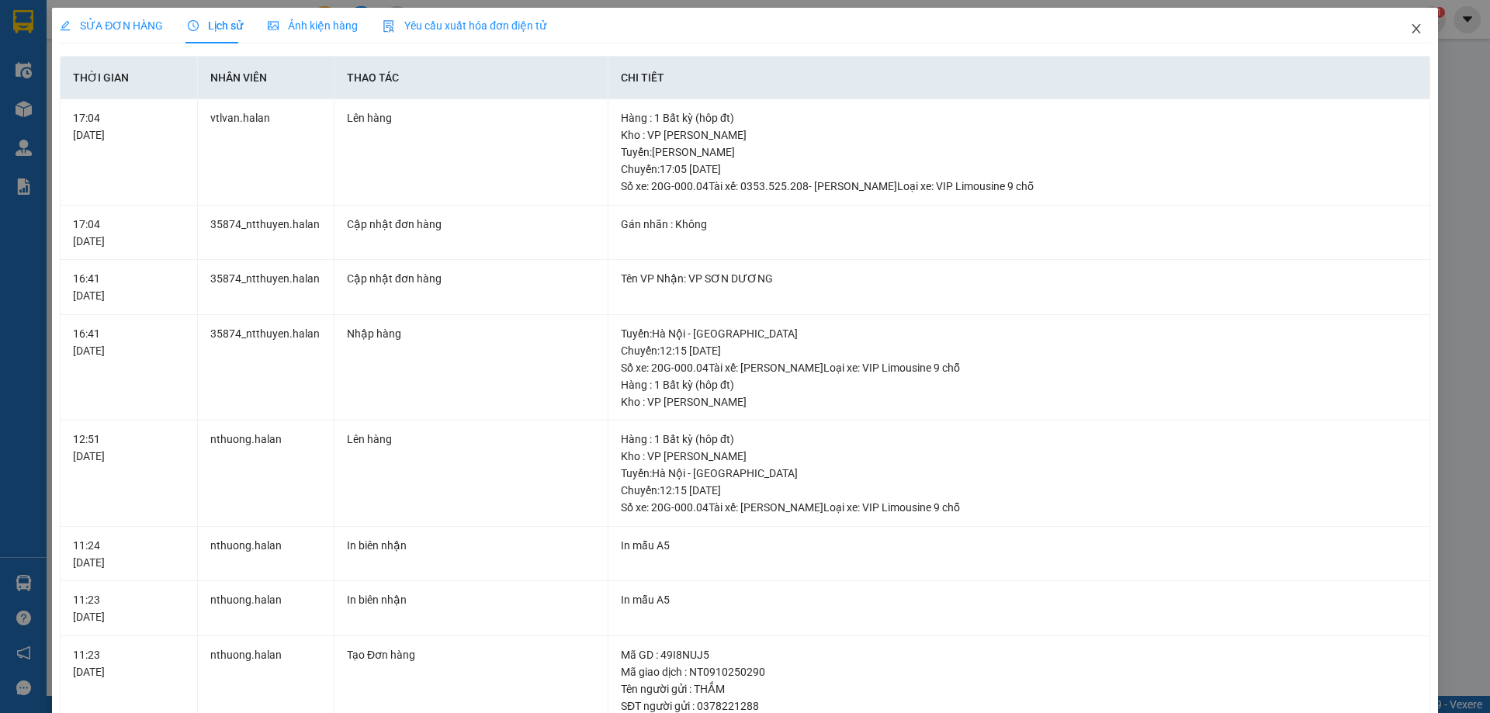
click at [1410, 29] on icon "close" at bounding box center [1416, 28] width 12 height 12
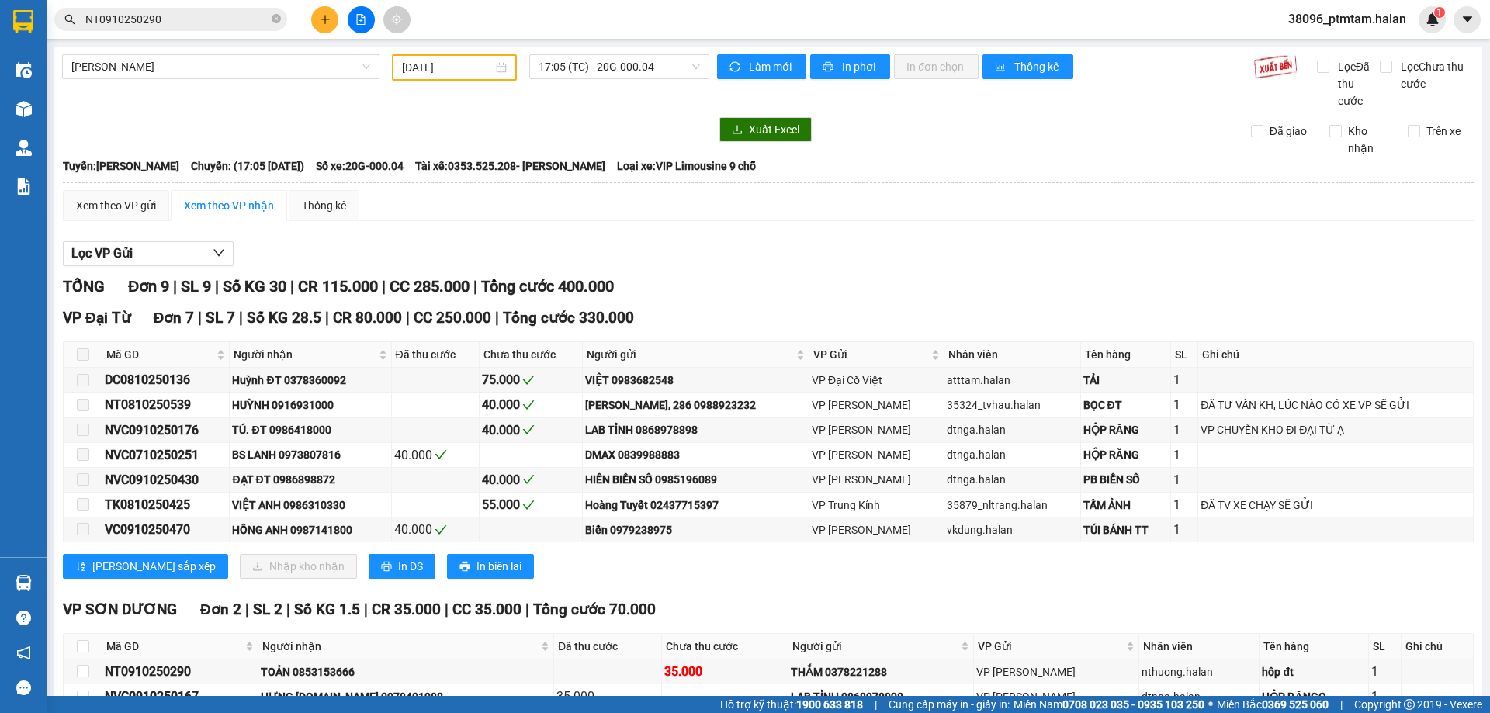
click at [519, 215] on div "Xem theo VP gửi Xem theo VP nhận Thống kê" at bounding box center [768, 205] width 1410 height 31
click at [605, 251] on div "Lọc VP Gửi" at bounding box center [768, 254] width 1410 height 26
click at [1407, 133] on input "Trên xe" at bounding box center [1413, 131] width 12 height 12
checkbox input "true"
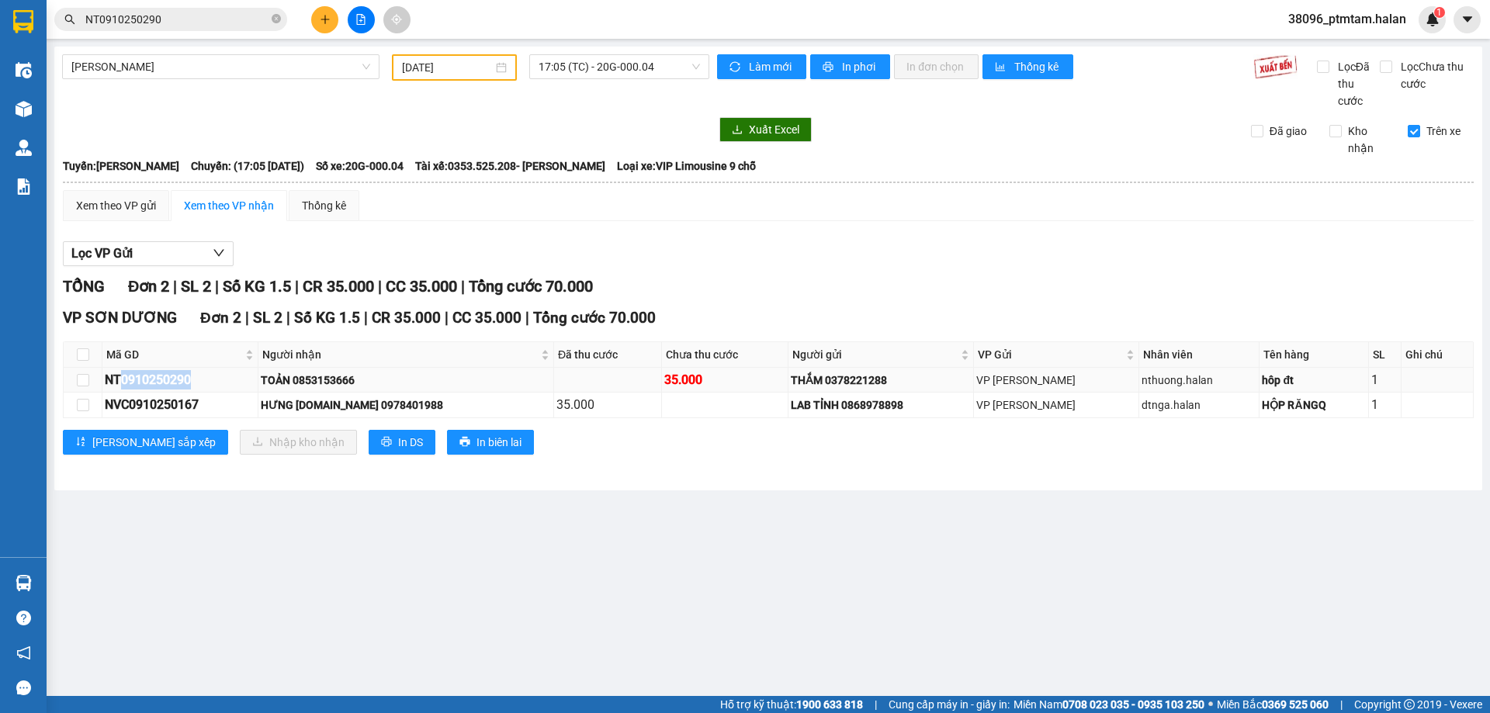
drag, startPoint x: 197, startPoint y: 381, endPoint x: 123, endPoint y: 378, distance: 73.8
click at [123, 378] on div "NT0910250290" at bounding box center [180, 379] width 151 height 19
copy div "0910250290"
click at [167, 405] on div "NVC0910250167" at bounding box center [180, 404] width 151 height 19
click at [557, 605] on main "Thái Nguyên - Tuyên Quang 09/10/2025 17:05 (TC) - 20G-000.04 Làm mới In phơi In…" at bounding box center [745, 348] width 1490 height 696
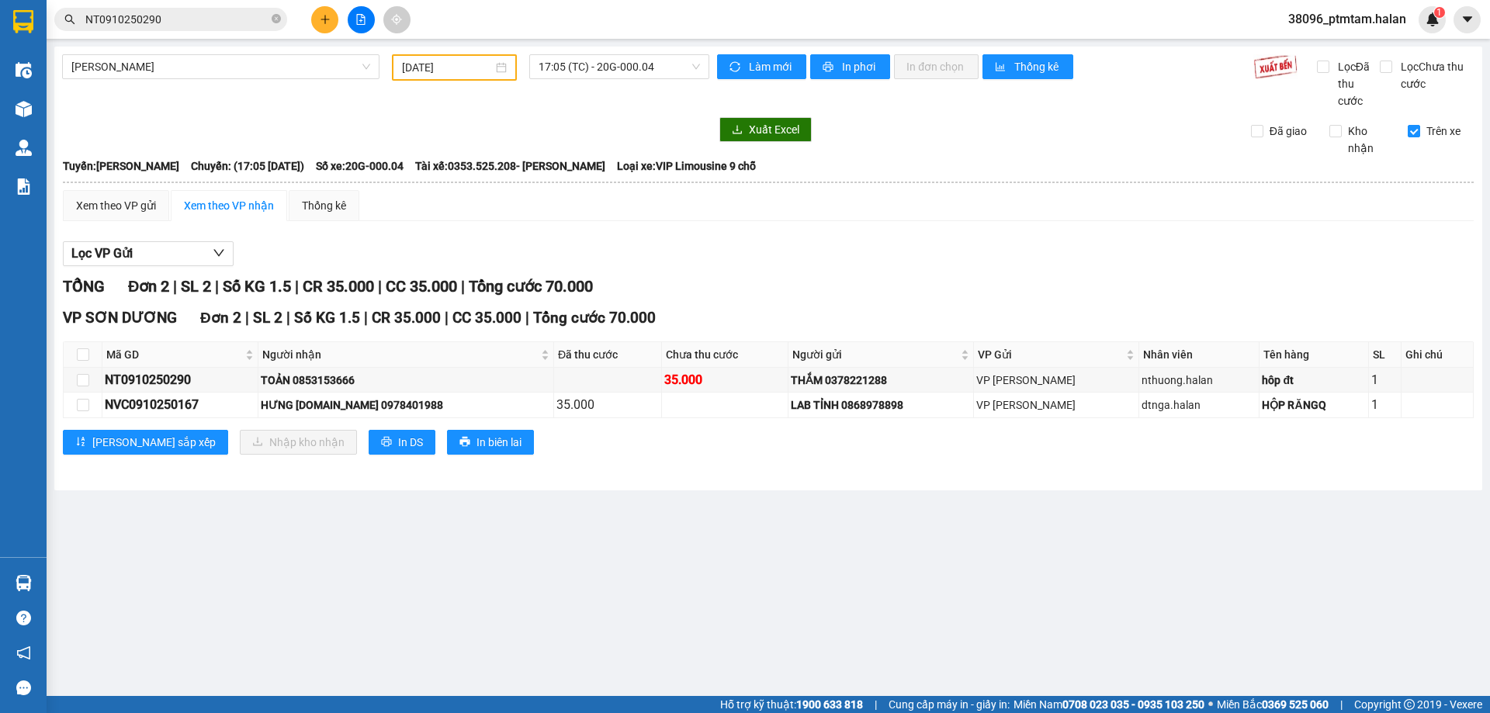
drag, startPoint x: 497, startPoint y: 124, endPoint x: 405, endPoint y: 175, distance: 104.5
click at [497, 124] on div at bounding box center [385, 129] width 647 height 25
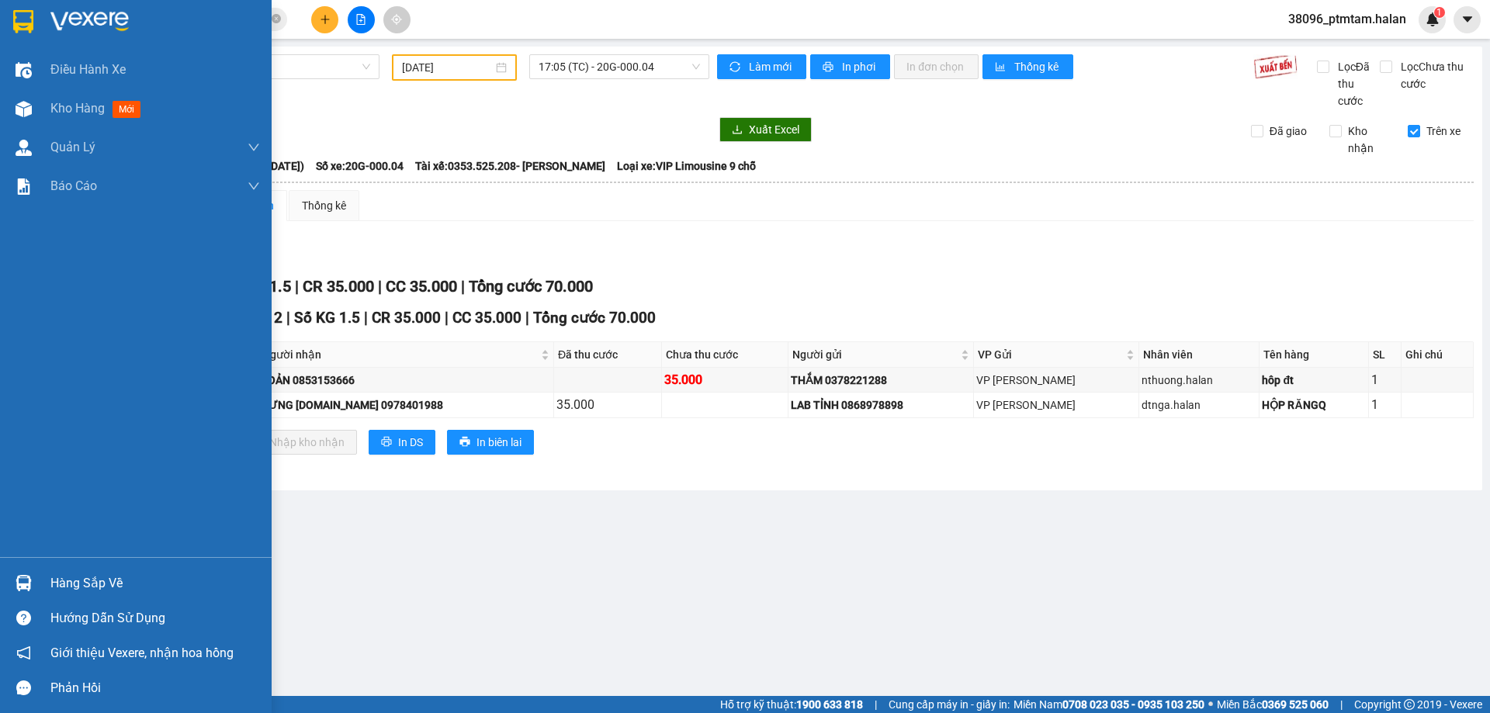
click at [74, 583] on div "Hàng sắp về" at bounding box center [154, 583] width 209 height 23
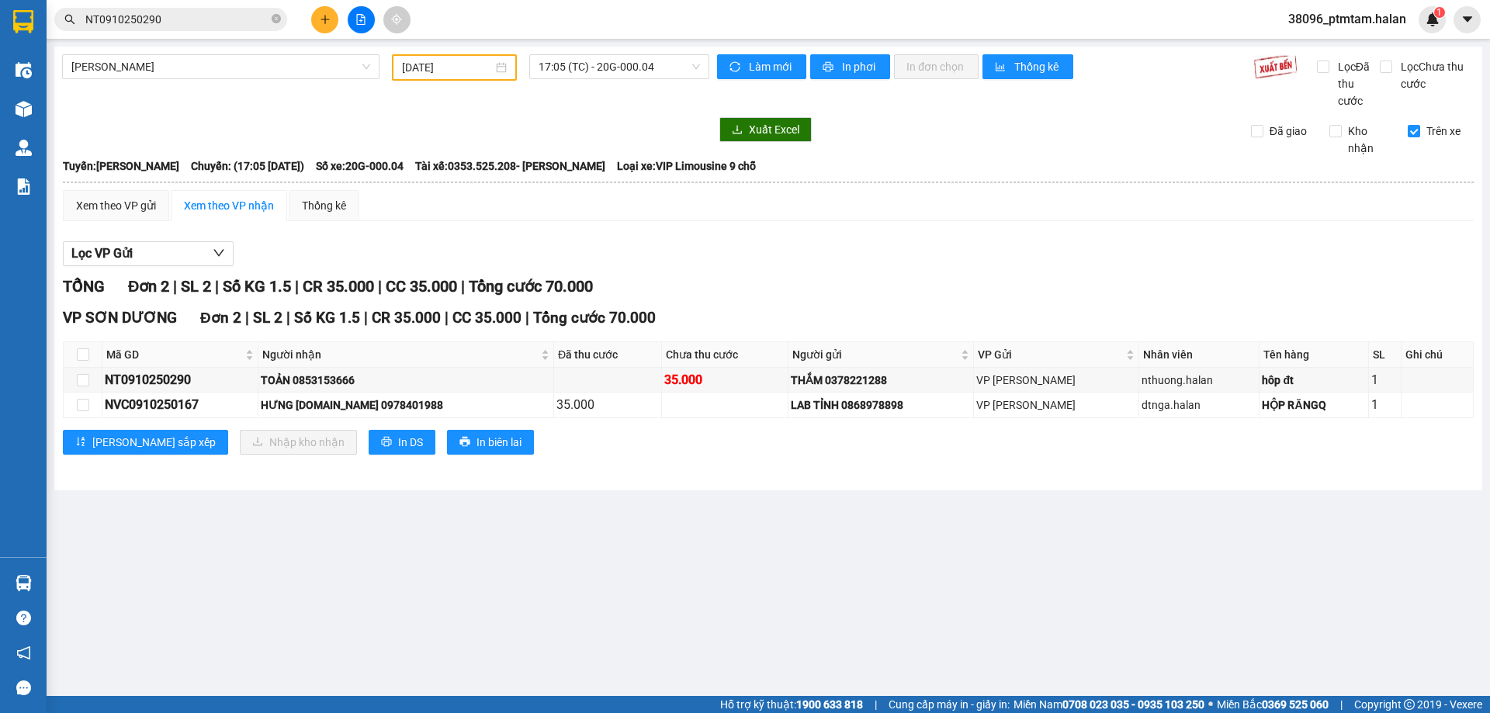
click at [894, 275] on section "Kết quả tìm kiếm ( 1 ) Bộ lọc Mã ĐH Trạng thái Món hàng Thu hộ Tổng cước Chưa c…" at bounding box center [745, 356] width 1490 height 713
